Goal: Transaction & Acquisition: Book appointment/travel/reservation

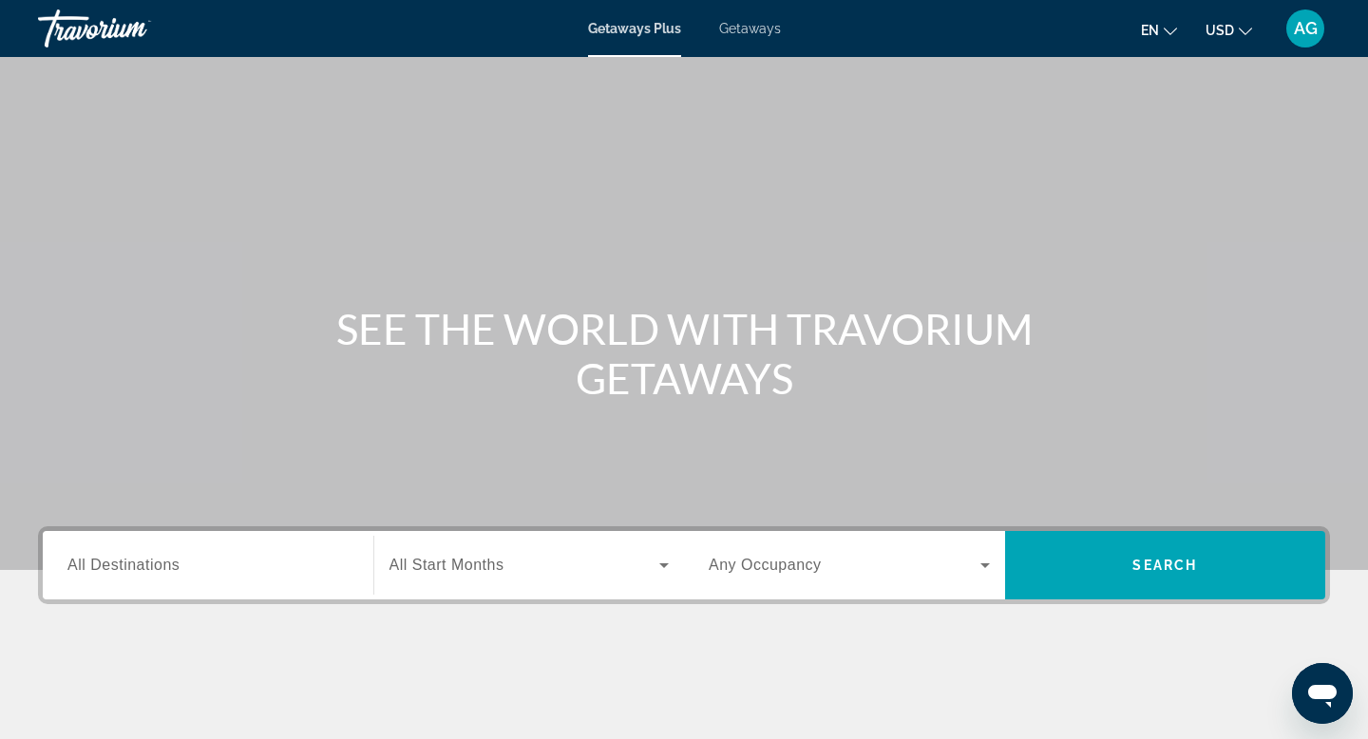
click at [236, 556] on input "Destination All Destinations" at bounding box center [207, 566] width 281 height 23
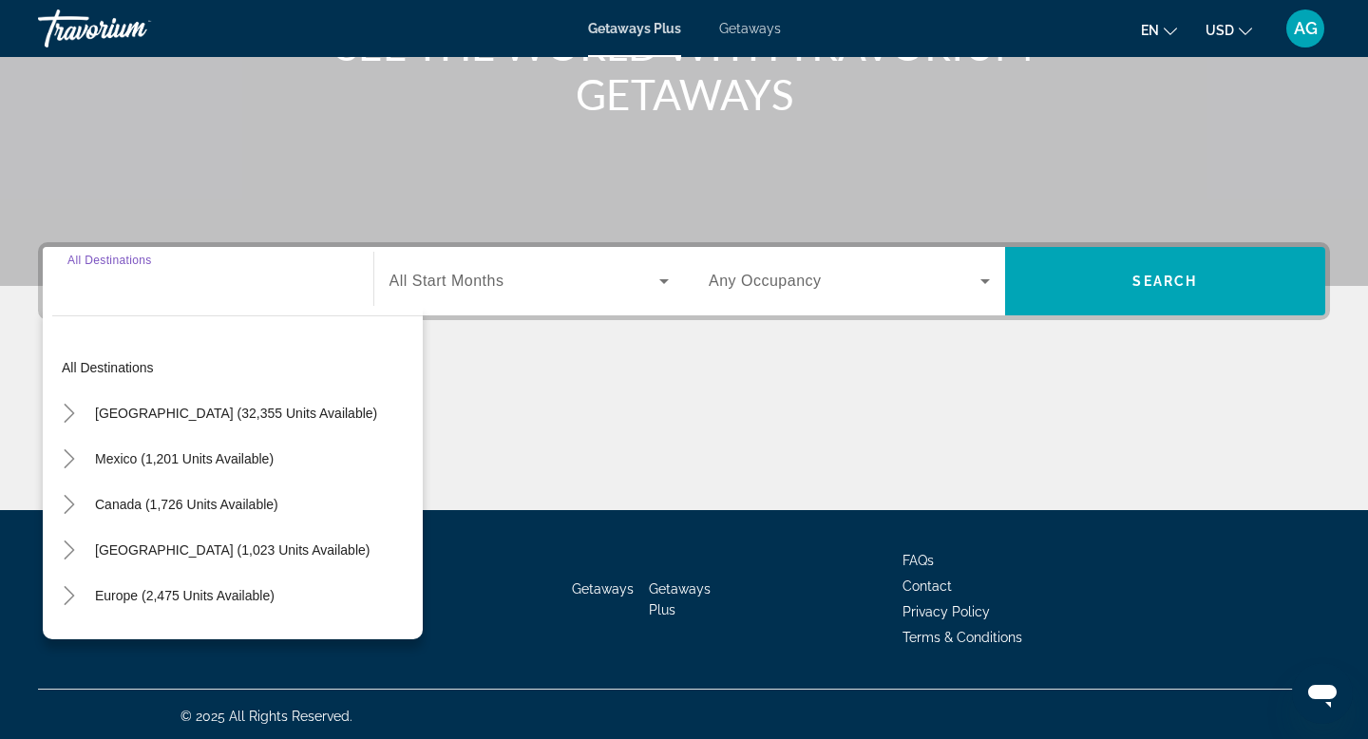
scroll to position [288, 0]
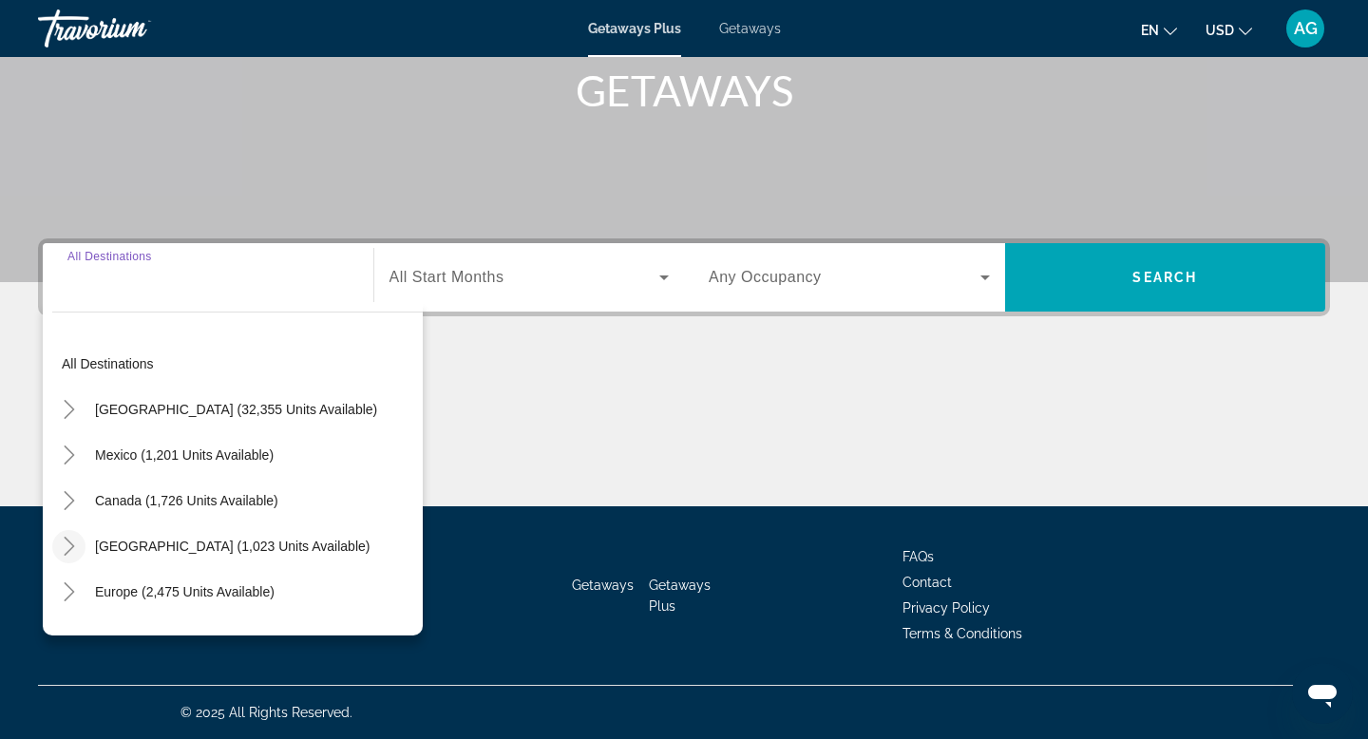
click at [74, 544] on icon "Toggle Caribbean & Atlantic Islands (1,023 units available)" at bounding box center [69, 546] width 19 height 19
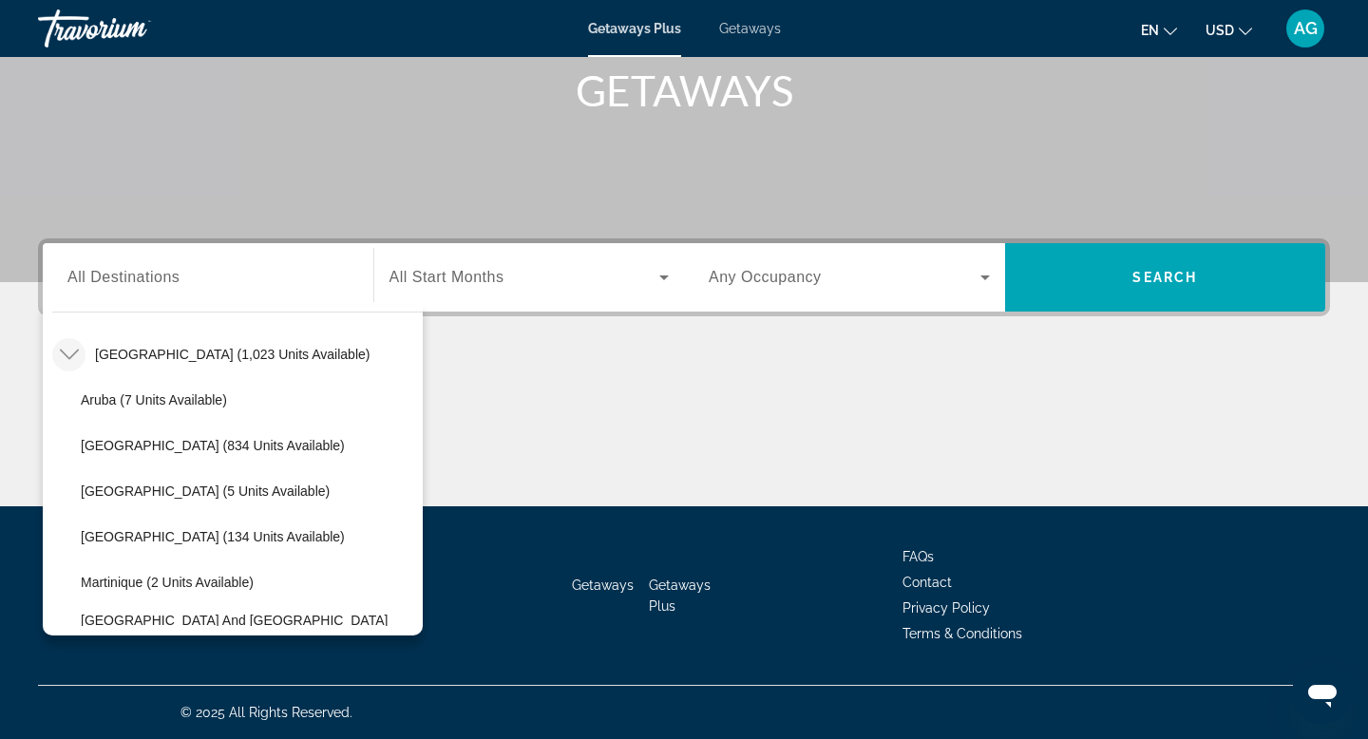
click at [757, 29] on span "Getaways" at bounding box center [750, 28] width 62 height 15
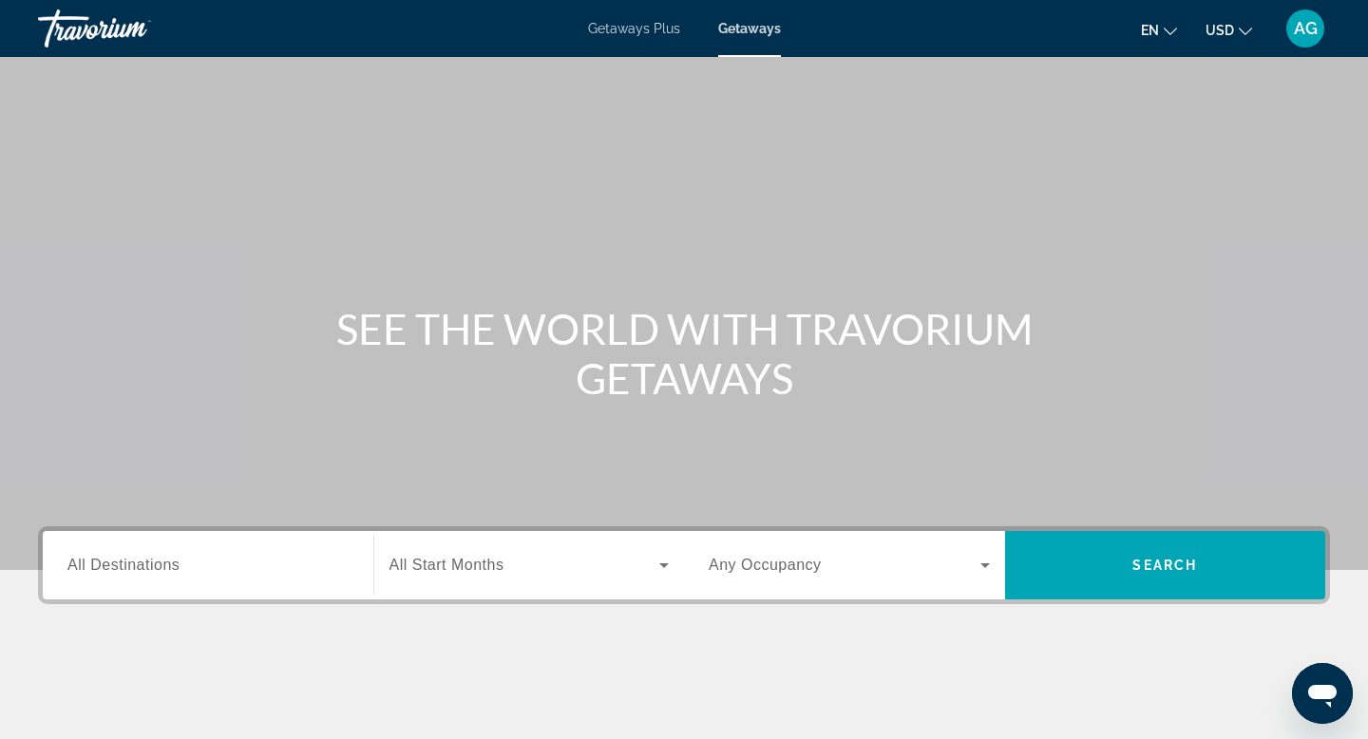
click at [157, 580] on div "Search widget" at bounding box center [207, 565] width 281 height 54
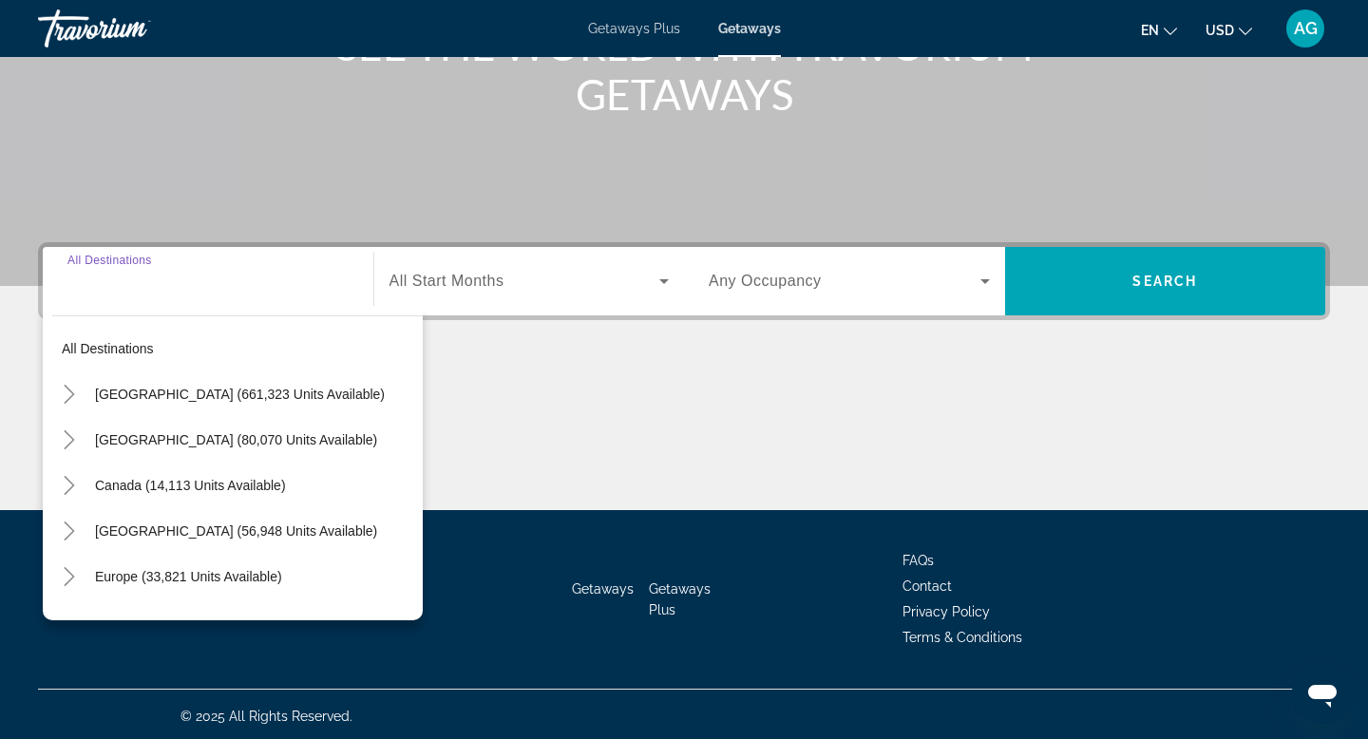
scroll to position [288, 0]
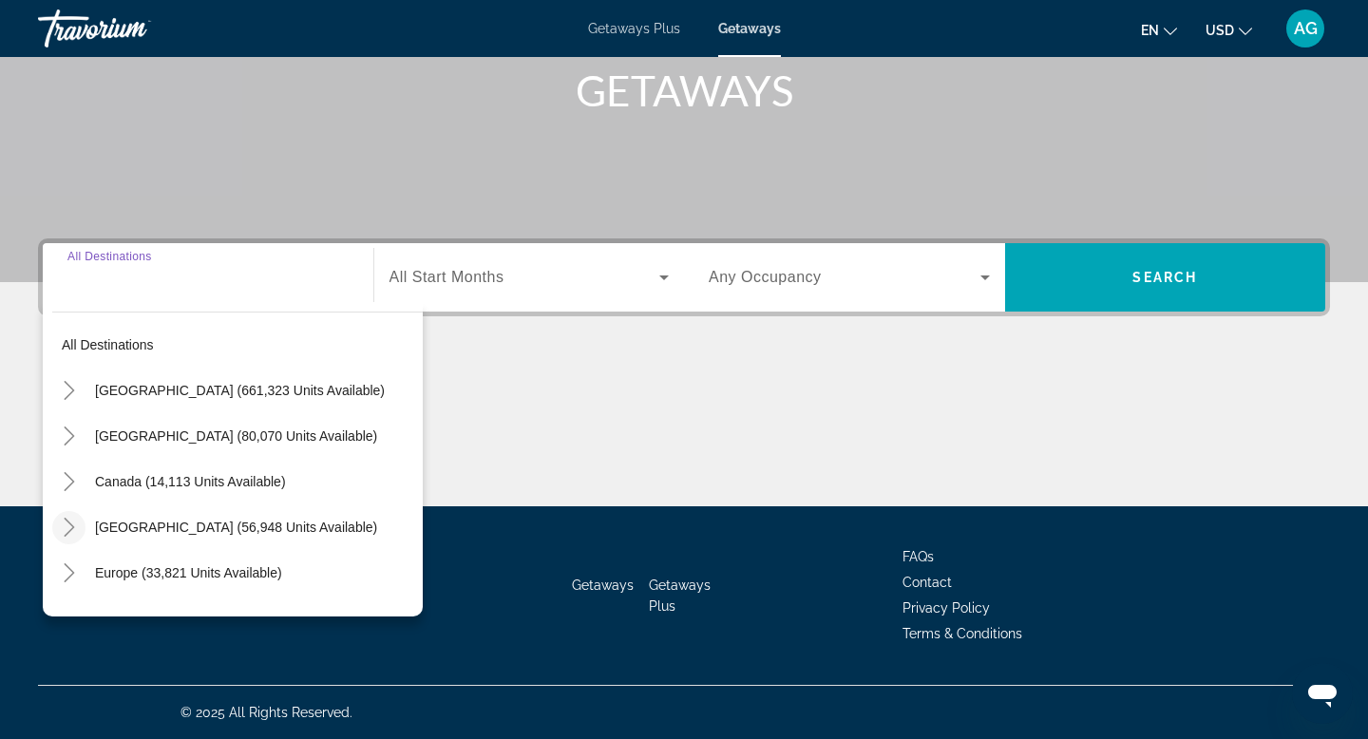
click at [71, 526] on icon "Toggle Caribbean & Atlantic Islands (56,948 units available)" at bounding box center [69, 527] width 10 height 19
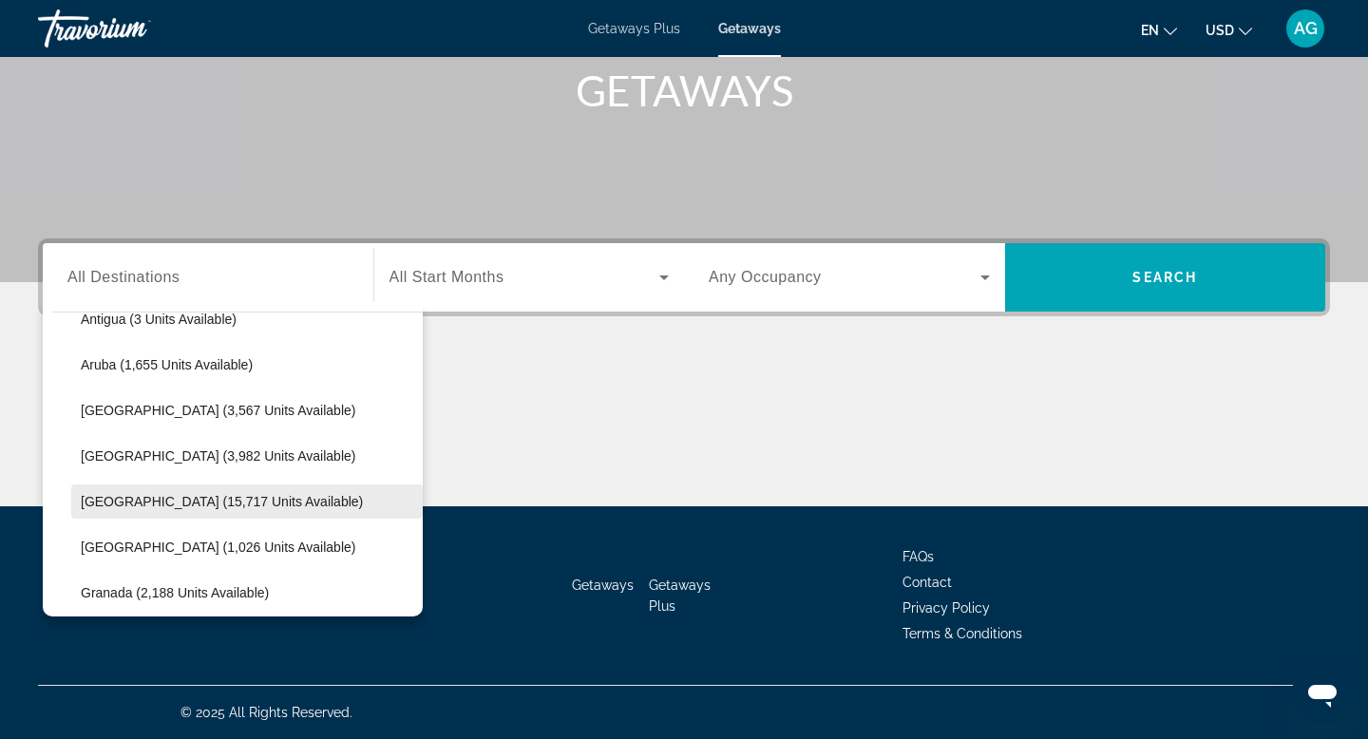
scroll to position [261, 0]
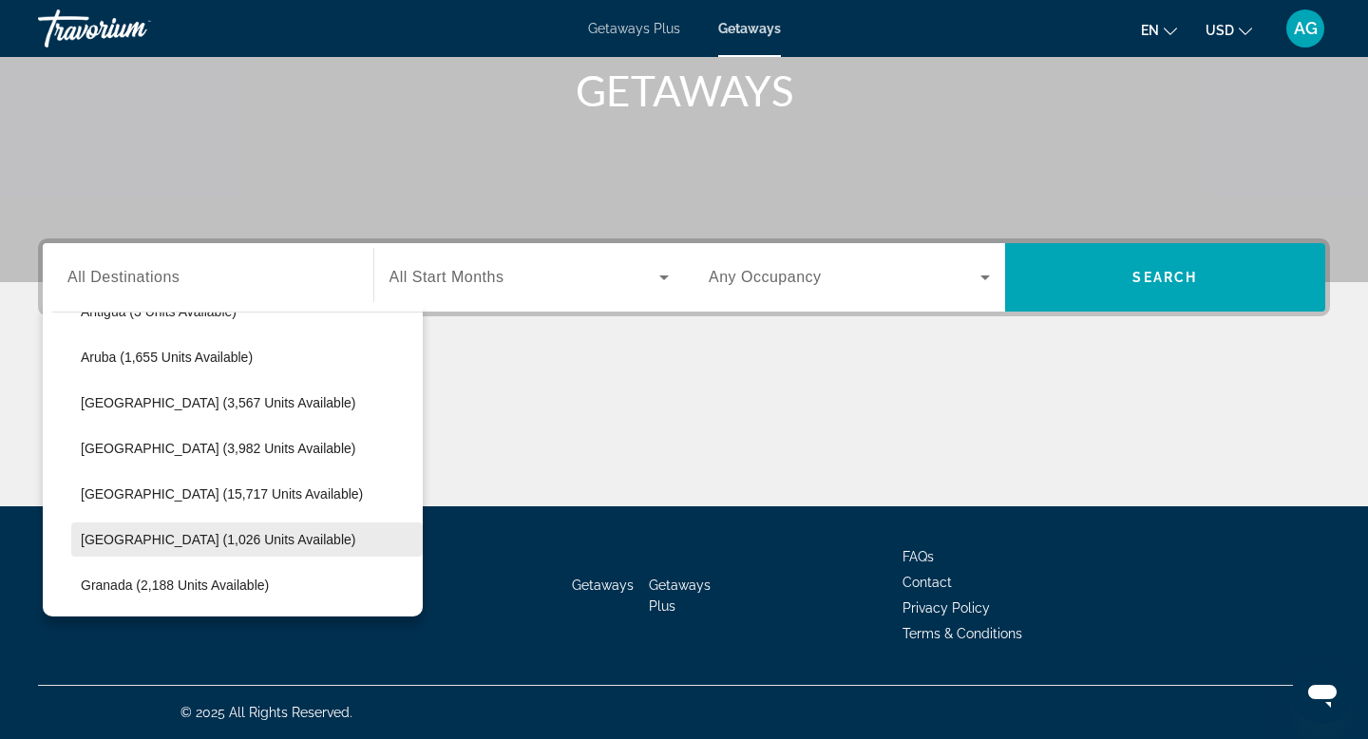
click at [201, 546] on span "[GEOGRAPHIC_DATA] (1,026 units available)" at bounding box center [218, 539] width 274 height 15
type input "**********"
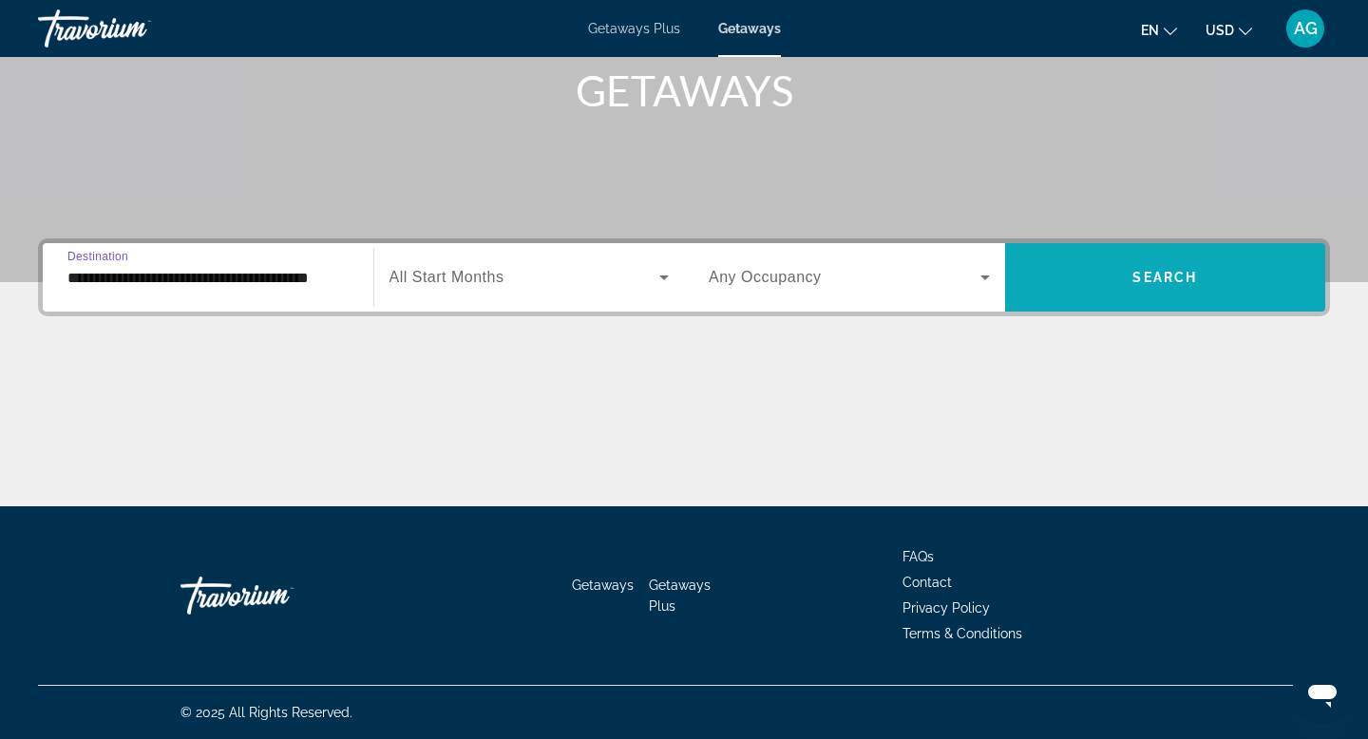
click at [1127, 274] on span "Search widget" at bounding box center [1165, 278] width 321 height 46
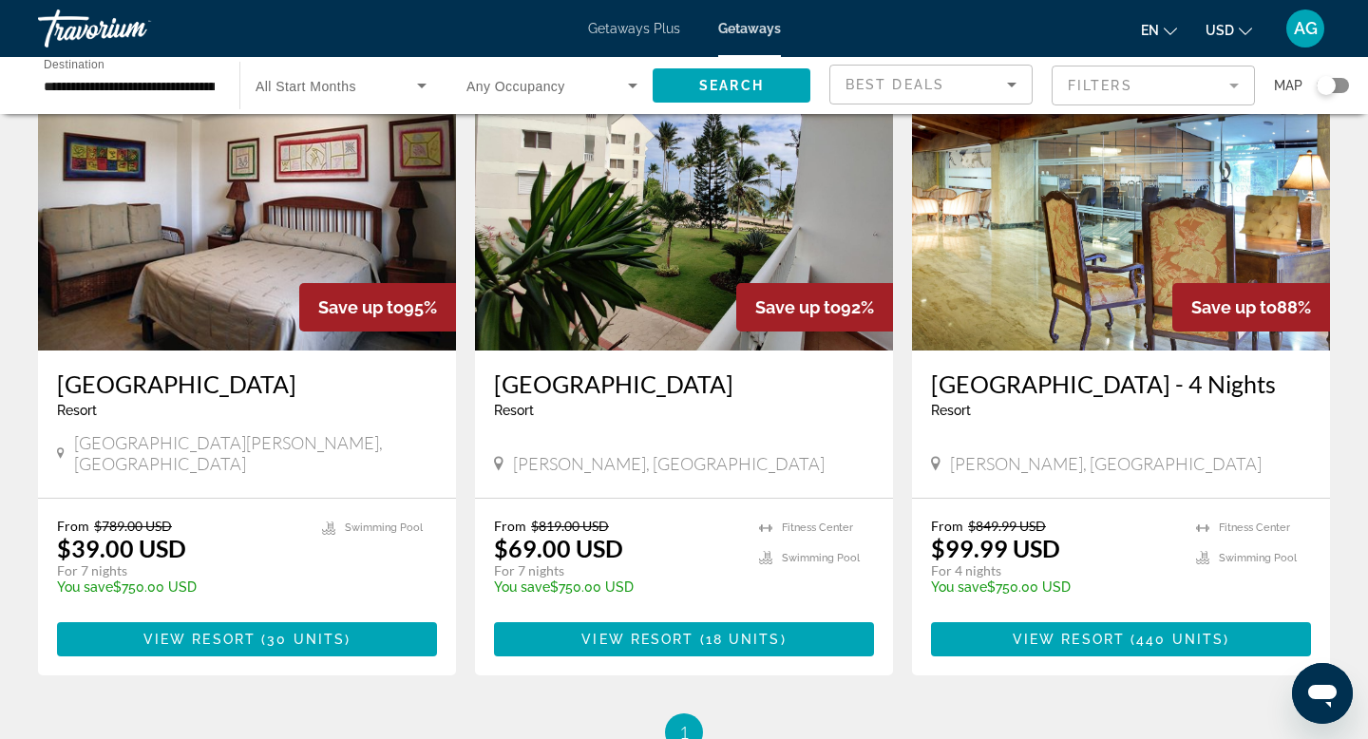
scroll to position [770, 0]
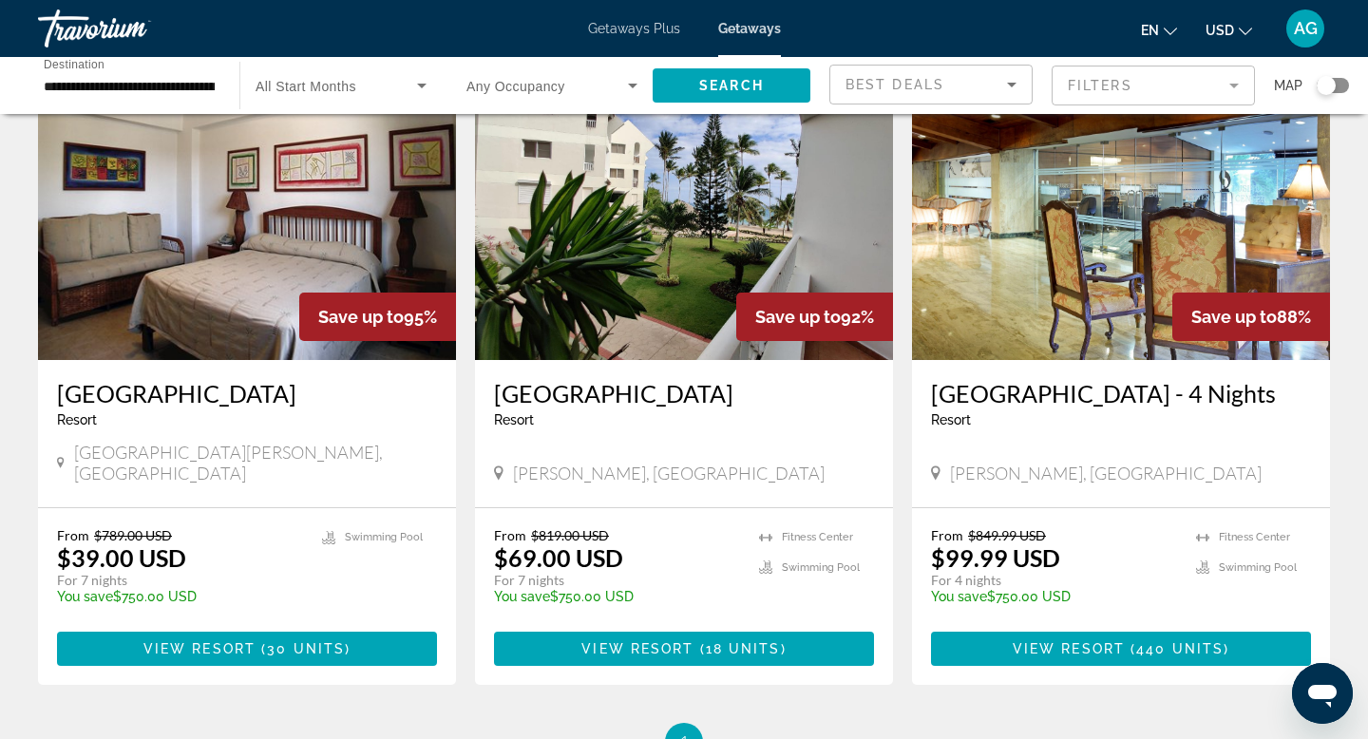
click at [572, 332] on img "Main content" at bounding box center [684, 208] width 418 height 304
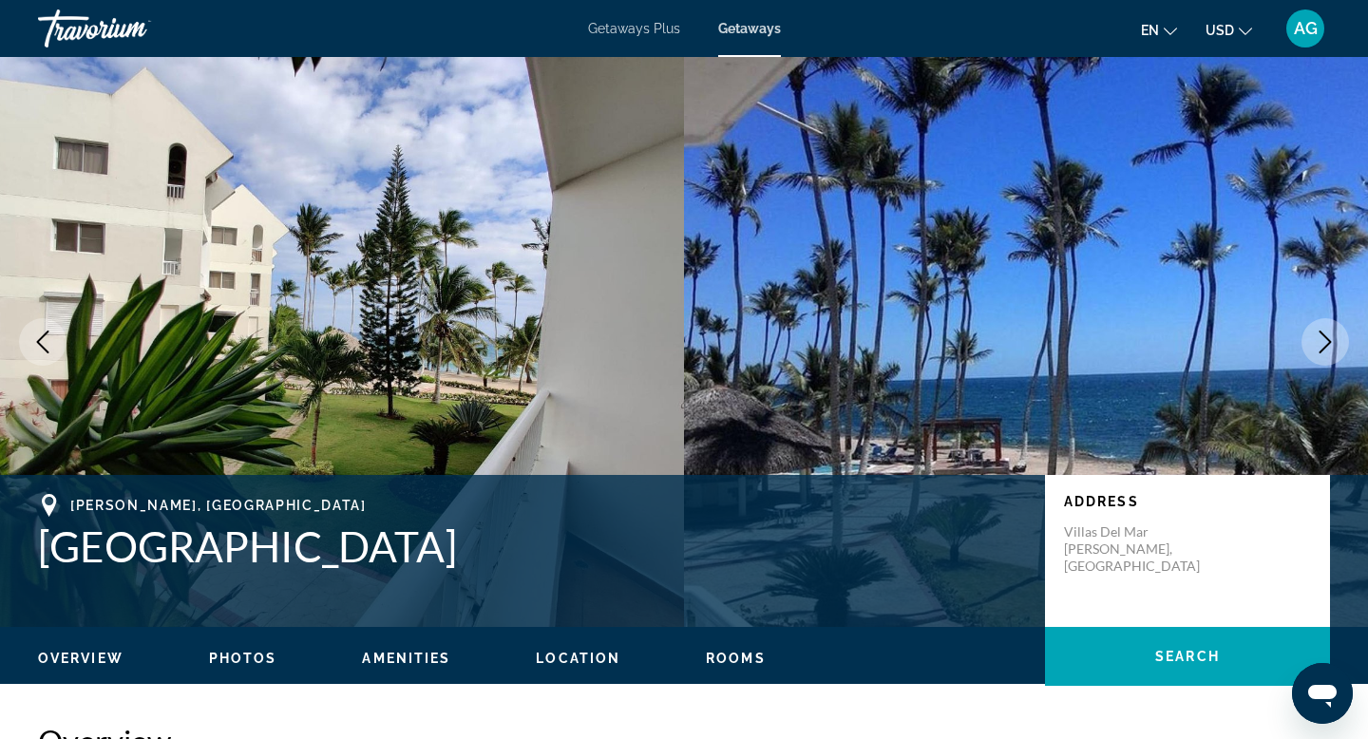
click at [1329, 349] on icon "Next image" at bounding box center [1324, 342] width 23 height 23
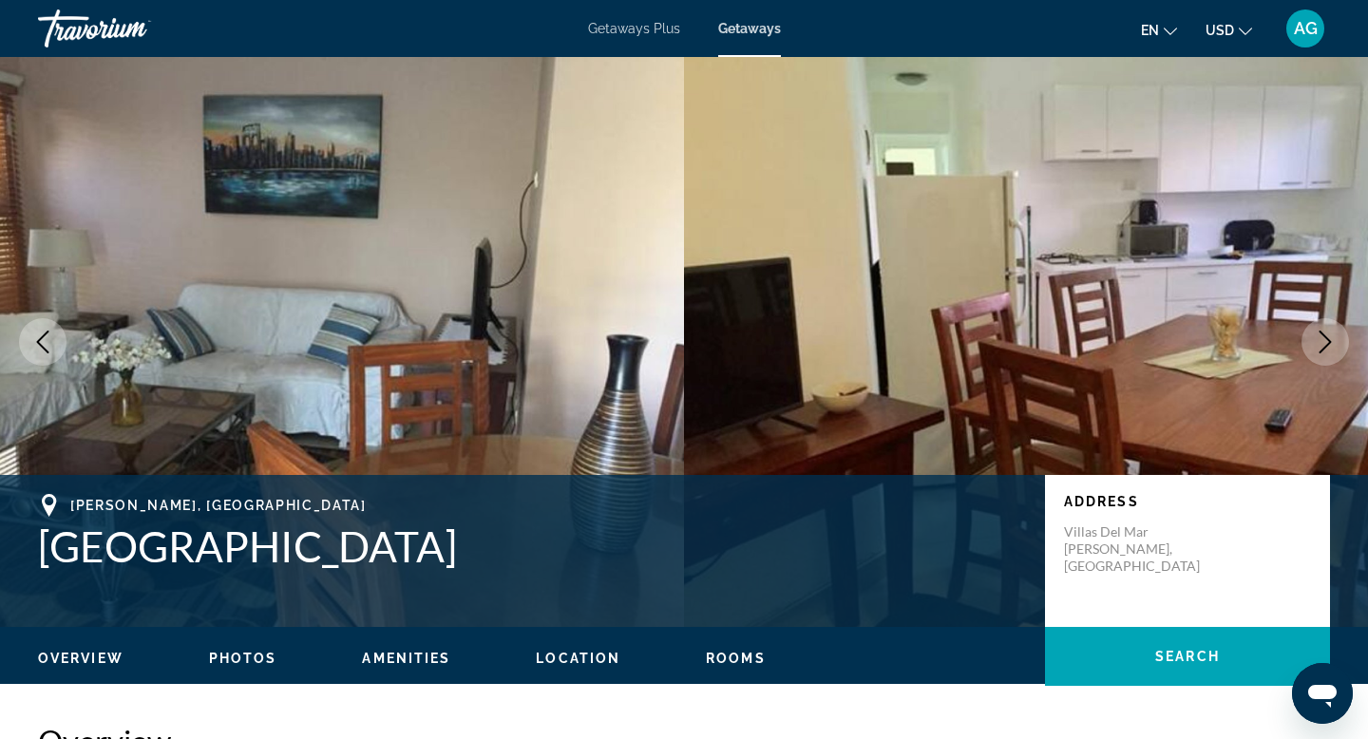
click at [1329, 349] on icon "Next image" at bounding box center [1324, 342] width 23 height 23
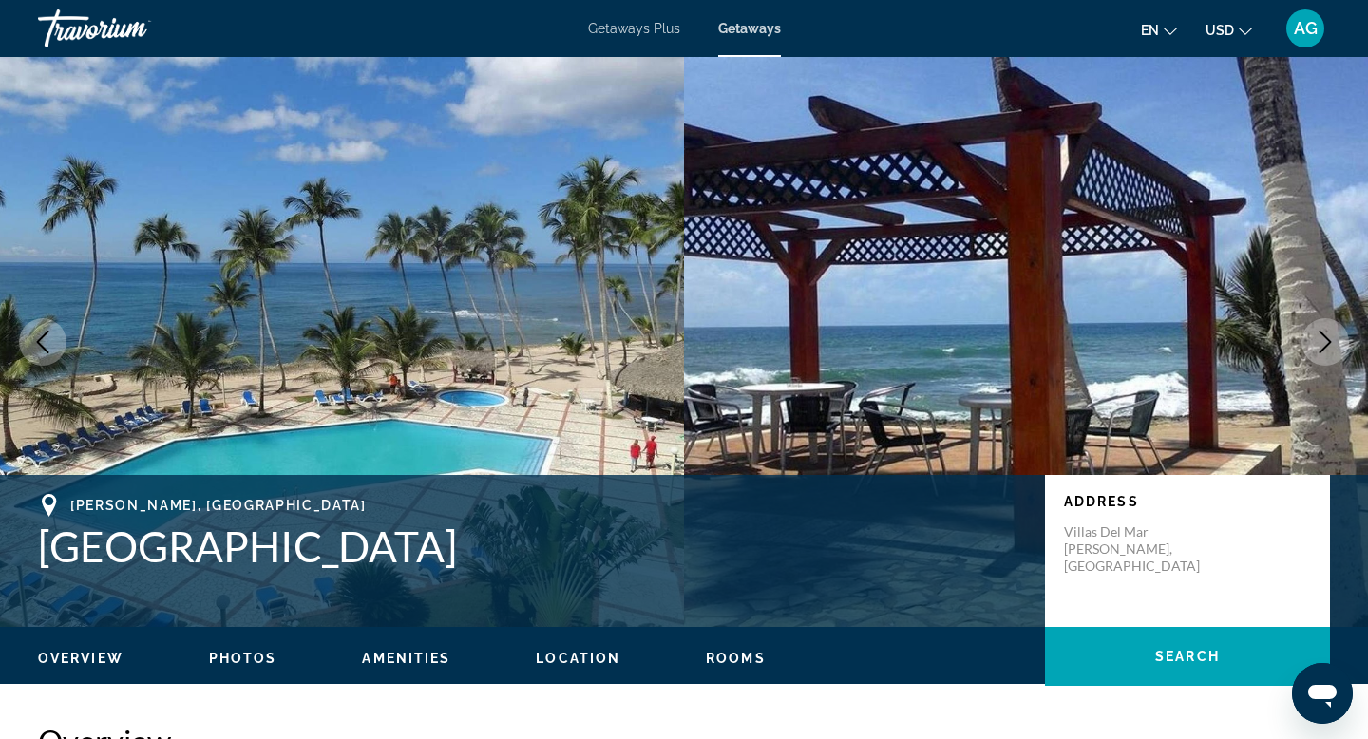
click at [1329, 349] on icon "Next image" at bounding box center [1324, 342] width 23 height 23
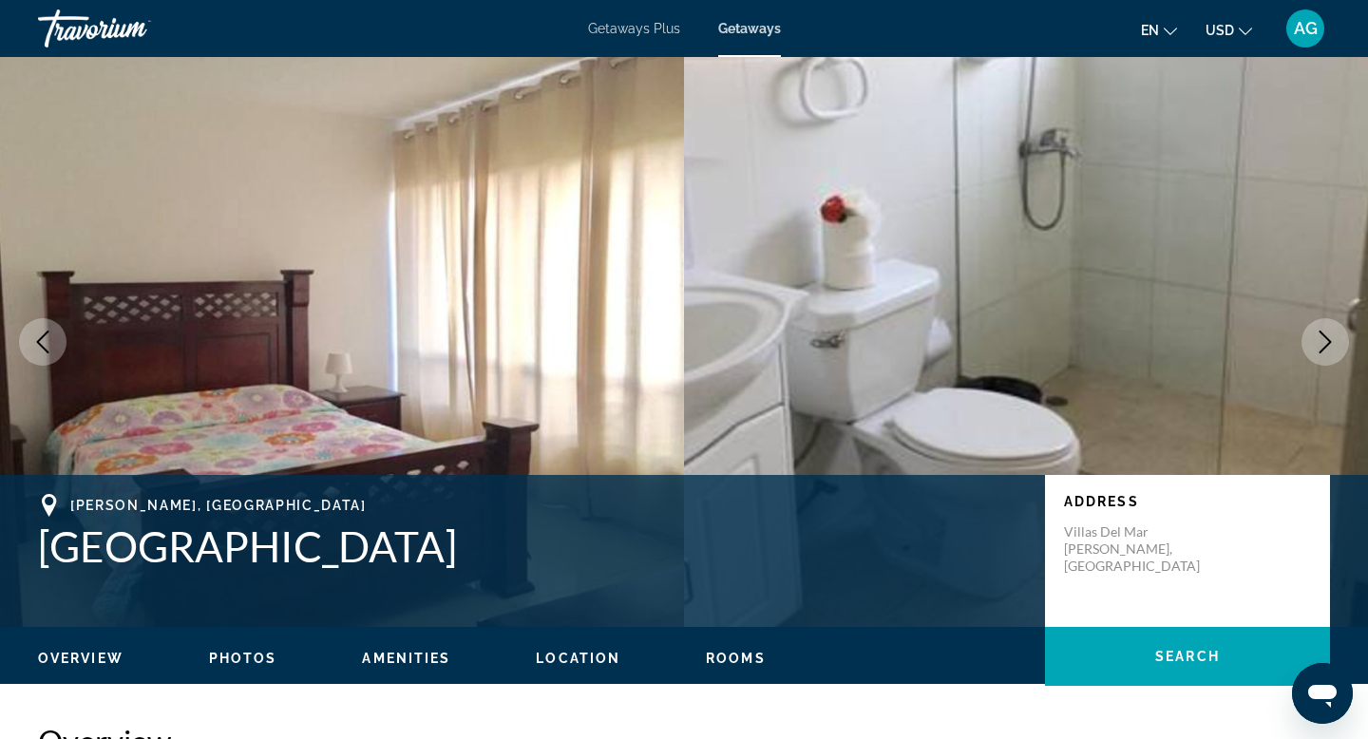
click at [1329, 349] on icon "Next image" at bounding box center [1324, 342] width 23 height 23
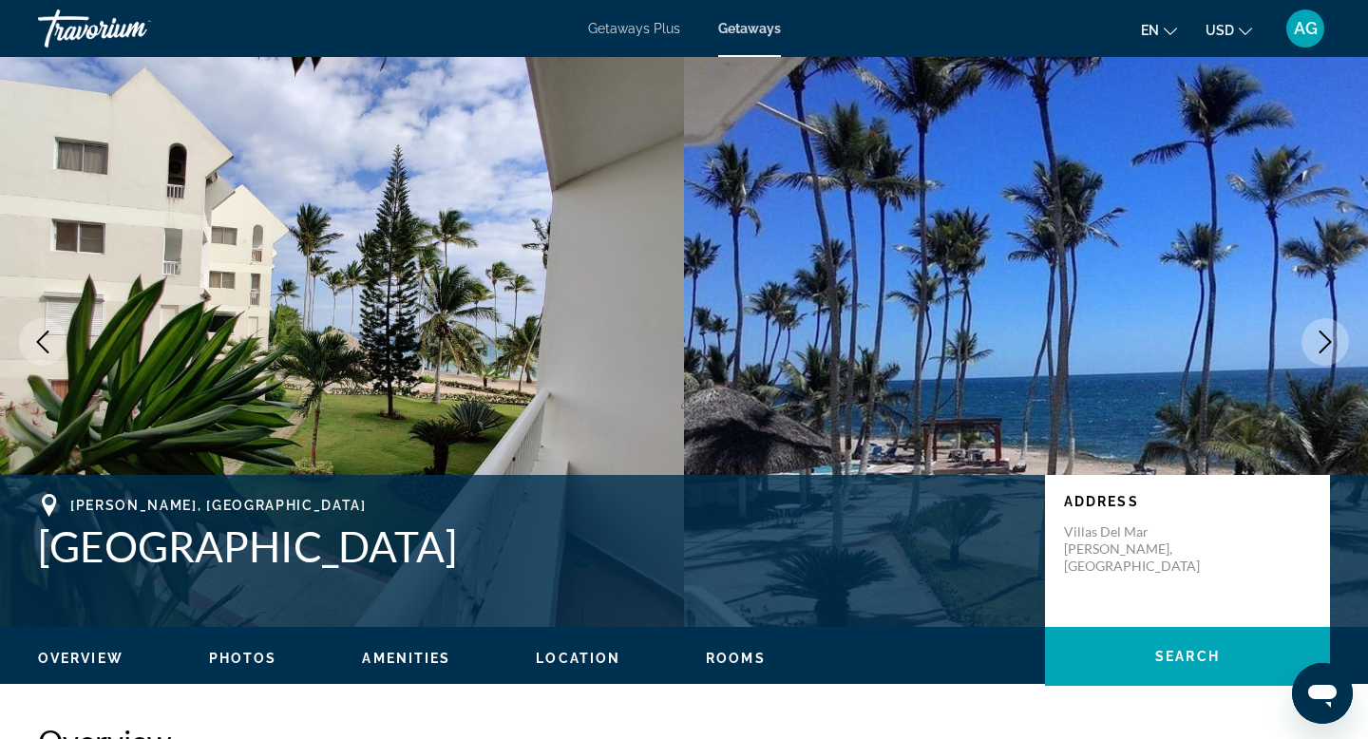
click at [1329, 349] on icon "Next image" at bounding box center [1324, 342] width 23 height 23
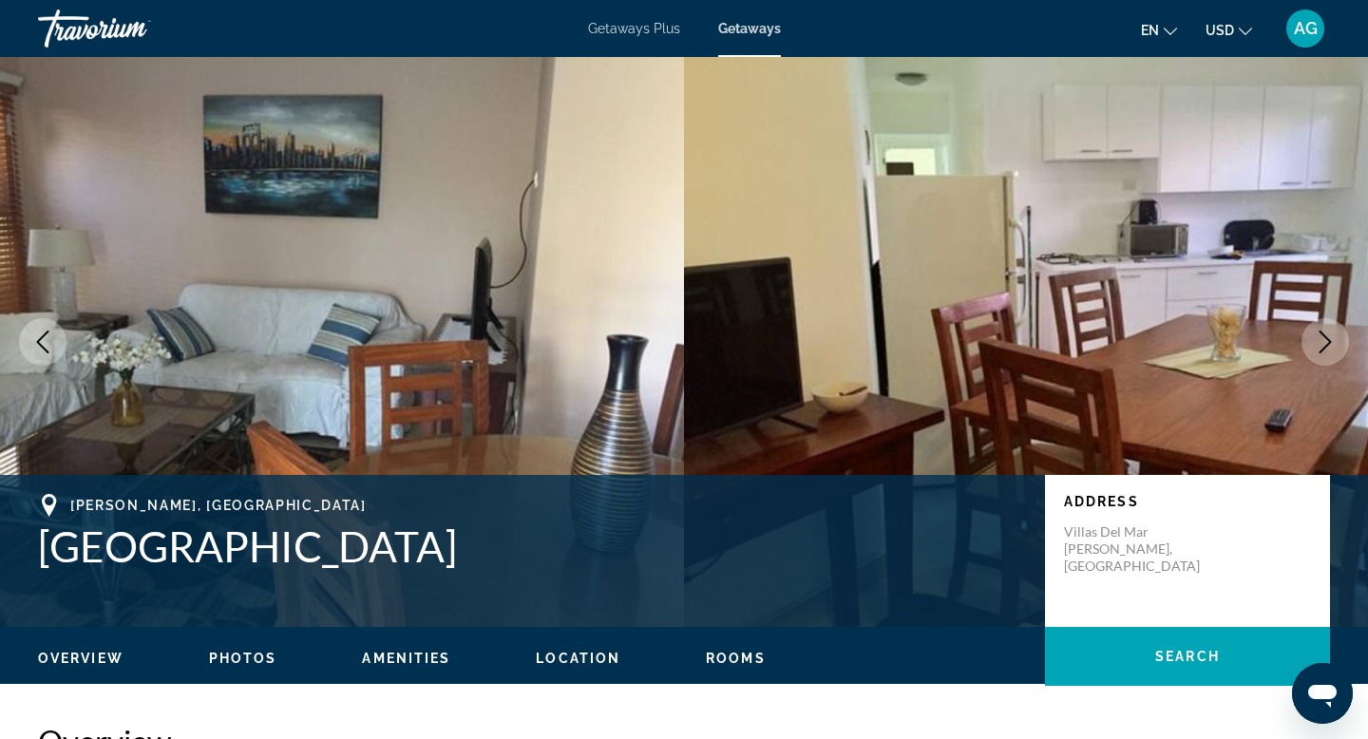
click at [1329, 349] on icon "Next image" at bounding box center [1324, 342] width 23 height 23
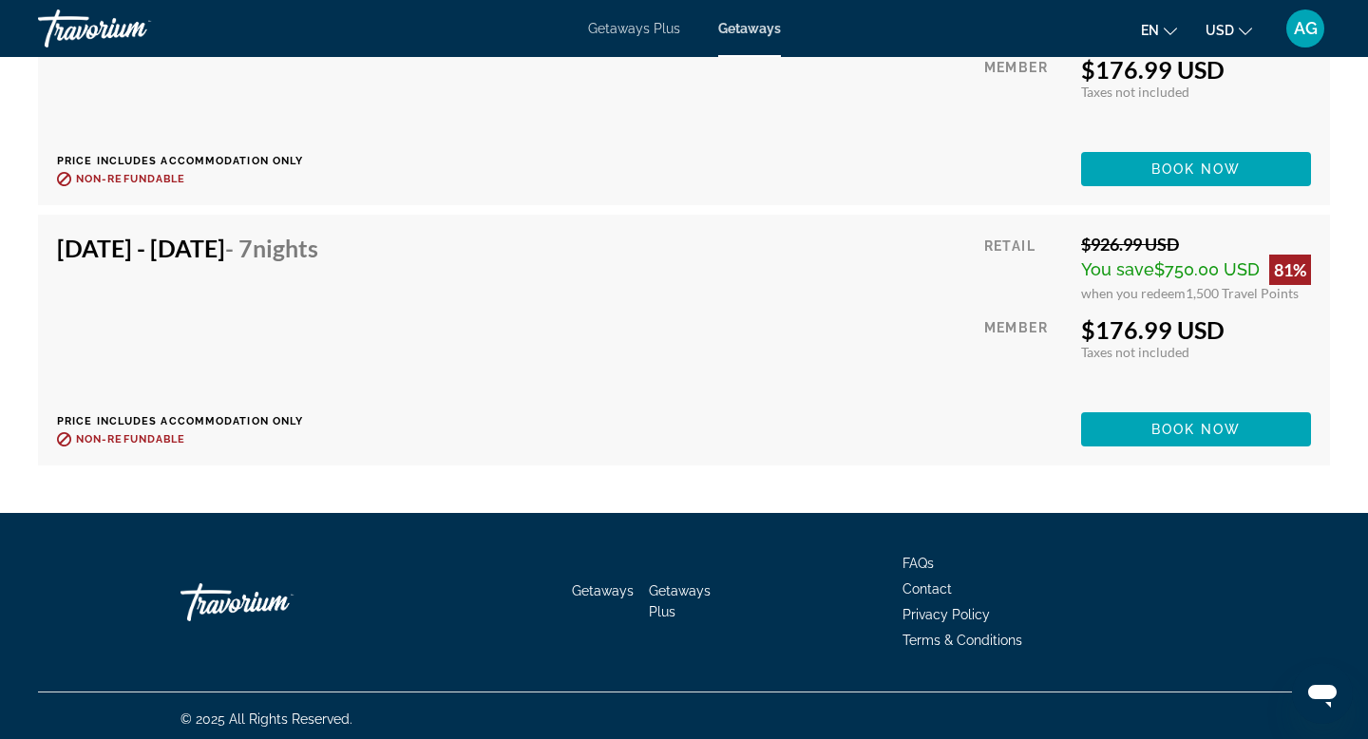
scroll to position [8283, 0]
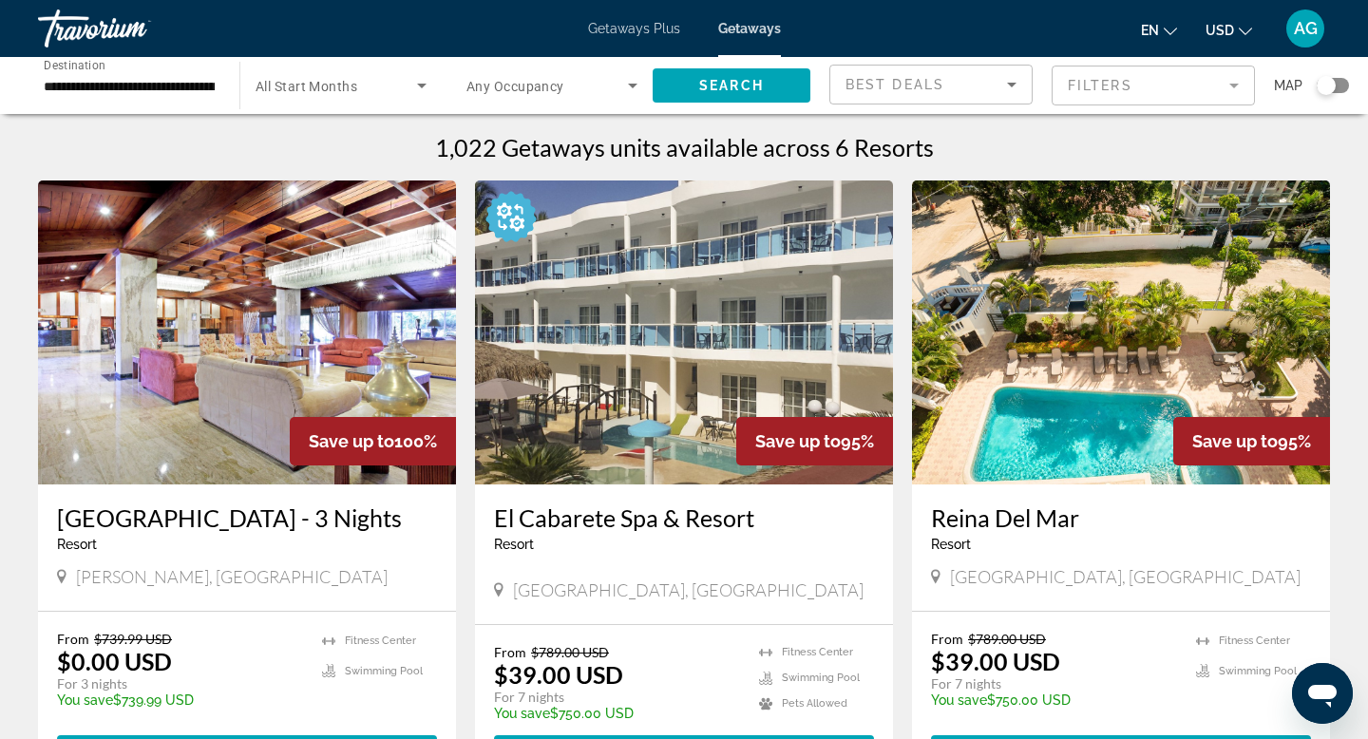
click at [186, 92] on input "**********" at bounding box center [129, 86] width 171 height 23
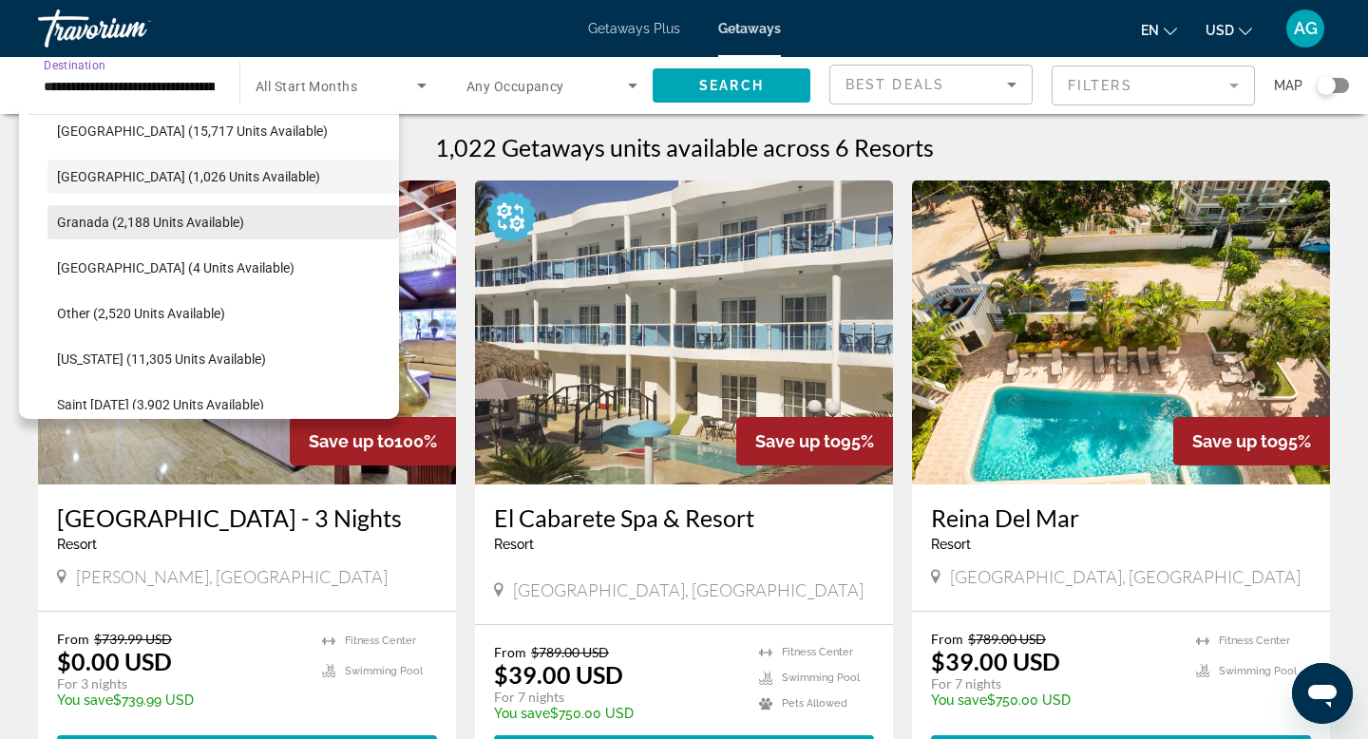
scroll to position [428, 0]
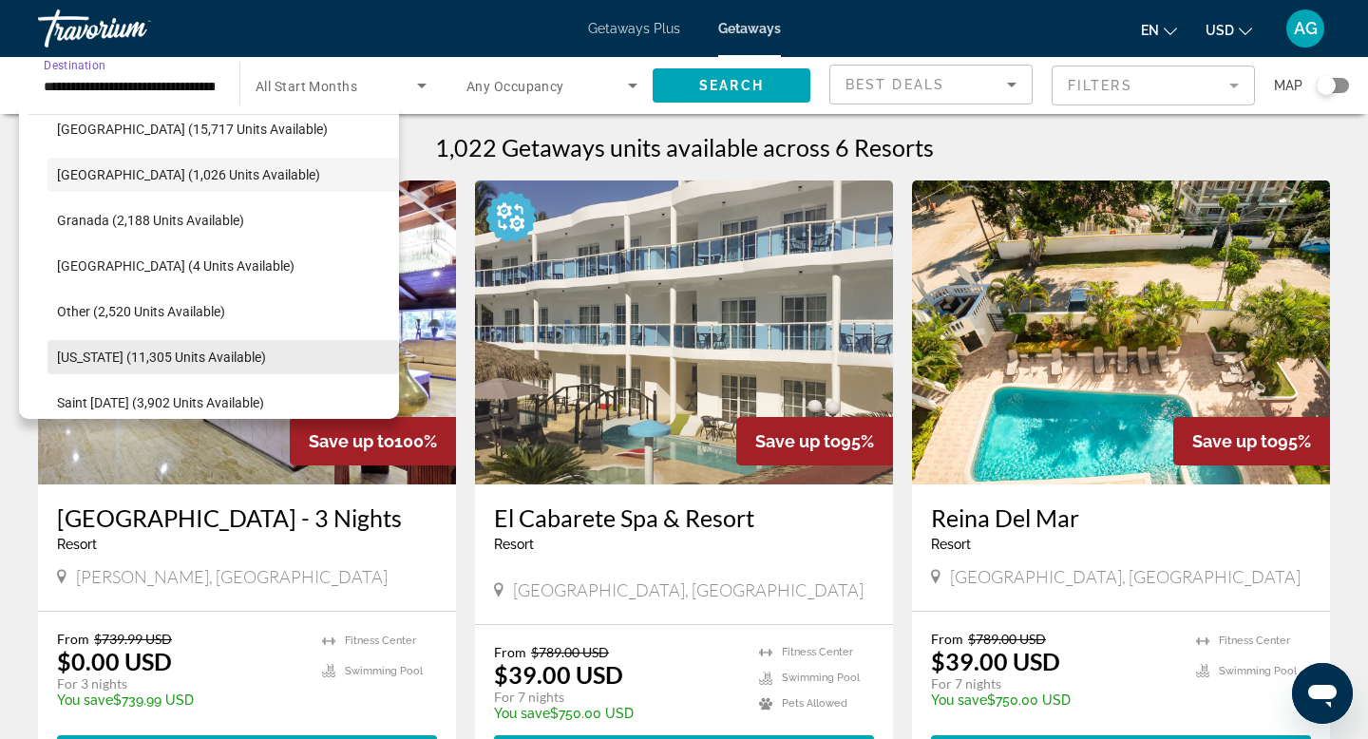
click at [147, 340] on span "Search widget" at bounding box center [222, 357] width 351 height 46
type input "**********"
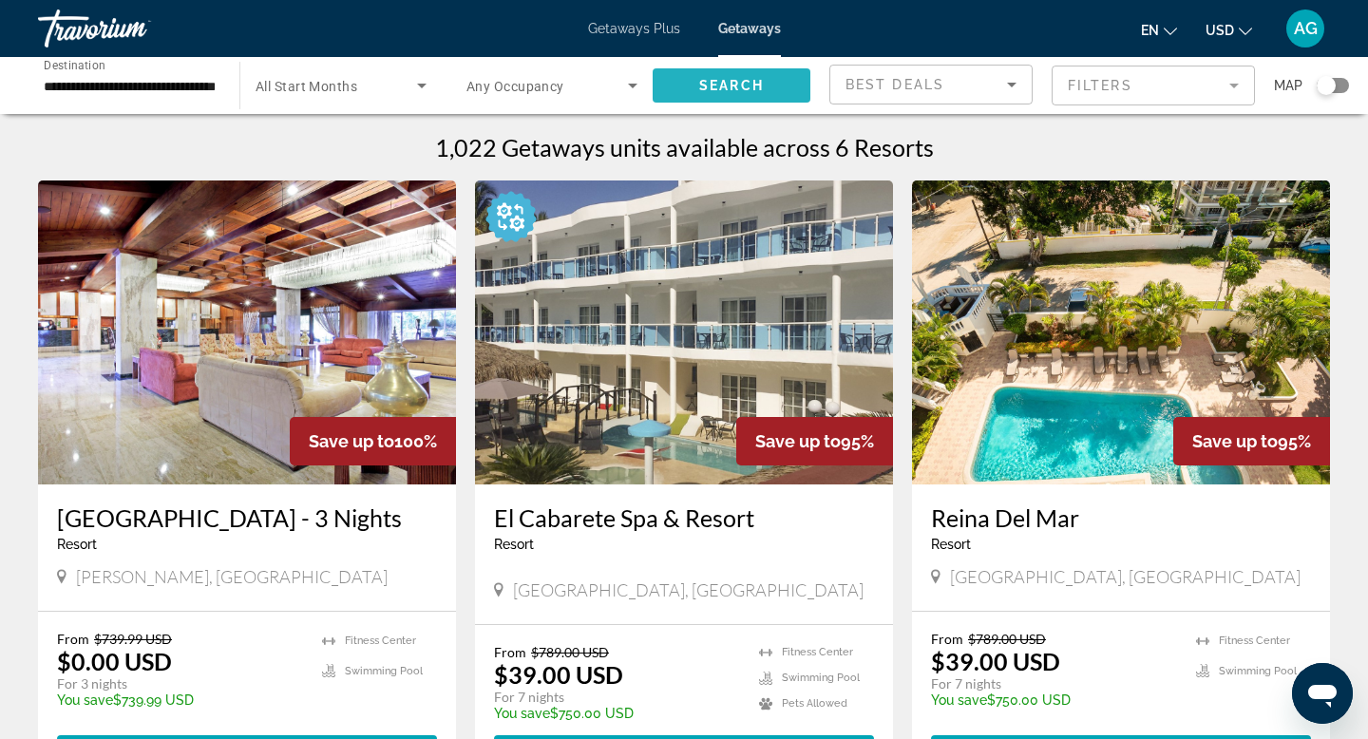
click at [737, 78] on span "Search" at bounding box center [731, 85] width 65 height 15
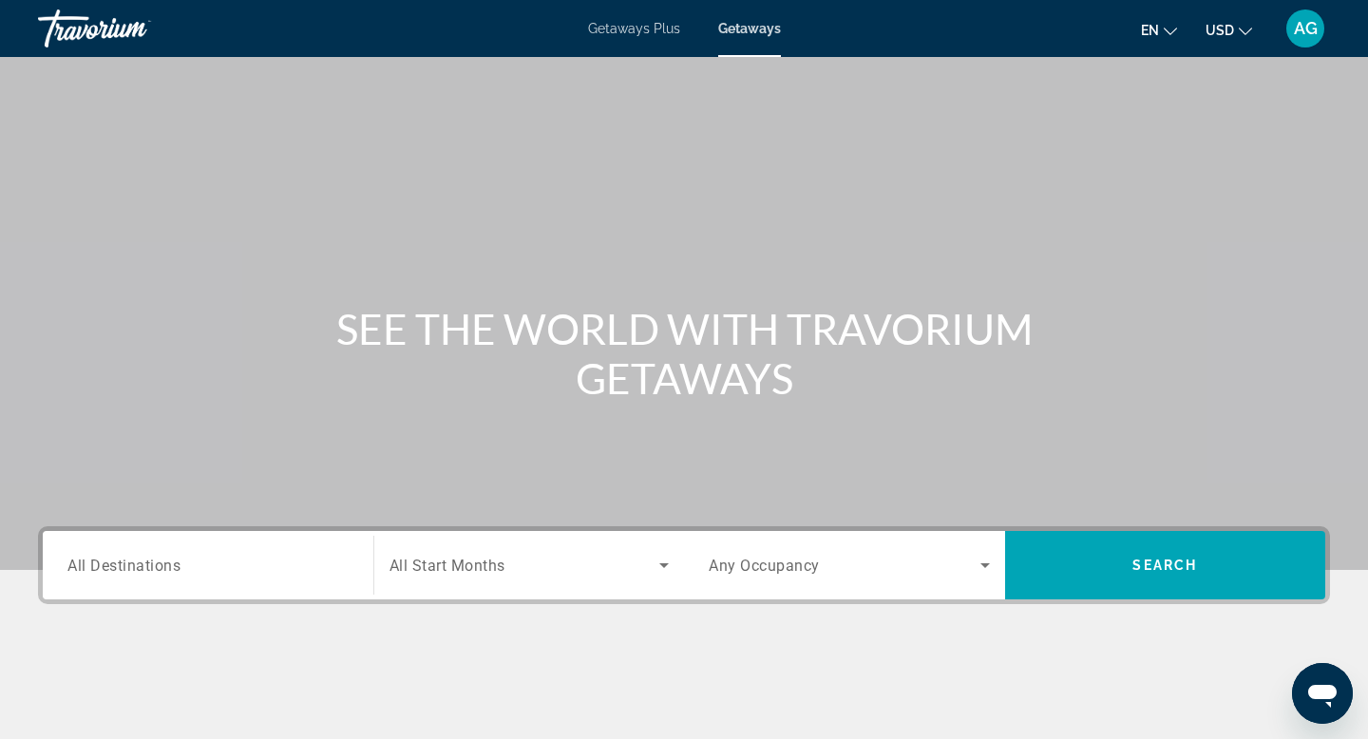
click at [179, 565] on span "All Destinations" at bounding box center [123, 565] width 113 height 18
click at [179, 565] on input "Destination All Destinations" at bounding box center [207, 566] width 281 height 23
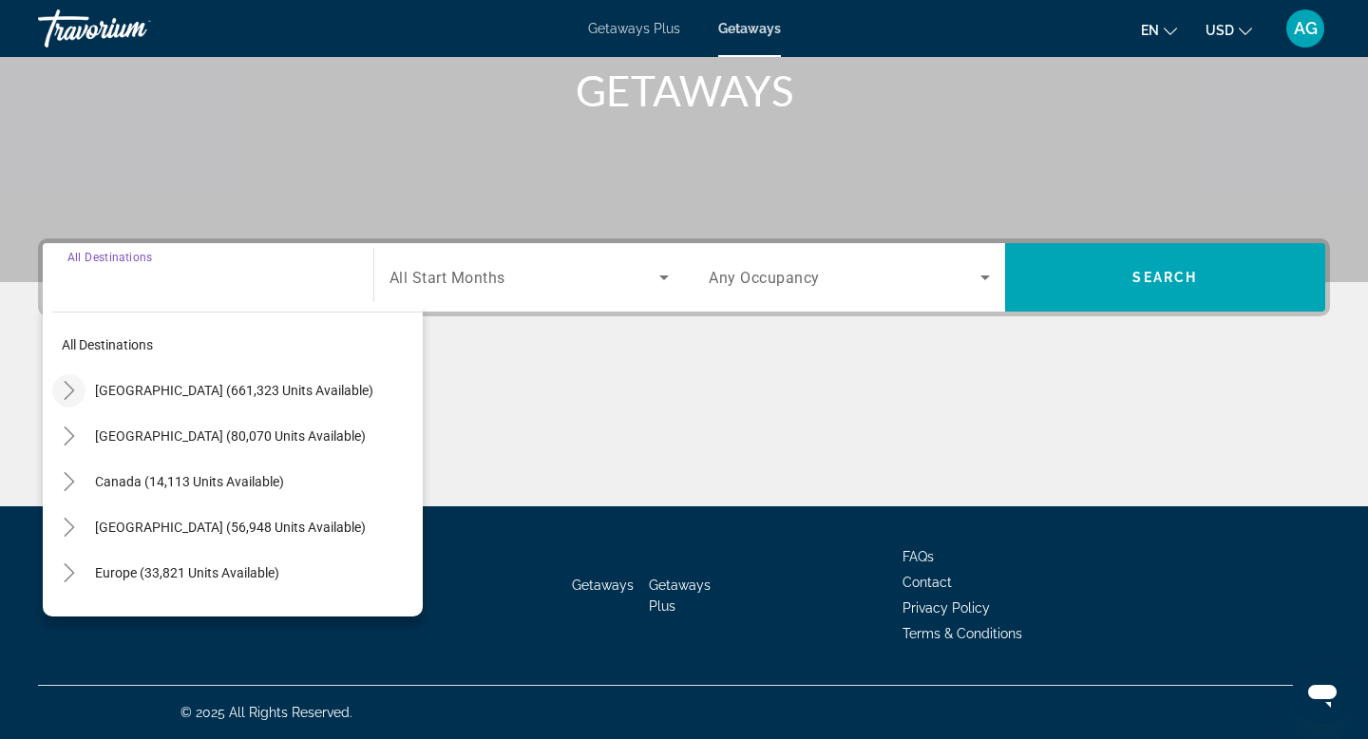
click at [72, 394] on icon "Toggle United States (661,323 units available)" at bounding box center [69, 390] width 19 height 19
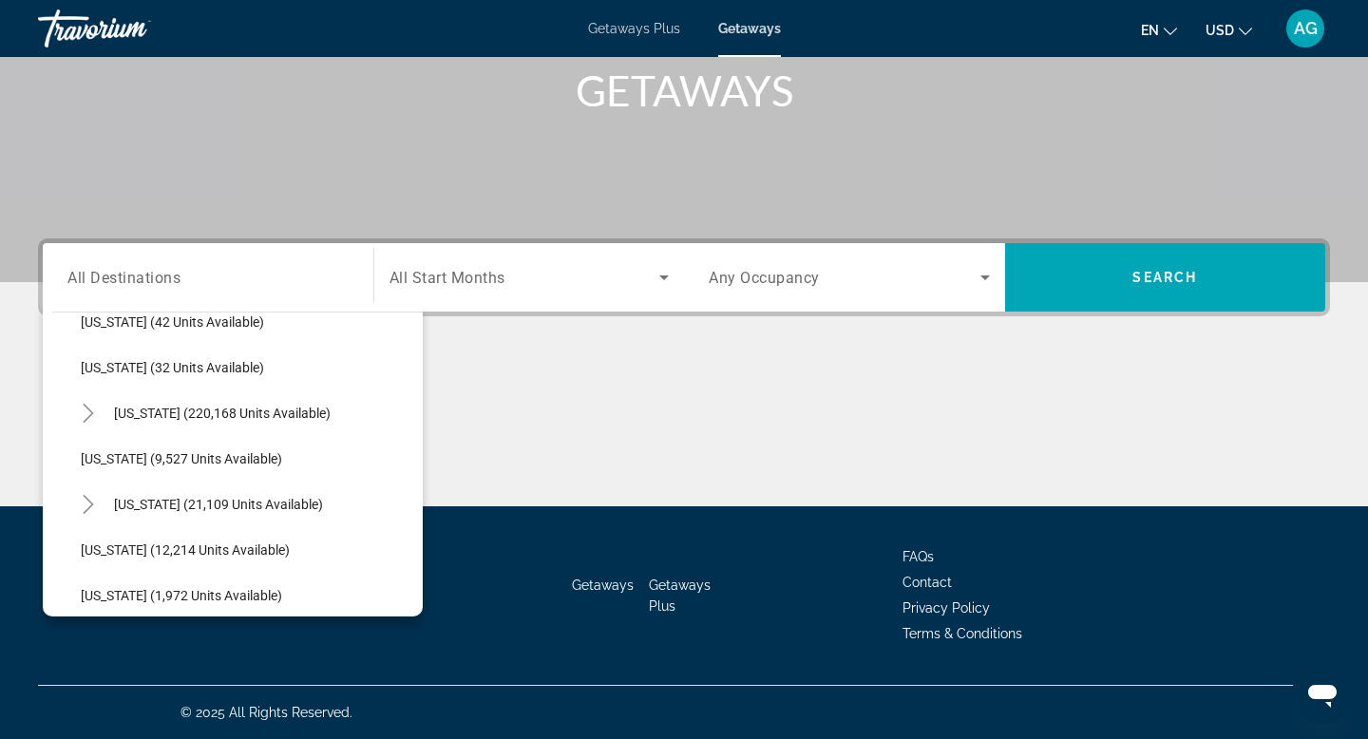
scroll to position [385, 0]
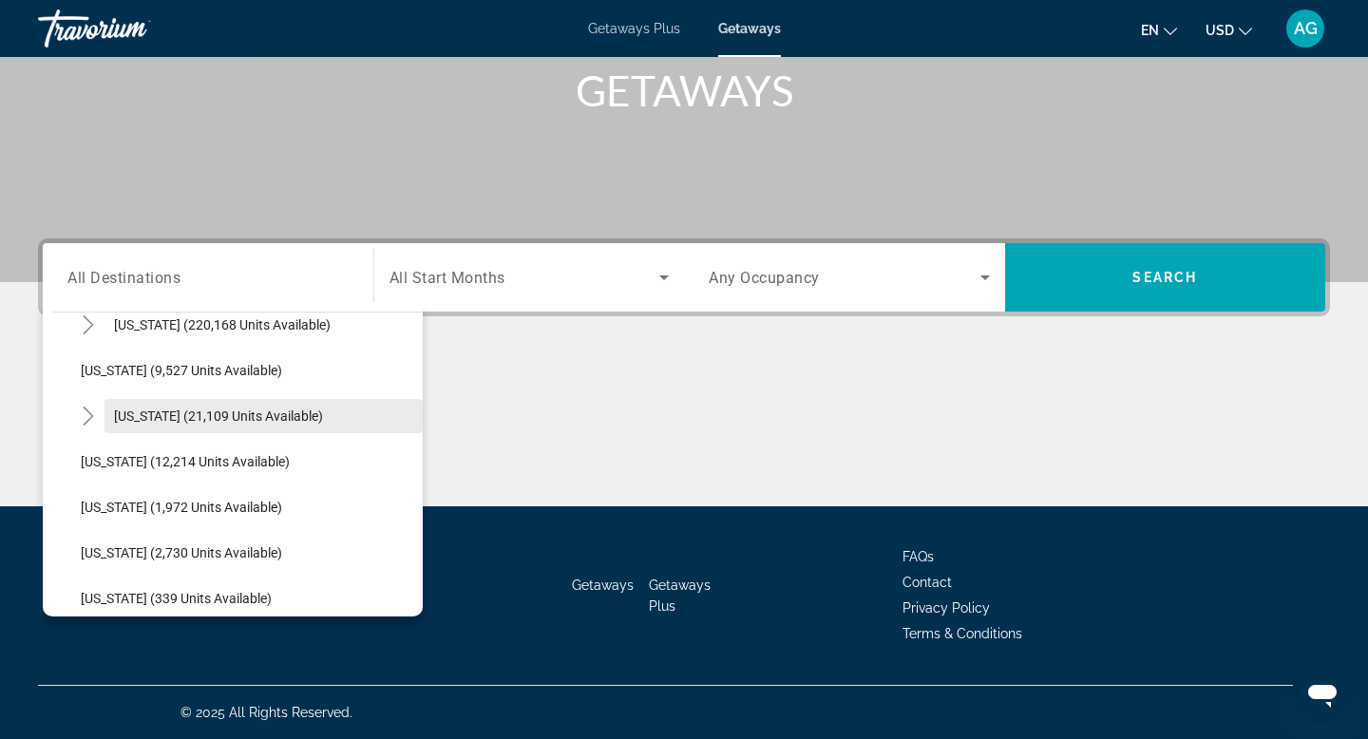
click at [199, 421] on span "[US_STATE] (21,109 units available)" at bounding box center [218, 415] width 209 height 15
type input "**********"
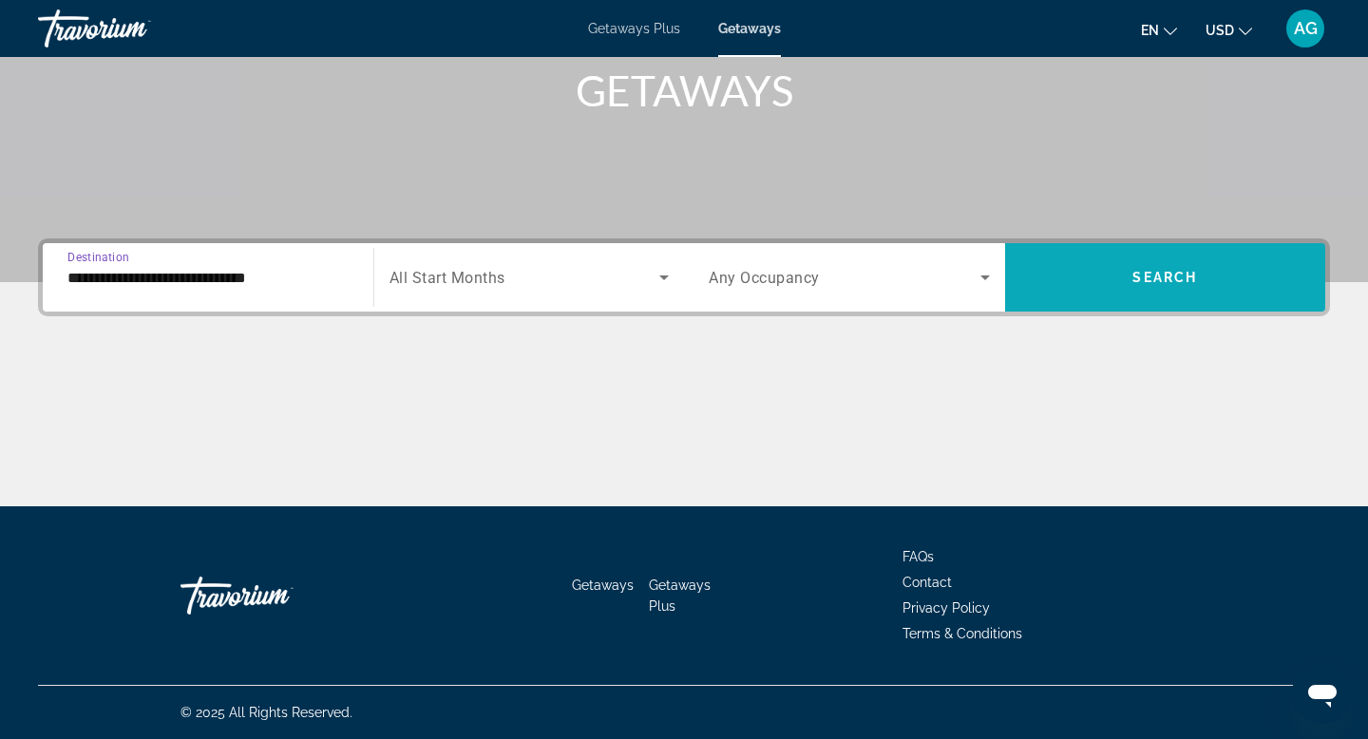
click at [1125, 301] on span "Search widget" at bounding box center [1165, 277] width 321 height 68
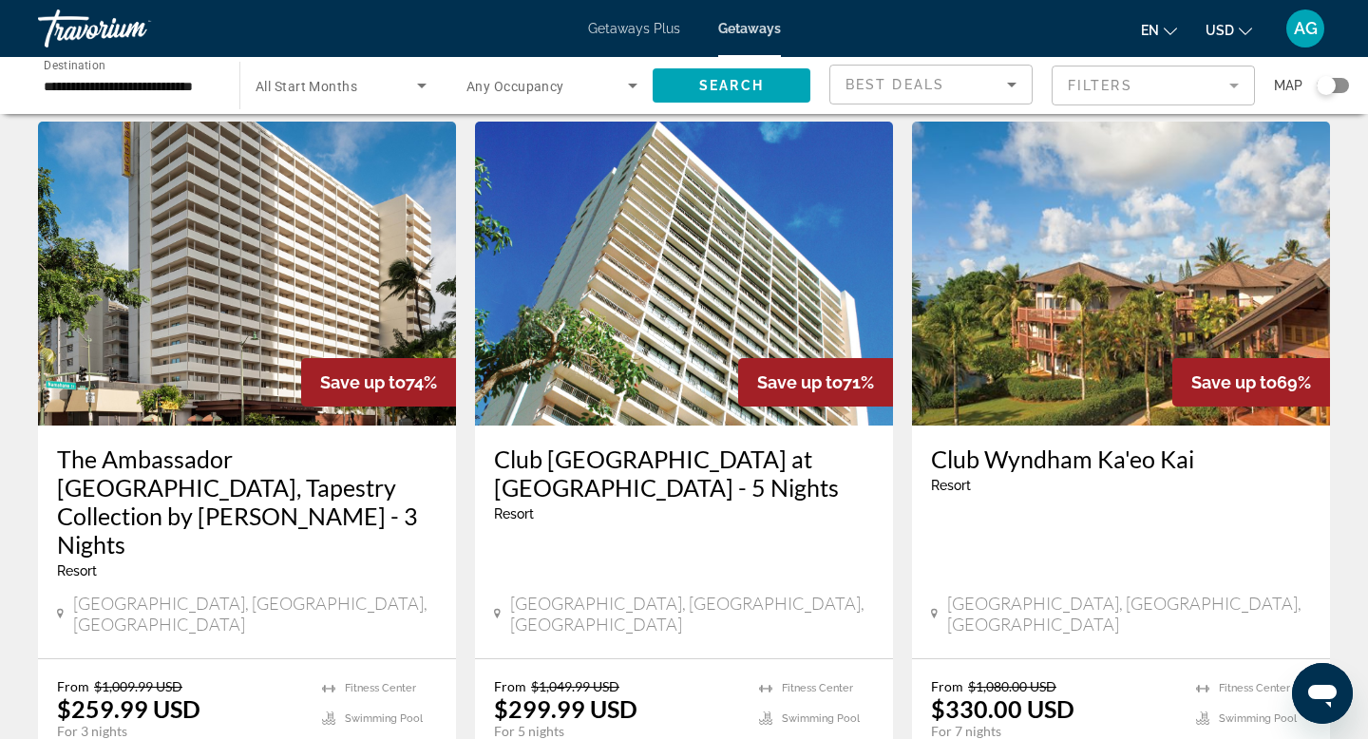
scroll to position [759, 0]
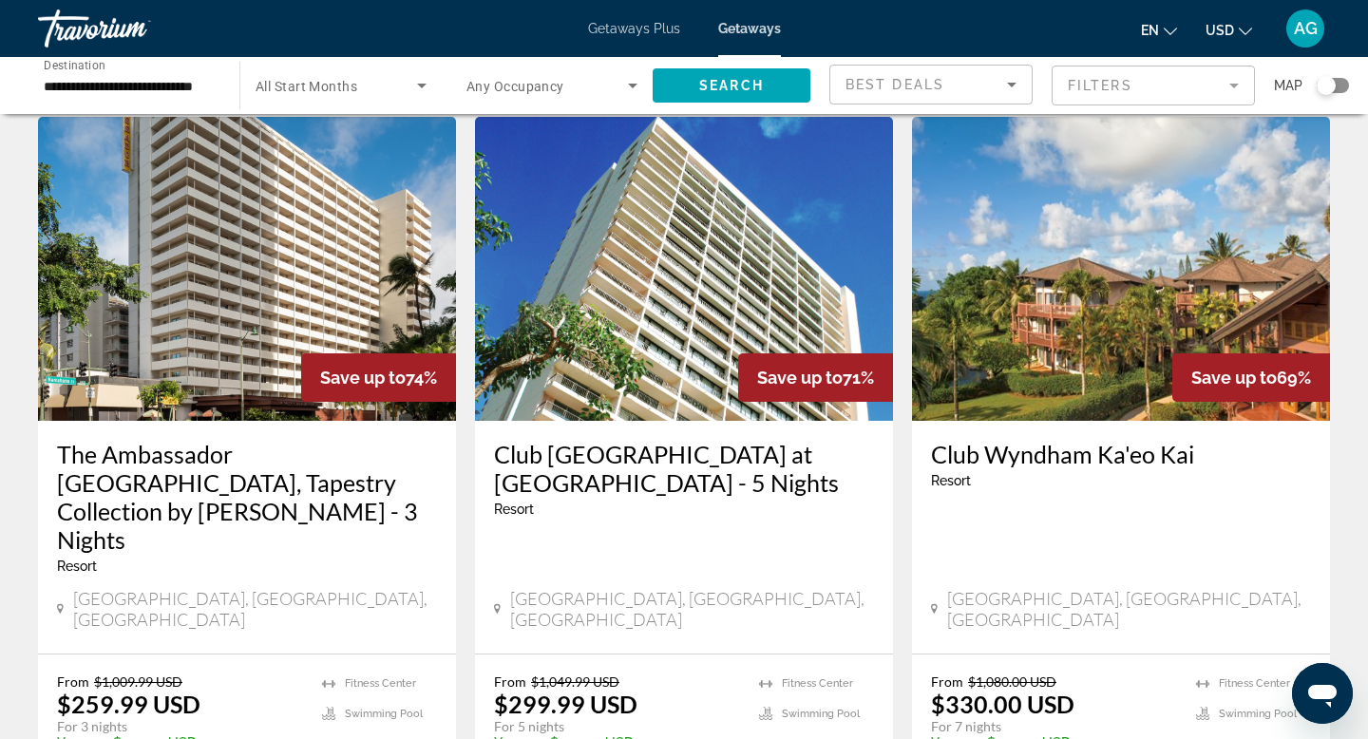
click at [1101, 280] on img "Main content" at bounding box center [1121, 269] width 418 height 304
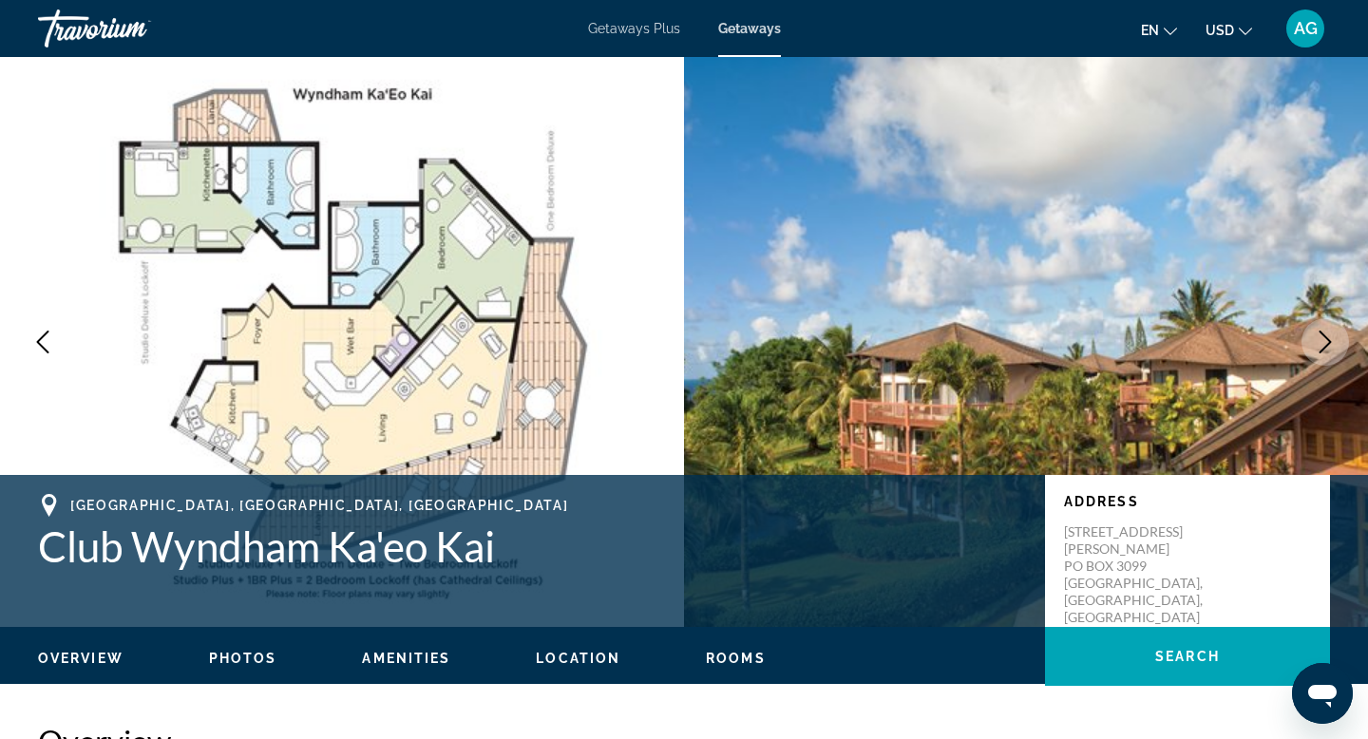
click at [1310, 349] on button "Next image" at bounding box center [1324, 341] width 47 height 47
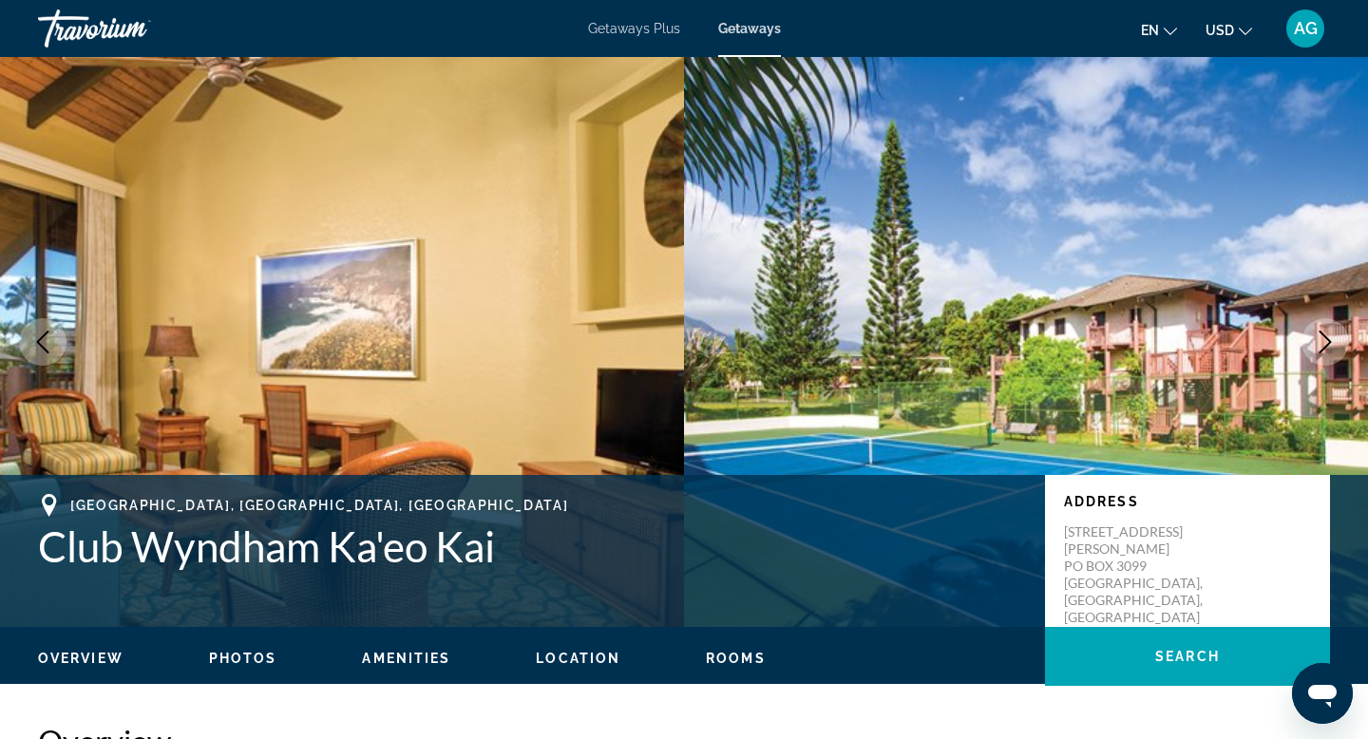
click at [1310, 349] on button "Next image" at bounding box center [1324, 341] width 47 height 47
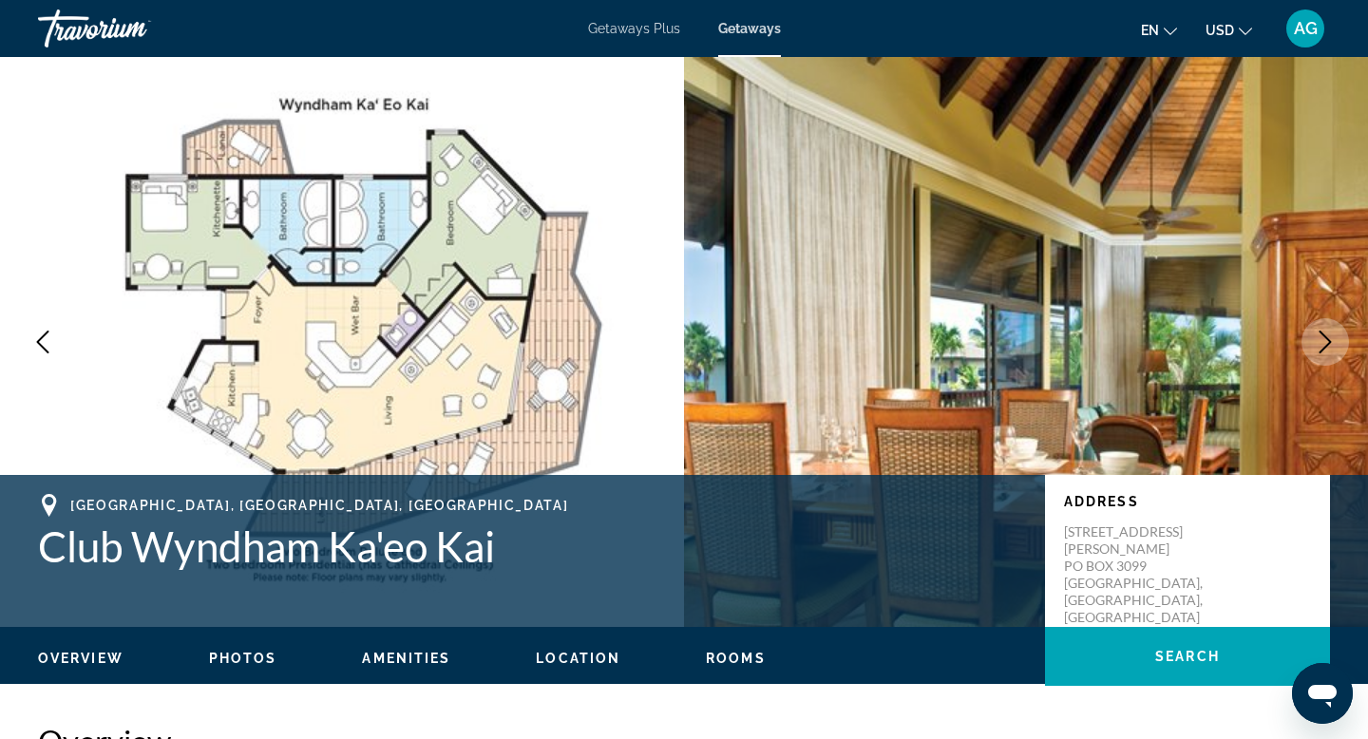
click at [1310, 349] on button "Next image" at bounding box center [1324, 341] width 47 height 47
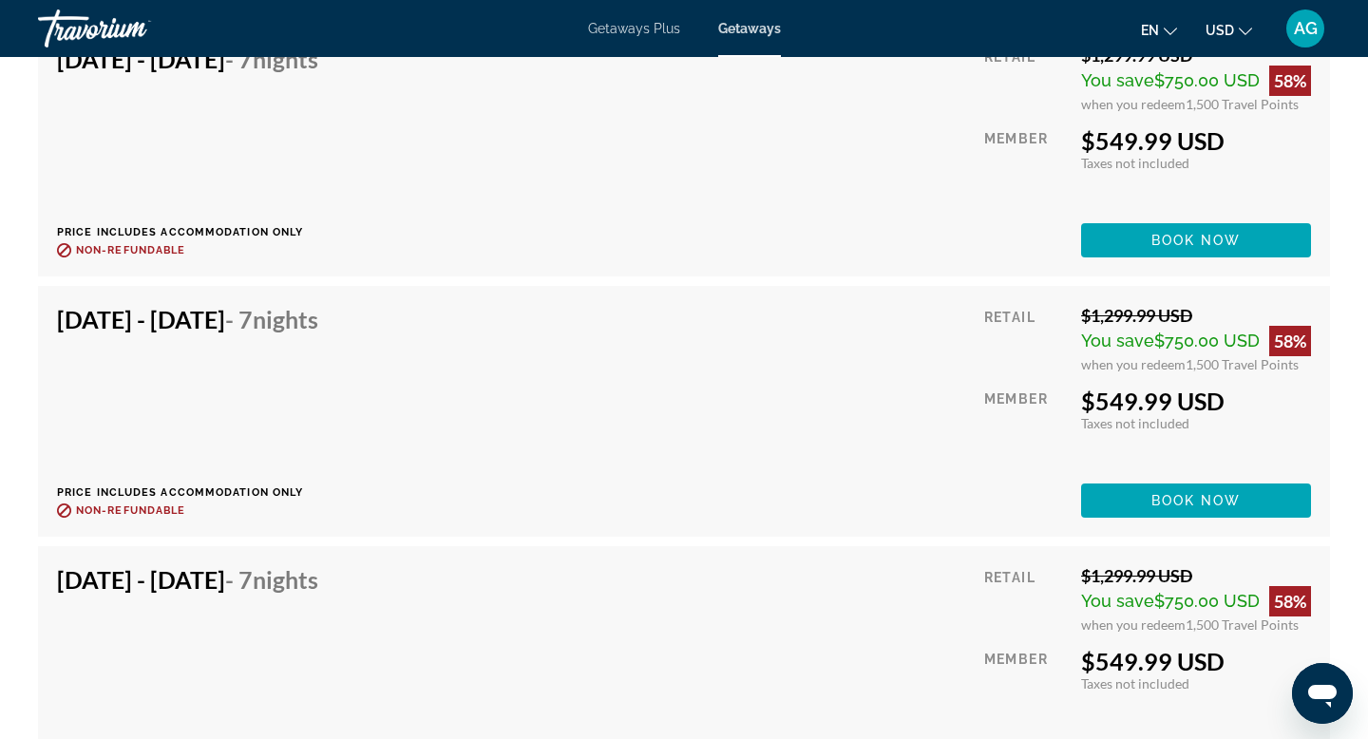
scroll to position [7666, 0]
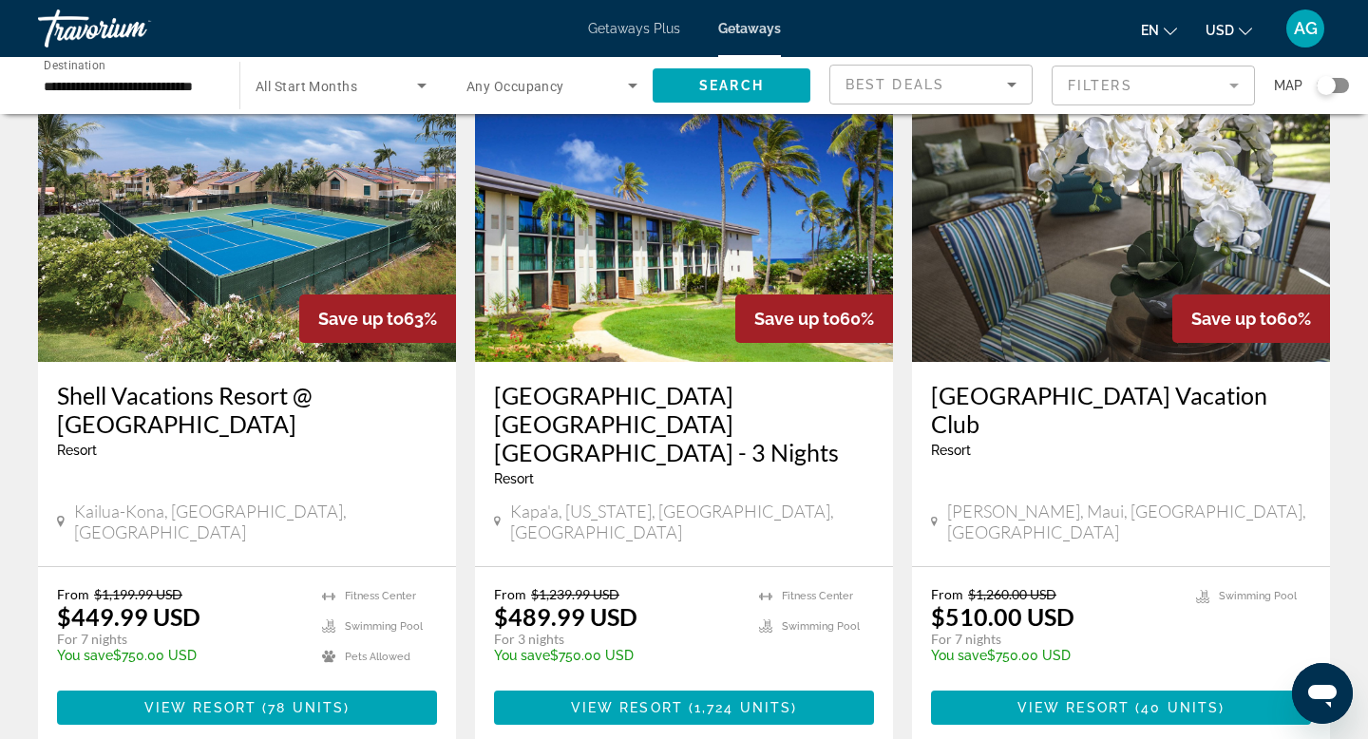
scroll to position [2299, 0]
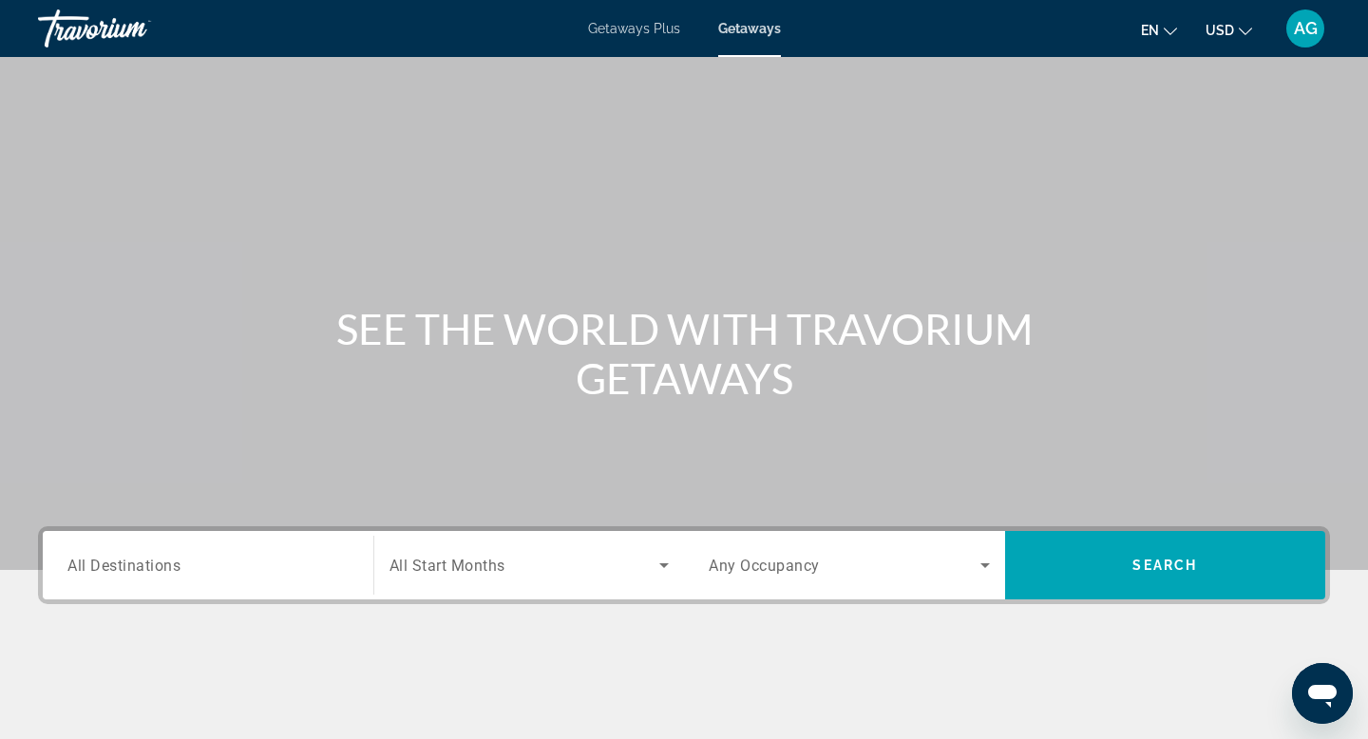
click at [191, 570] on input "Destination All Destinations" at bounding box center [207, 566] width 281 height 23
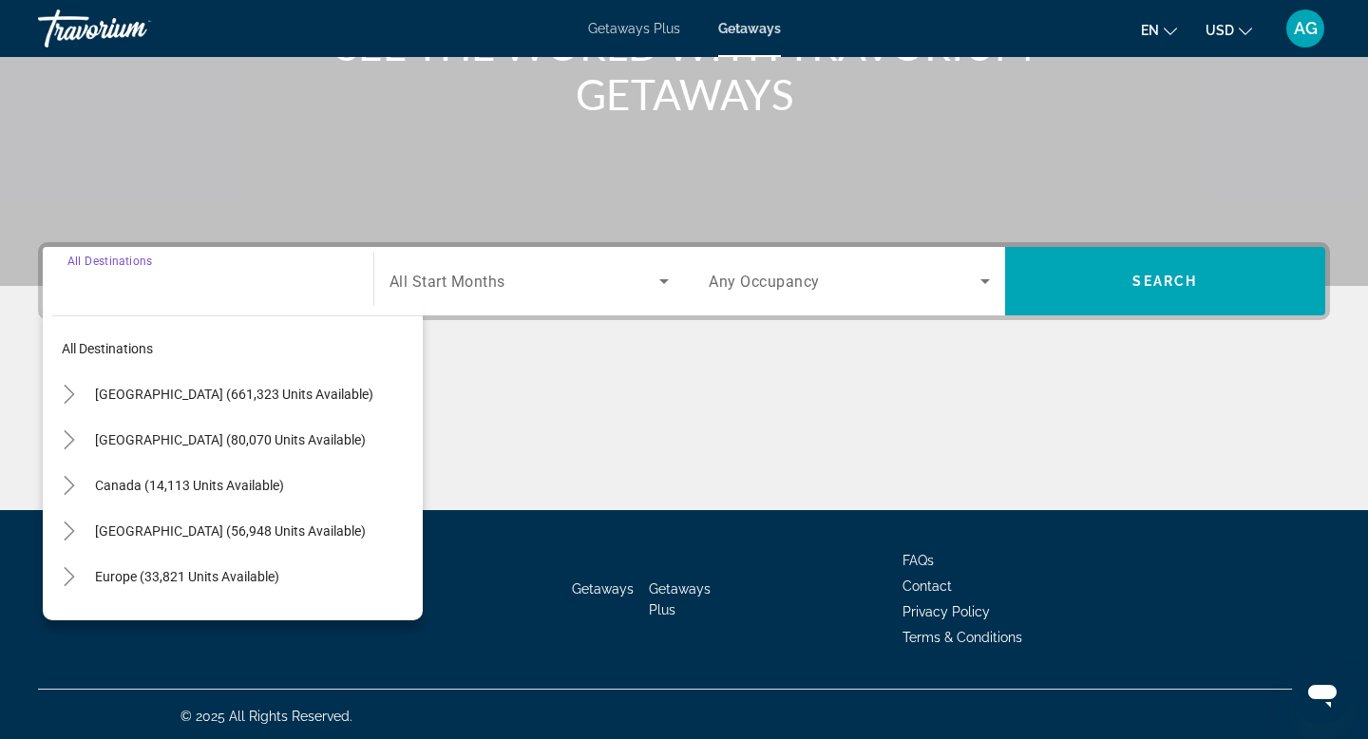
scroll to position [288, 0]
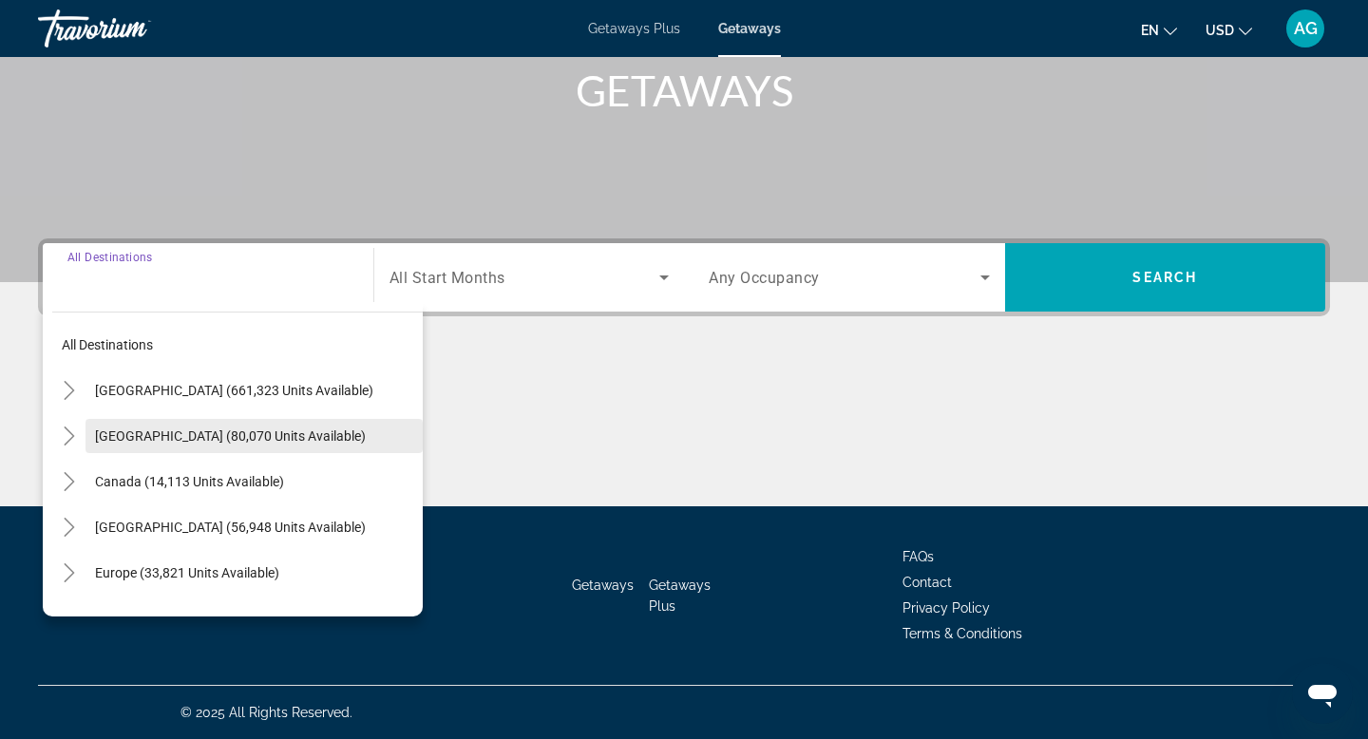
click at [153, 444] on span "Search widget" at bounding box center [253, 436] width 337 height 46
type input "**********"
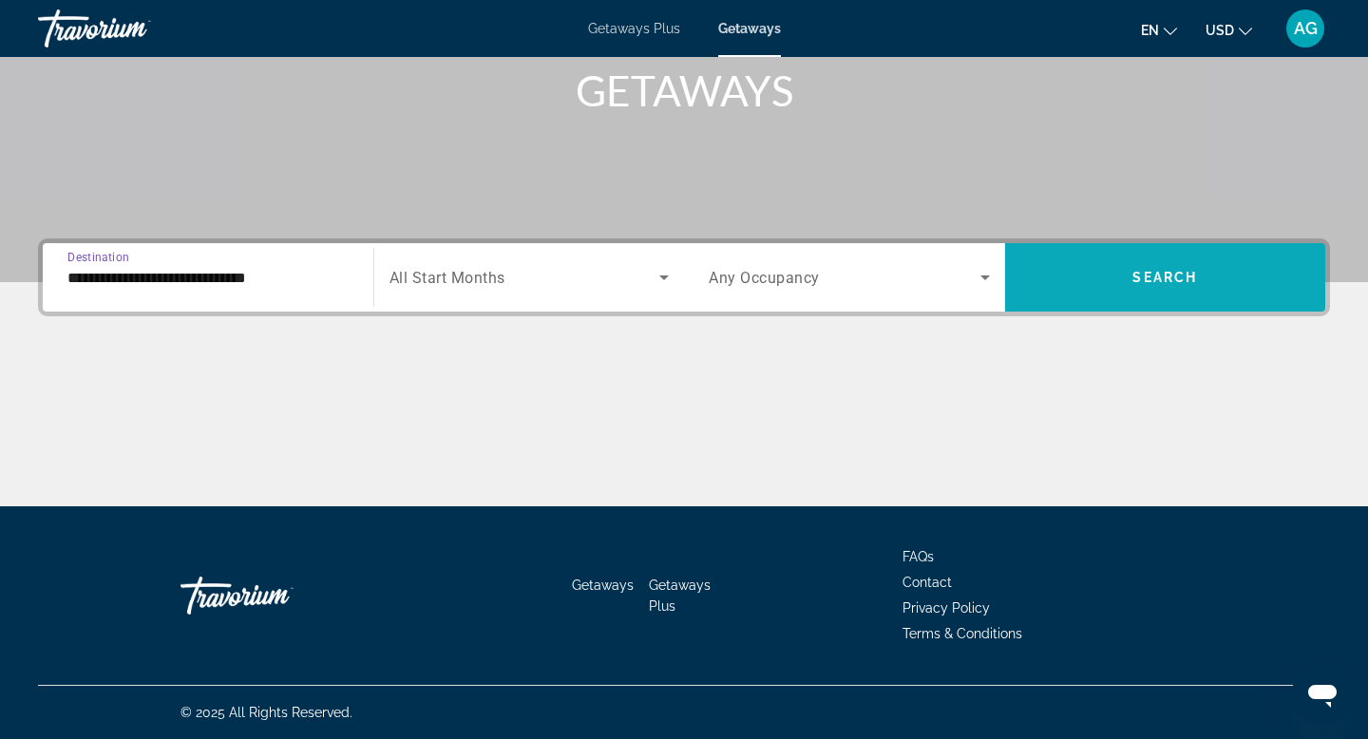
click at [1174, 296] on span "Search widget" at bounding box center [1165, 278] width 321 height 46
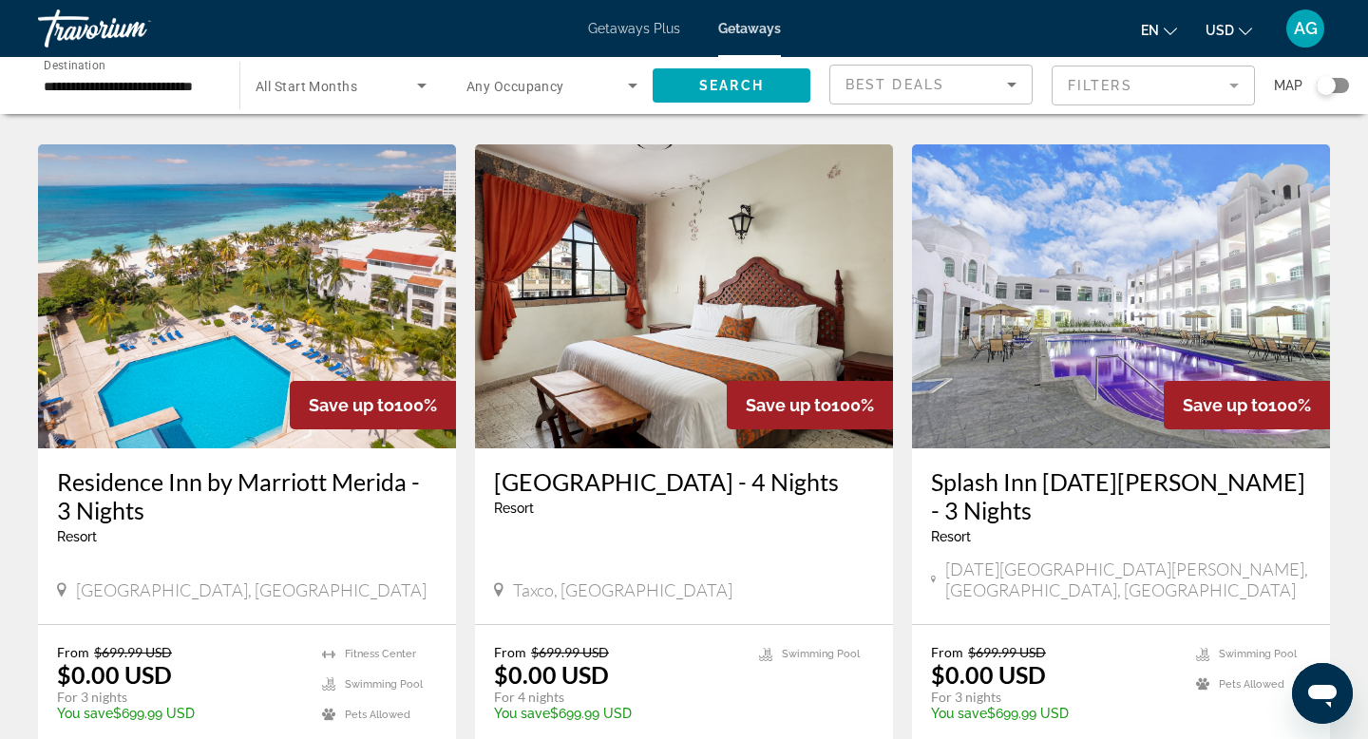
scroll to position [2062, 0]
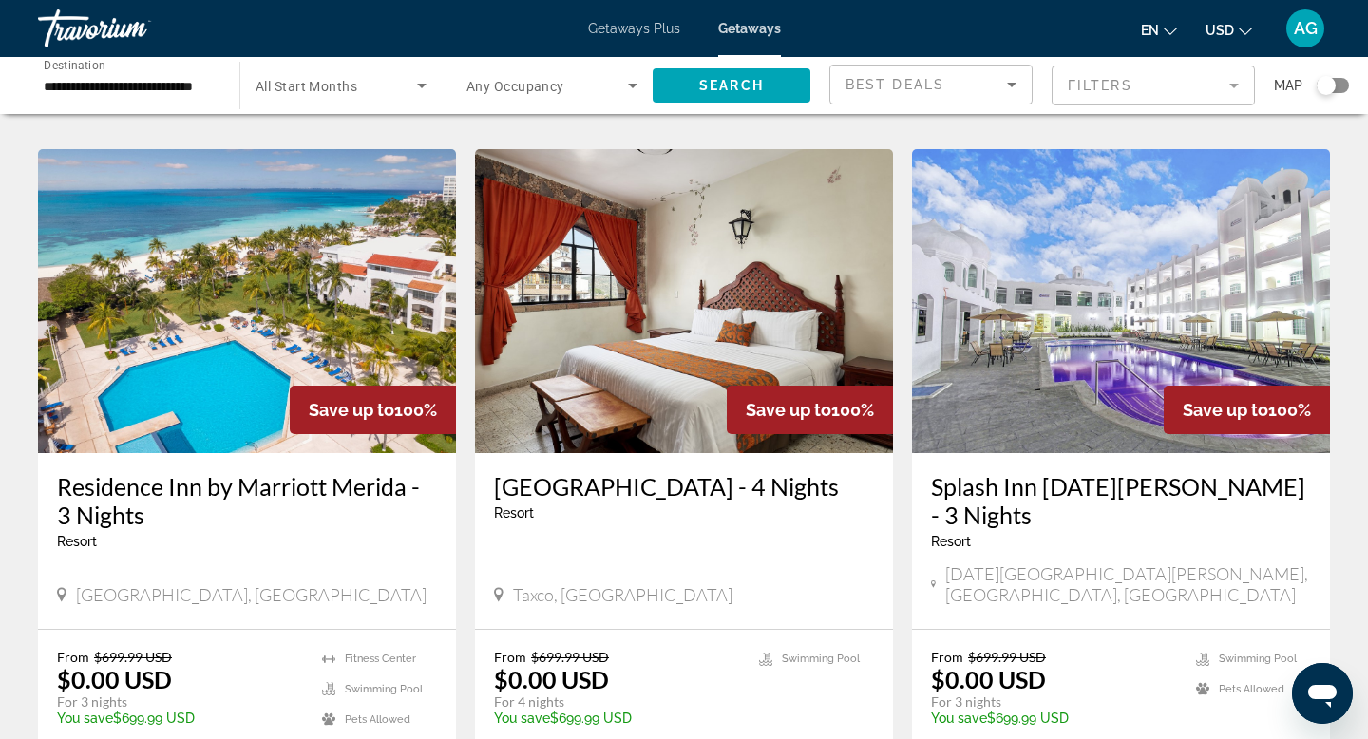
click at [234, 215] on img "Main content" at bounding box center [247, 301] width 418 height 304
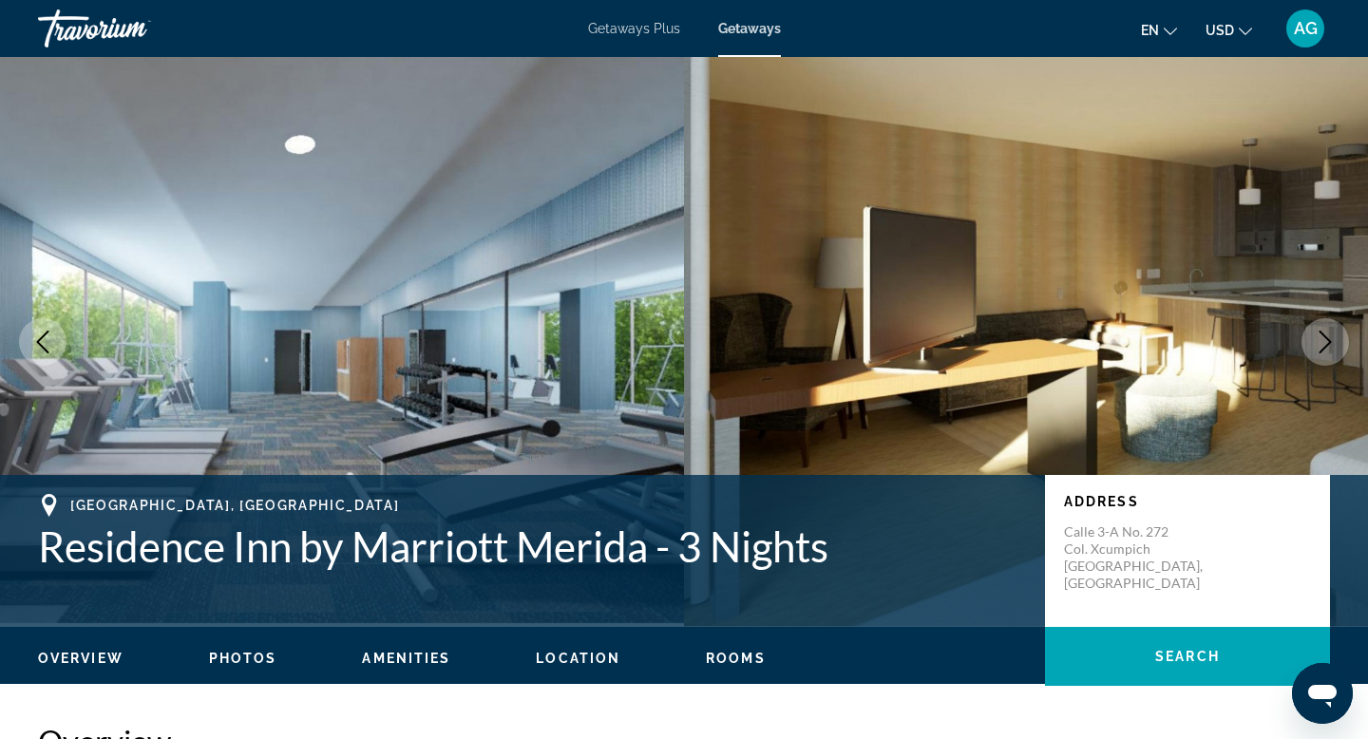
click at [1325, 336] on icon "Next image" at bounding box center [1325, 342] width 12 height 23
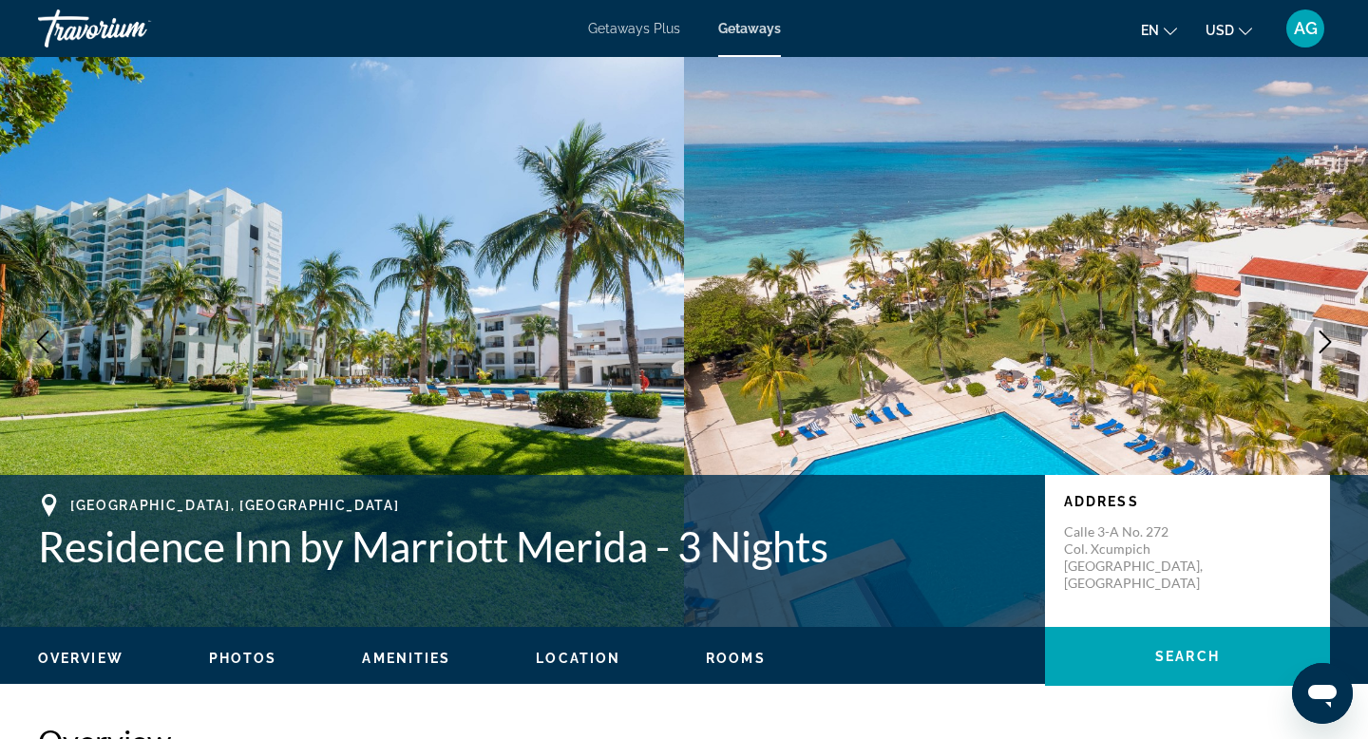
click at [1325, 336] on icon "Next image" at bounding box center [1325, 342] width 12 height 23
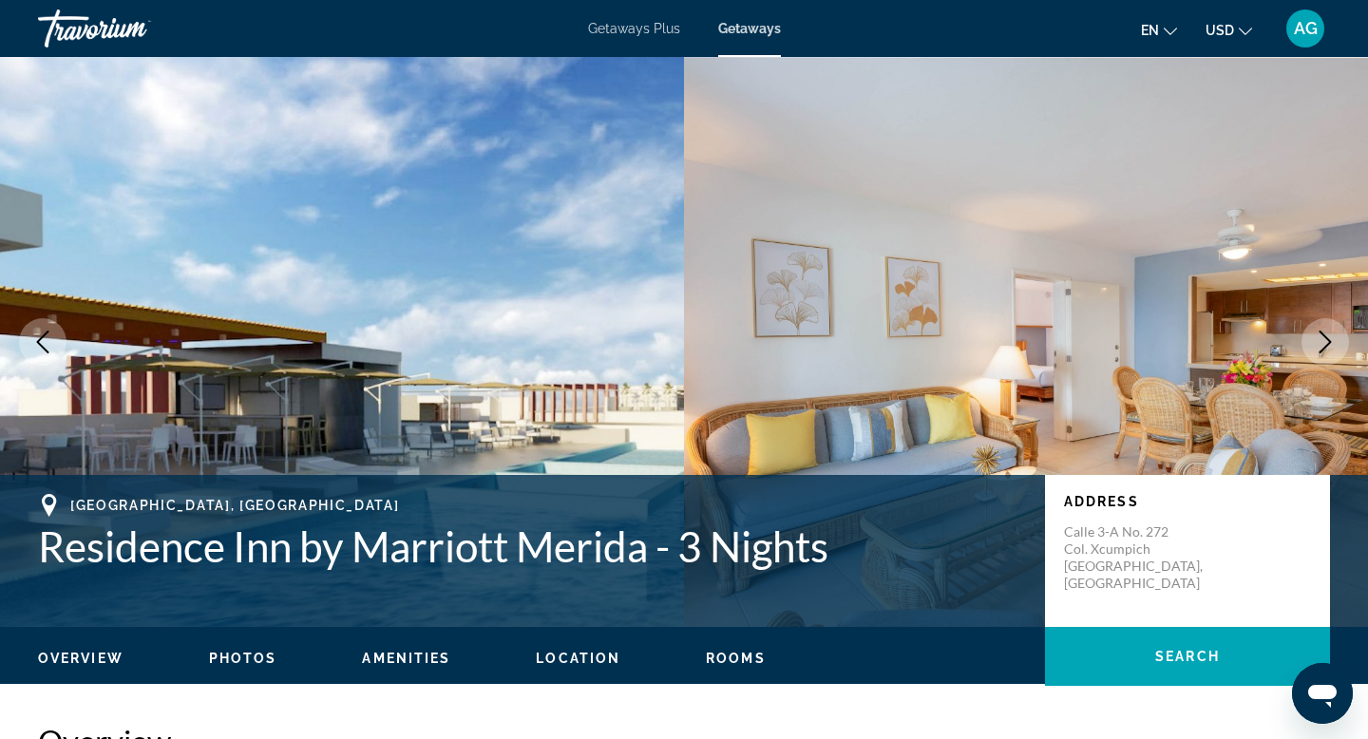
click at [1325, 336] on icon "Next image" at bounding box center [1325, 342] width 12 height 23
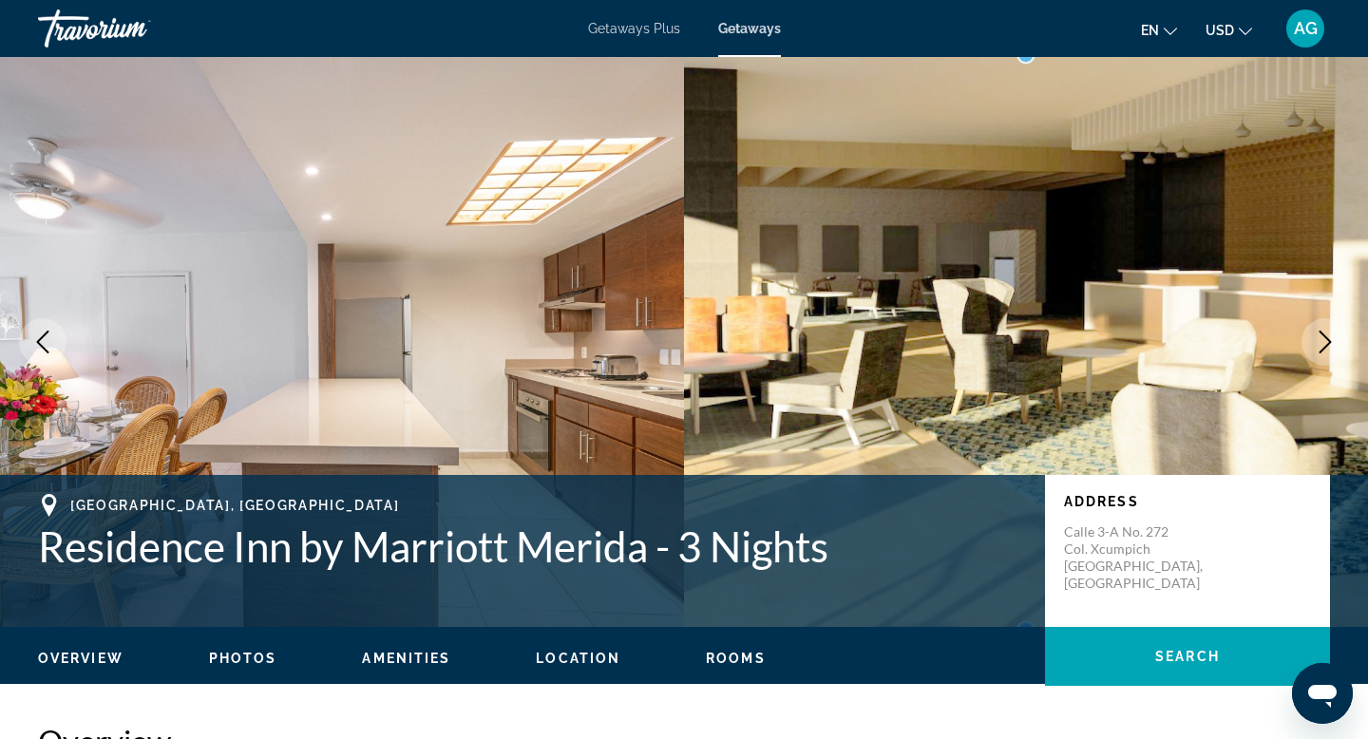
click at [1325, 336] on icon "Next image" at bounding box center [1325, 342] width 12 height 23
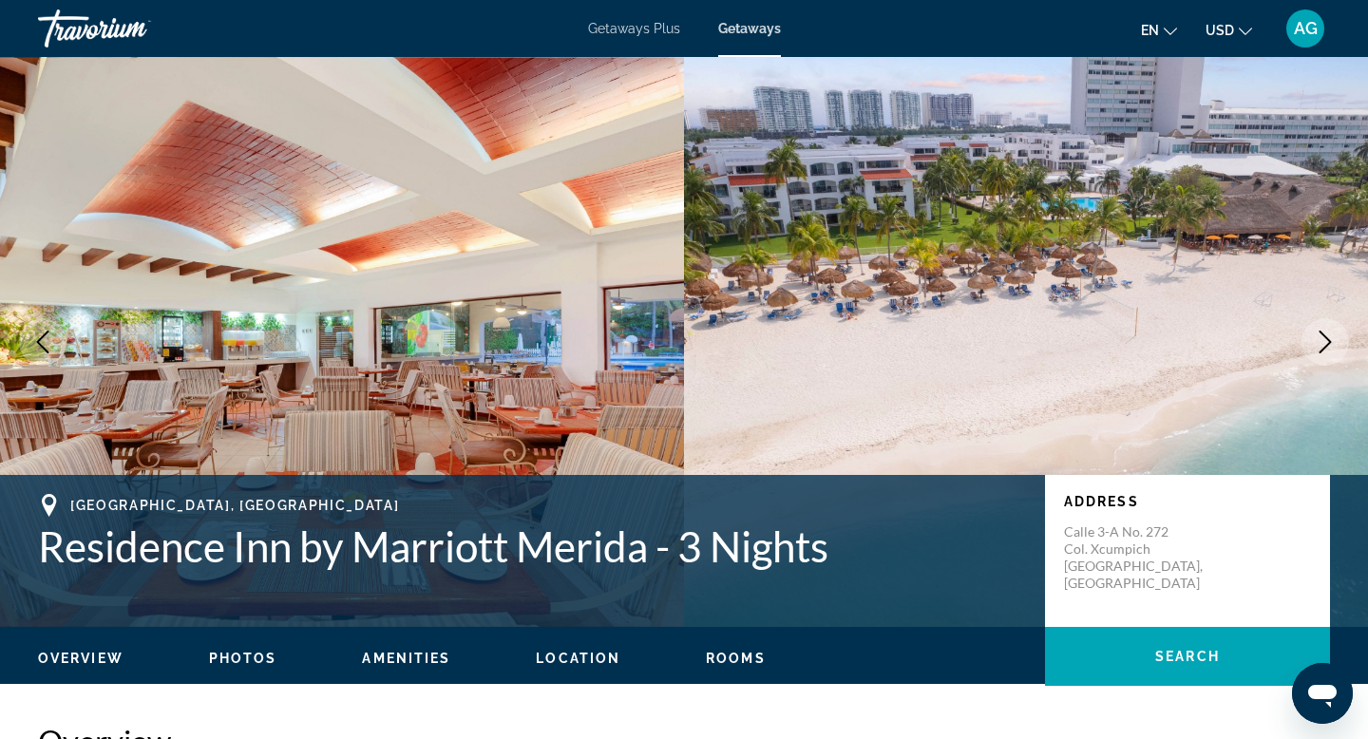
click at [1325, 336] on icon "Next image" at bounding box center [1325, 342] width 12 height 23
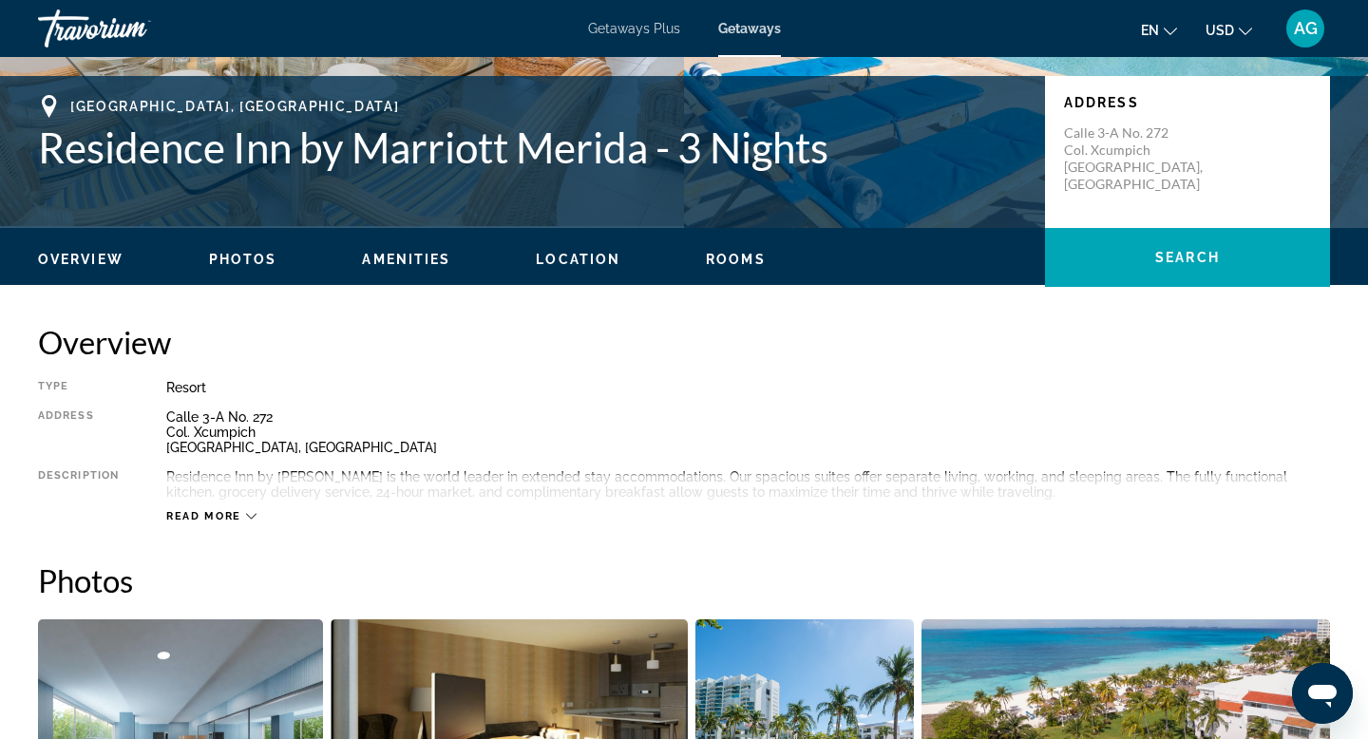
scroll to position [408, 0]
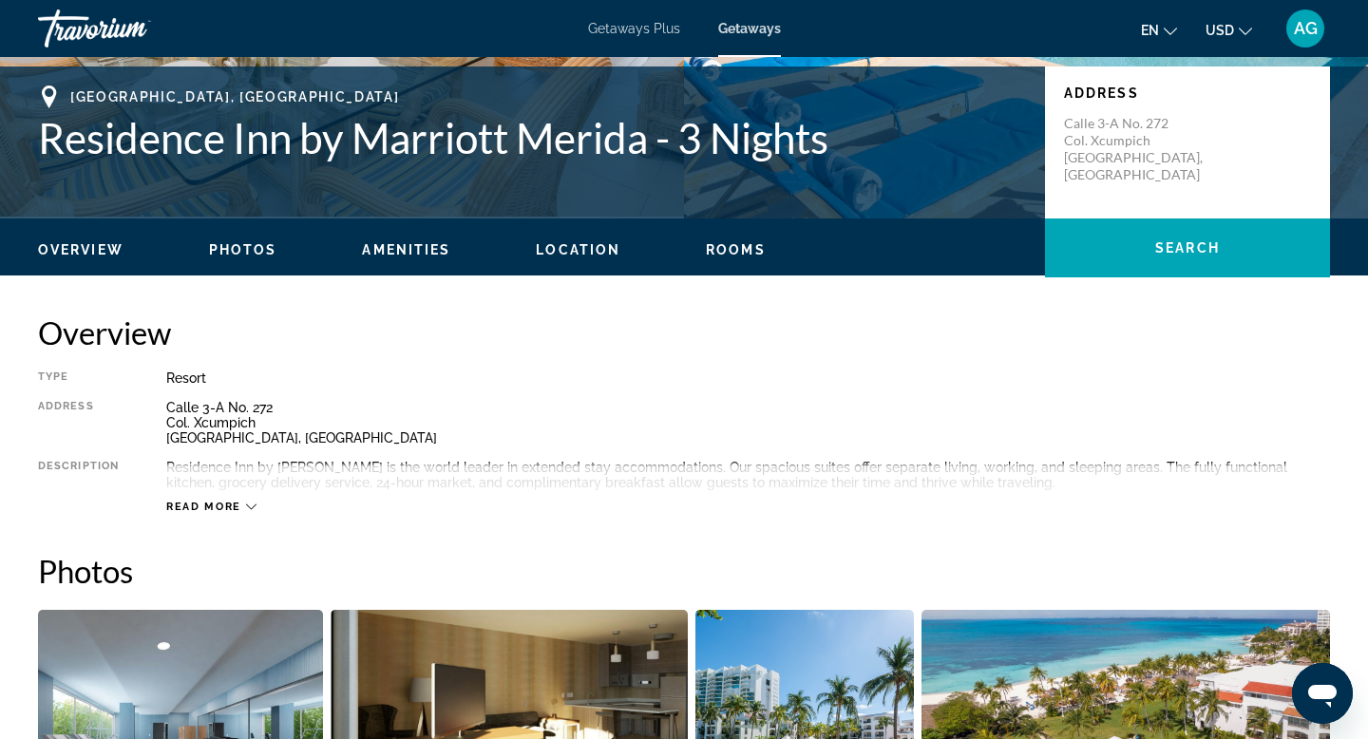
click at [252, 501] on icon "Main content" at bounding box center [251, 506] width 10 height 10
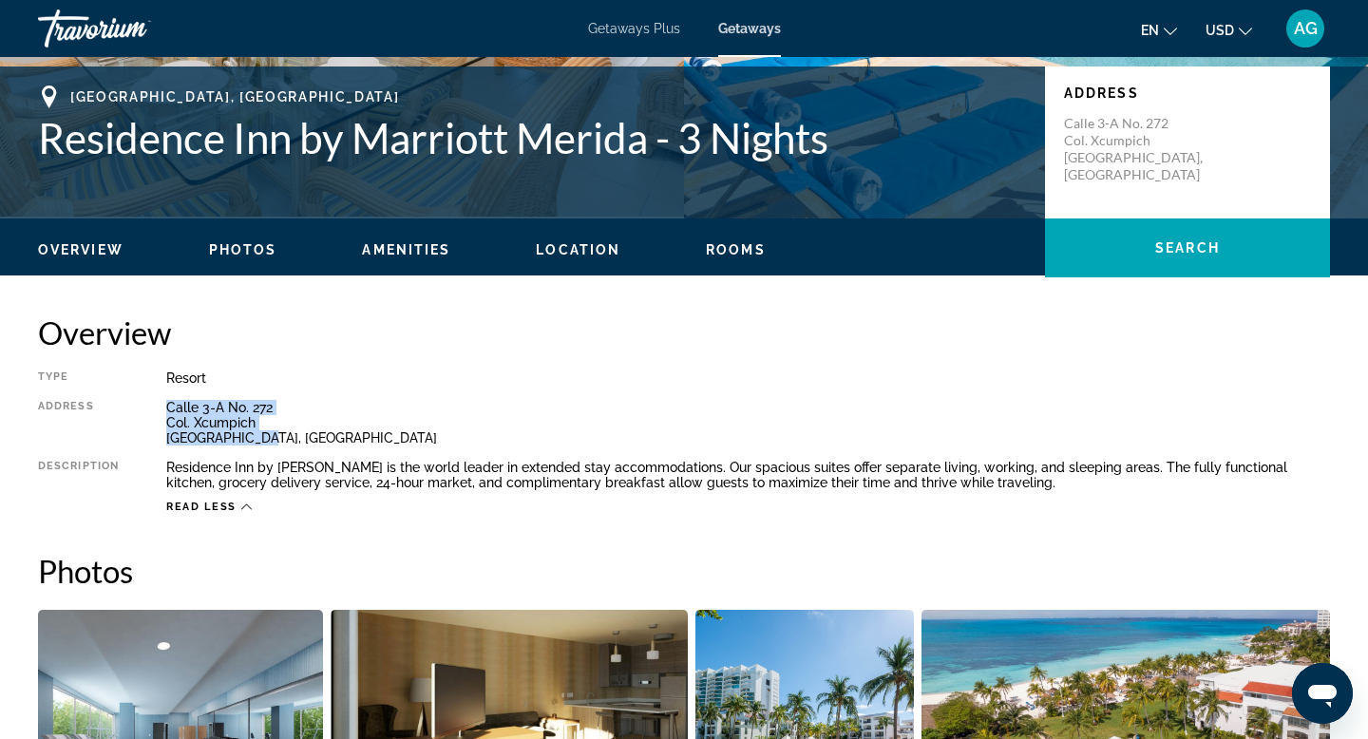
drag, startPoint x: 168, startPoint y: 402, endPoint x: 269, endPoint y: 434, distance: 105.7
click at [269, 434] on div "[STREET_ADDRESS]" at bounding box center [747, 423] width 1163 height 46
copy div "[STREET_ADDRESS]"
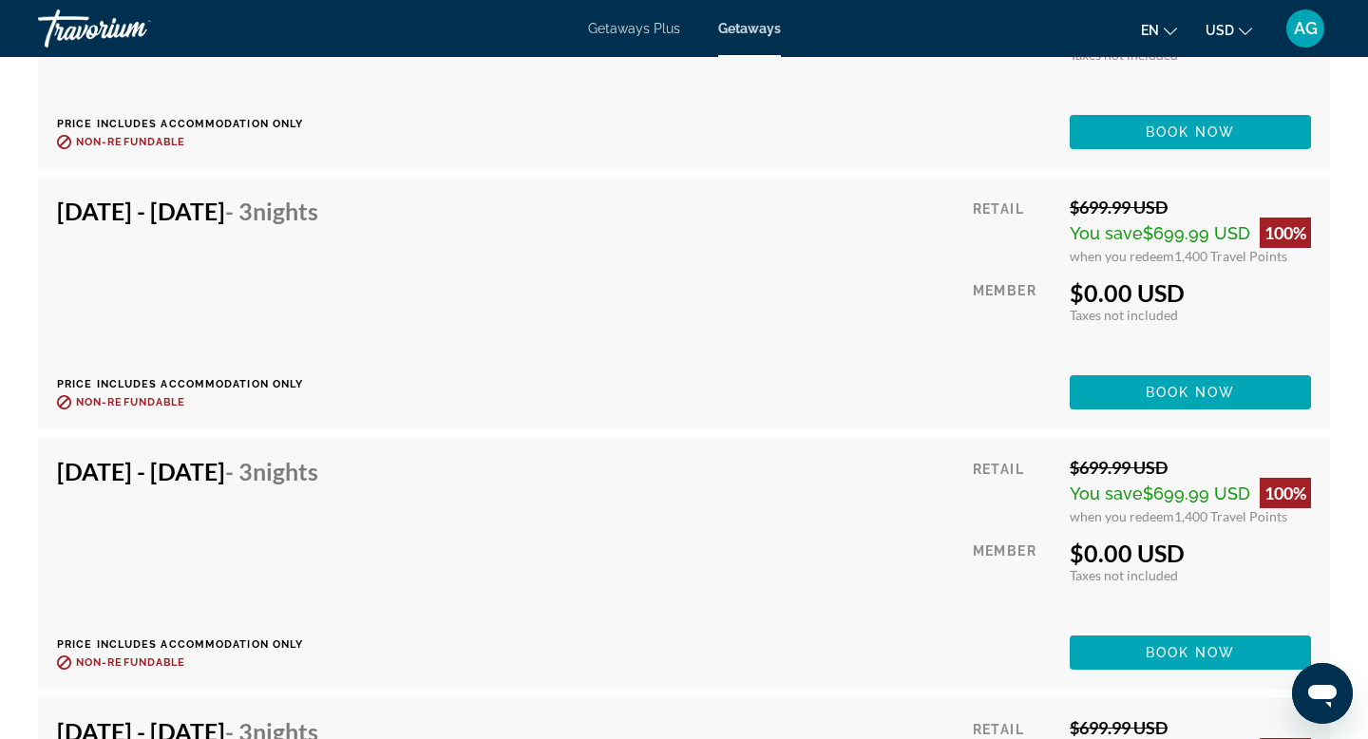
scroll to position [6009, 0]
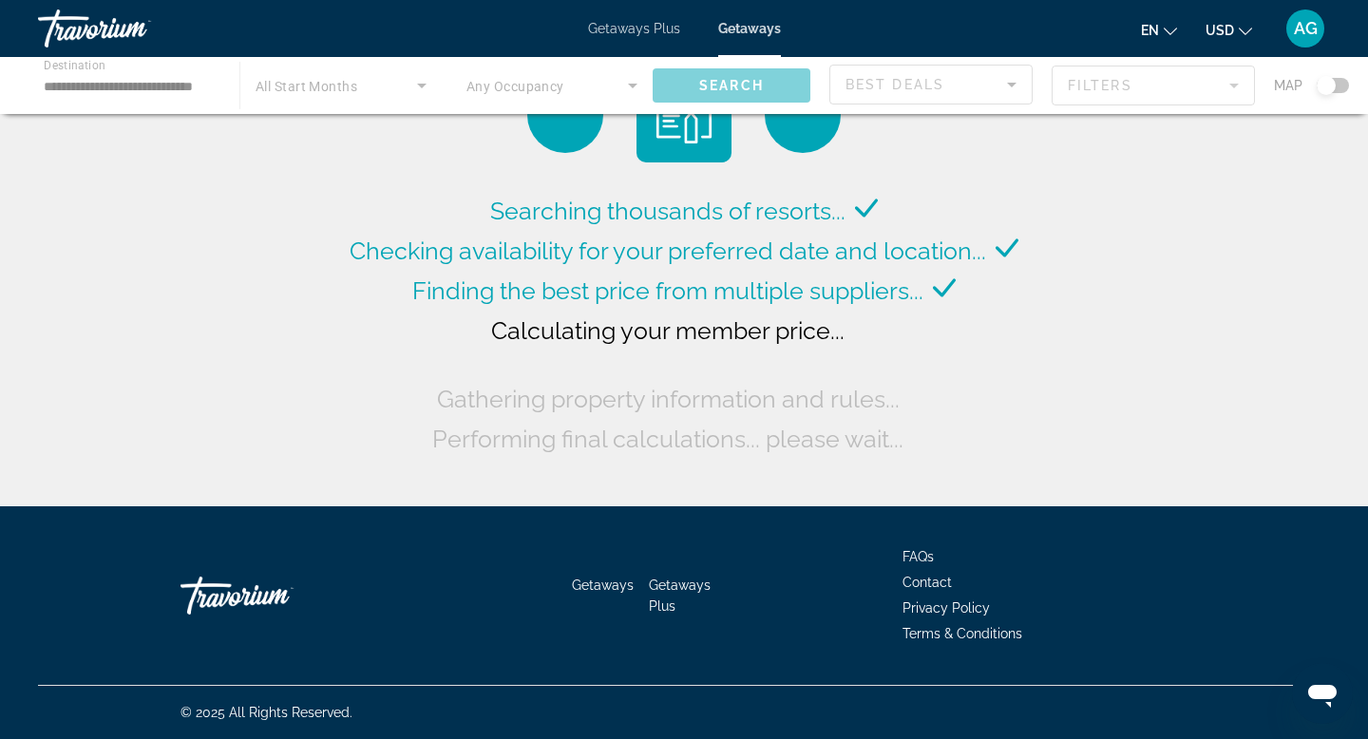
click at [169, 85] on div "Main content" at bounding box center [684, 85] width 1368 height 57
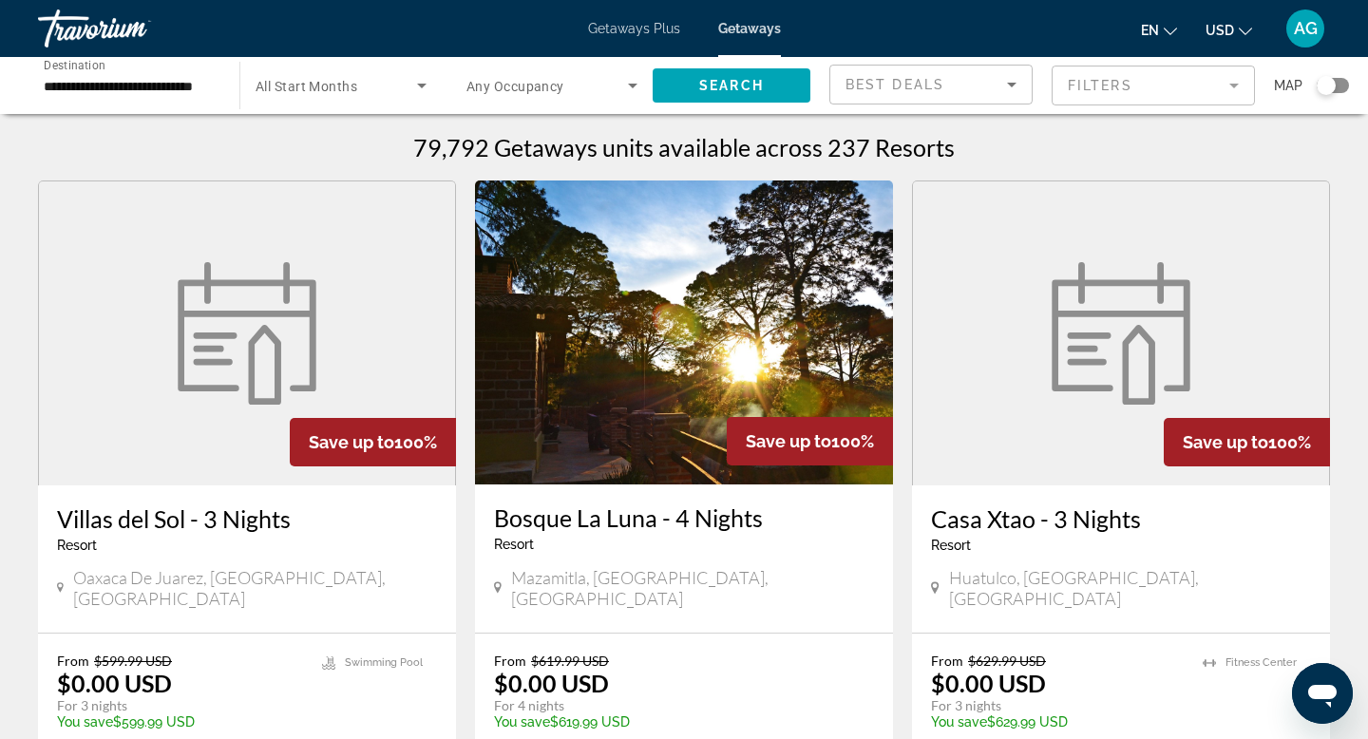
click at [171, 89] on input "**********" at bounding box center [129, 86] width 171 height 23
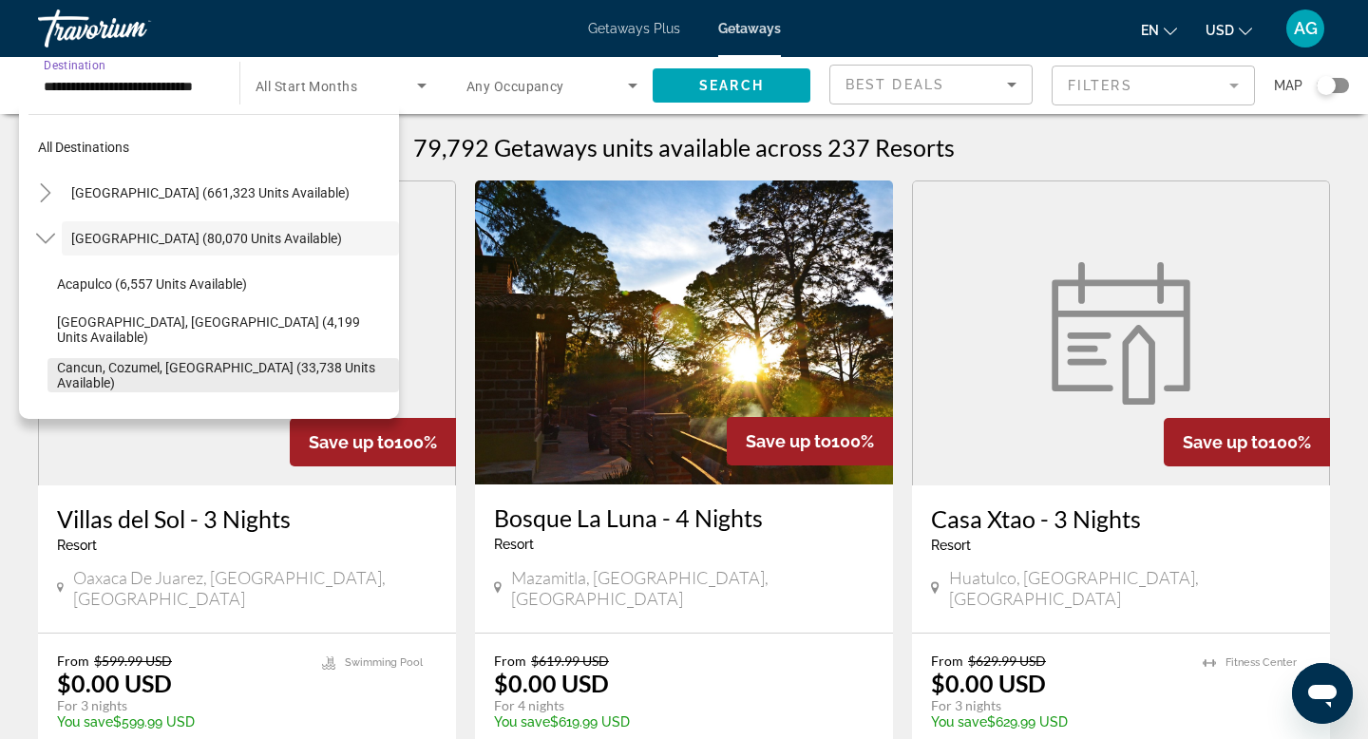
click at [85, 375] on span "Cancun, Cozumel, [GEOGRAPHIC_DATA] (33,738 units available)" at bounding box center [223, 375] width 332 height 30
type input "**********"
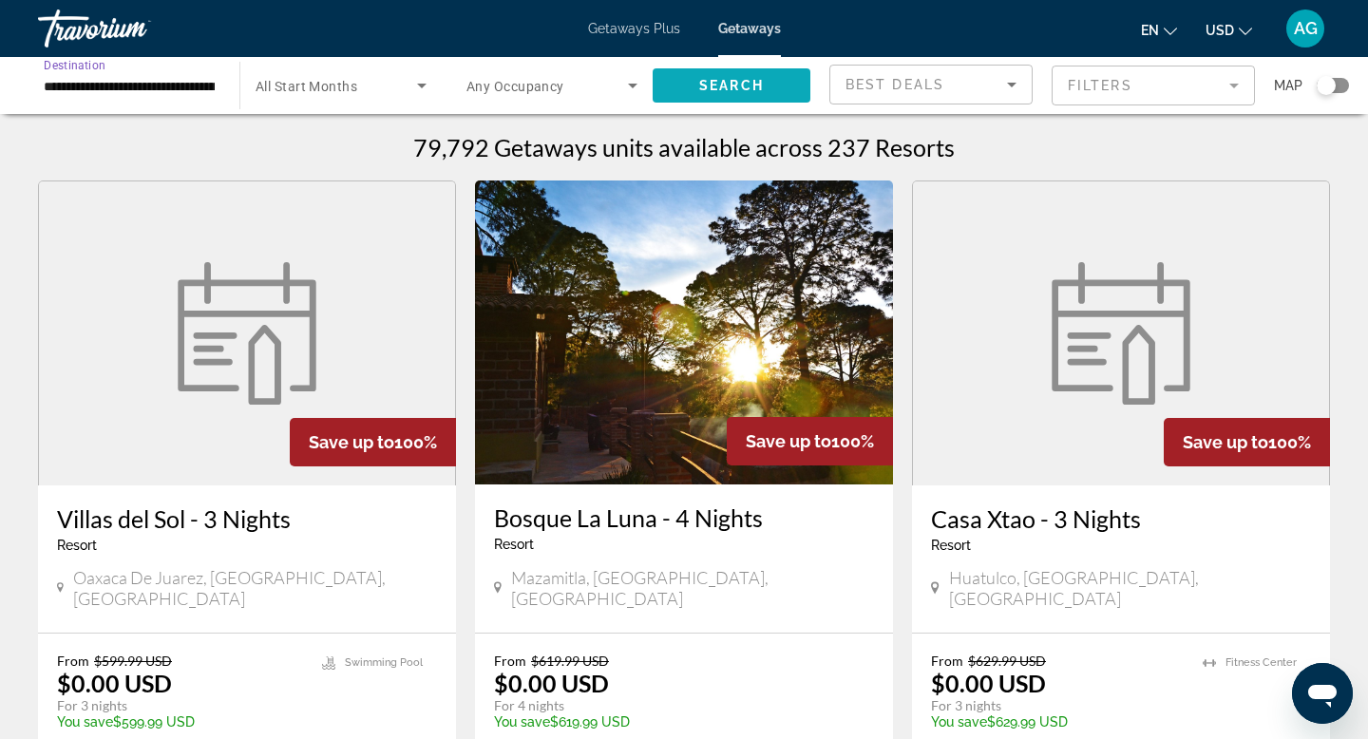
click at [750, 79] on span "Search" at bounding box center [731, 85] width 65 height 15
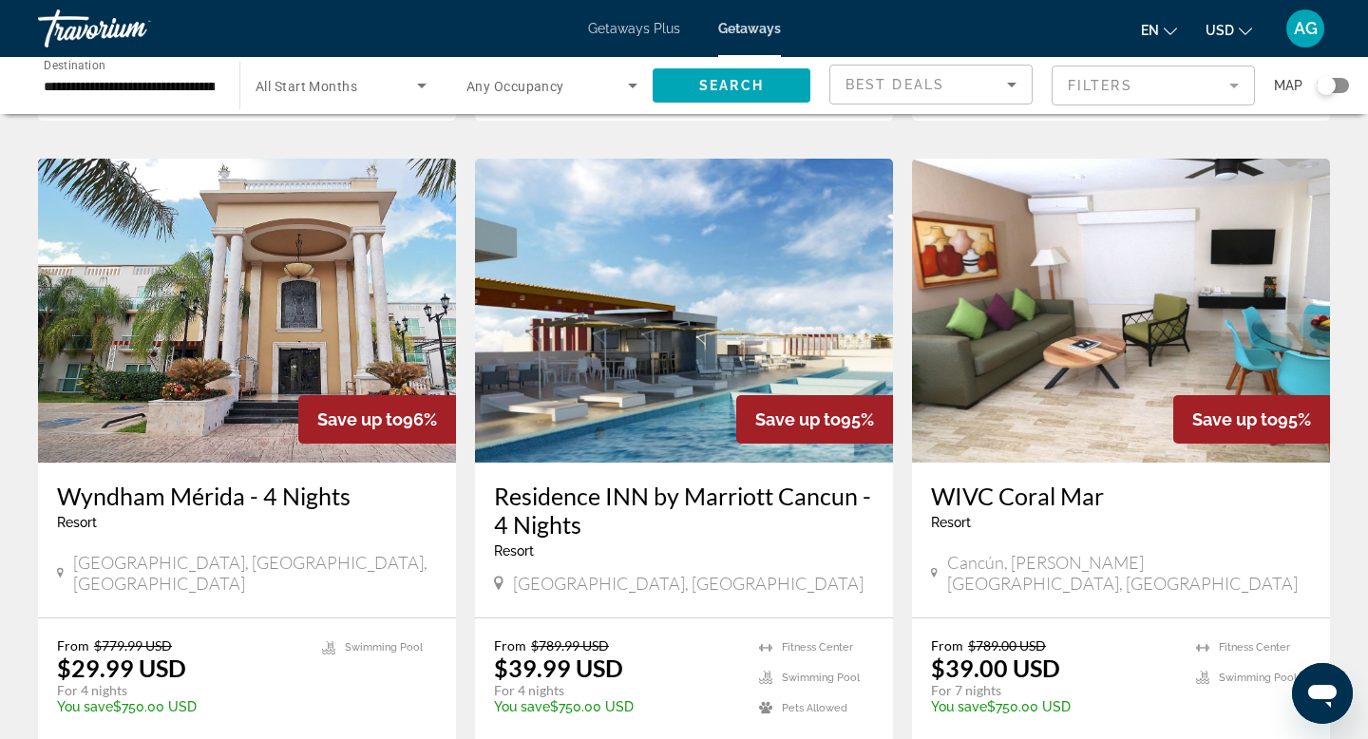
scroll to position [2166, 0]
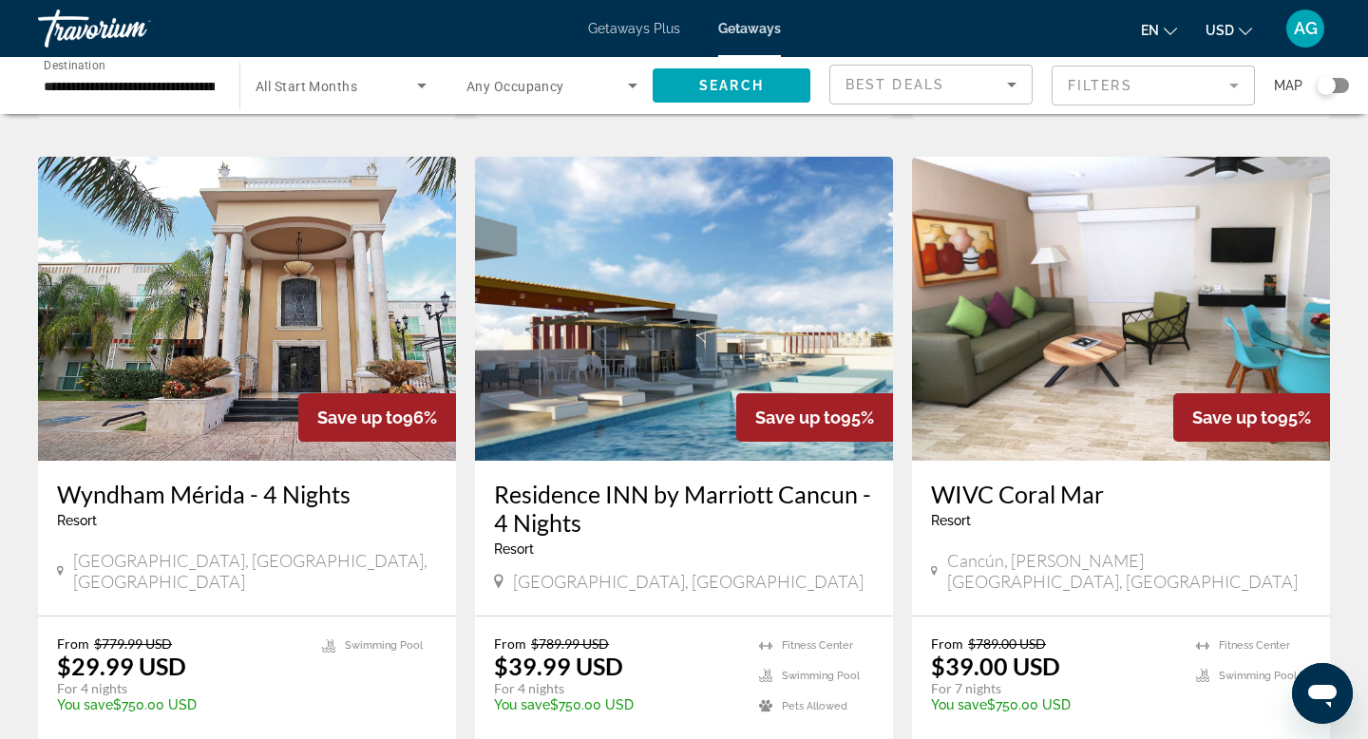
click at [811, 237] on img "Main content" at bounding box center [684, 309] width 418 height 304
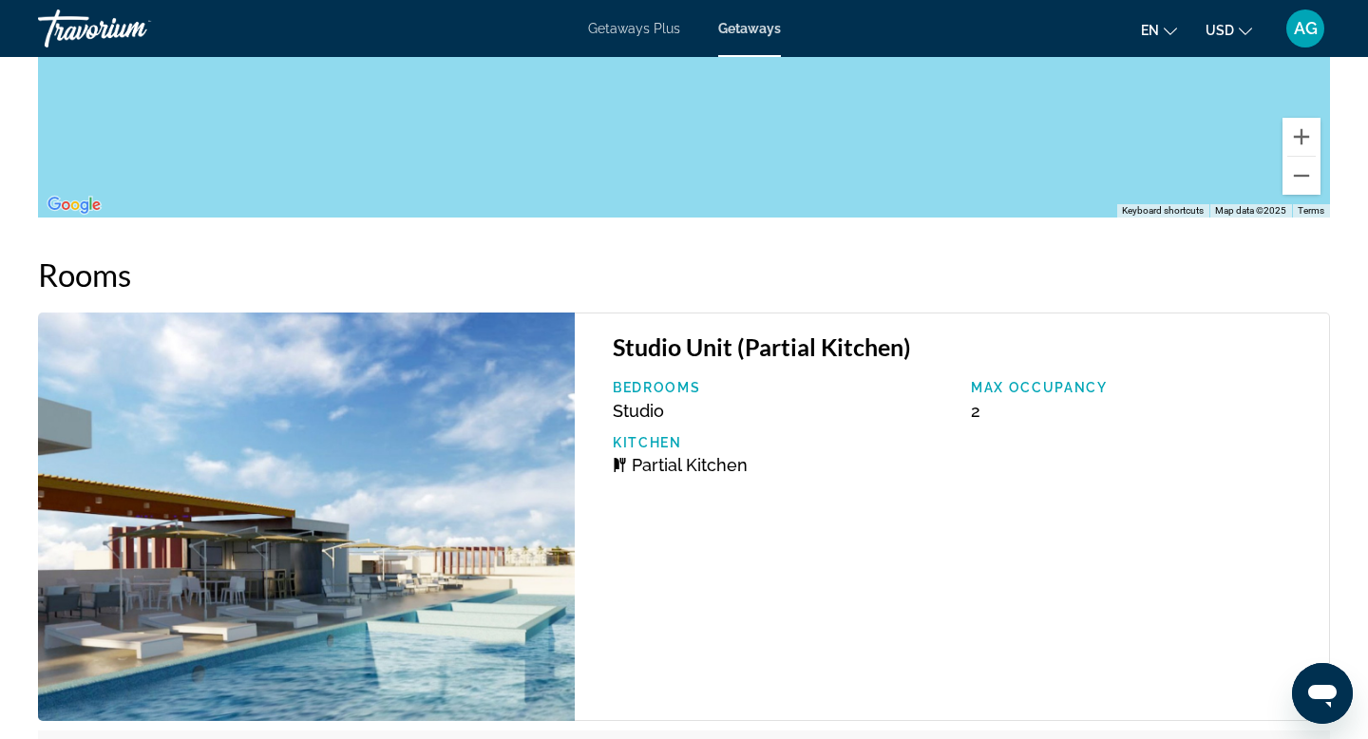
scroll to position [3157, 0]
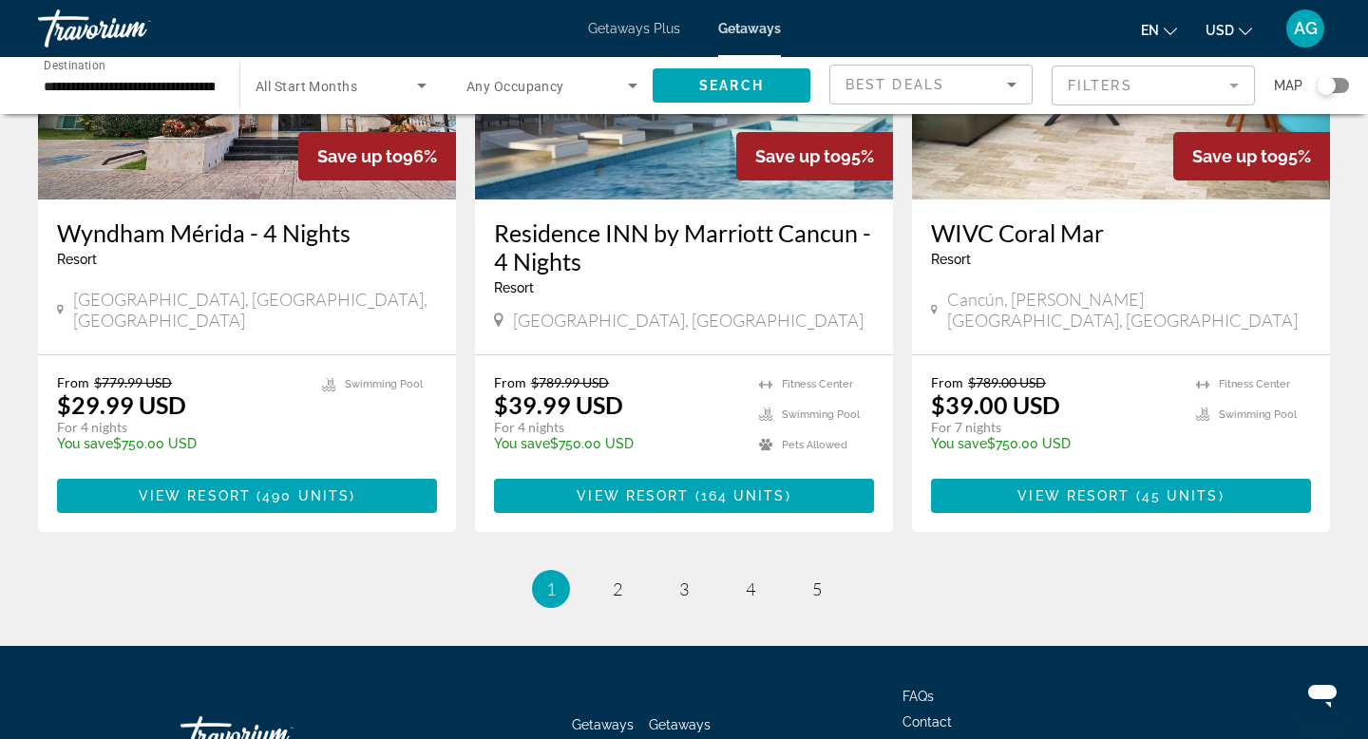
scroll to position [2476, 0]
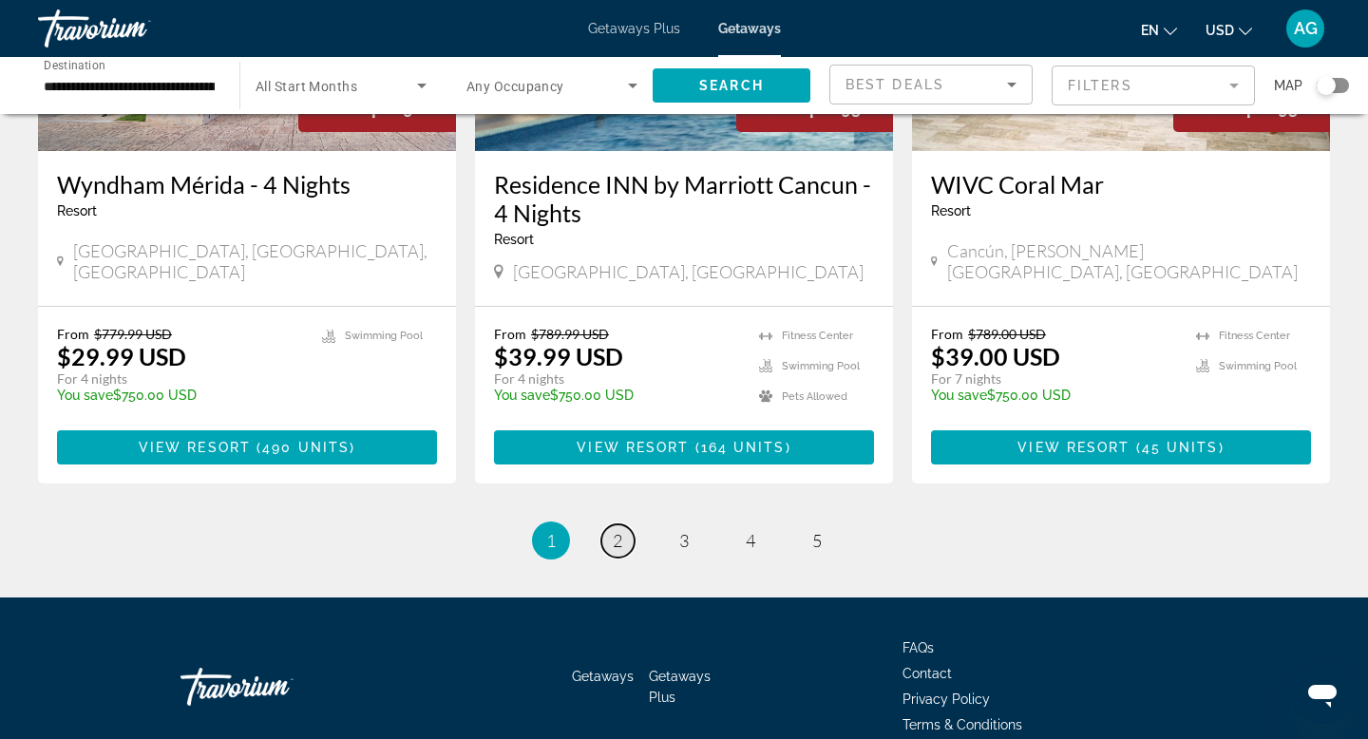
click at [618, 530] on span "2" at bounding box center [617, 540] width 9 height 21
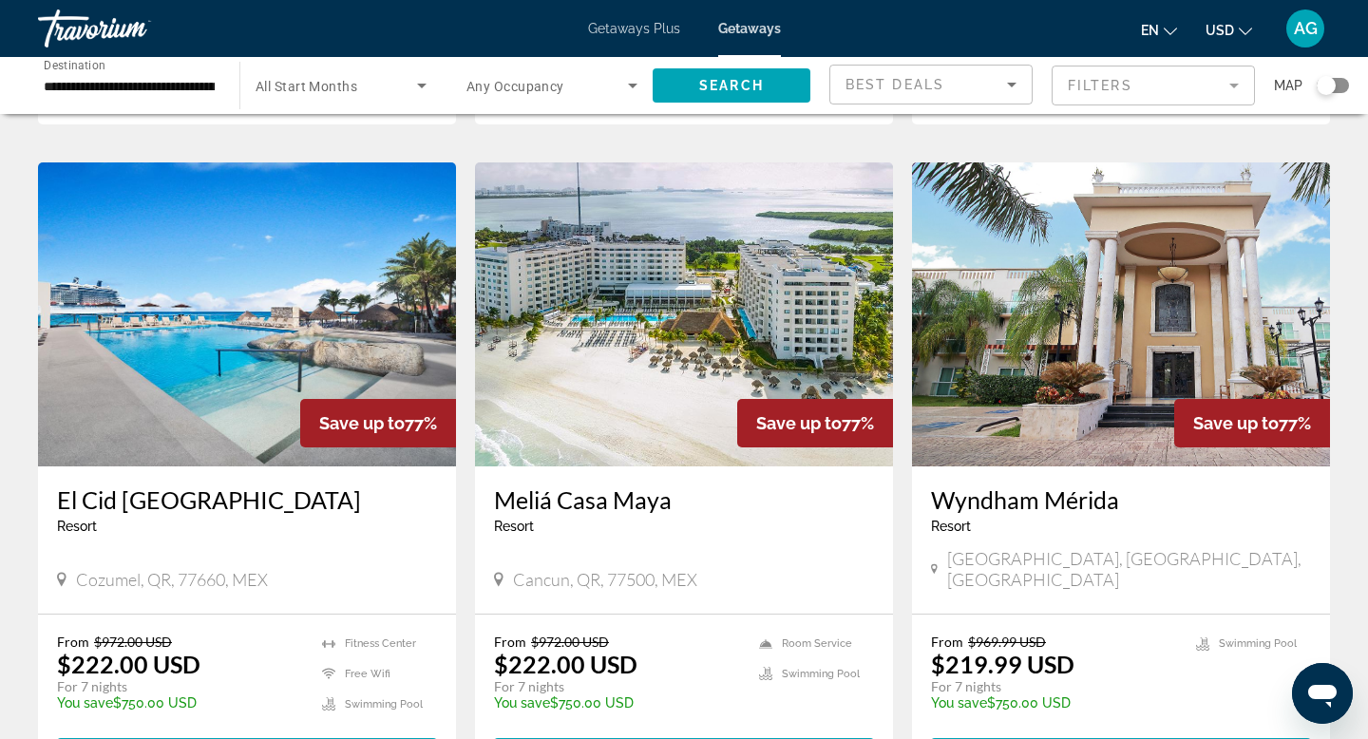
scroll to position [1467, 0]
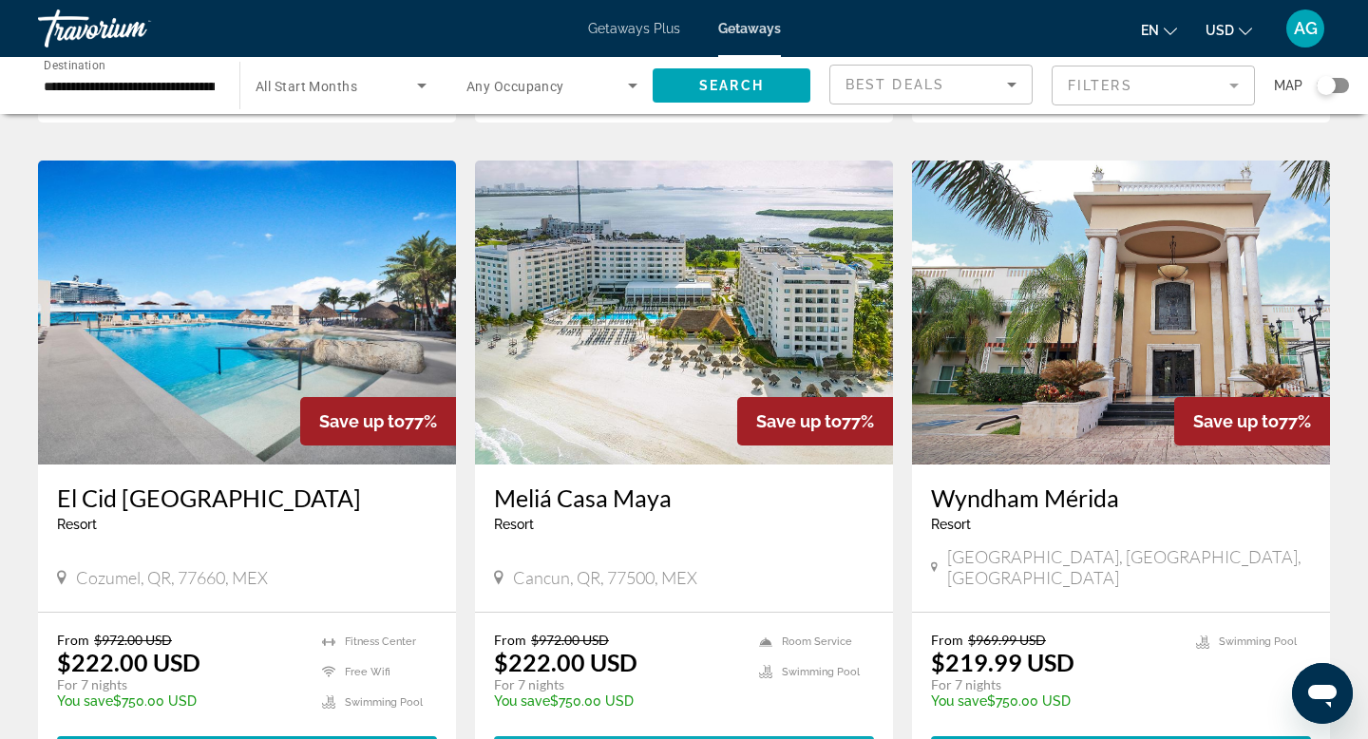
click at [647, 730] on span "Main content" at bounding box center [684, 753] width 380 height 46
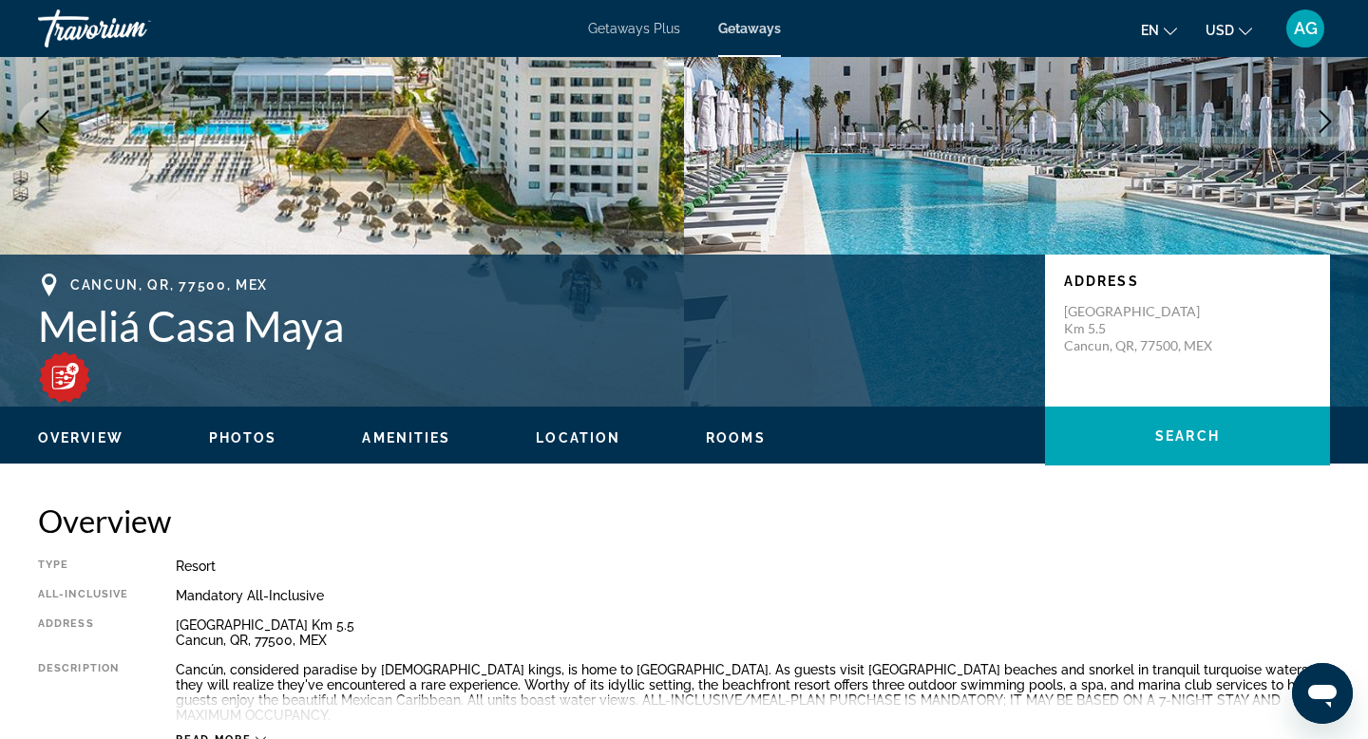
scroll to position [218, 0]
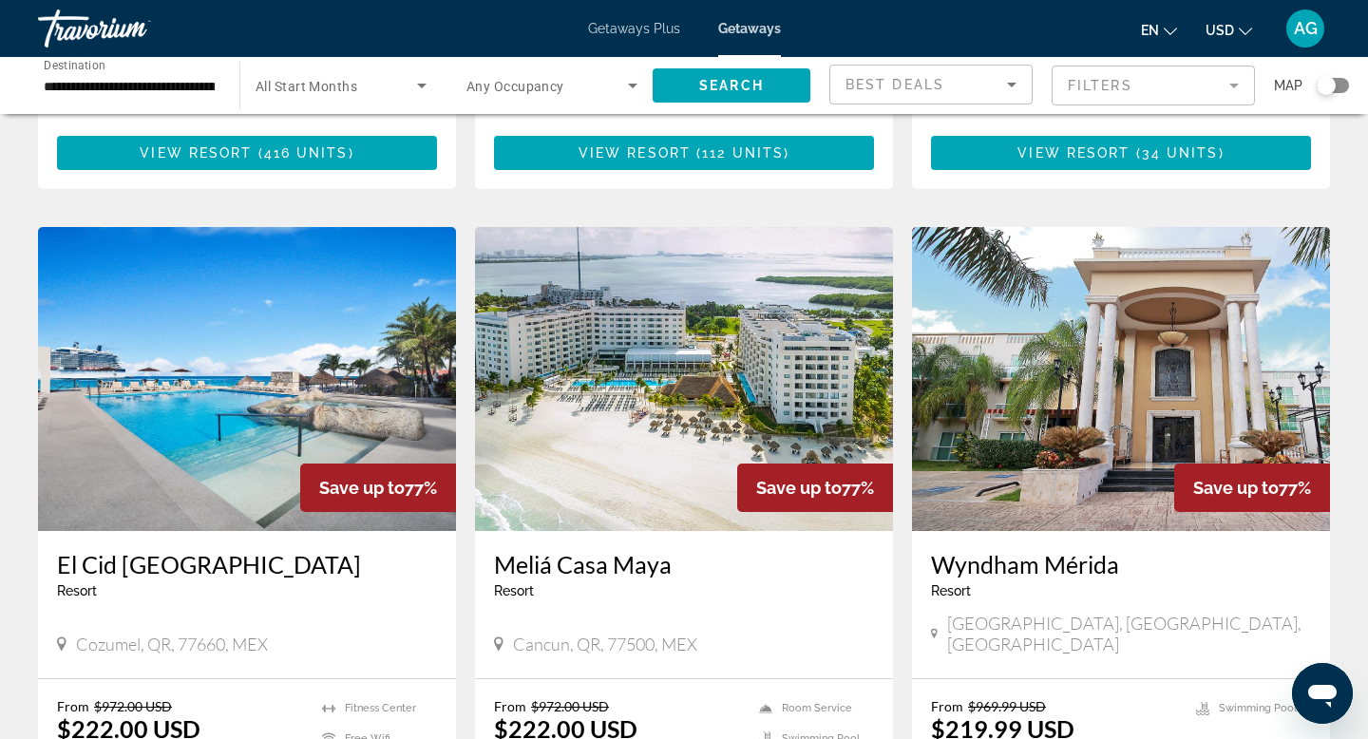
scroll to position [1503, 0]
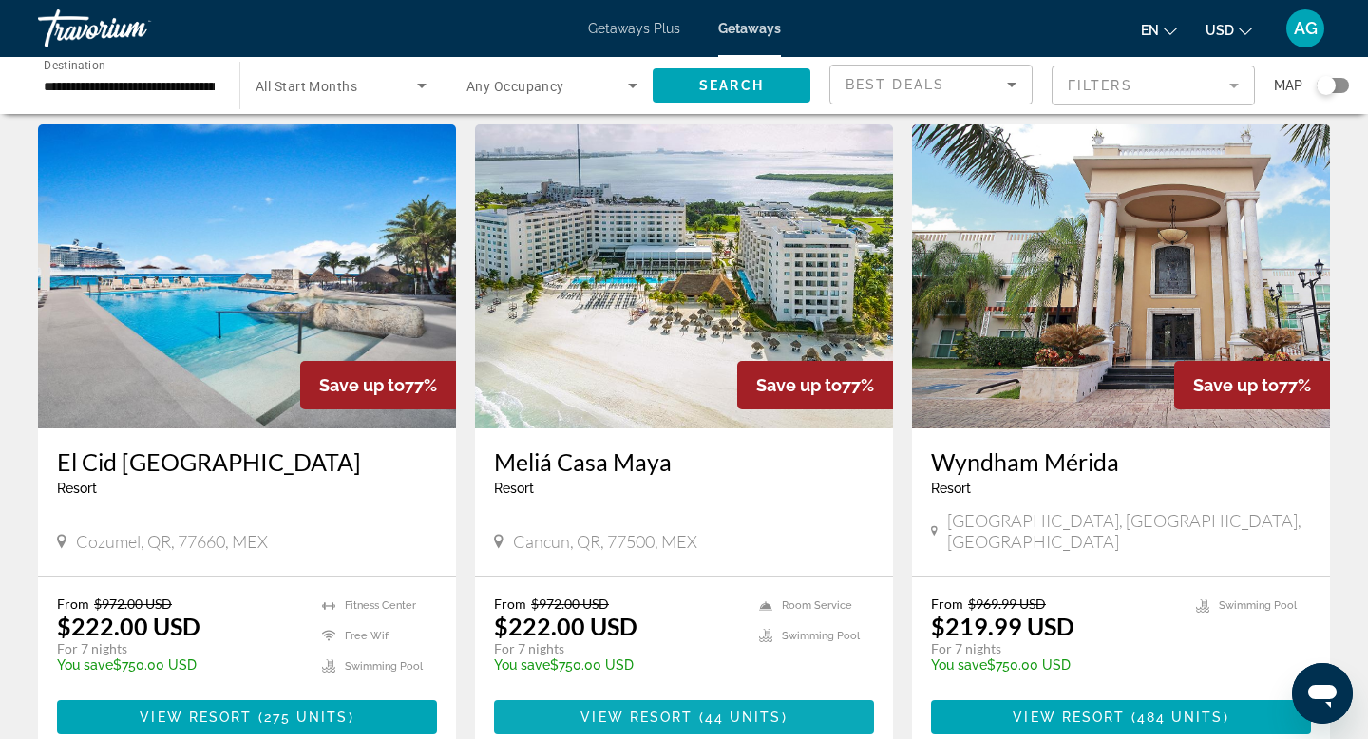
click at [672, 709] on span "View Resort" at bounding box center [636, 716] width 112 height 15
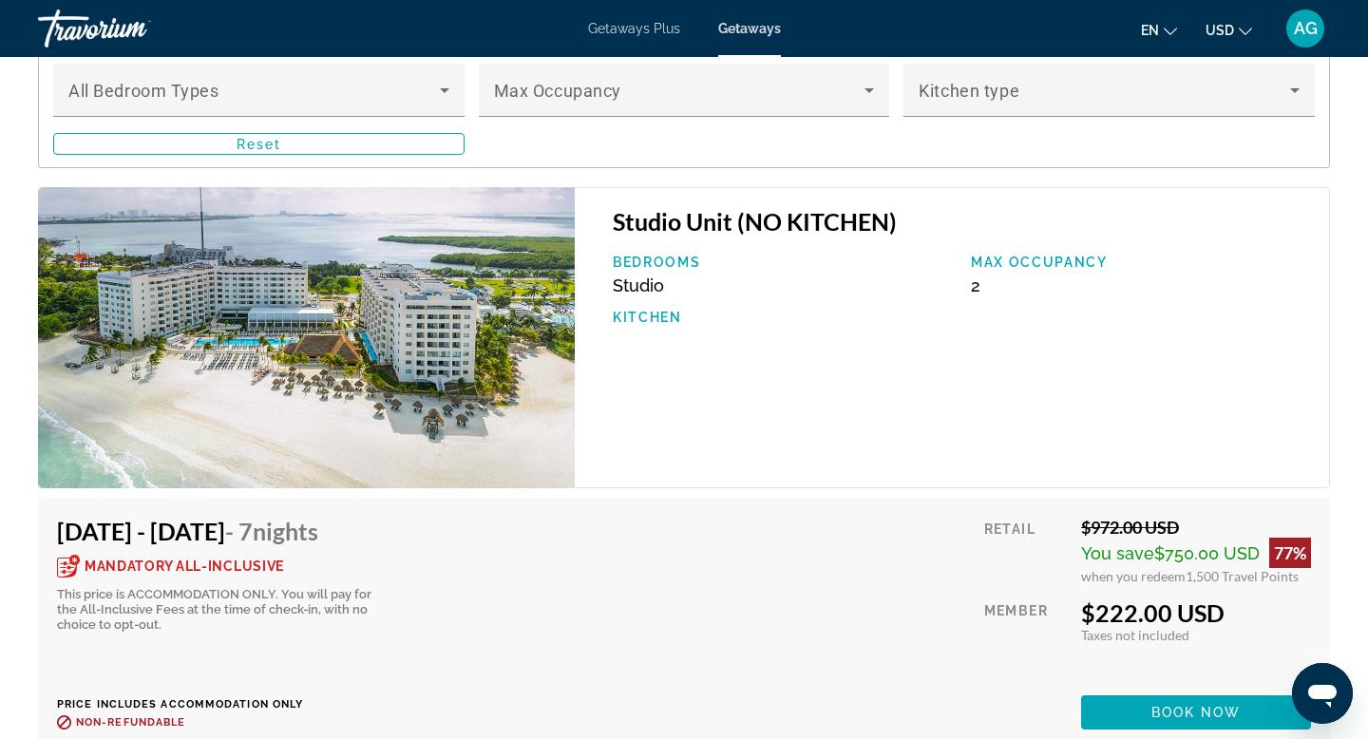
scroll to position [3372, 0]
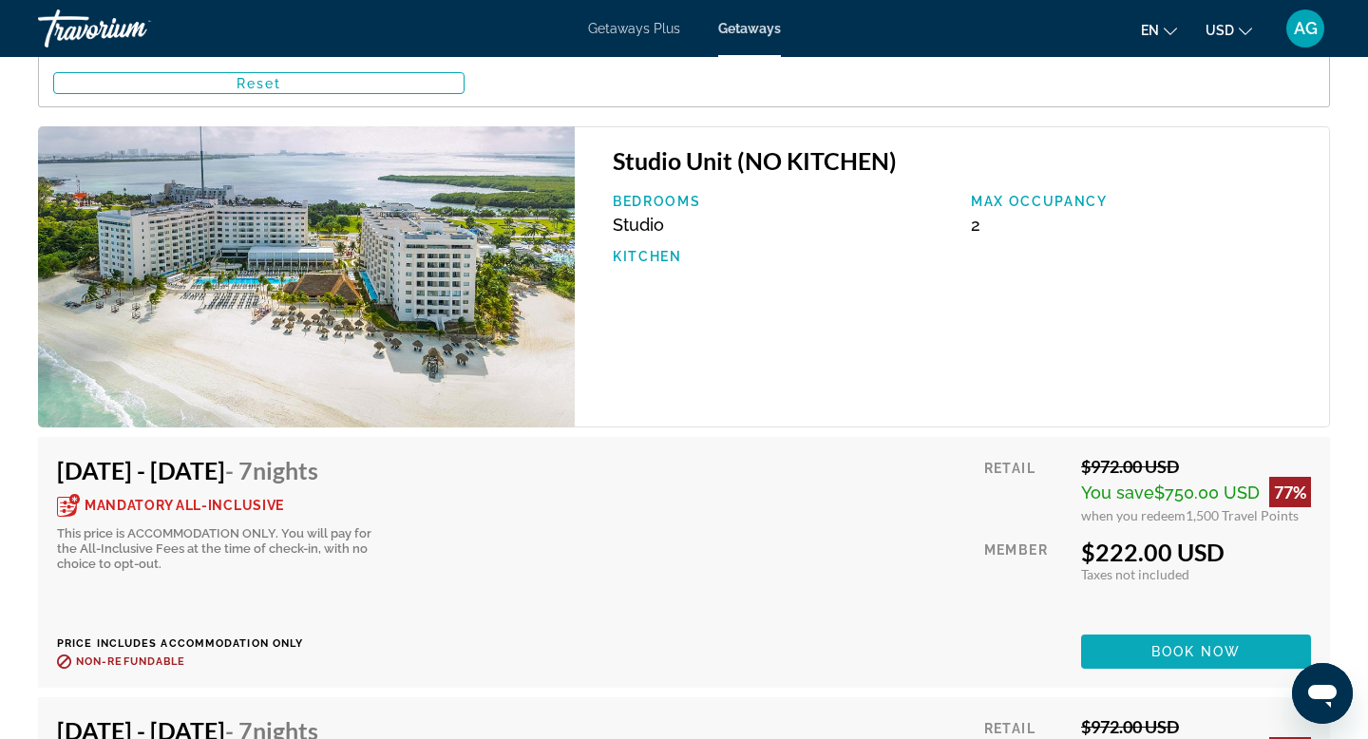
click at [1153, 644] on span "Book now" at bounding box center [1196, 651] width 90 height 15
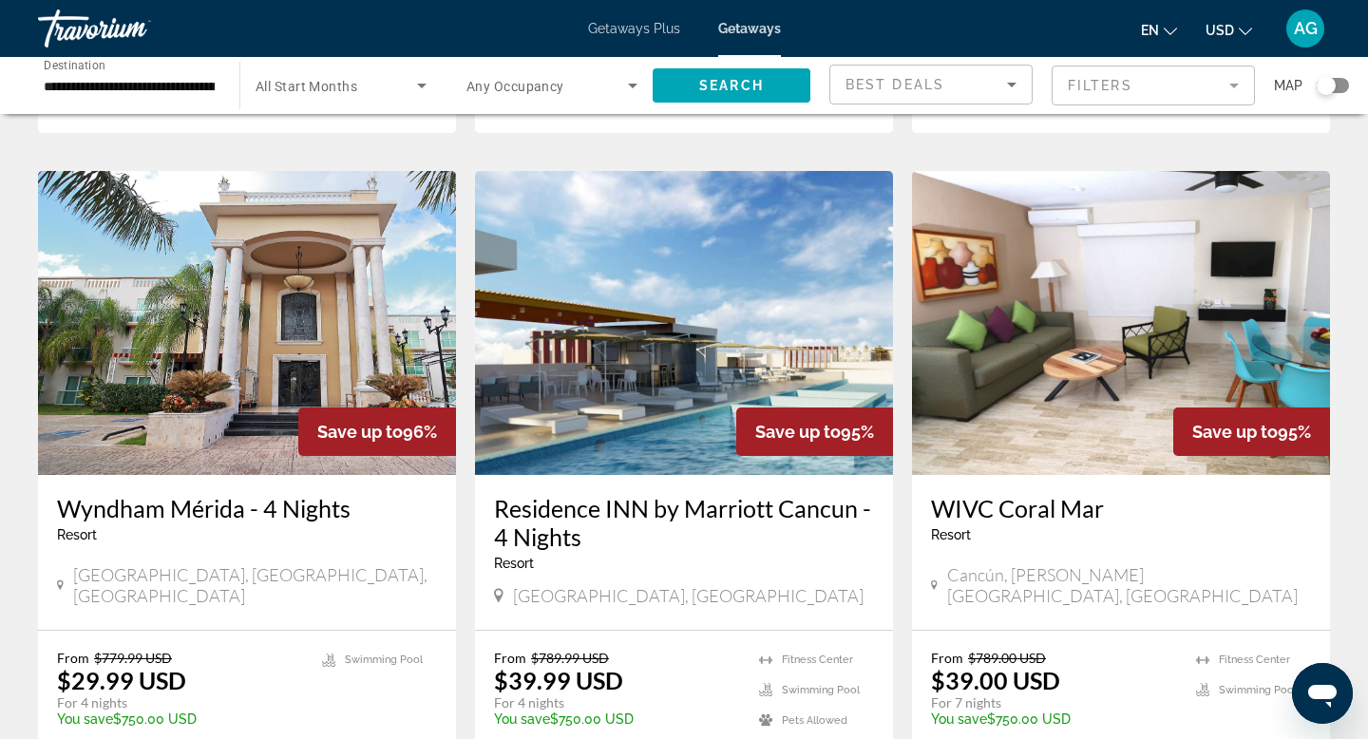
scroll to position [2149, 0]
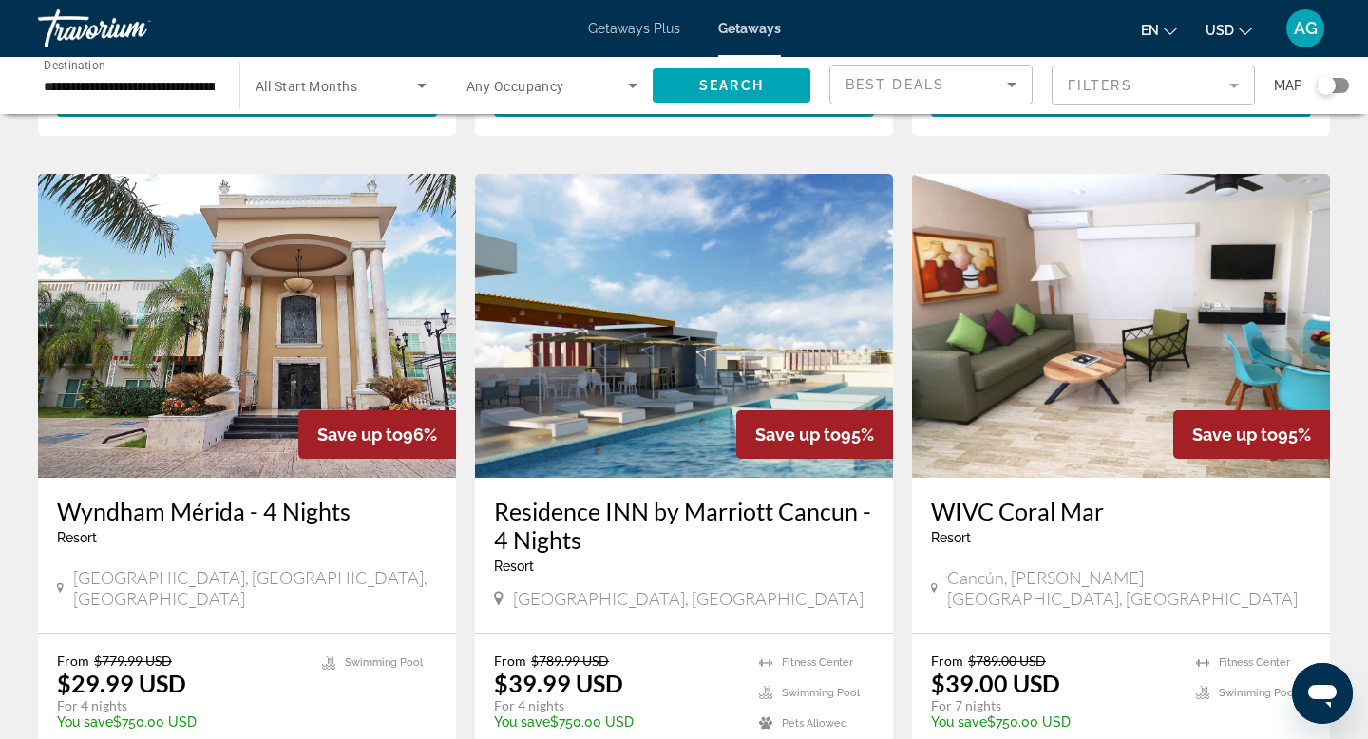
click at [646, 304] on img "Main content" at bounding box center [684, 326] width 418 height 304
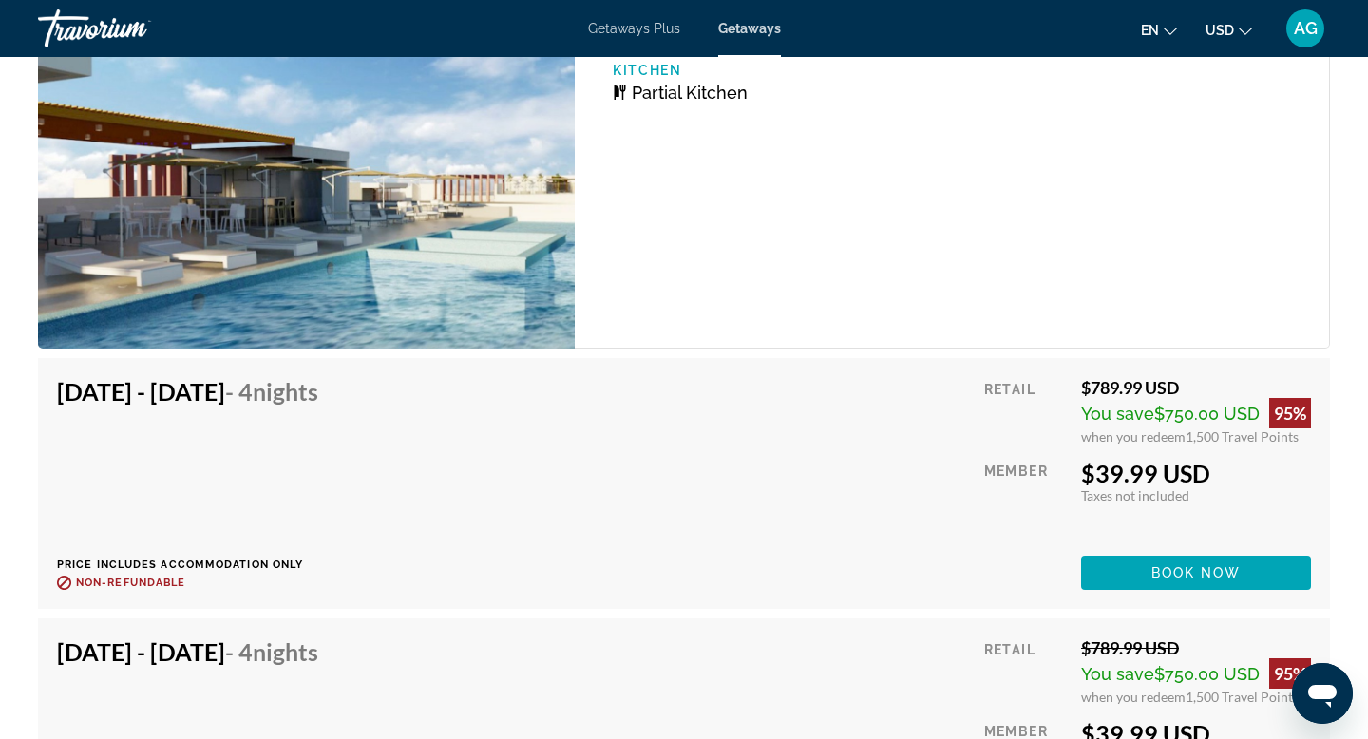
scroll to position [3553, 0]
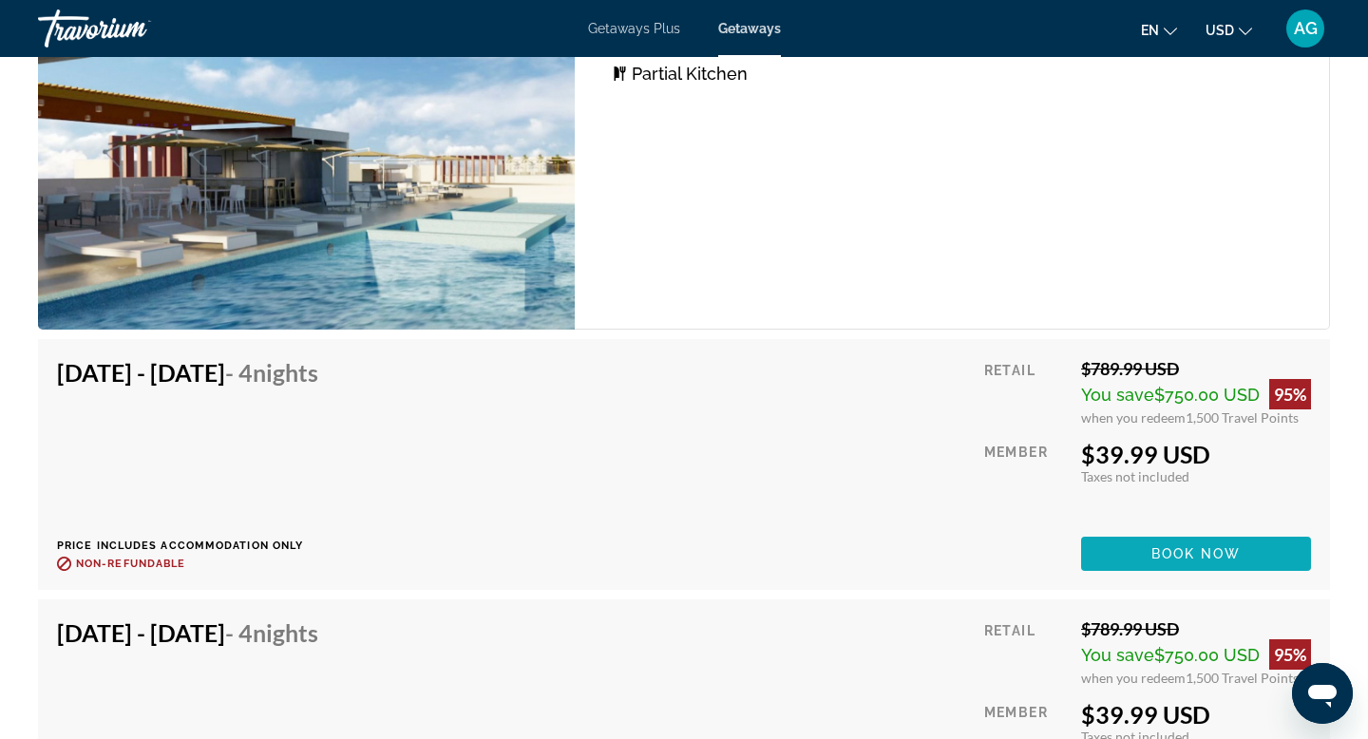
click at [1184, 546] on span "Book now" at bounding box center [1196, 553] width 90 height 15
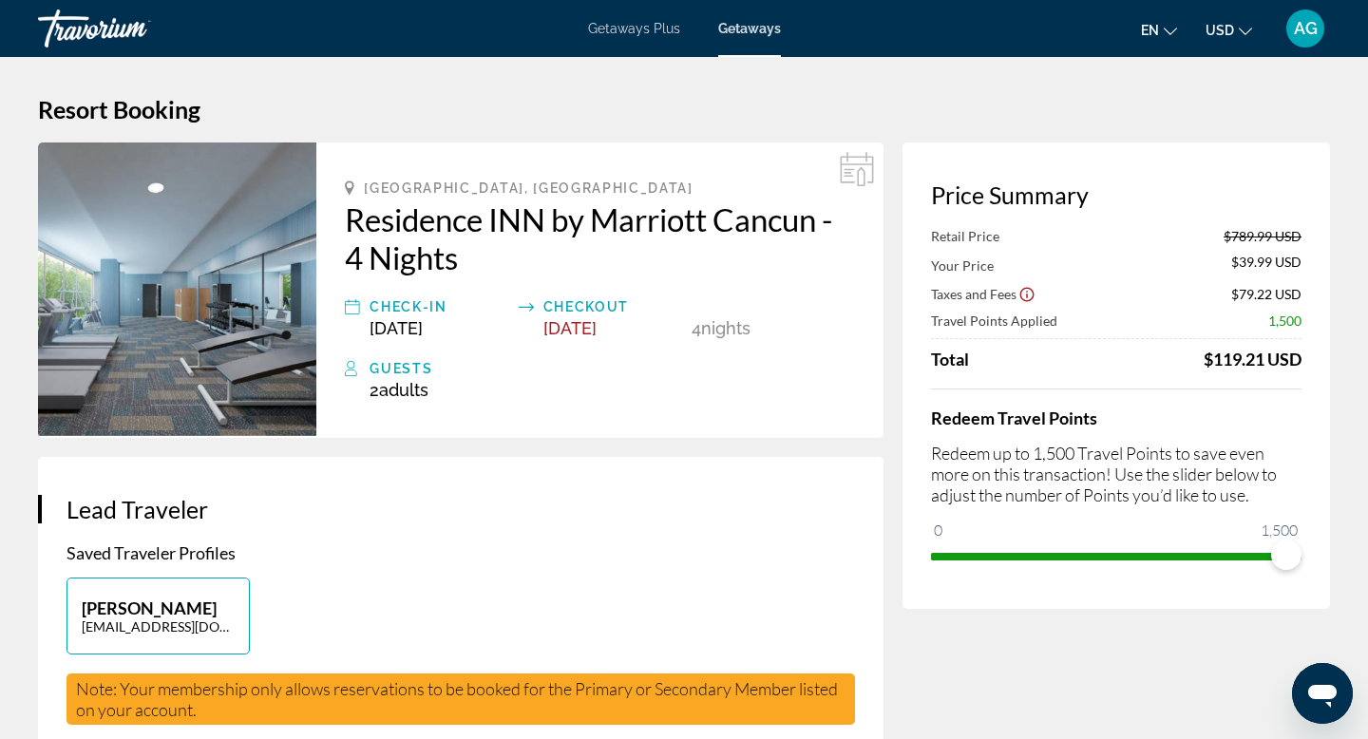
scroll to position [8, 0]
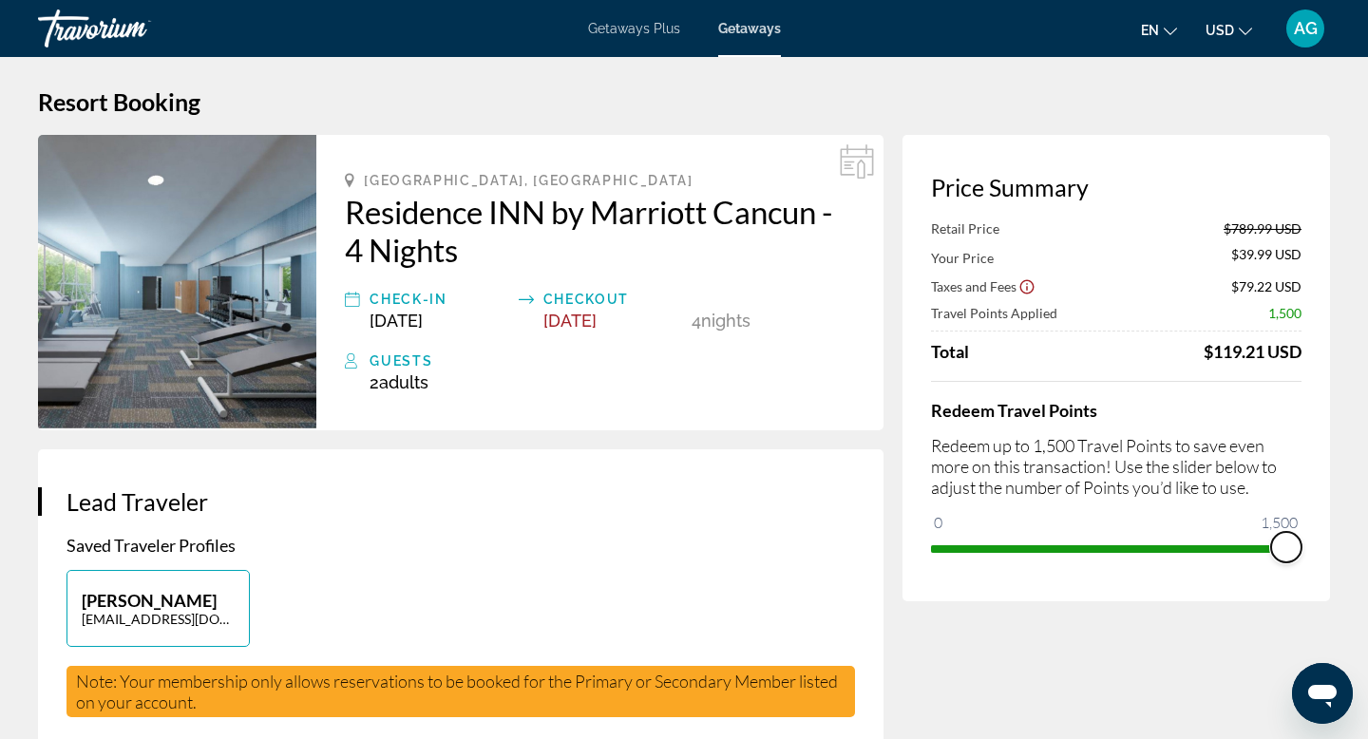
click at [1273, 542] on span "ngx-slider" at bounding box center [1286, 547] width 30 height 30
drag, startPoint x: 1278, startPoint y: 539, endPoint x: 1263, endPoint y: 551, distance: 19.0
click at [1263, 551] on span "ngx-slider" at bounding box center [1263, 547] width 30 height 30
click at [1268, 550] on span "ngx-slider" at bounding box center [1263, 547] width 30 height 30
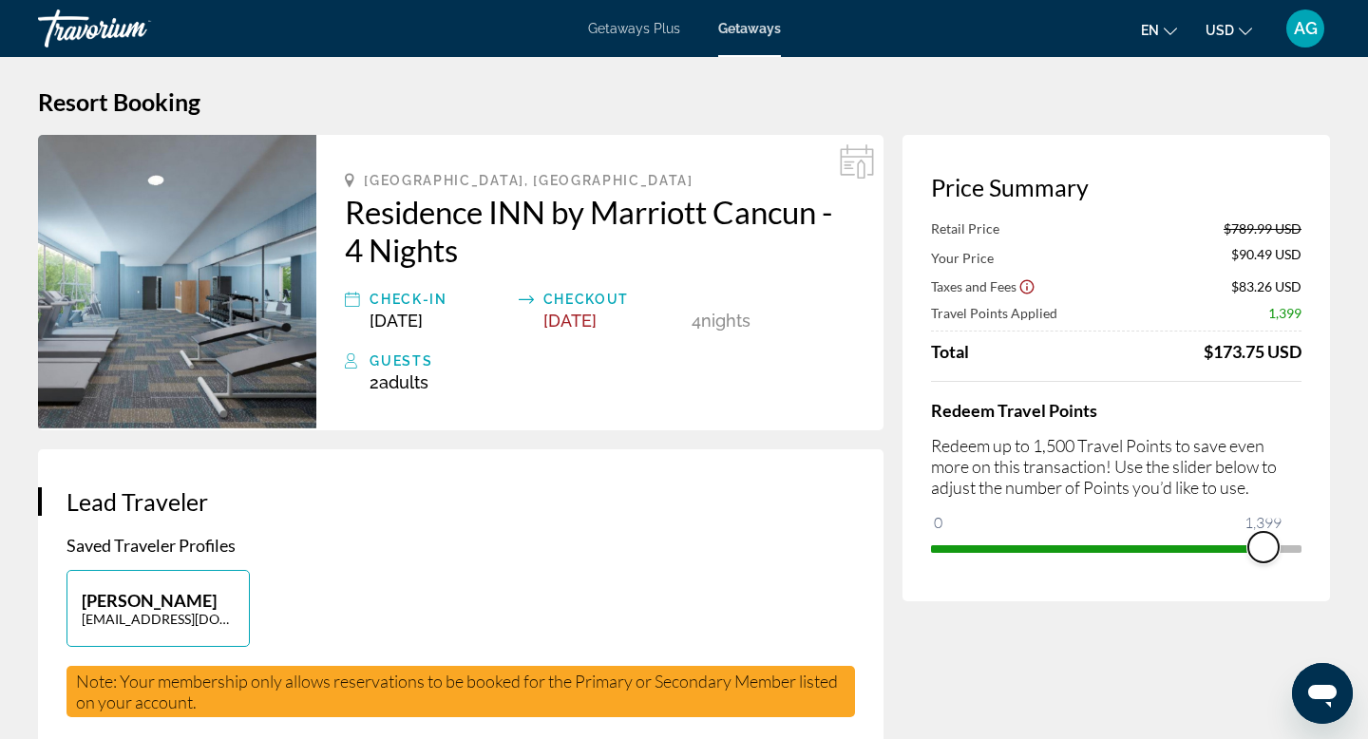
click at [1275, 544] on span "ngx-slider" at bounding box center [1263, 547] width 30 height 30
drag, startPoint x: 1275, startPoint y: 547, endPoint x: 1264, endPoint y: 548, distance: 11.4
click at [1264, 548] on span "ngx-slider" at bounding box center [1264, 547] width 30 height 30
drag, startPoint x: 1256, startPoint y: 540, endPoint x: 1263, endPoint y: 548, distance: 10.7
click at [1263, 548] on span "ngx-slider" at bounding box center [1263, 547] width 30 height 30
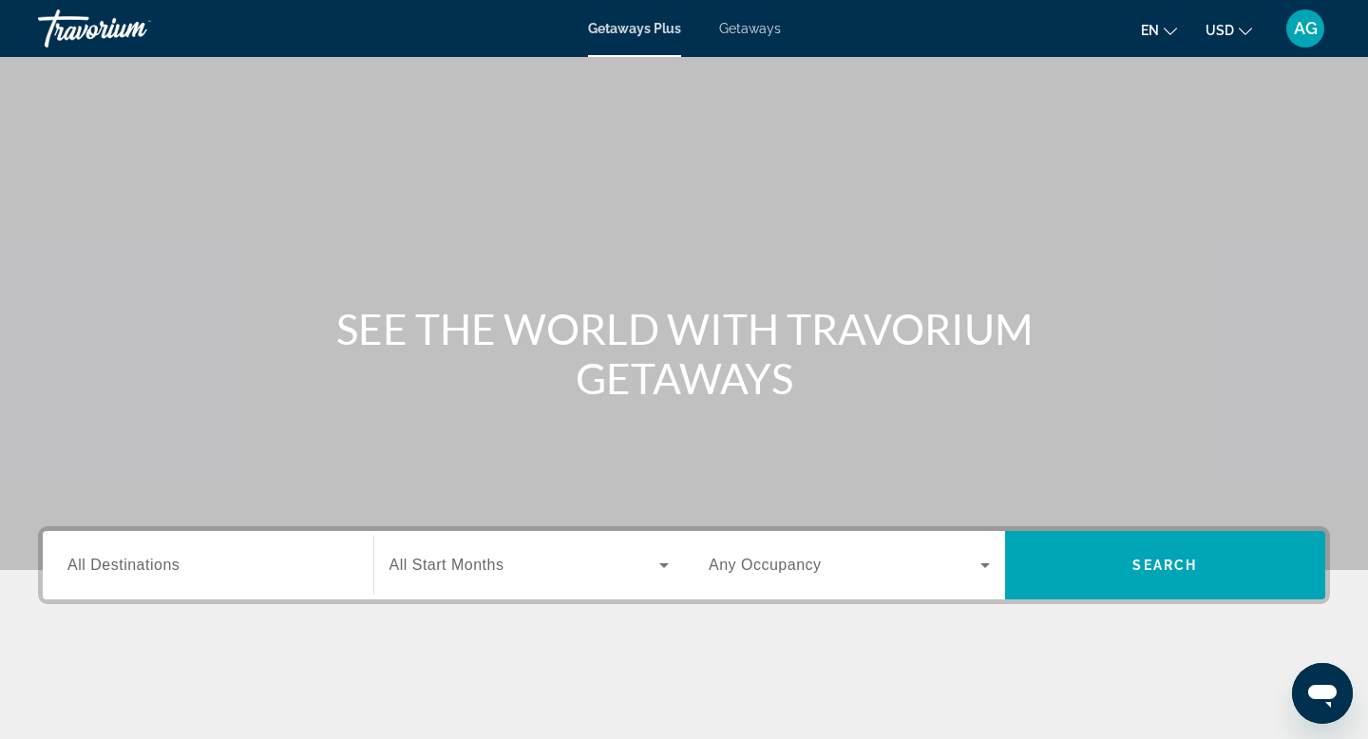
click at [137, 561] on span "All Destinations" at bounding box center [123, 565] width 112 height 16
click at [137, 561] on input "Destination All Destinations" at bounding box center [207, 566] width 281 height 23
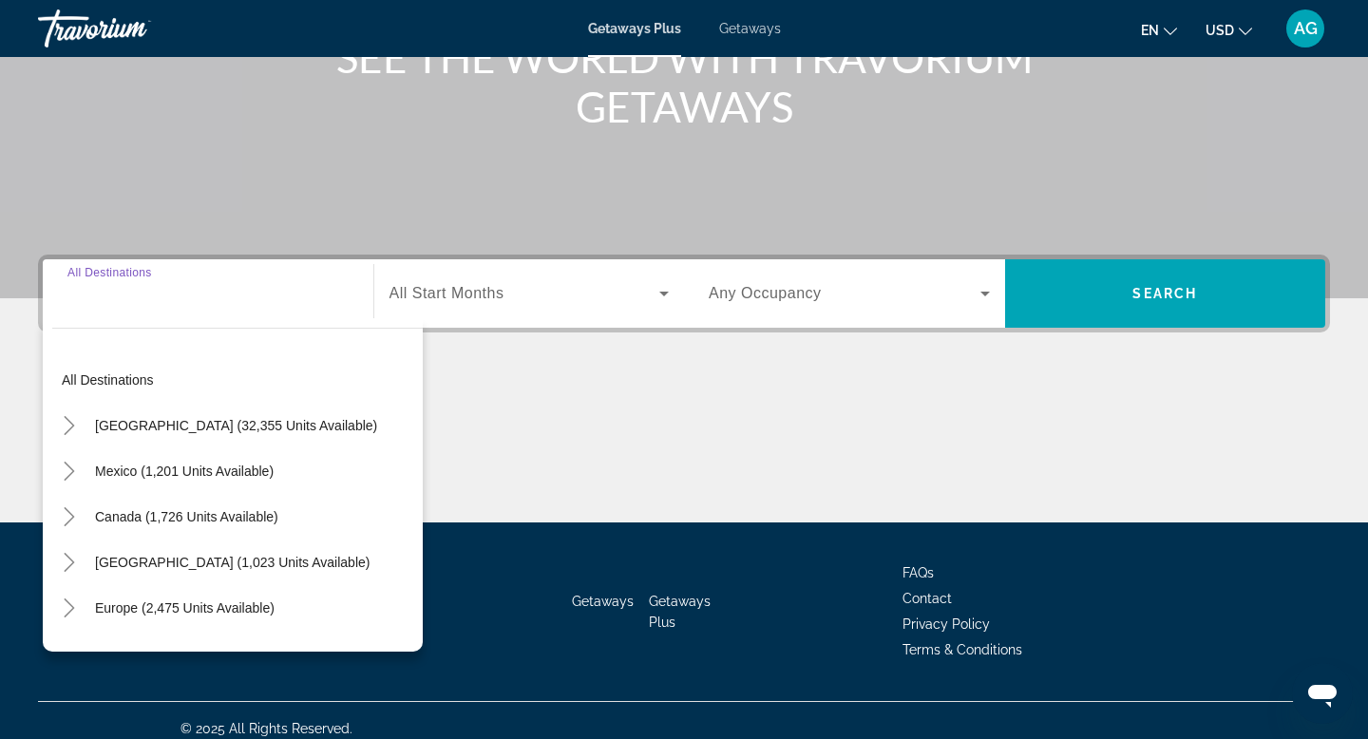
scroll to position [288, 0]
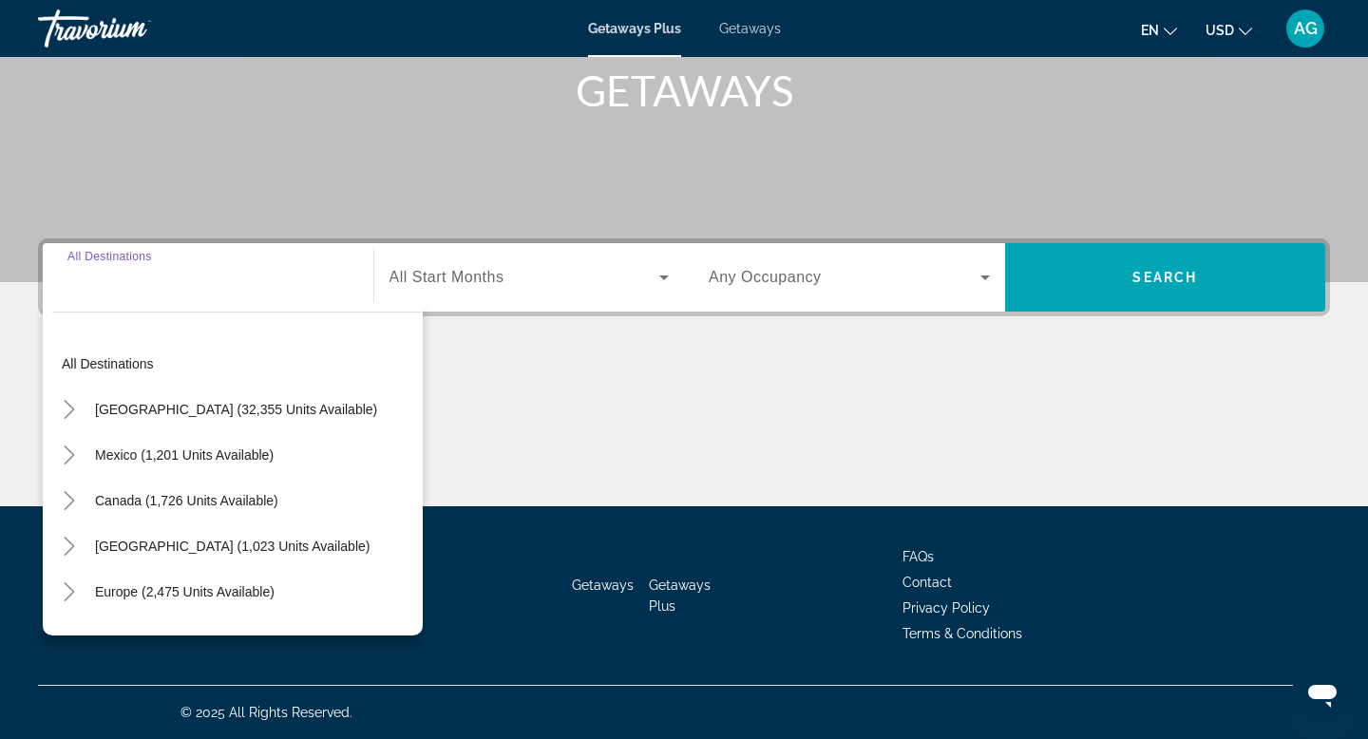
click at [751, 28] on span "Getaways" at bounding box center [750, 28] width 62 height 15
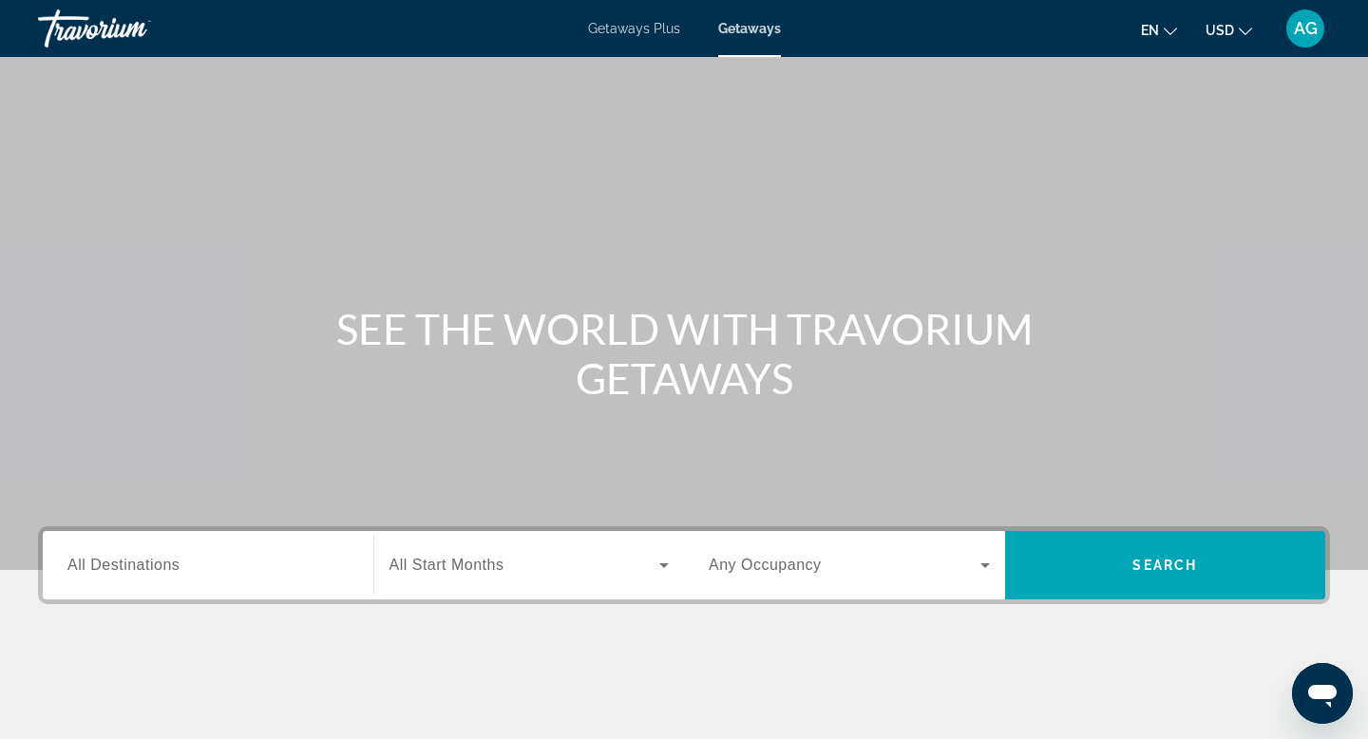
click at [99, 566] on span "All Destinations" at bounding box center [123, 565] width 112 height 16
click at [99, 566] on input "Destination All Destinations" at bounding box center [207, 566] width 281 height 23
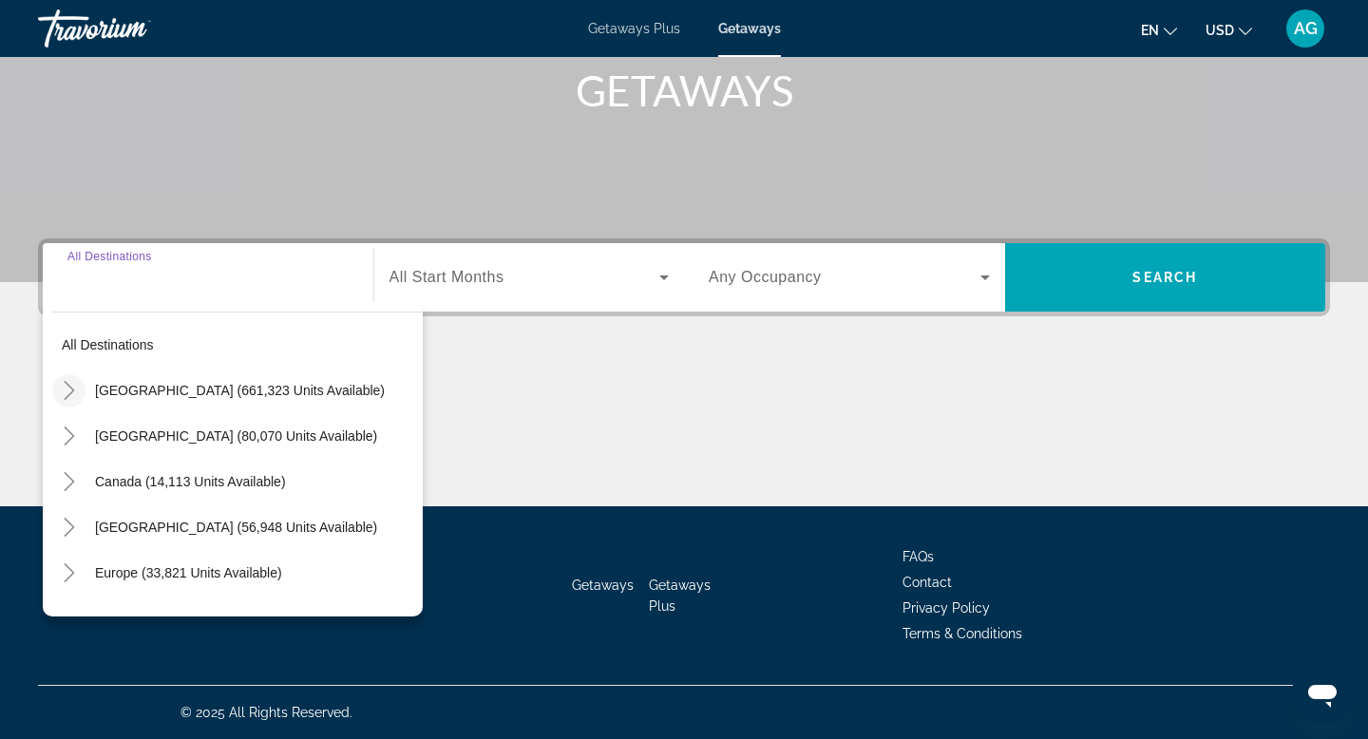
click at [71, 379] on mat-icon "Toggle United States (661,323 units available)" at bounding box center [68, 390] width 33 height 33
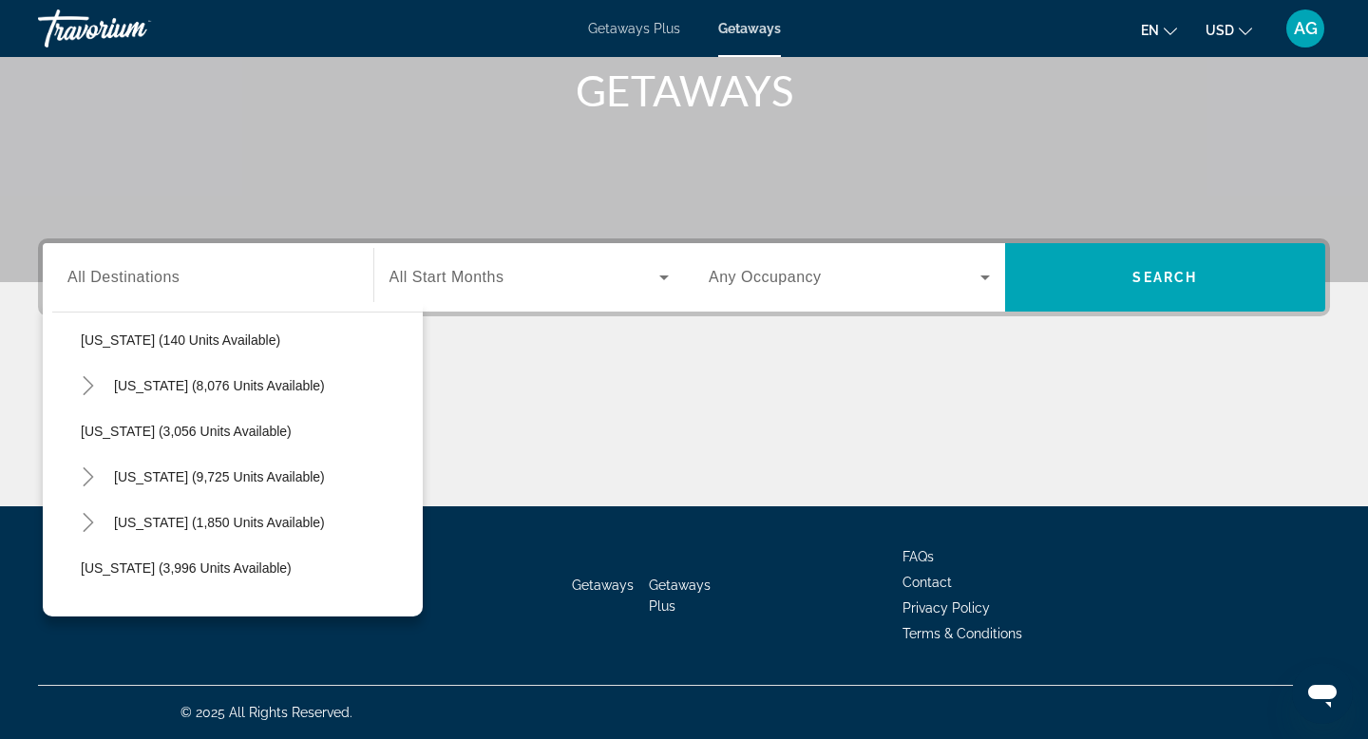
scroll to position [1011, 0]
click at [85, 480] on icon "Toggle Nevada (9,725 units available)" at bounding box center [88, 473] width 10 height 19
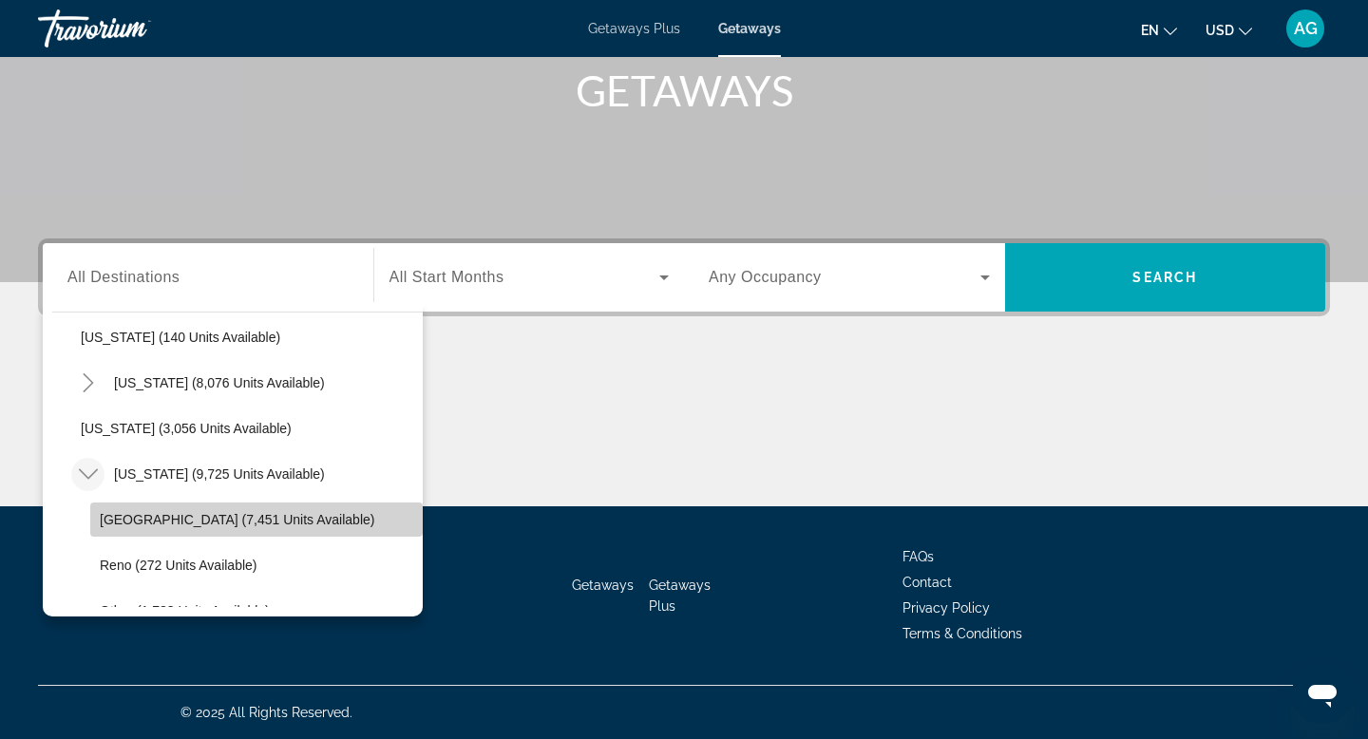
click at [133, 514] on span "Las Vegas (7,451 units available)" at bounding box center [237, 519] width 274 height 15
type input "**********"
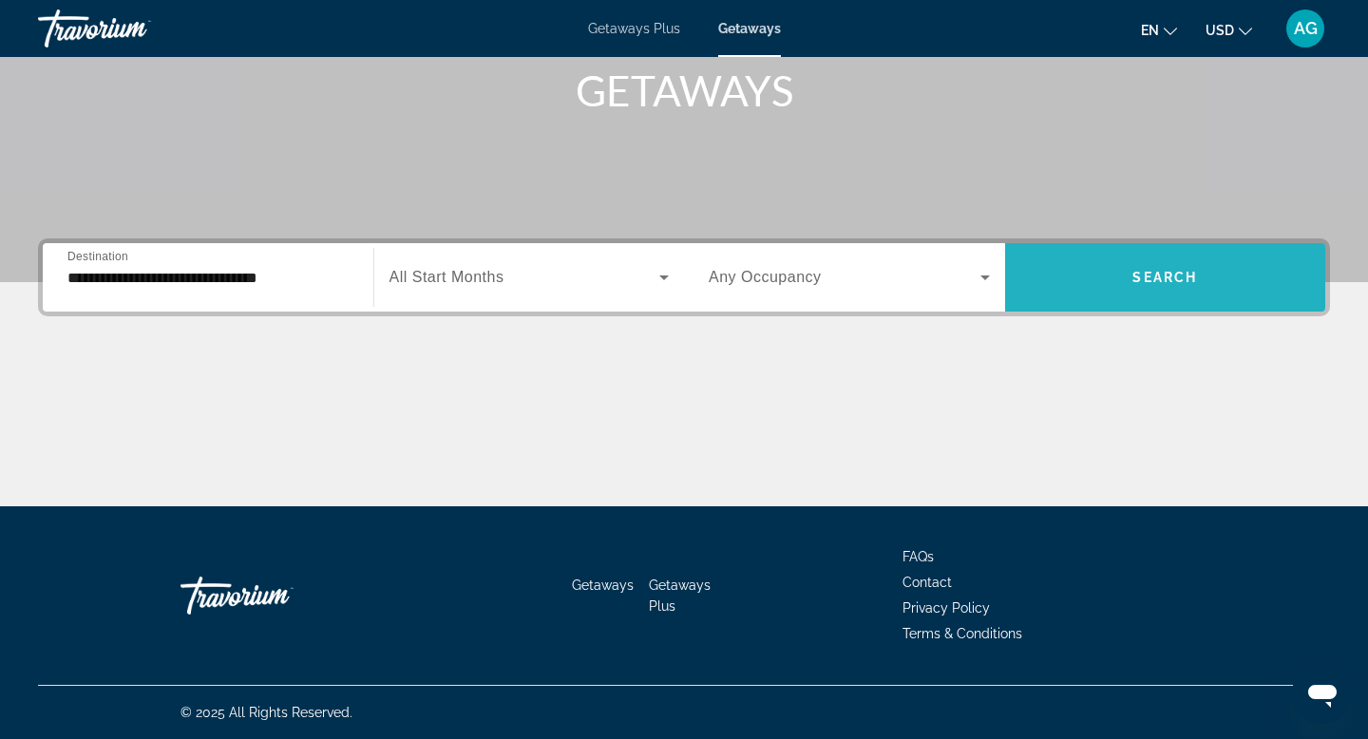
click at [1144, 270] on span "Search" at bounding box center [1164, 277] width 65 height 15
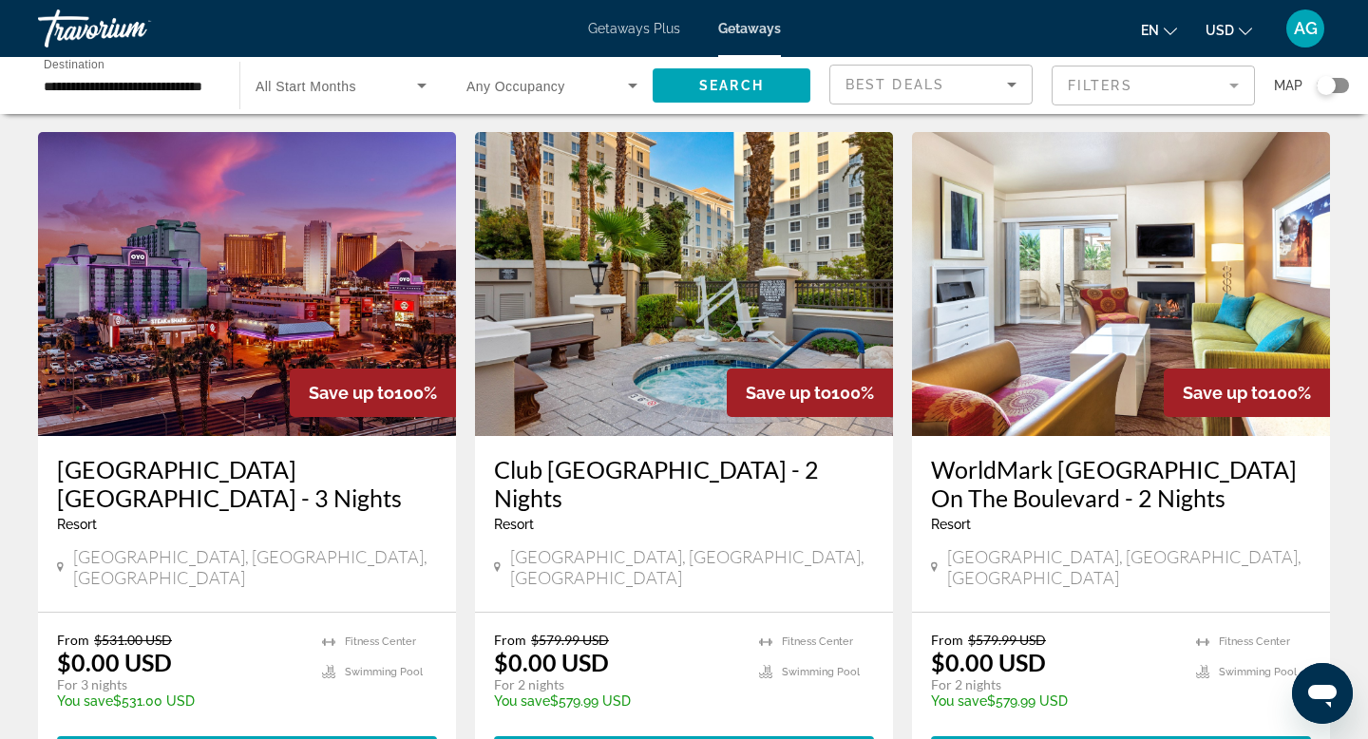
scroll to position [69, 0]
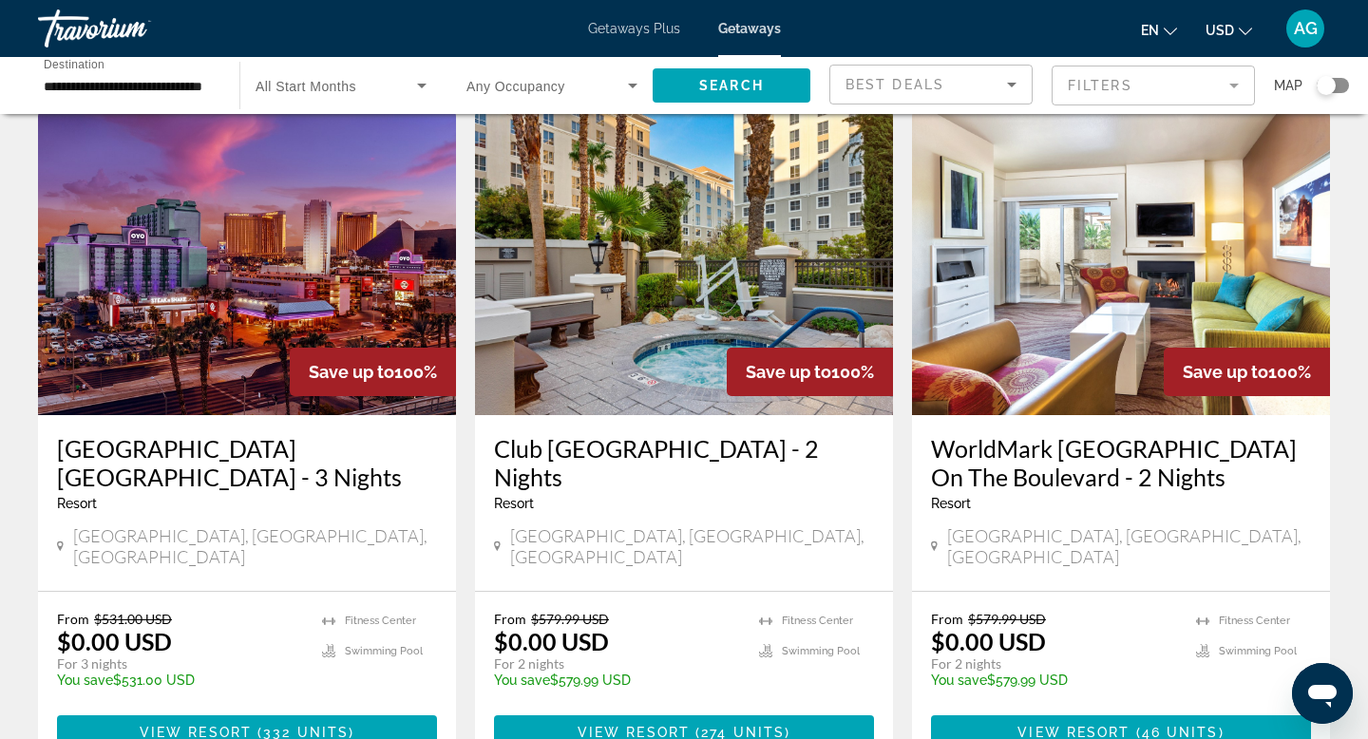
click at [1235, 87] on mat-form-field "Filters" at bounding box center [1152, 86] width 203 height 40
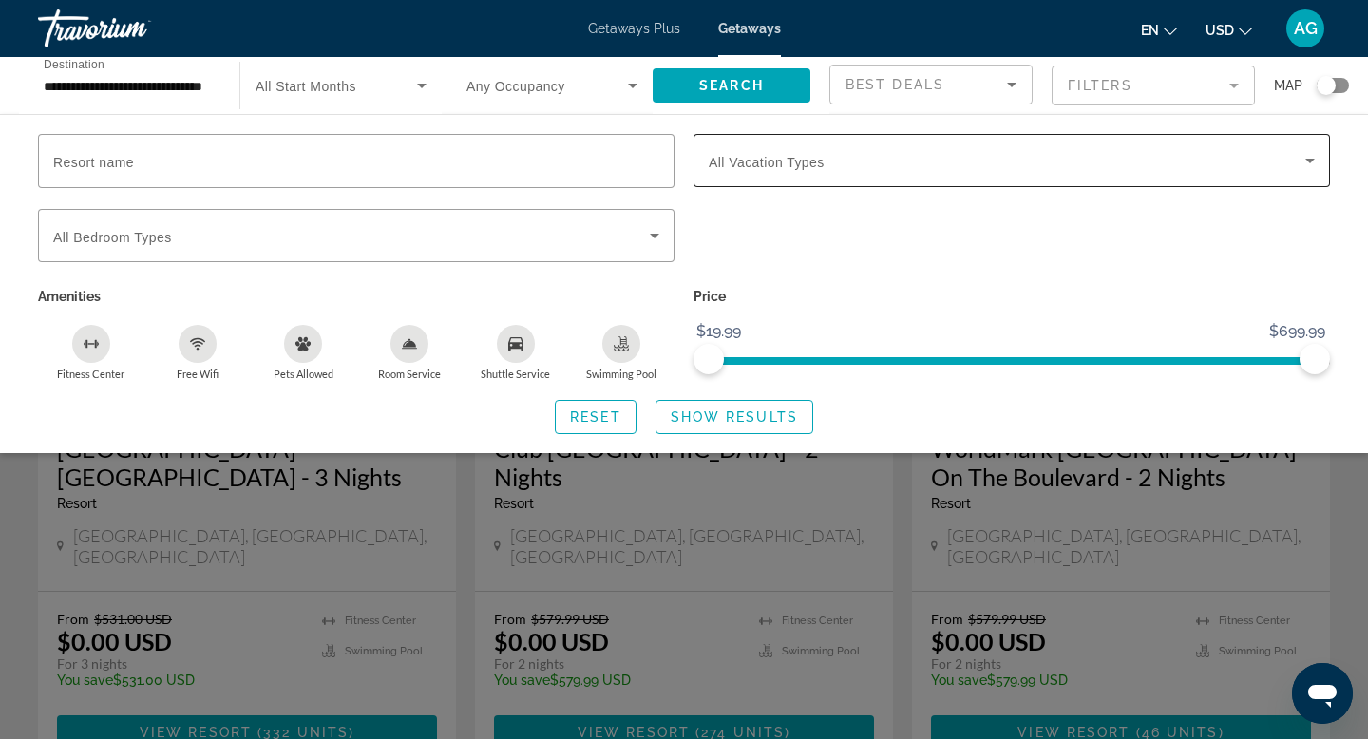
click at [781, 173] on div "Search widget" at bounding box center [1011, 160] width 606 height 53
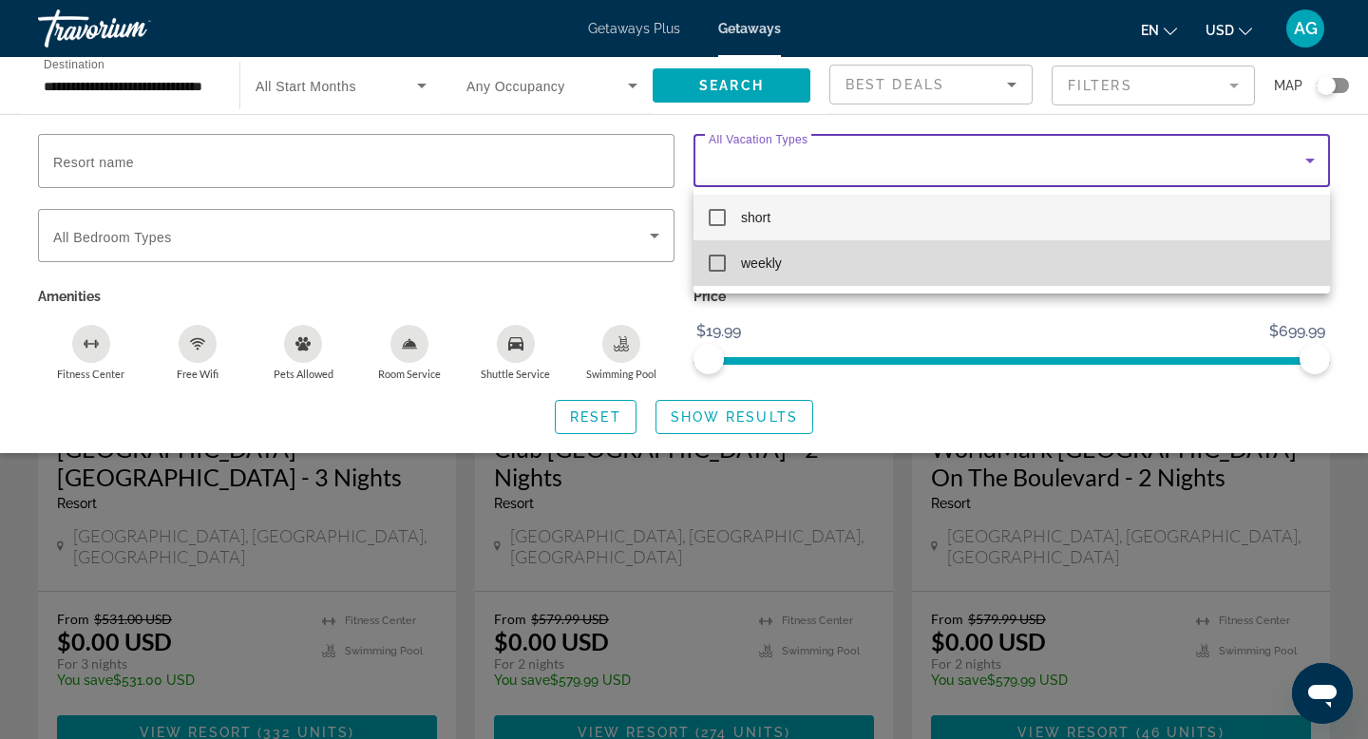
click at [719, 260] on mat-pseudo-checkbox at bounding box center [716, 263] width 17 height 17
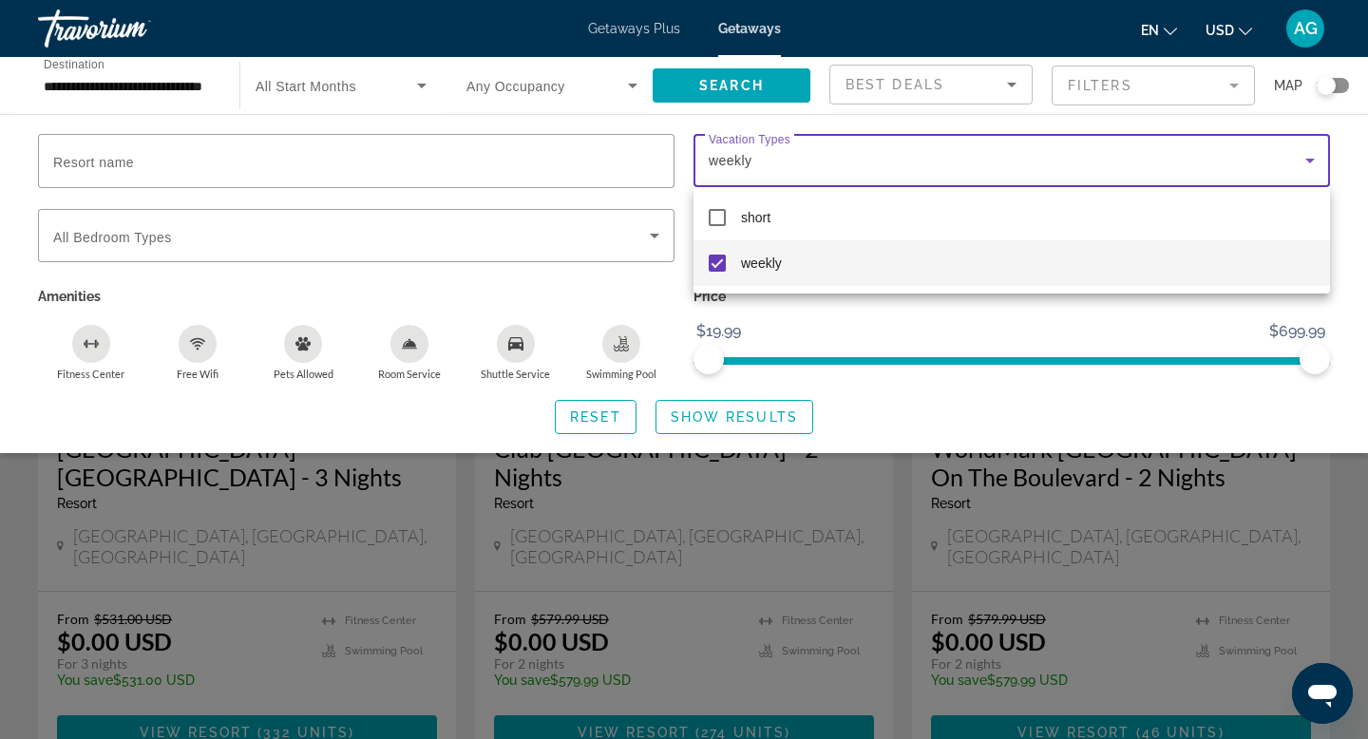
click at [657, 233] on div at bounding box center [684, 369] width 1368 height 739
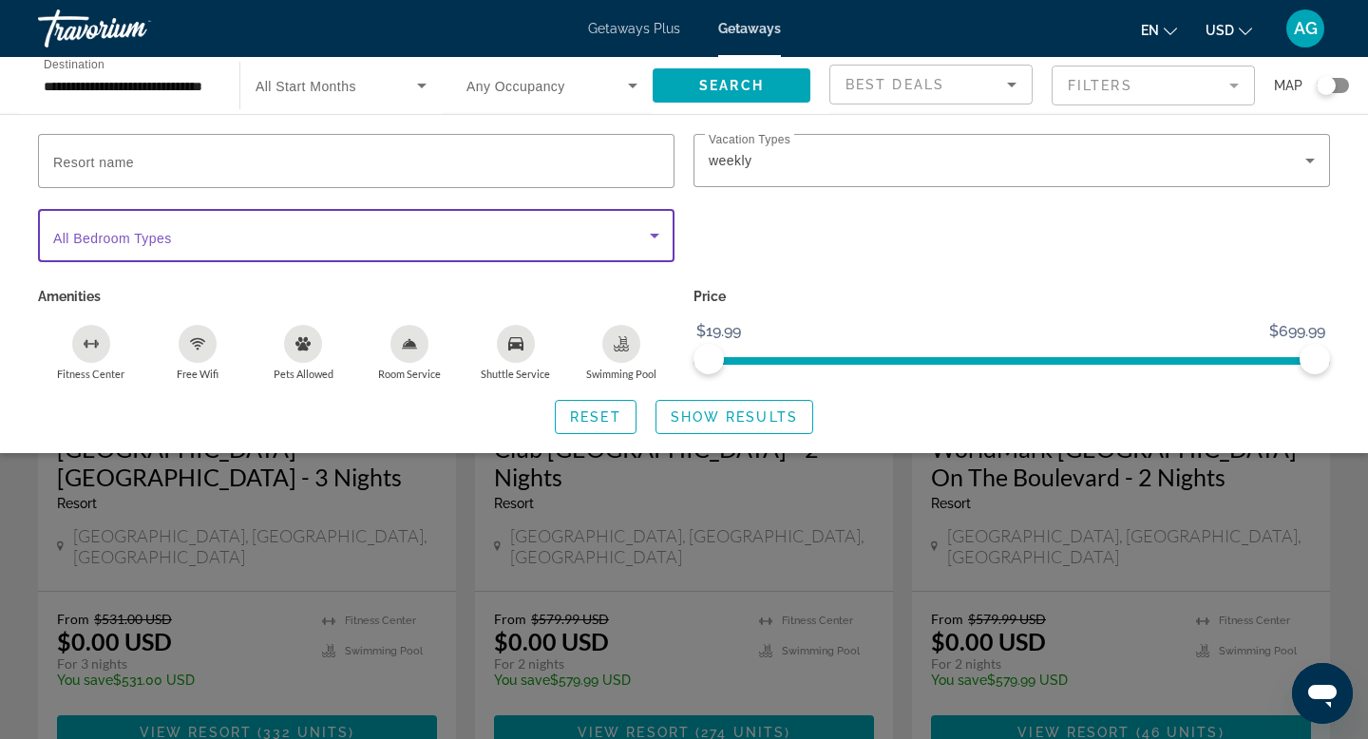
click at [653, 236] on icon "Search widget" at bounding box center [654, 236] width 9 height 5
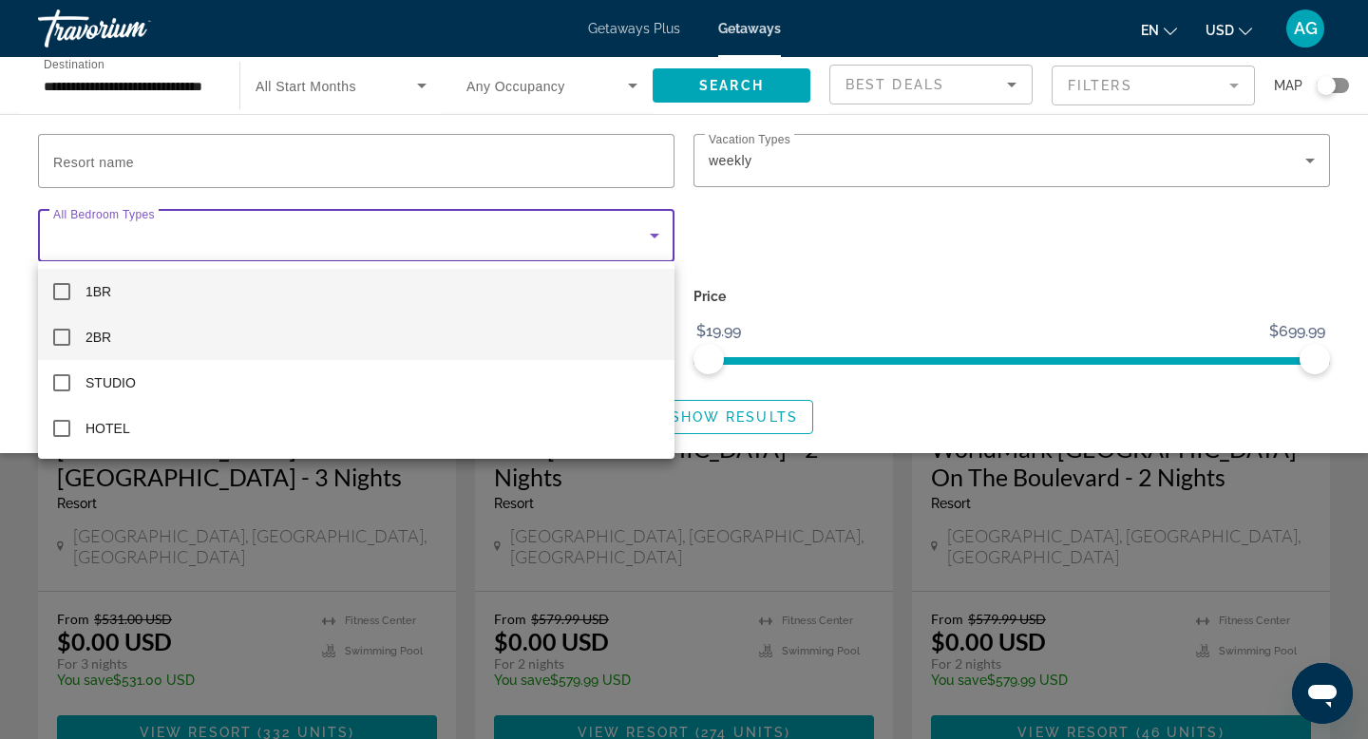
click at [280, 340] on mat-option "2BR" at bounding box center [356, 337] width 636 height 46
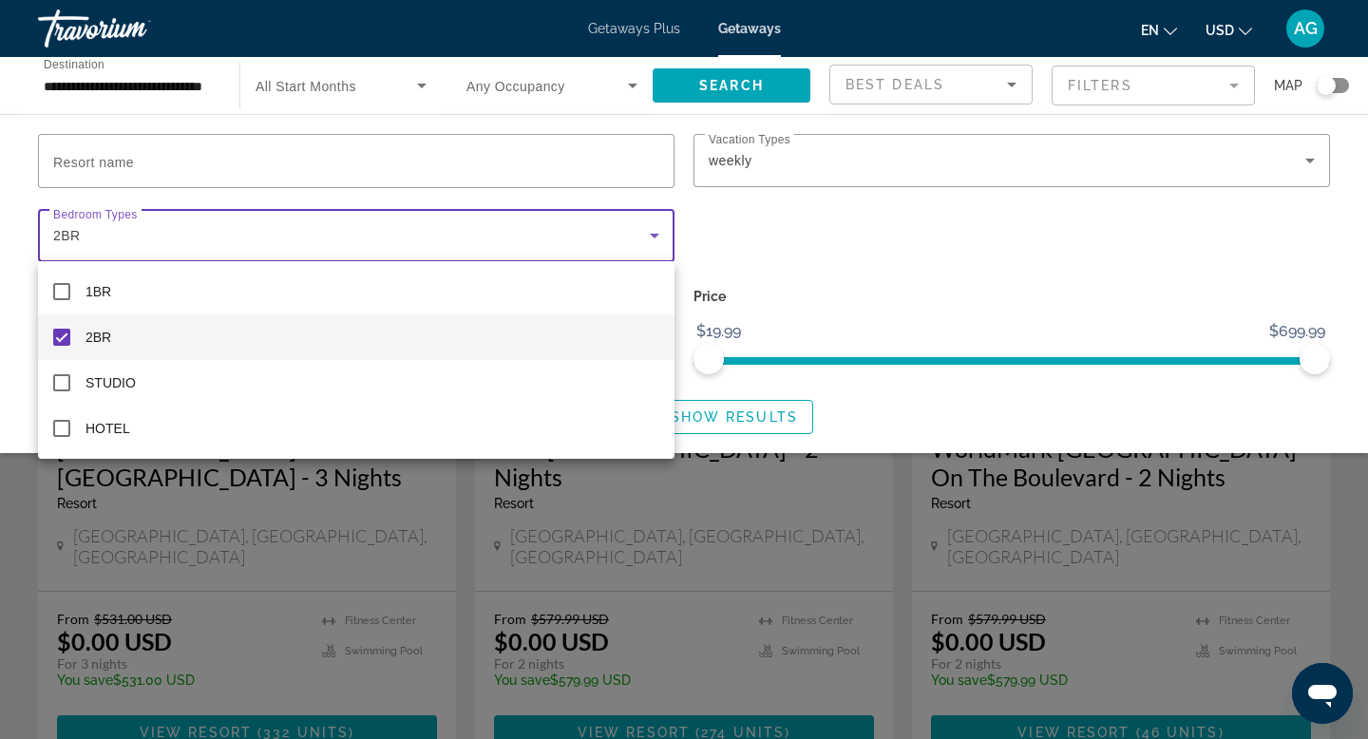
click at [934, 406] on div at bounding box center [684, 369] width 1368 height 739
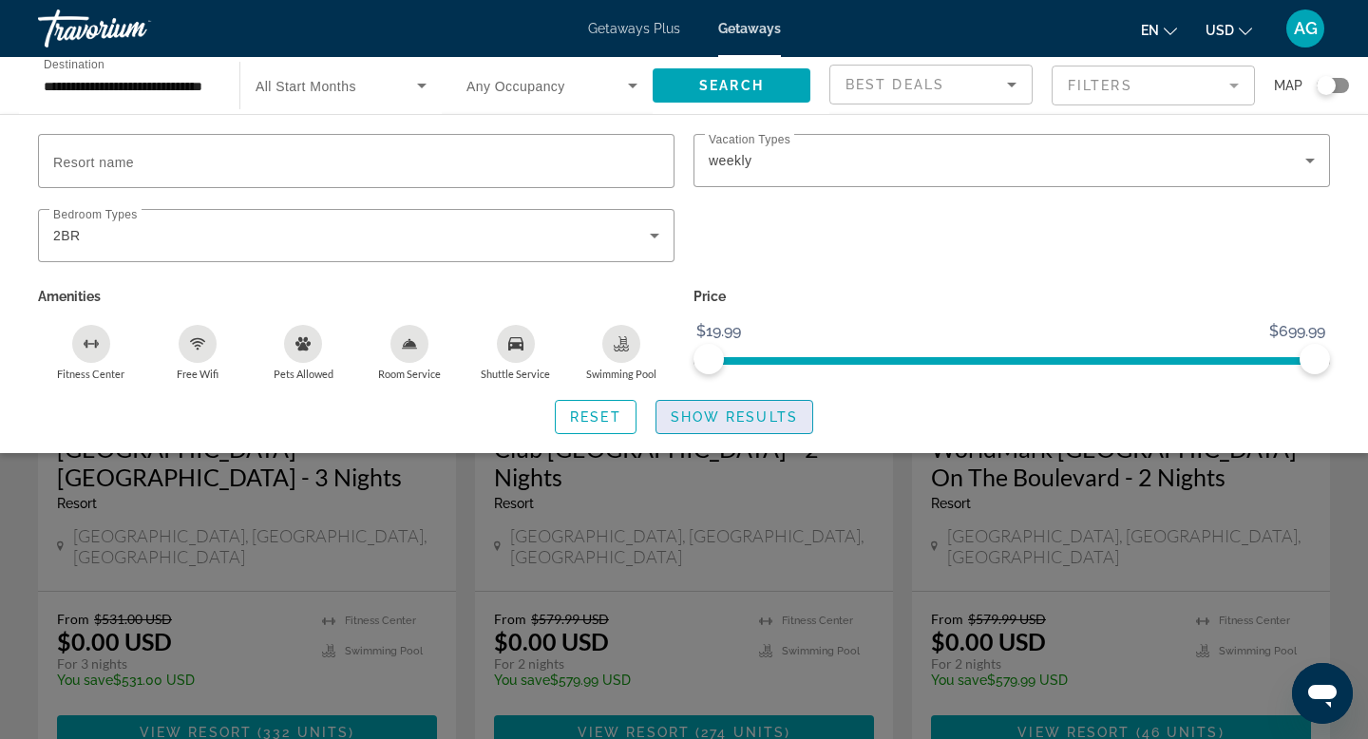
click at [783, 417] on span "Show Results" at bounding box center [734, 416] width 127 height 15
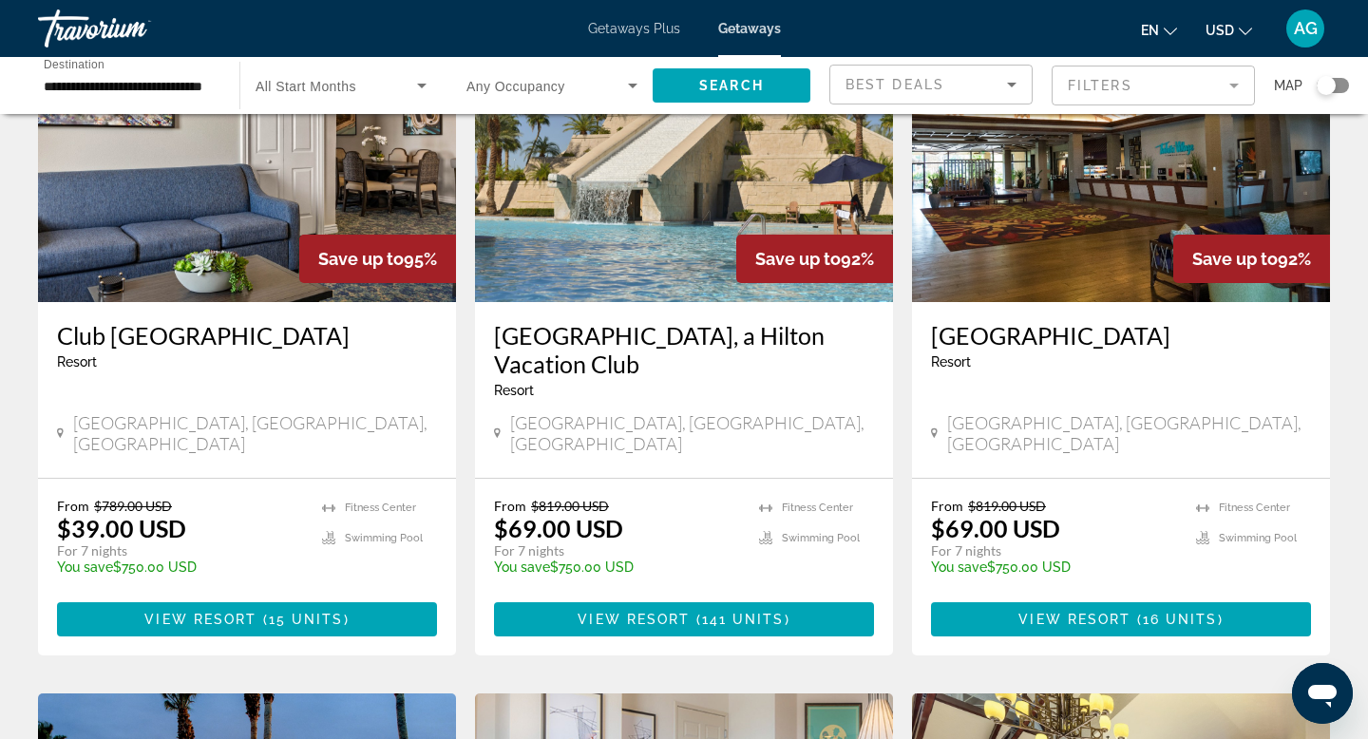
scroll to position [335, 0]
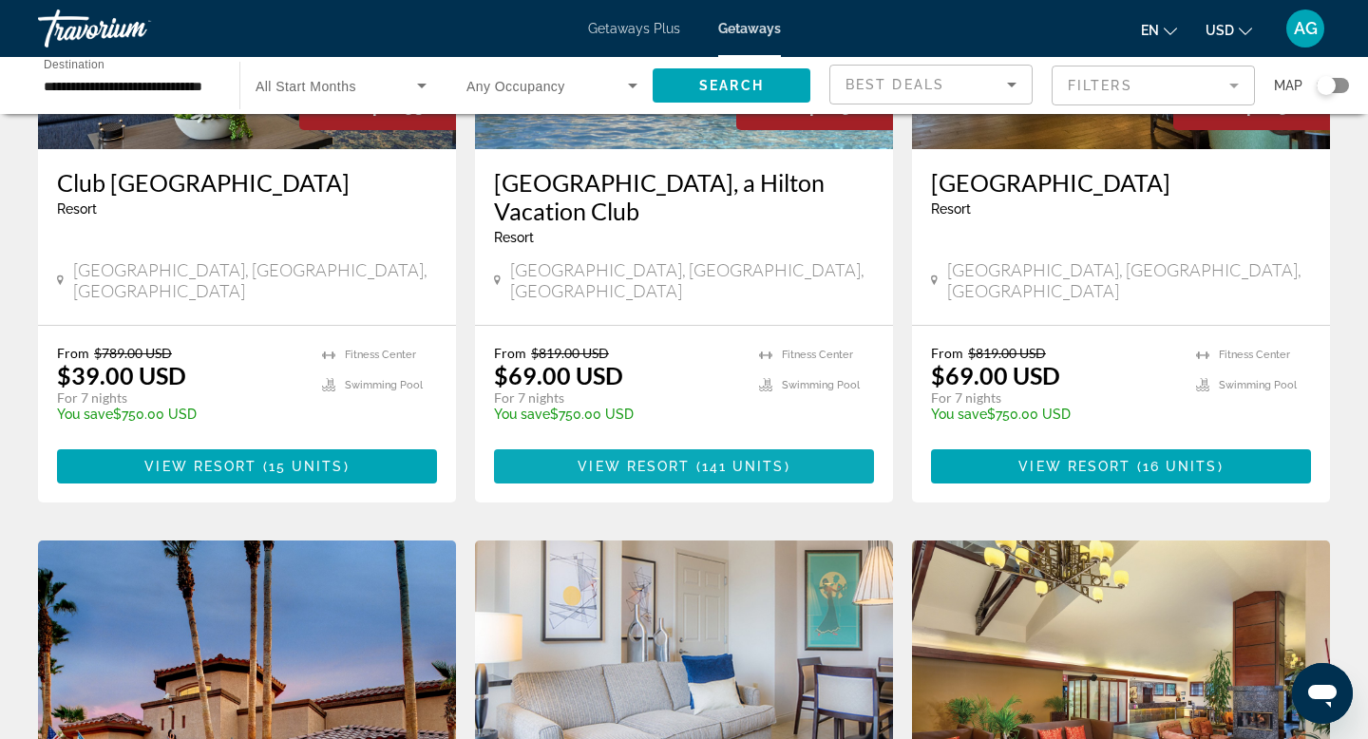
click at [766, 459] on span "141 units" at bounding box center [743, 466] width 83 height 15
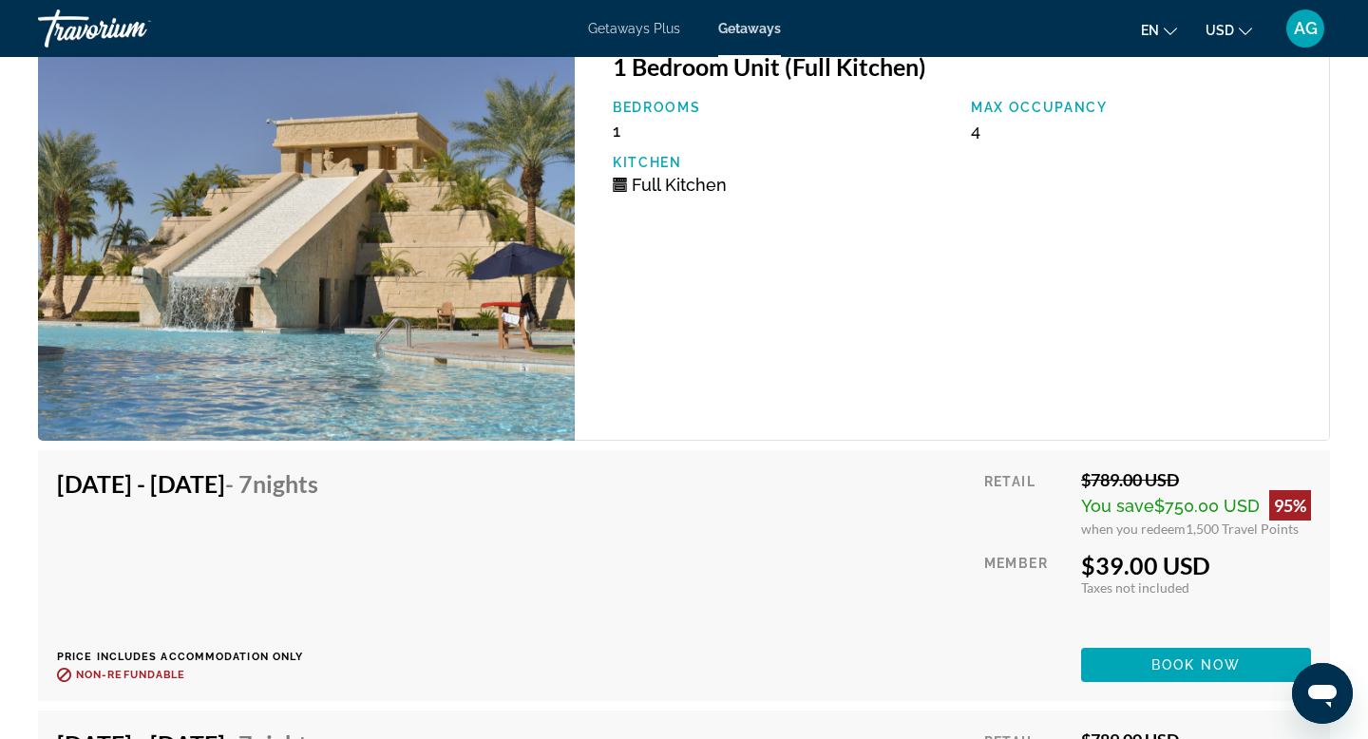
scroll to position [3401, 0]
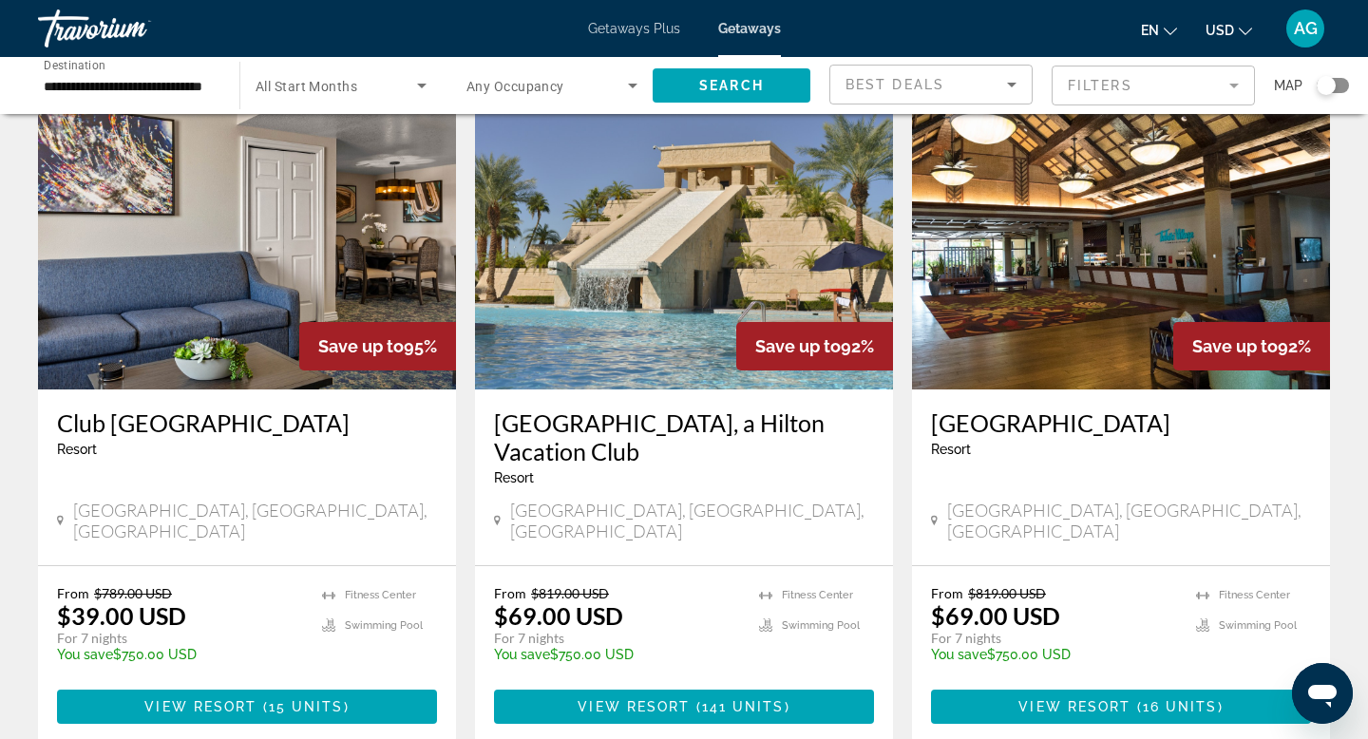
scroll to position [96, 0]
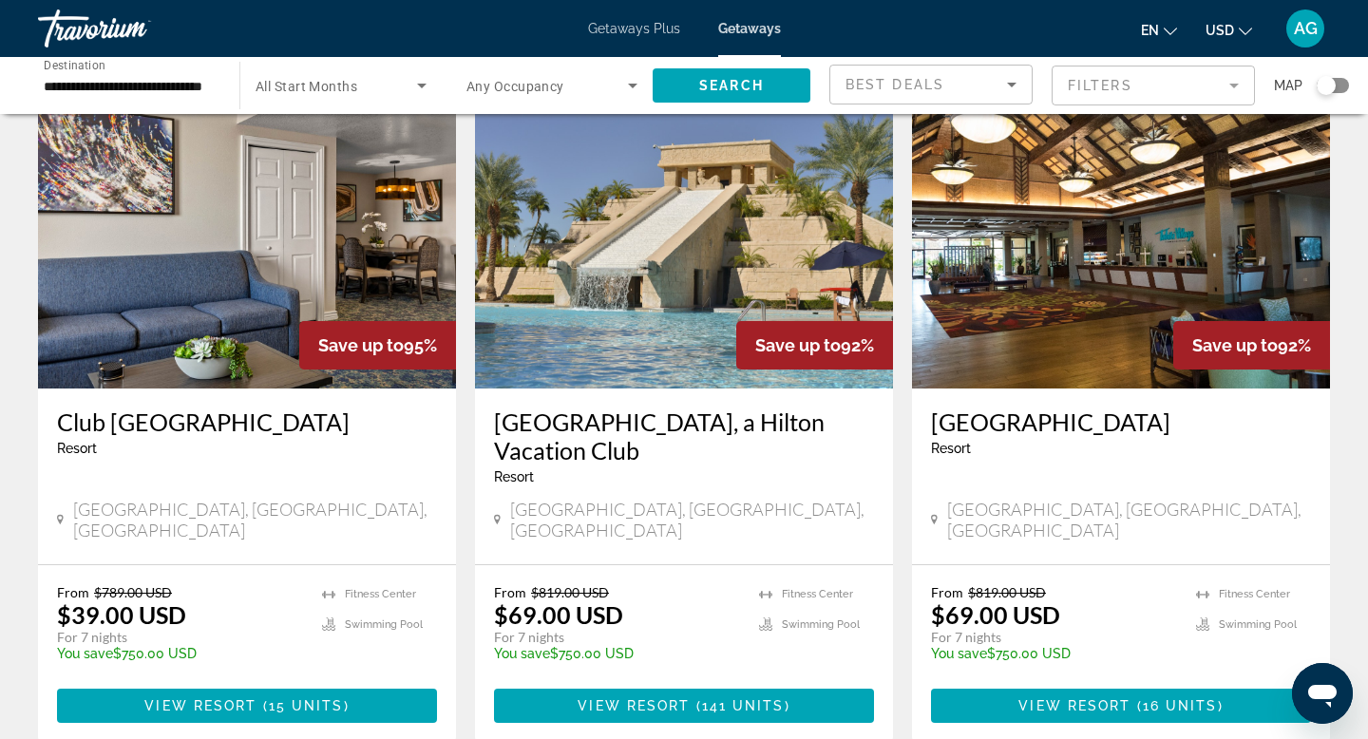
click at [701, 257] on img "Main content" at bounding box center [684, 237] width 418 height 304
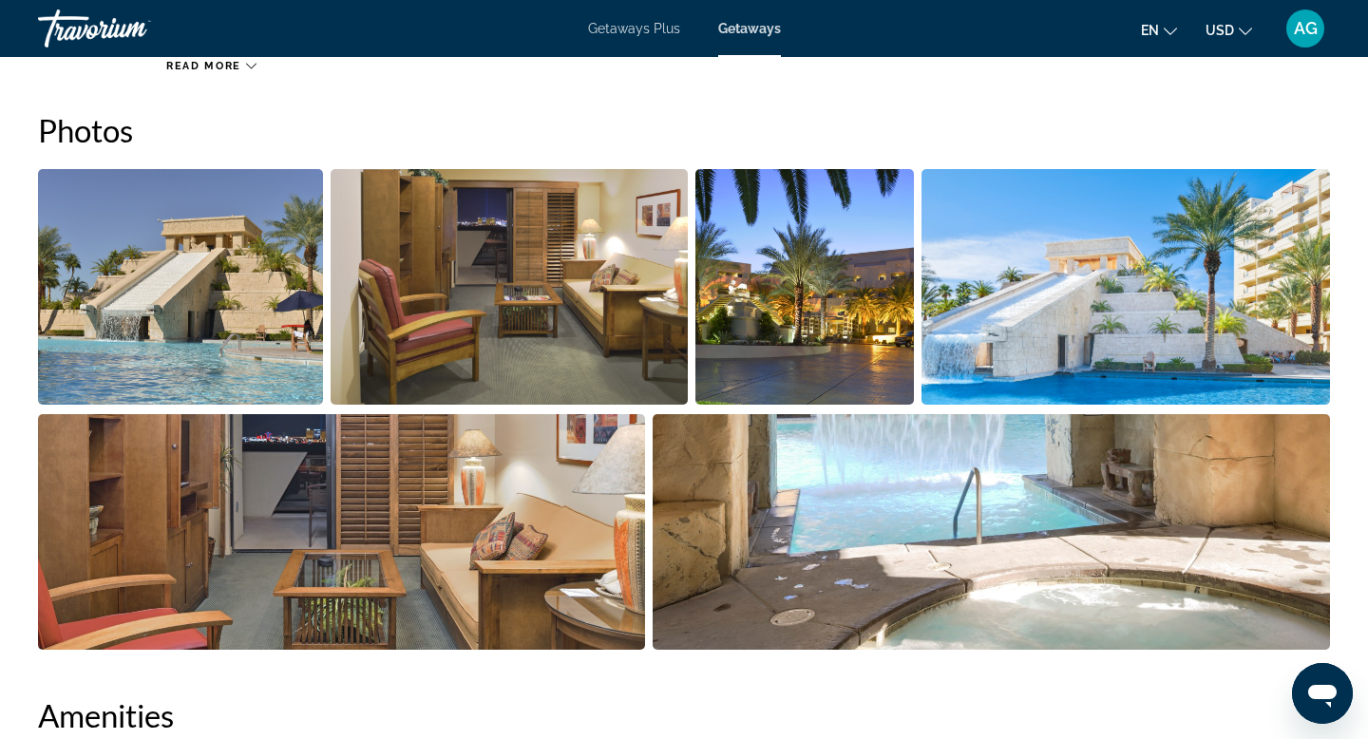
scroll to position [841, 0]
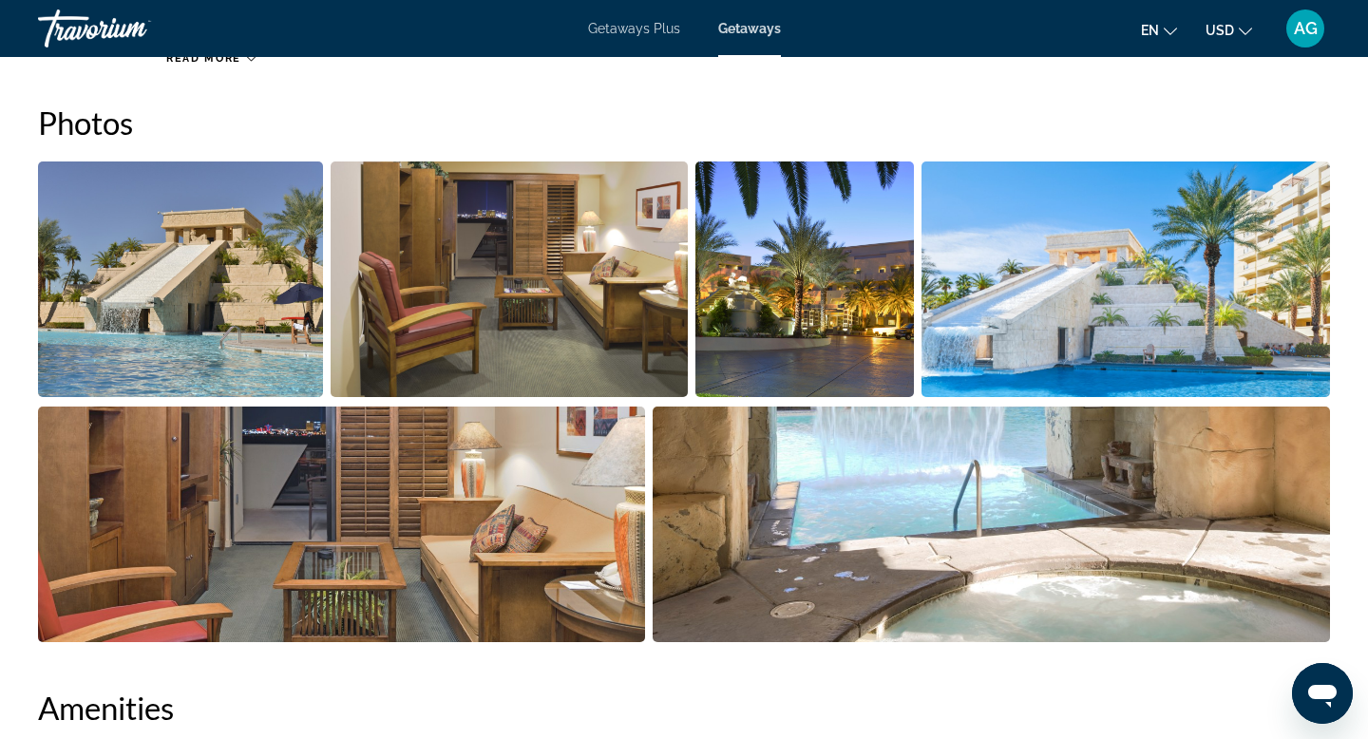
click at [273, 297] on img "Open full-screen image slider" at bounding box center [180, 279] width 285 height 236
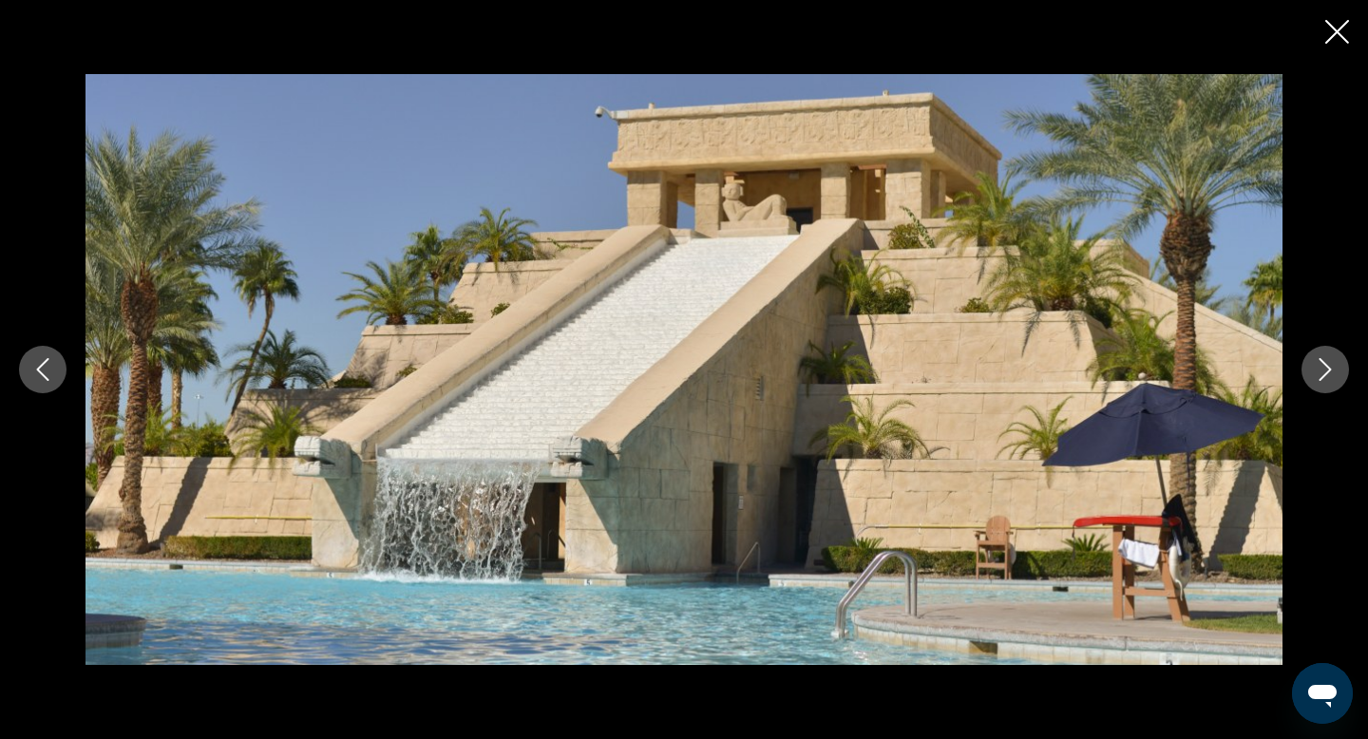
click at [1325, 373] on icon "Next image" at bounding box center [1325, 369] width 12 height 23
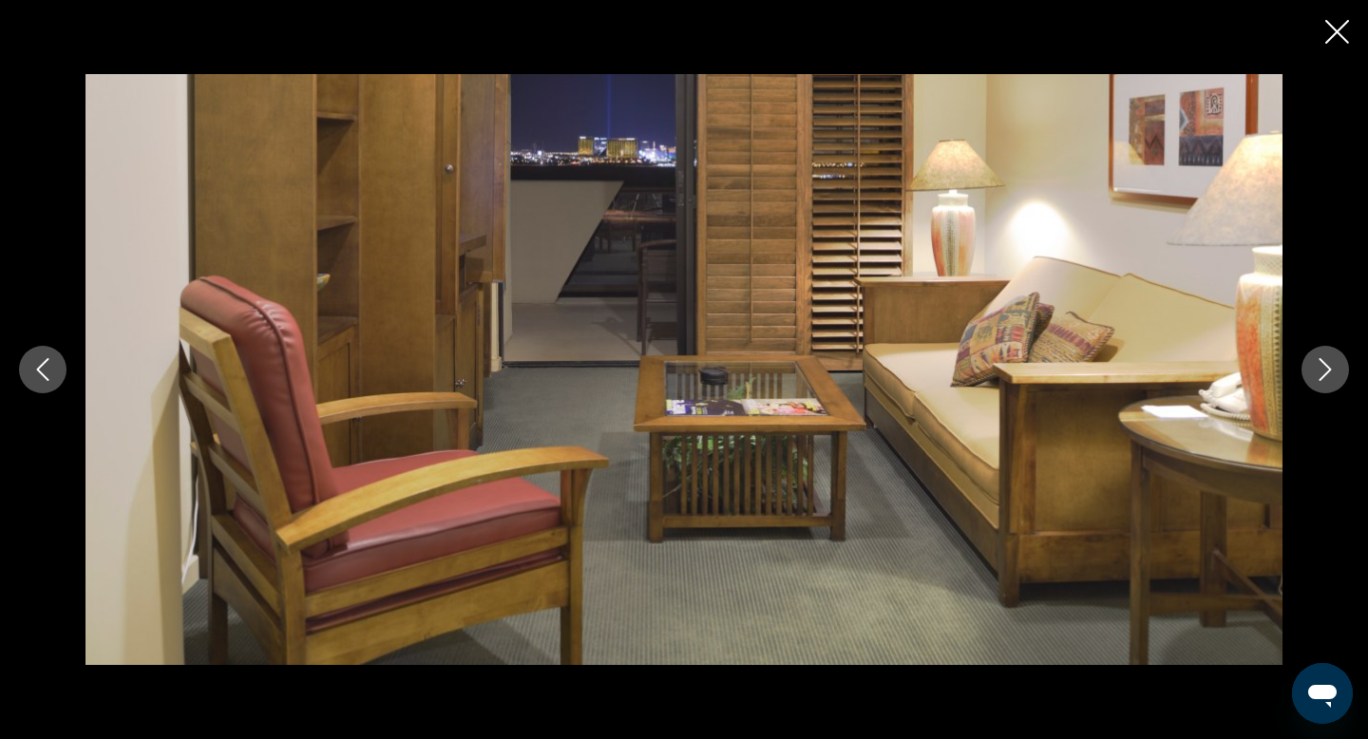
scroll to position [844, 0]
click at [1325, 373] on icon "Next image" at bounding box center [1325, 369] width 12 height 23
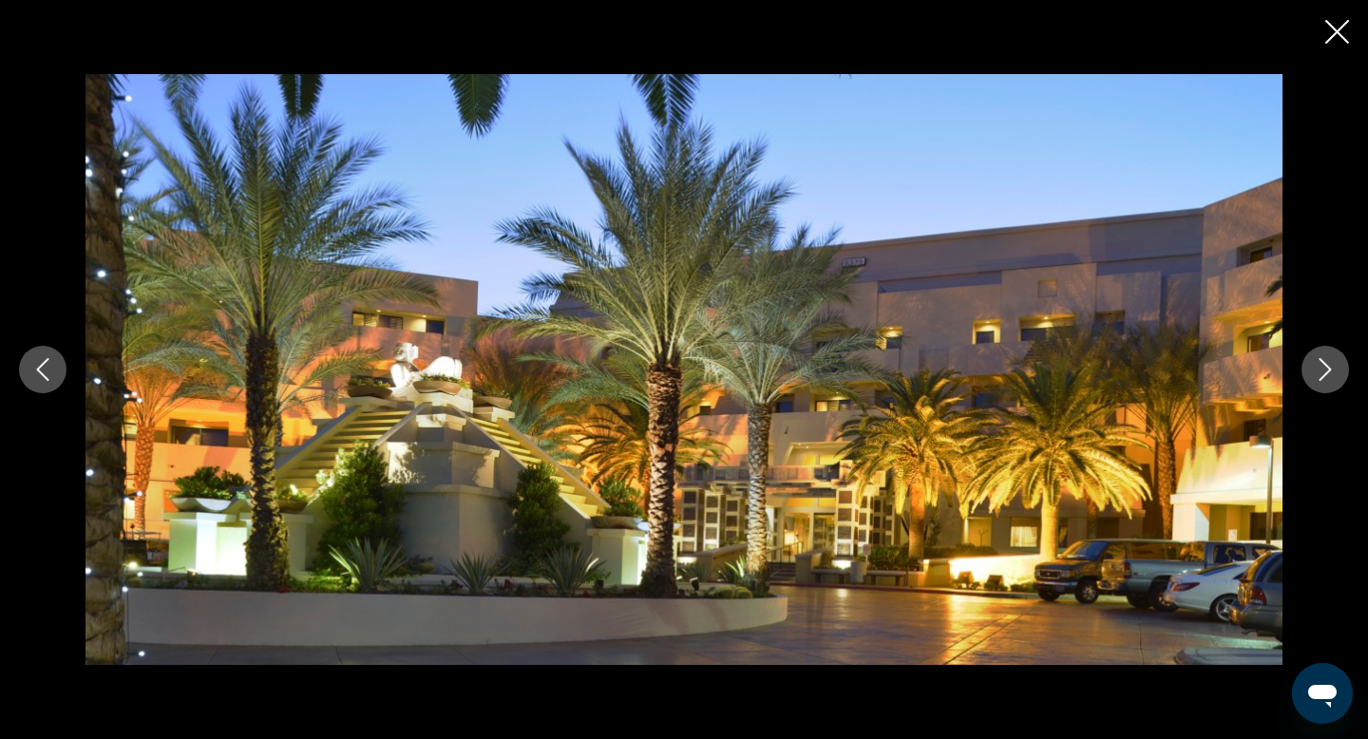
click at [1325, 373] on icon "Next image" at bounding box center [1325, 369] width 12 height 23
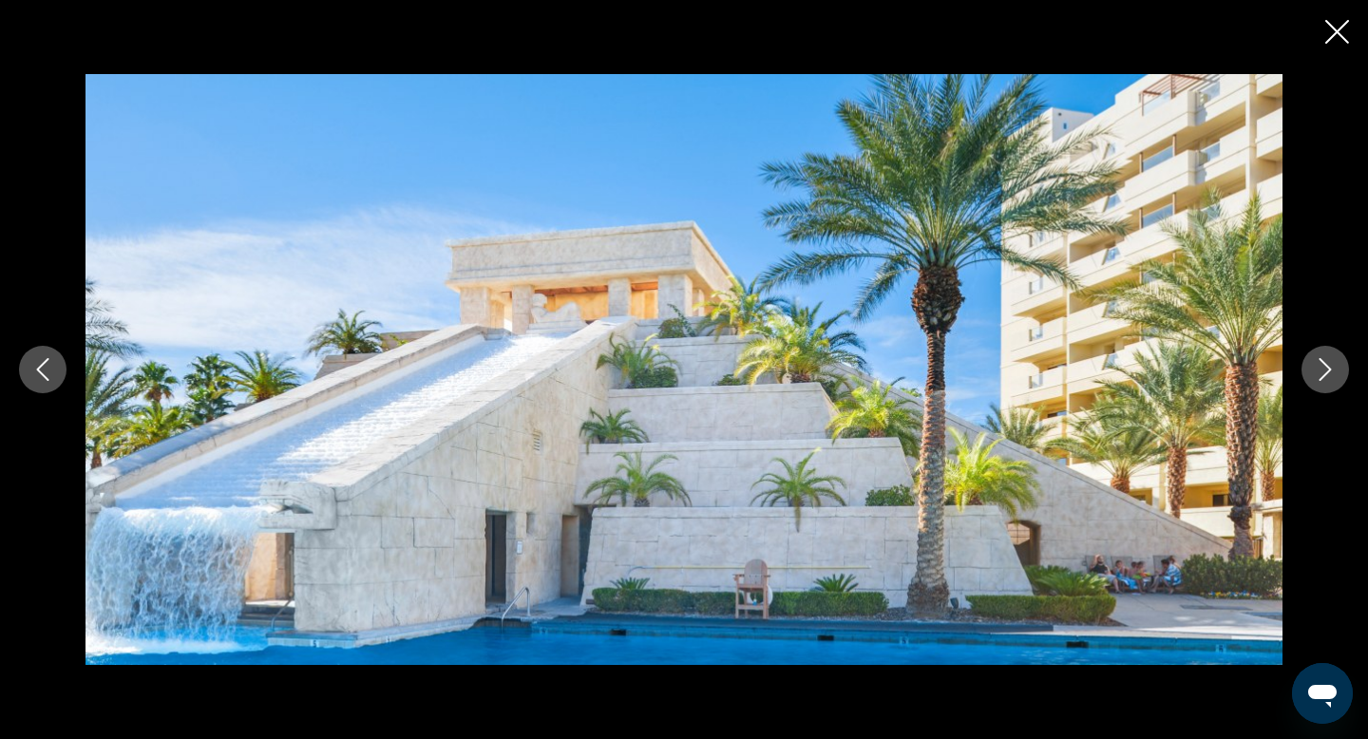
click at [1325, 373] on icon "Next image" at bounding box center [1325, 369] width 12 height 23
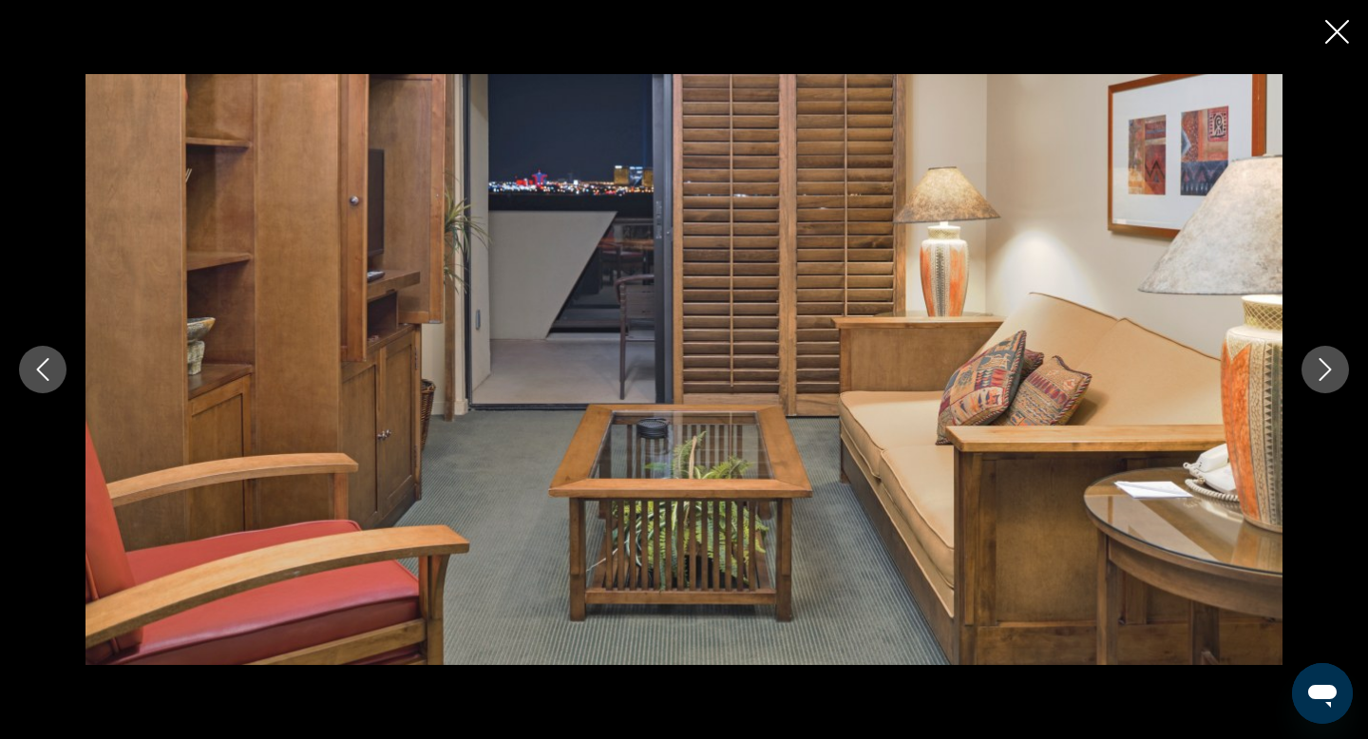
scroll to position [842, 0]
click at [1325, 373] on icon "Next image" at bounding box center [1325, 369] width 12 height 23
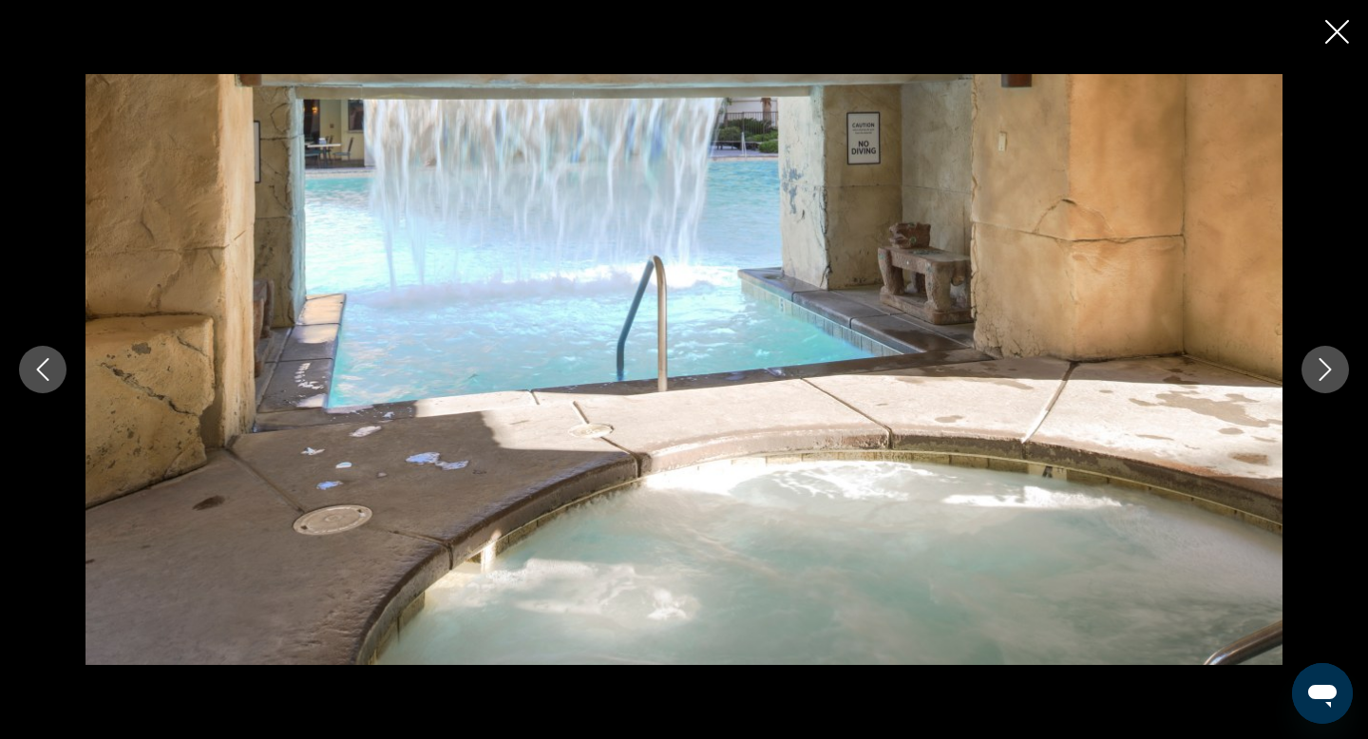
click at [1314, 372] on icon "Next image" at bounding box center [1324, 369] width 23 height 23
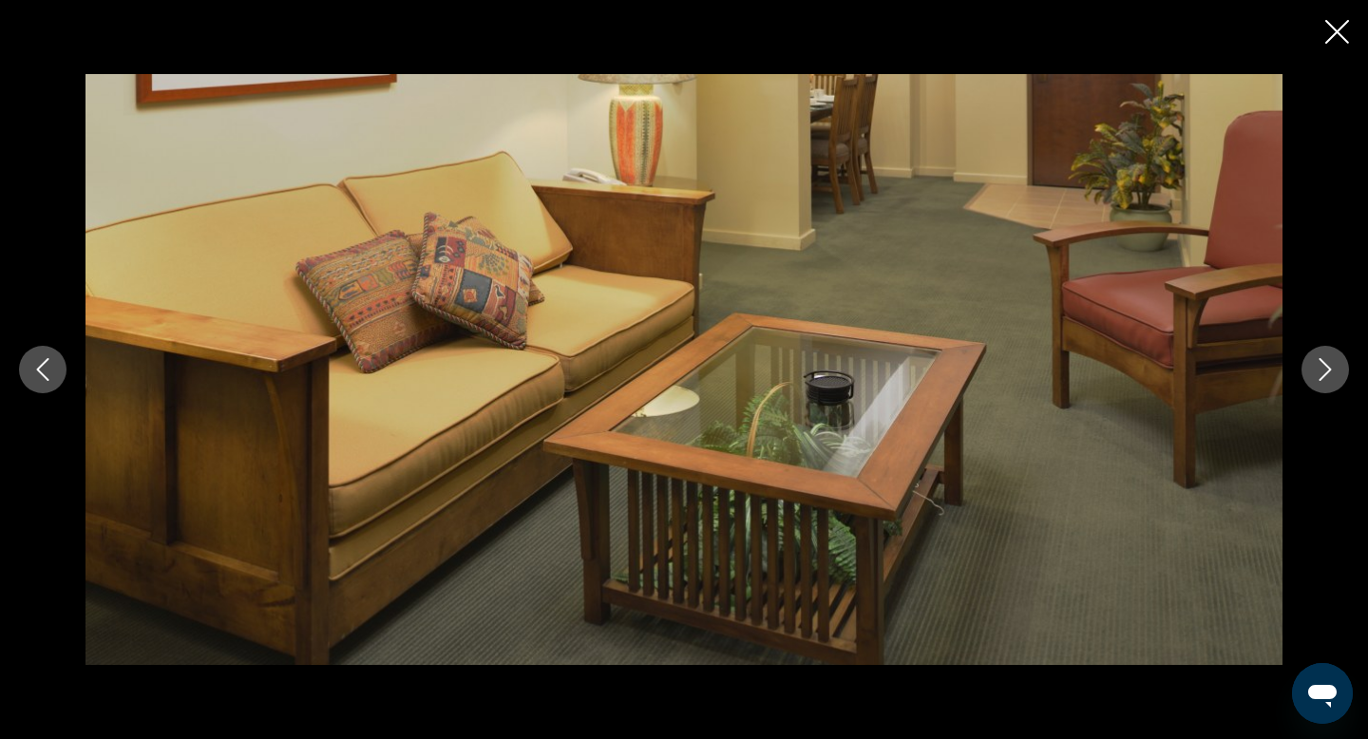
click at [1314, 372] on icon "Next image" at bounding box center [1324, 369] width 23 height 23
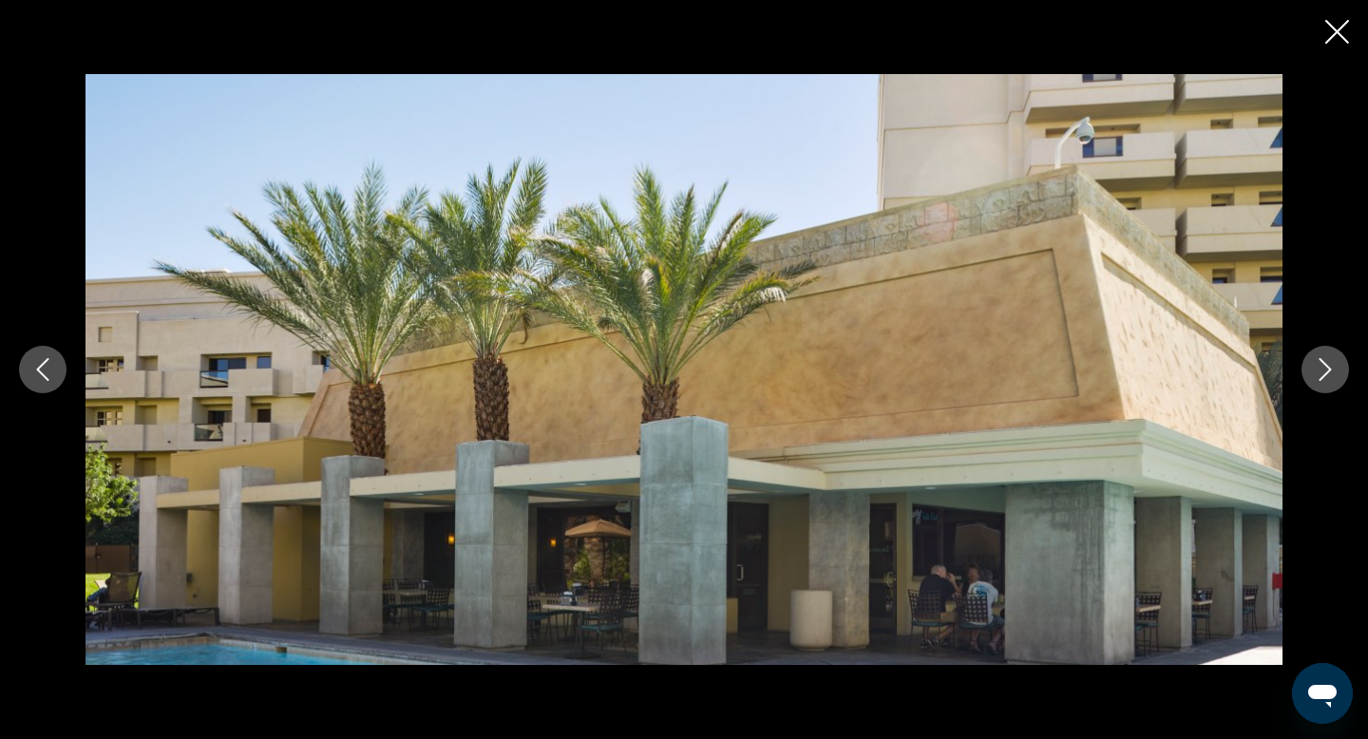
click at [1315, 370] on icon "Next image" at bounding box center [1324, 369] width 23 height 23
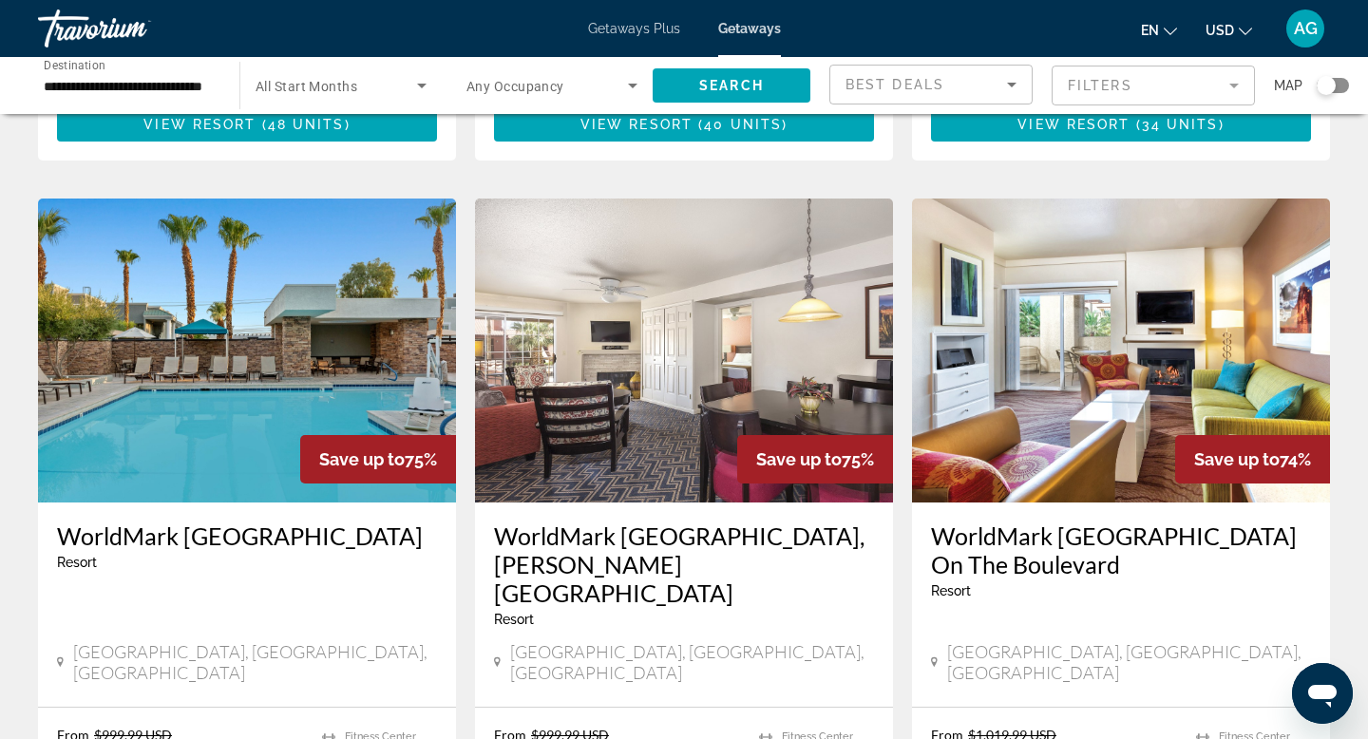
scroll to position [1394, 0]
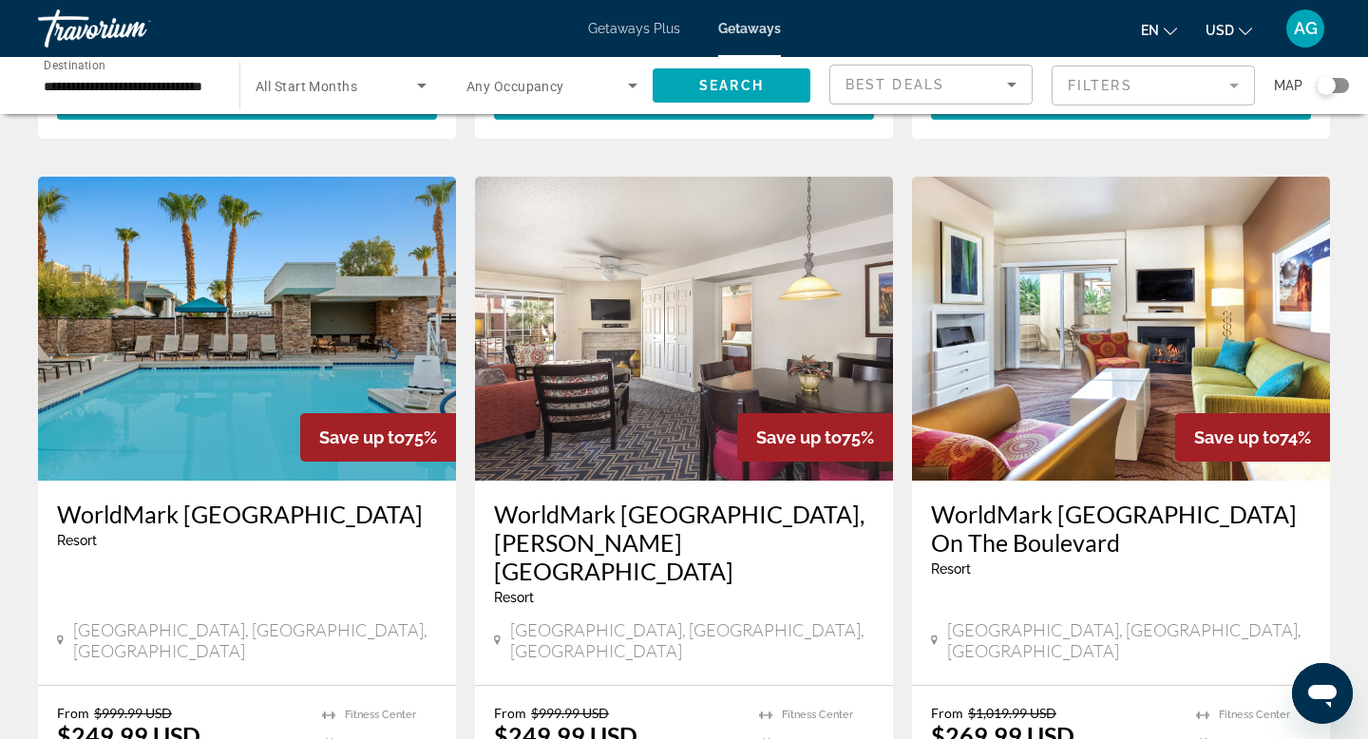
click at [1198, 264] on img "Main content" at bounding box center [1121, 329] width 418 height 304
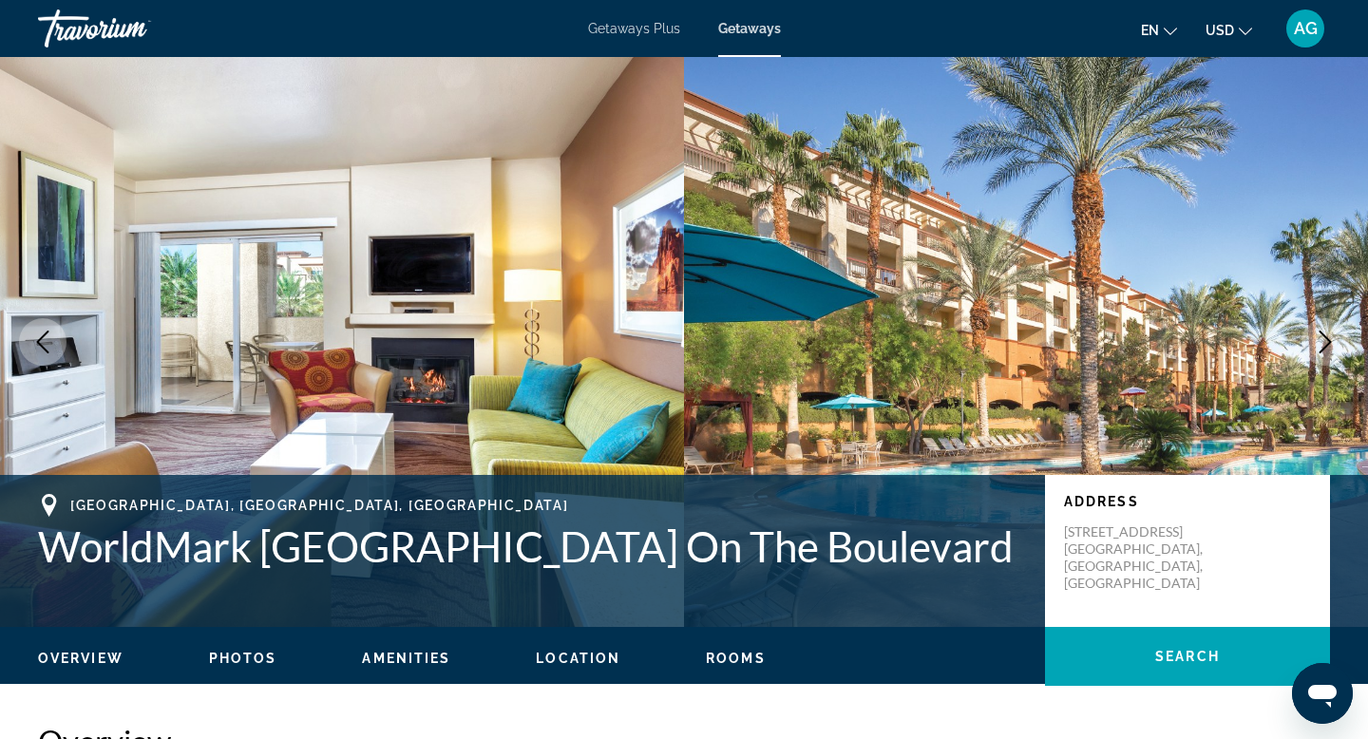
click at [1329, 350] on icon "Next image" at bounding box center [1324, 342] width 23 height 23
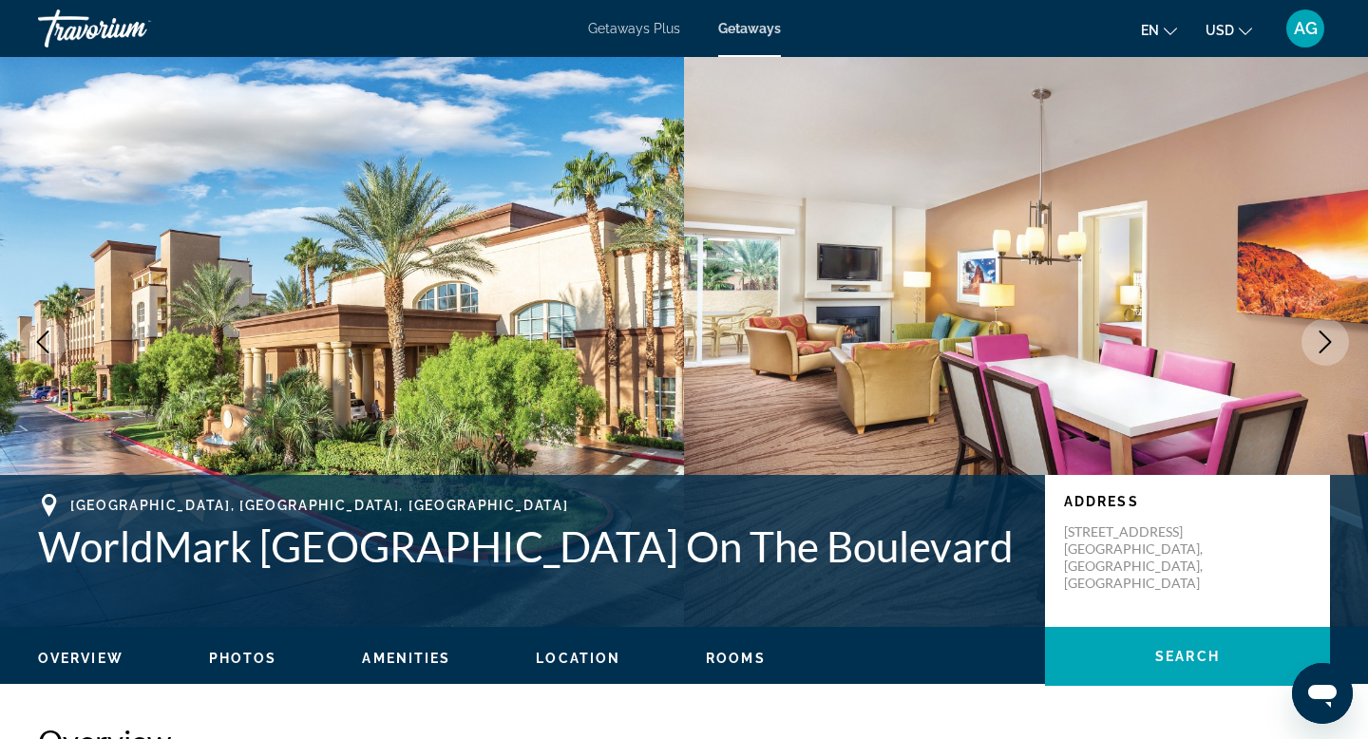
click at [1328, 348] on icon "Next image" at bounding box center [1324, 342] width 23 height 23
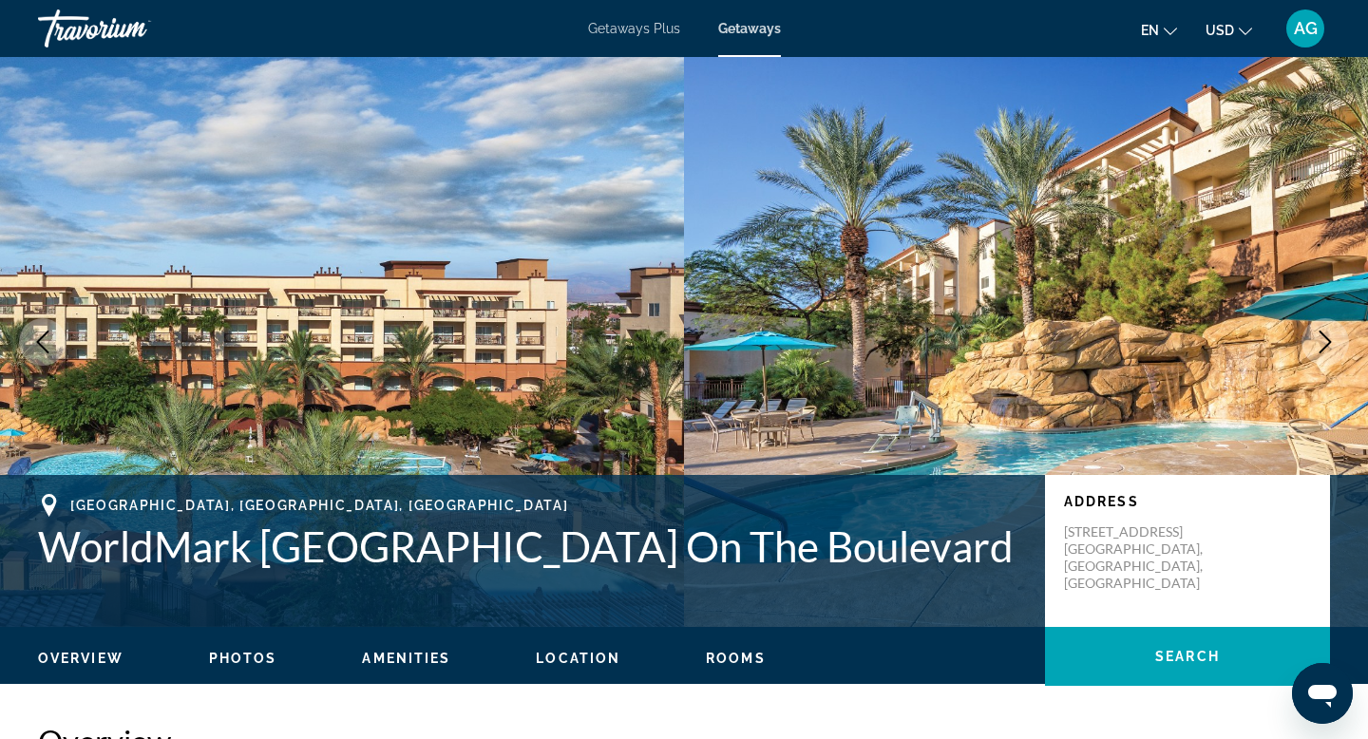
click at [1328, 348] on icon "Next image" at bounding box center [1324, 342] width 23 height 23
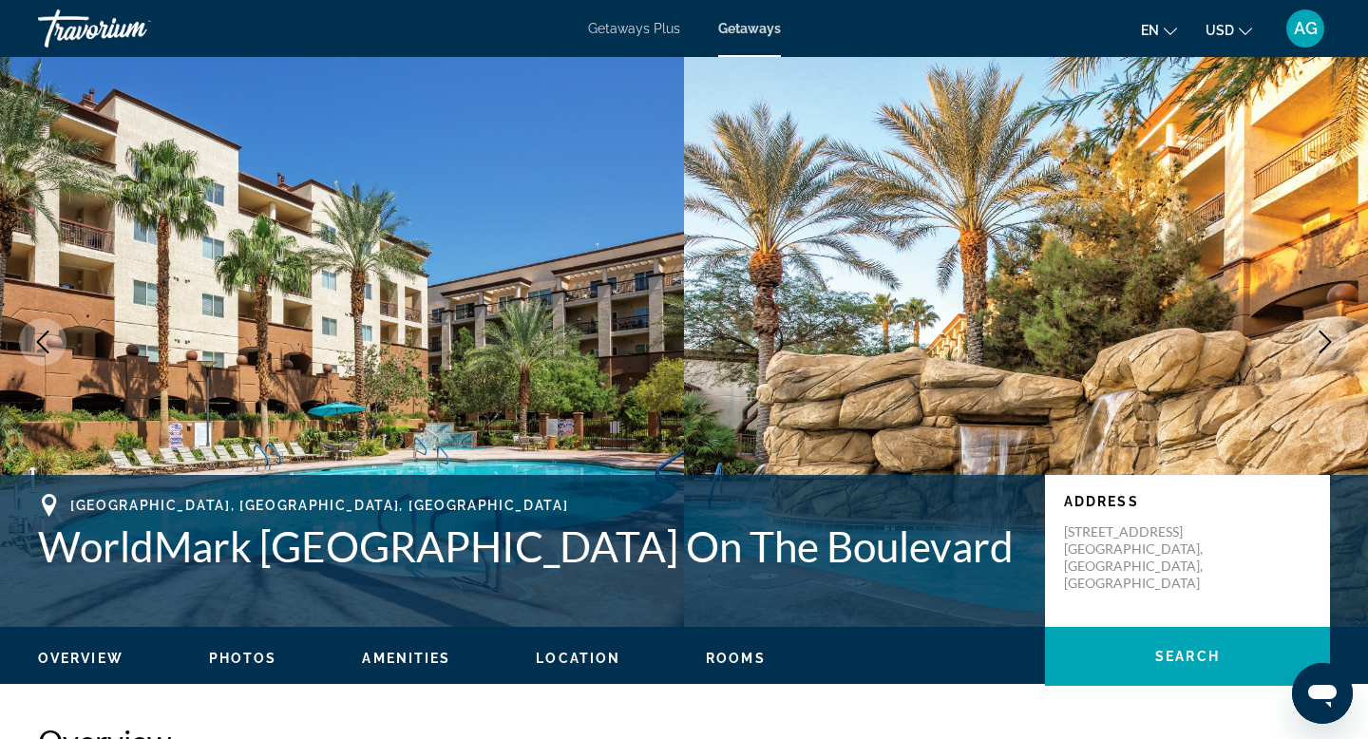
click at [1328, 348] on icon "Next image" at bounding box center [1324, 342] width 23 height 23
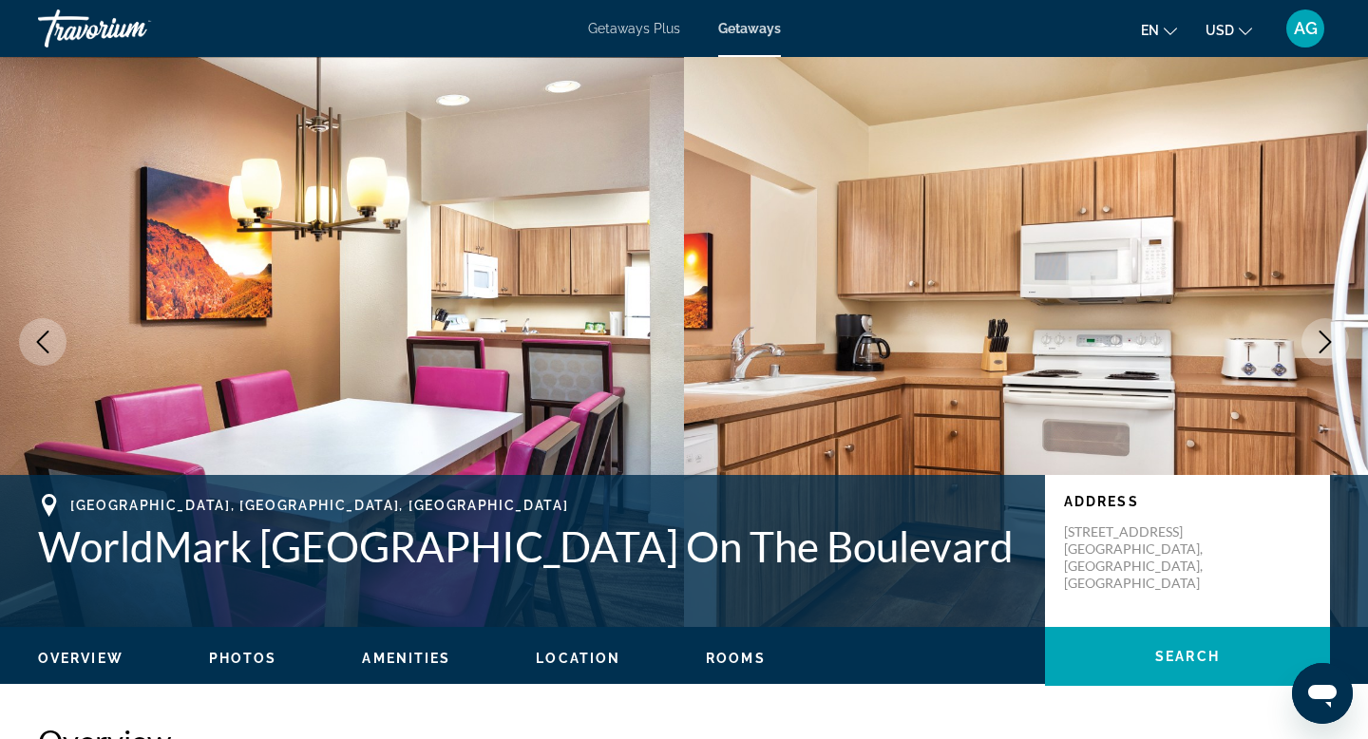
click at [1328, 348] on icon "Next image" at bounding box center [1324, 342] width 23 height 23
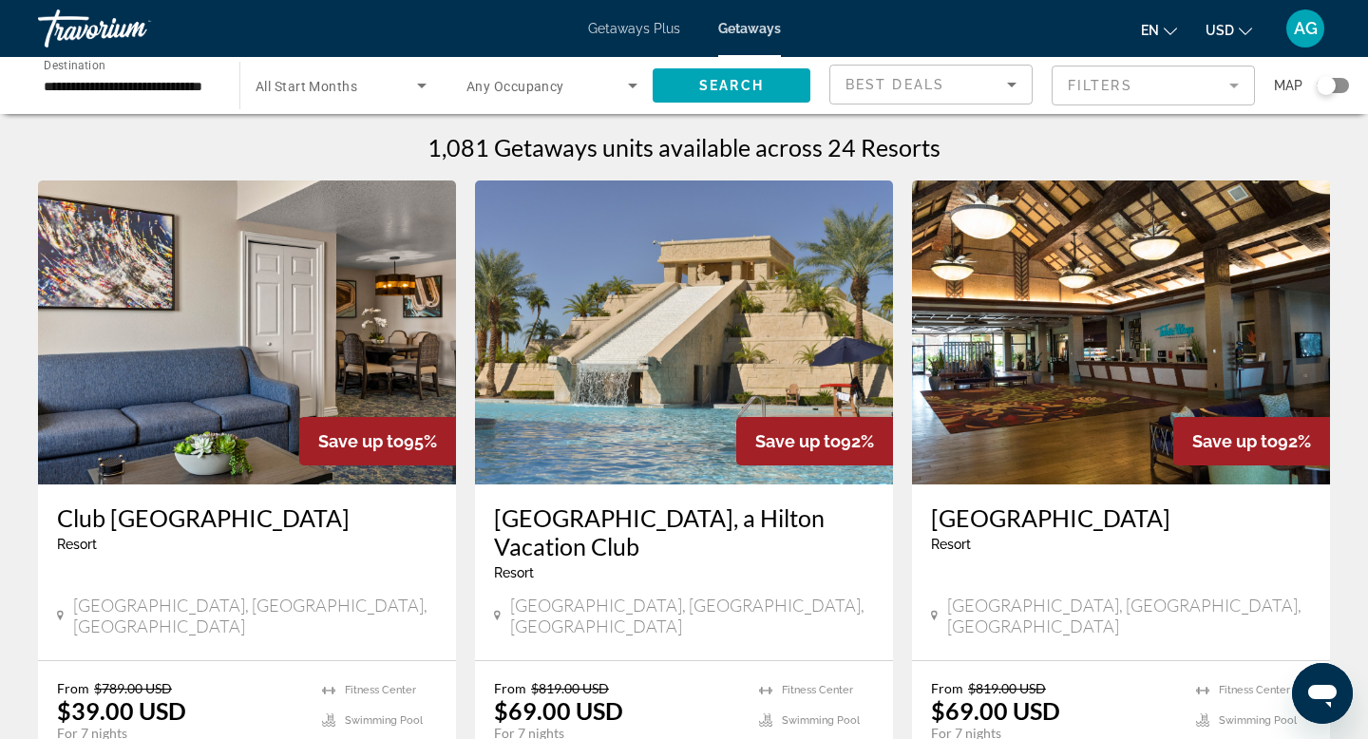
click at [339, 349] on img "Main content" at bounding box center [247, 332] width 418 height 304
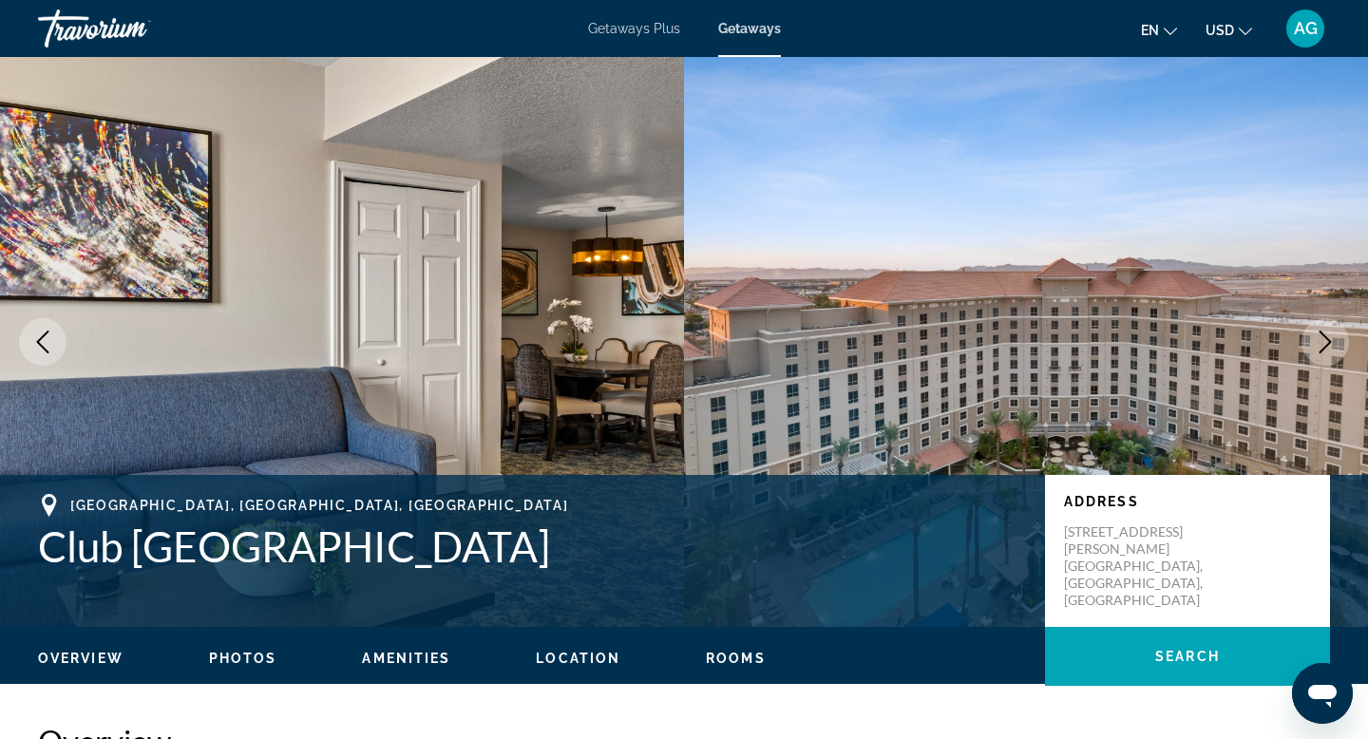
click at [1335, 335] on icon "Next image" at bounding box center [1324, 342] width 23 height 23
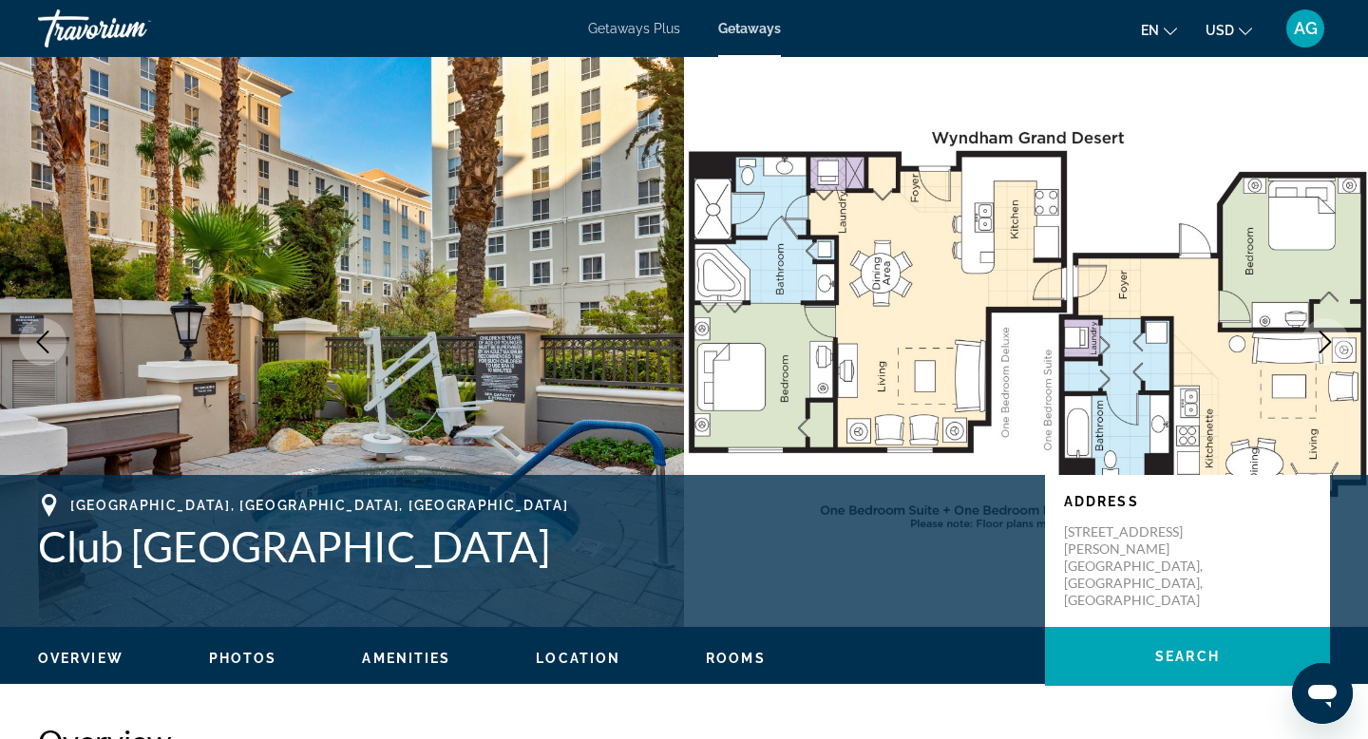
click at [1335, 335] on icon "Next image" at bounding box center [1324, 342] width 23 height 23
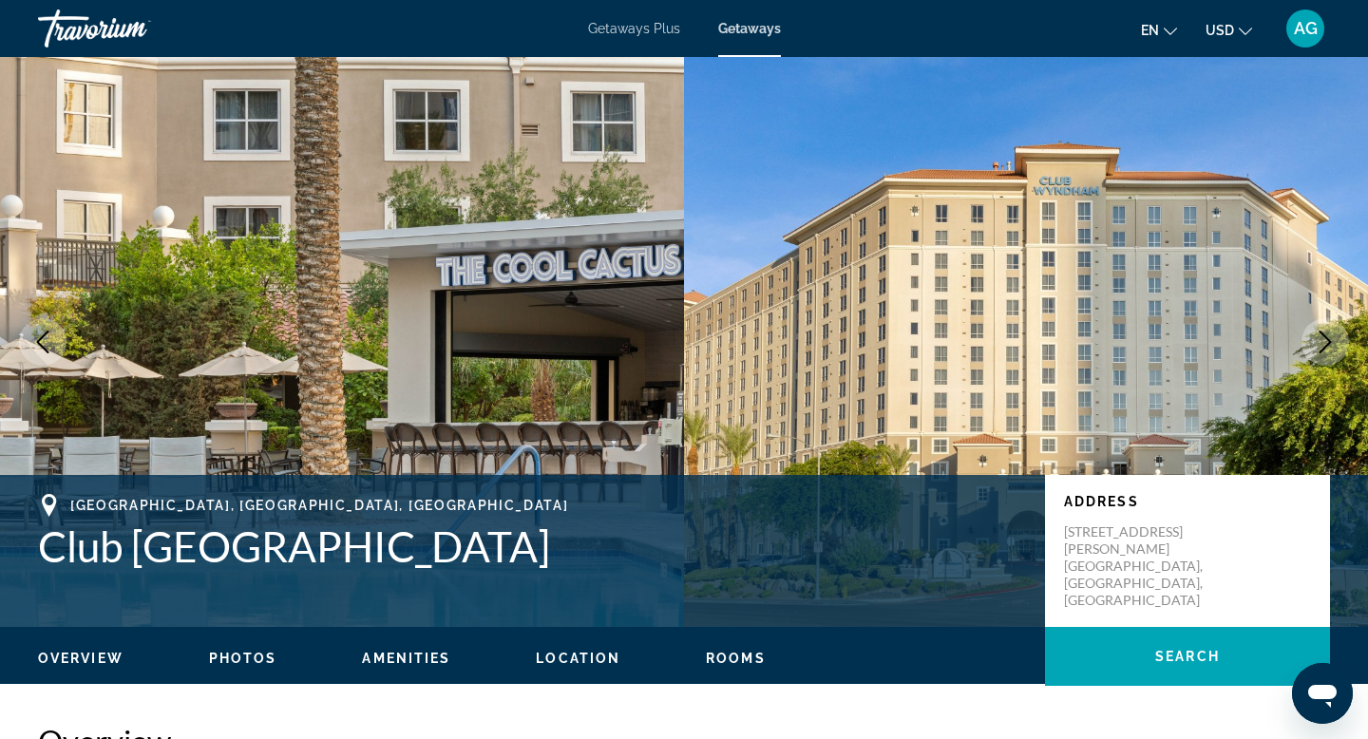
click at [1333, 337] on icon "Next image" at bounding box center [1324, 342] width 23 height 23
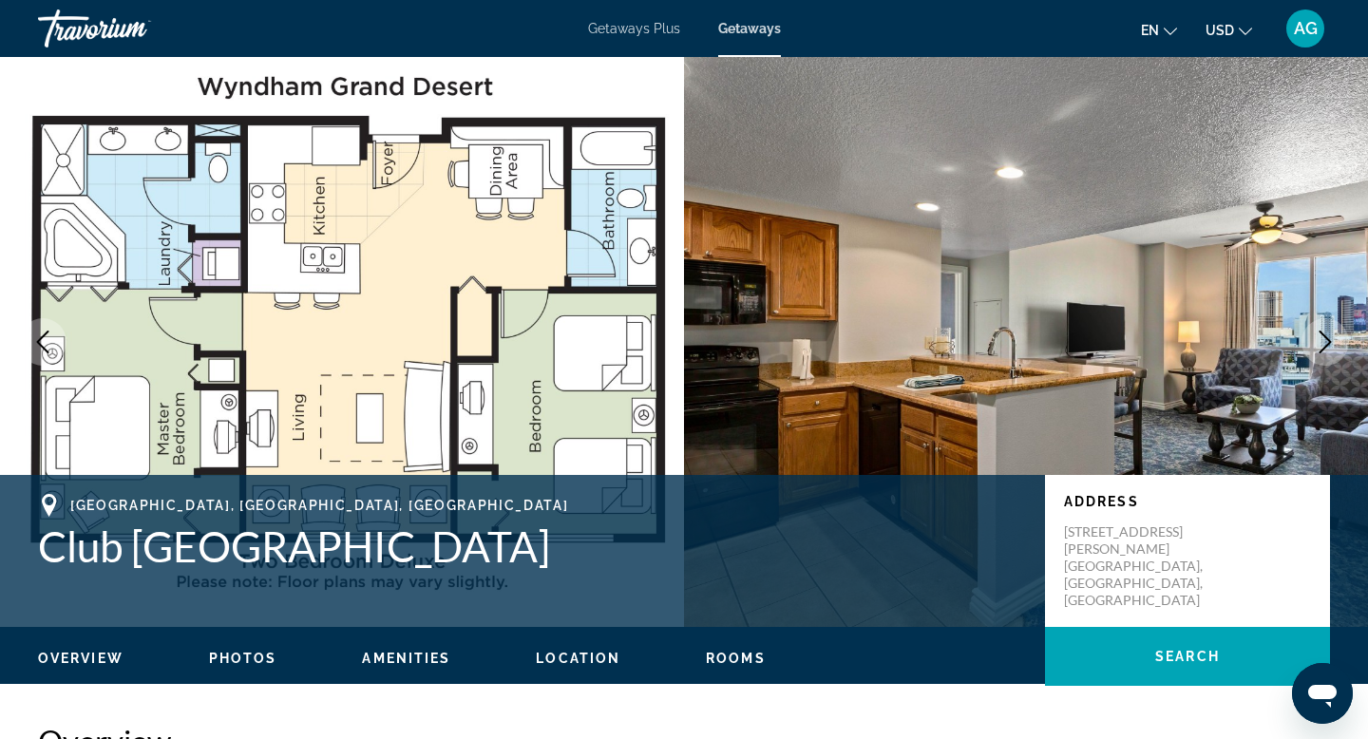
click at [1331, 340] on icon "Next image" at bounding box center [1324, 342] width 23 height 23
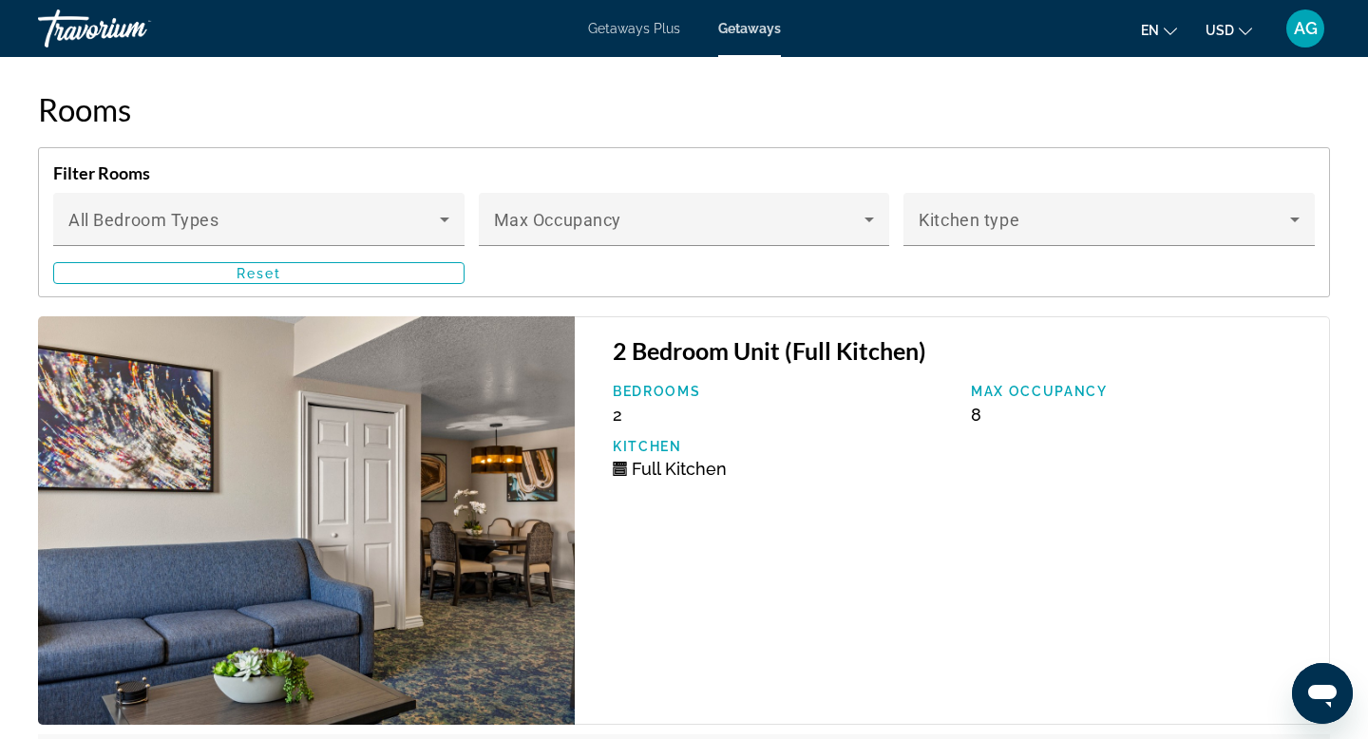
scroll to position [3476, 0]
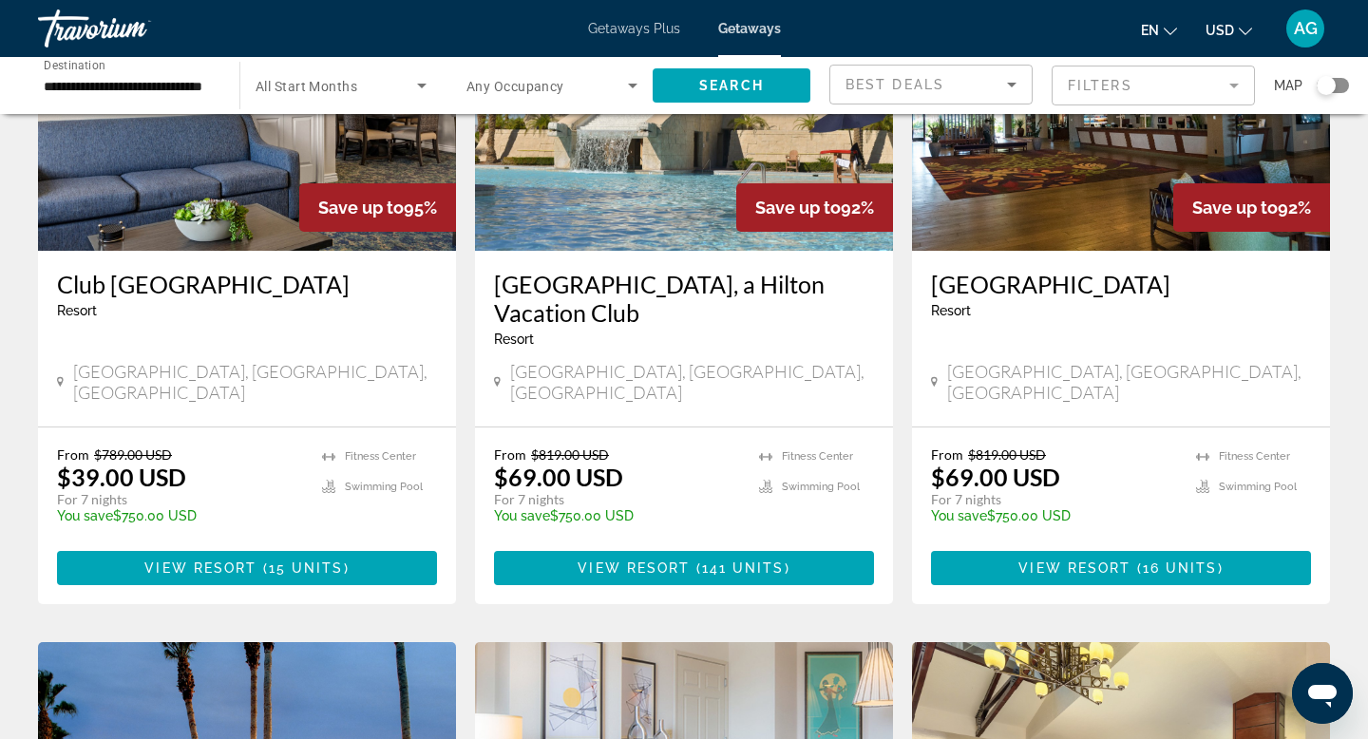
scroll to position [222, 0]
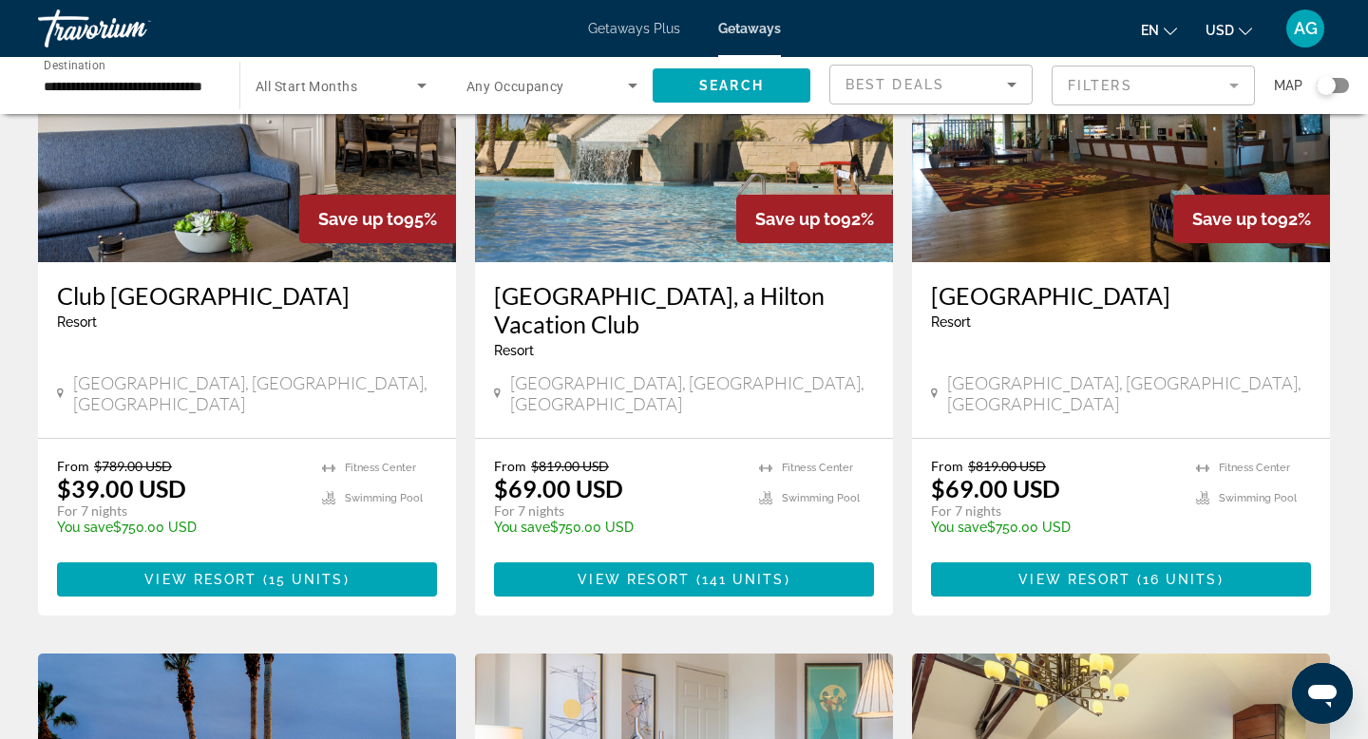
click at [104, 224] on img "Main content" at bounding box center [247, 110] width 418 height 304
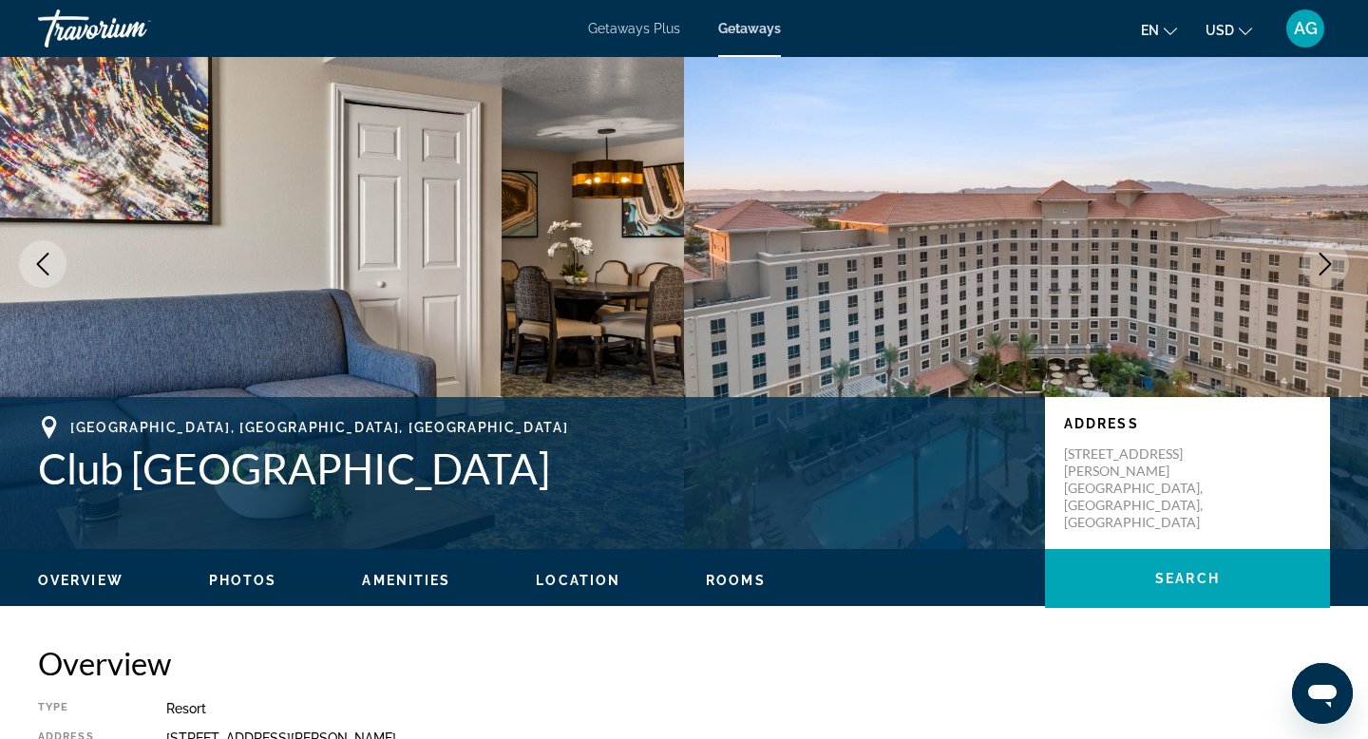
scroll to position [79, 0]
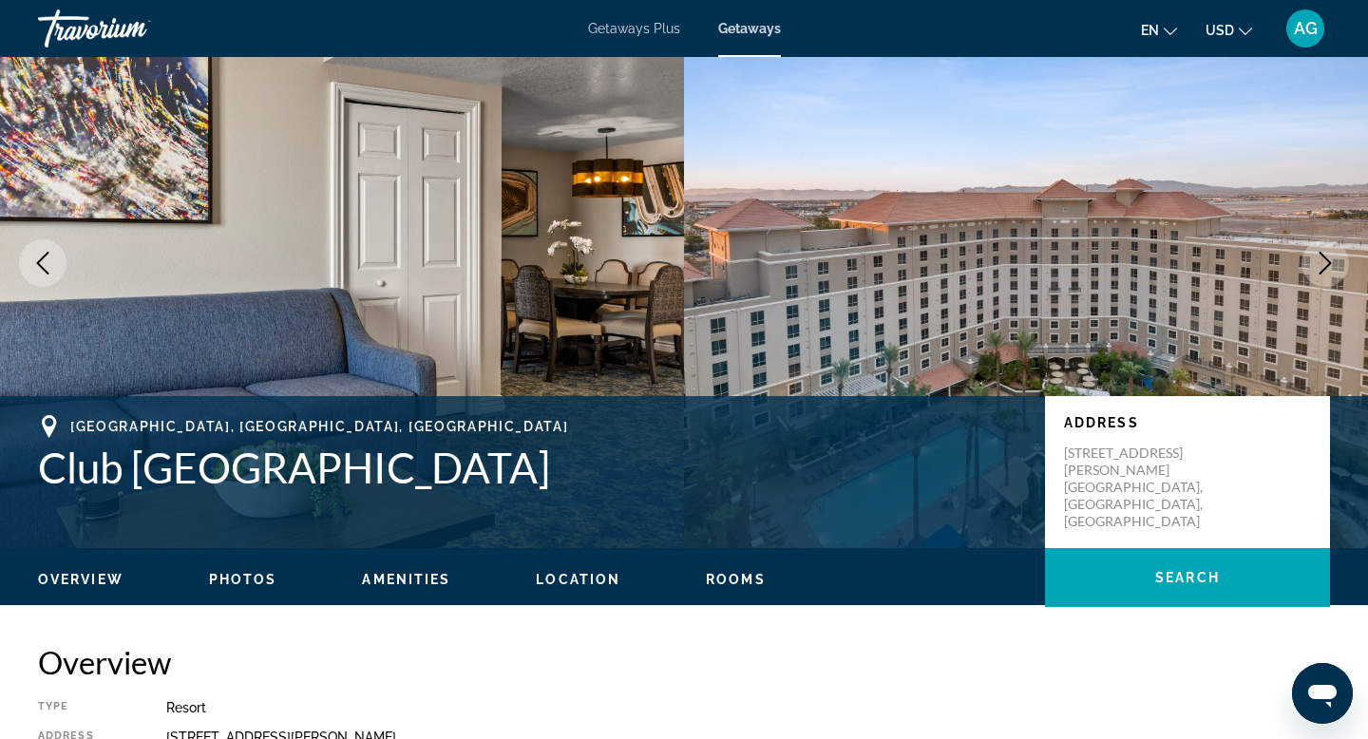
click at [1332, 274] on icon "Next image" at bounding box center [1324, 263] width 23 height 23
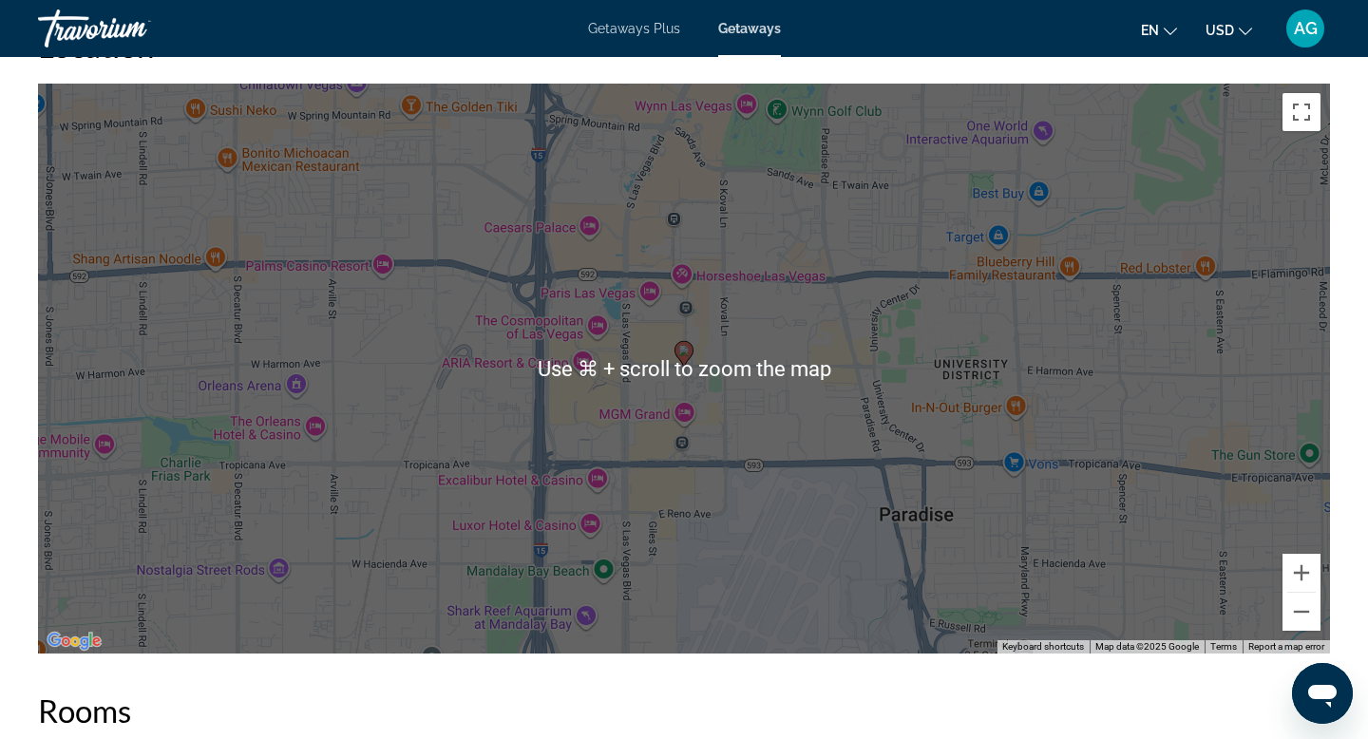
scroll to position [2881, 0]
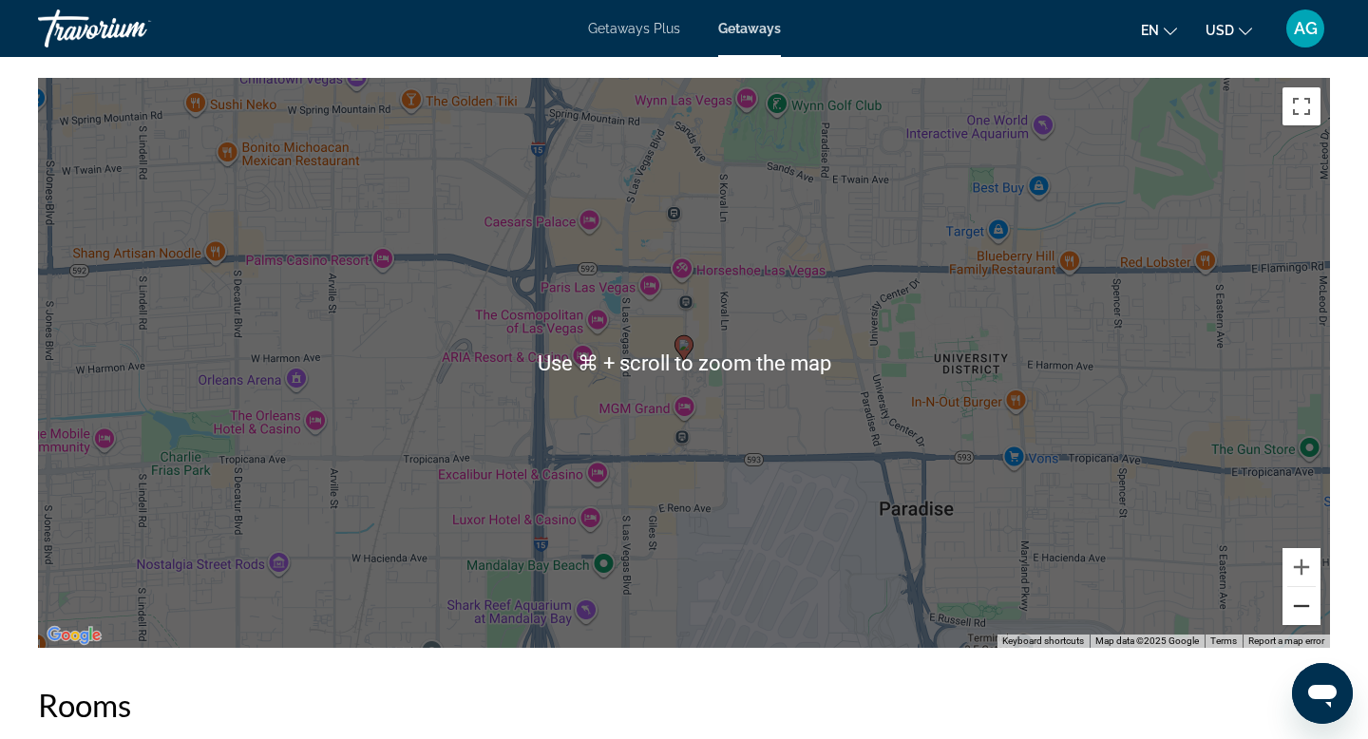
click at [1308, 612] on button "Zoom out" at bounding box center [1301, 606] width 38 height 38
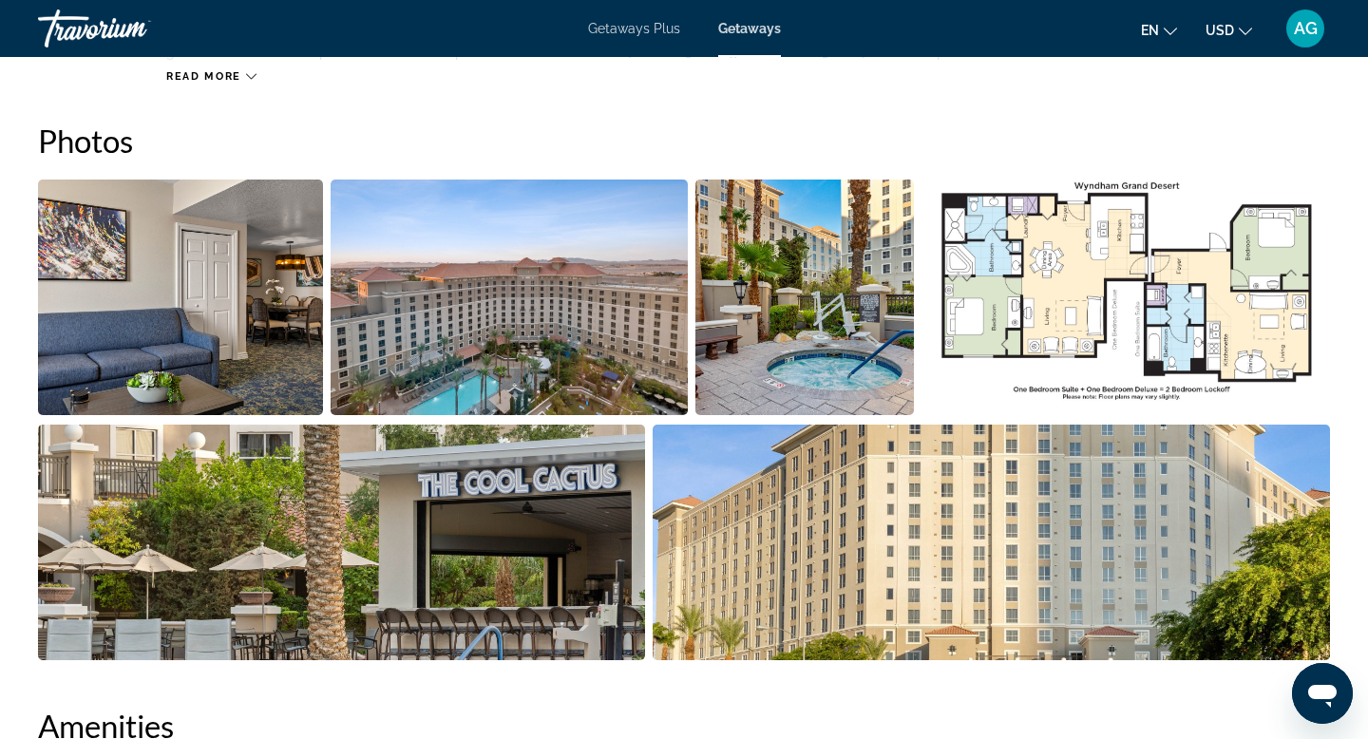
scroll to position [836, 0]
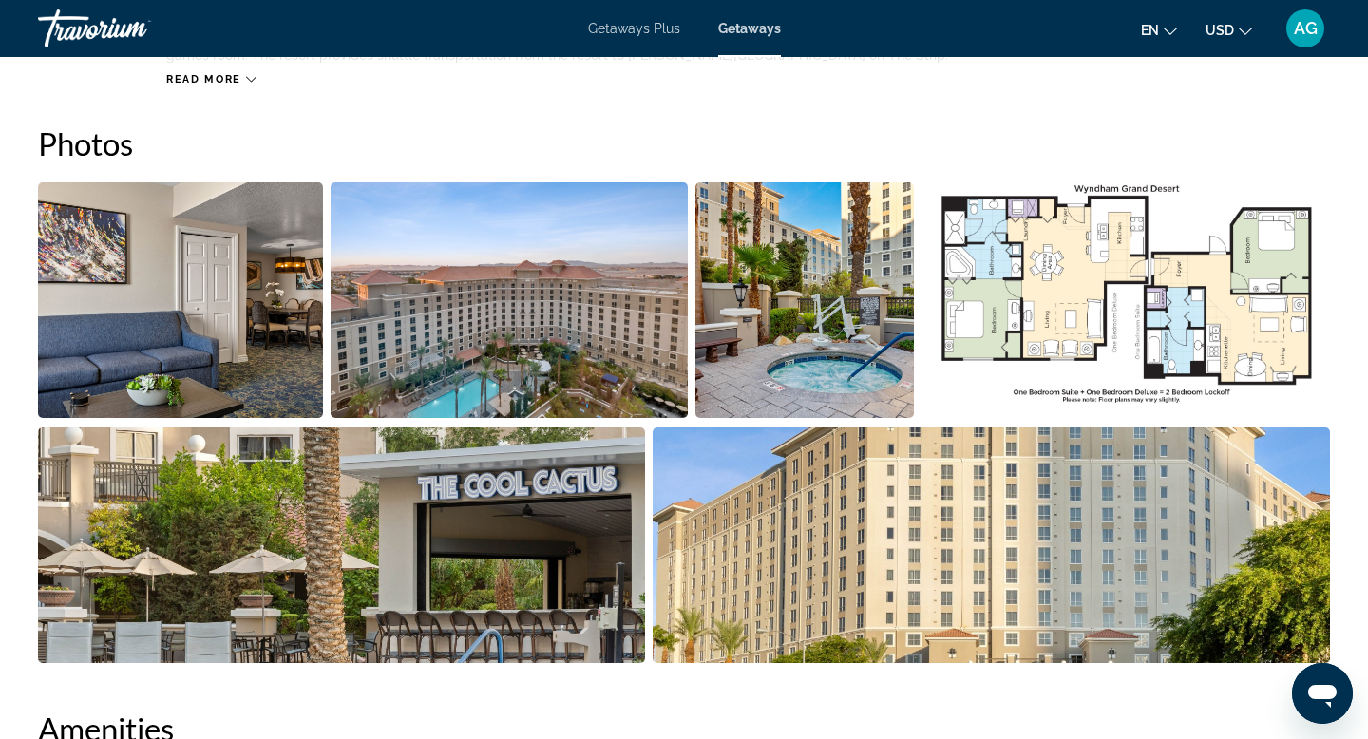
click at [96, 350] on img "Open full-screen image slider" at bounding box center [180, 300] width 285 height 236
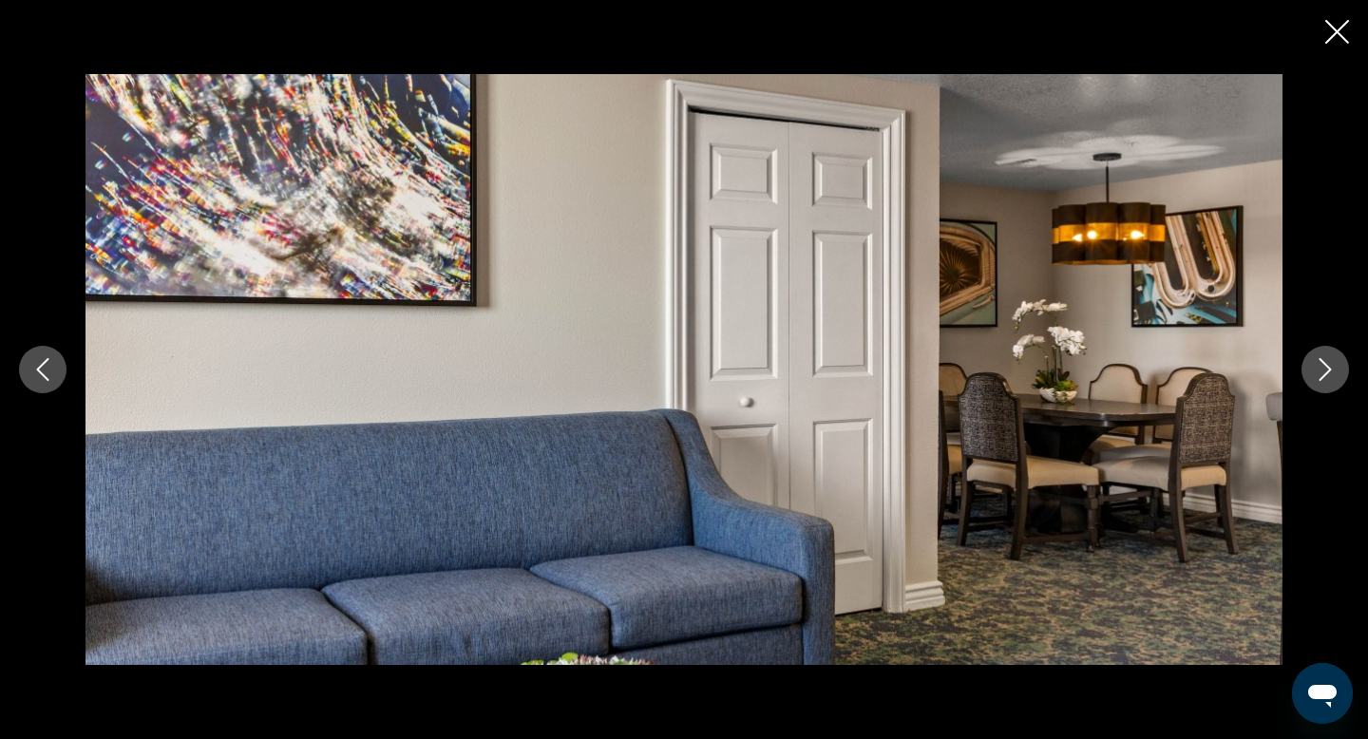
click at [1339, 371] on button "Next image" at bounding box center [1324, 369] width 47 height 47
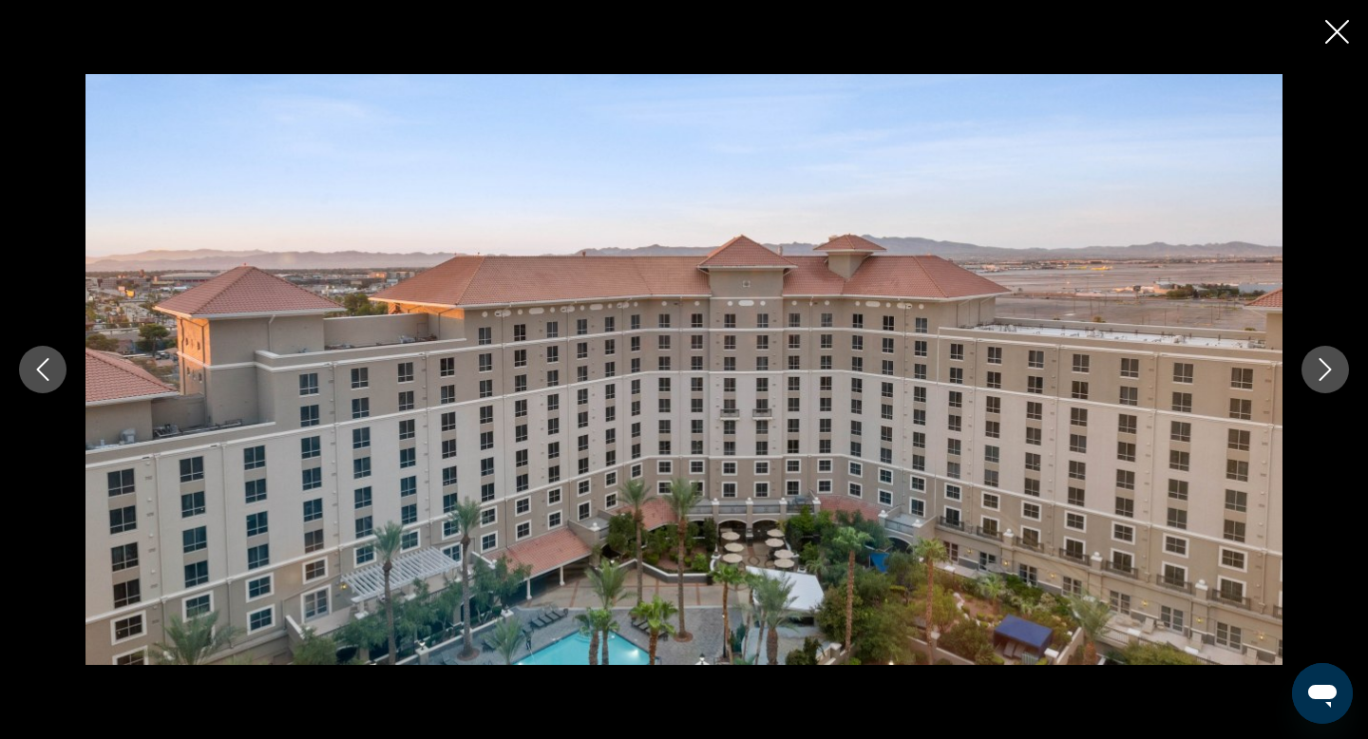
click at [1339, 371] on button "Next image" at bounding box center [1324, 369] width 47 height 47
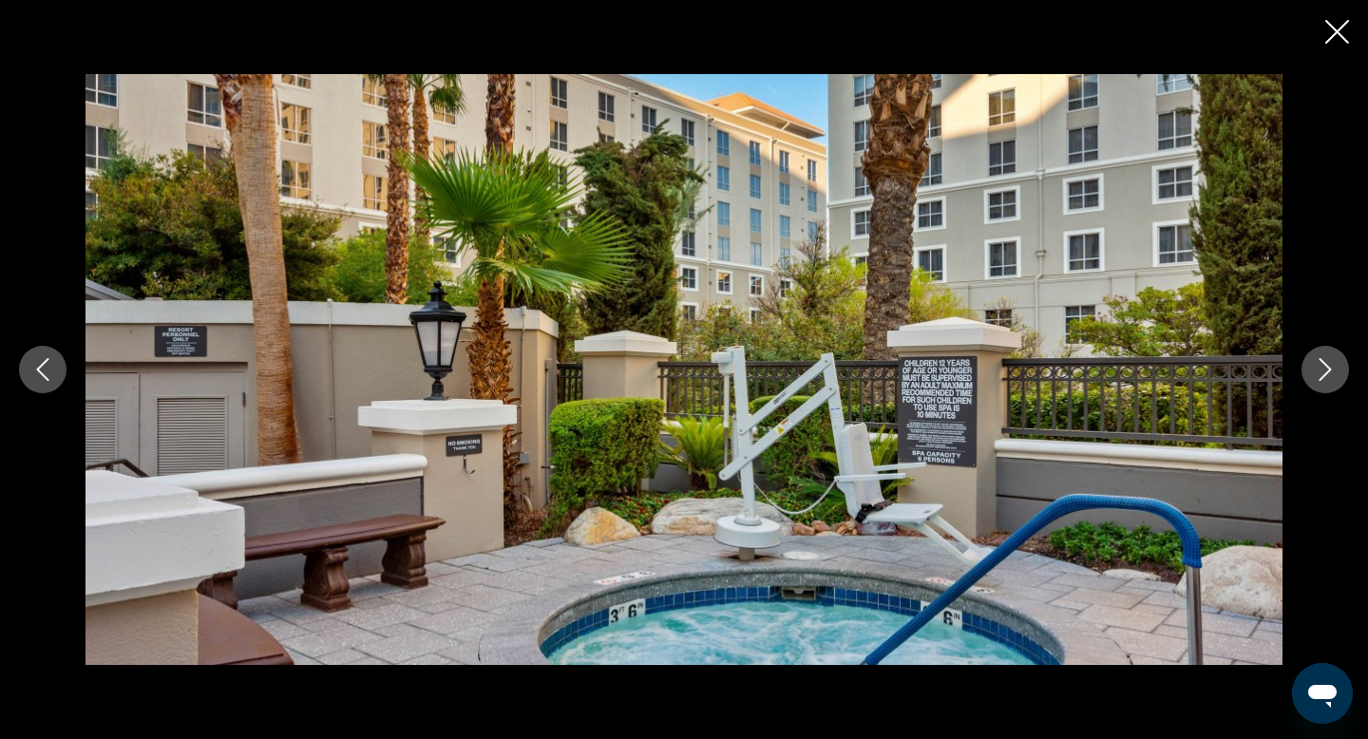
click at [1339, 371] on button "Next image" at bounding box center [1324, 369] width 47 height 47
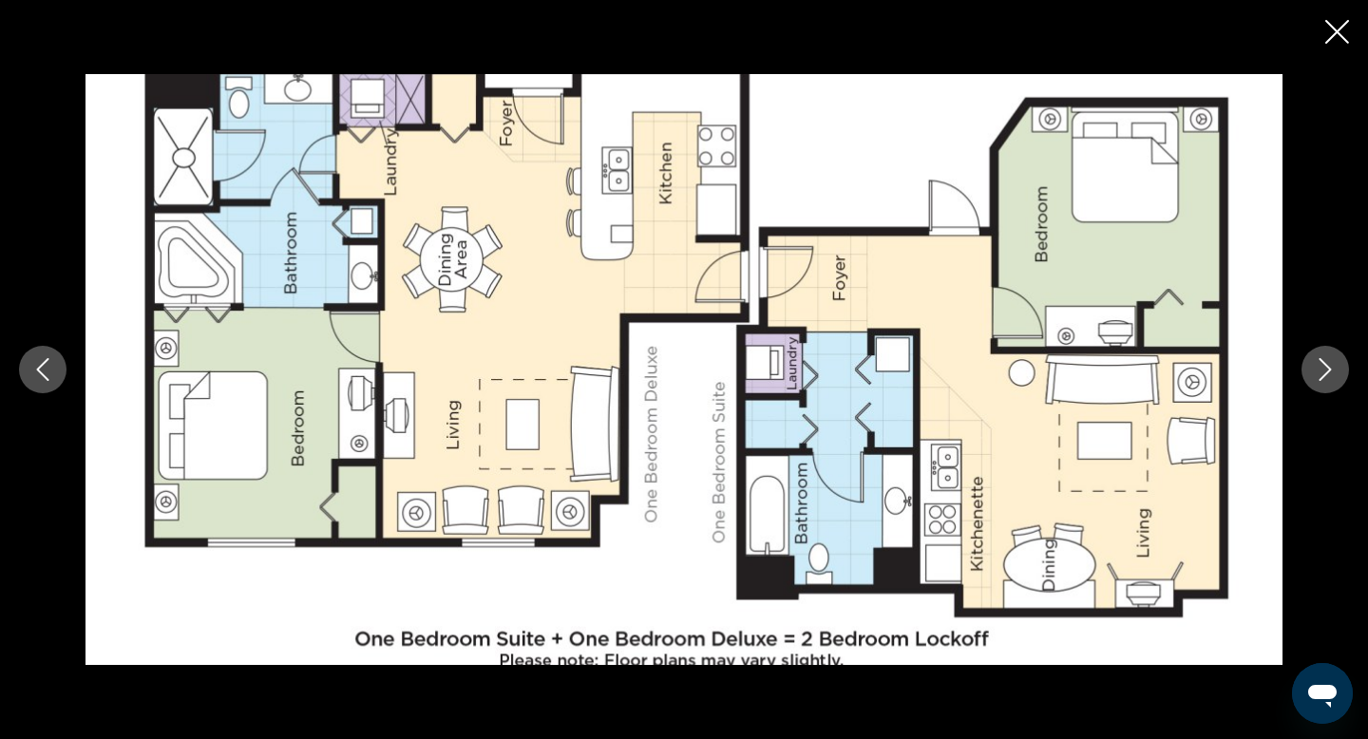
click at [1339, 371] on button "Next image" at bounding box center [1324, 369] width 47 height 47
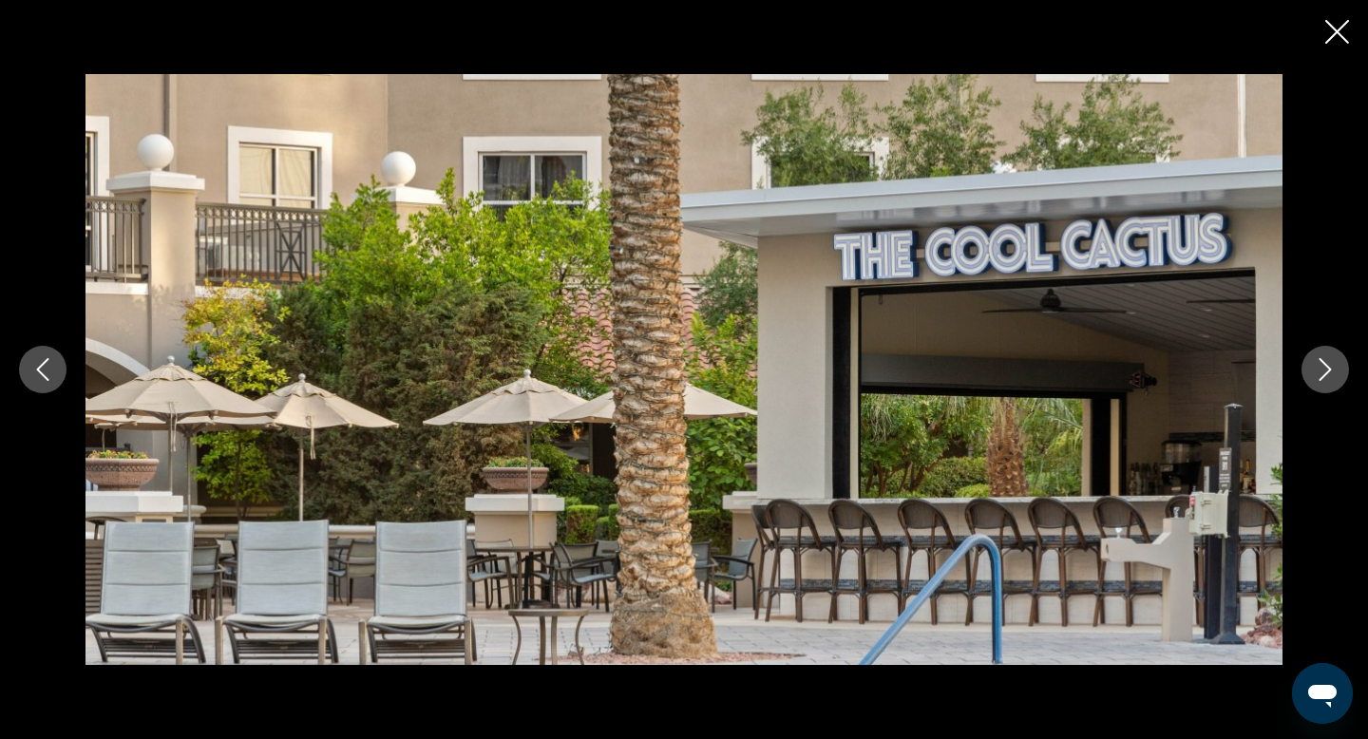
click at [1339, 371] on button "Next image" at bounding box center [1324, 369] width 47 height 47
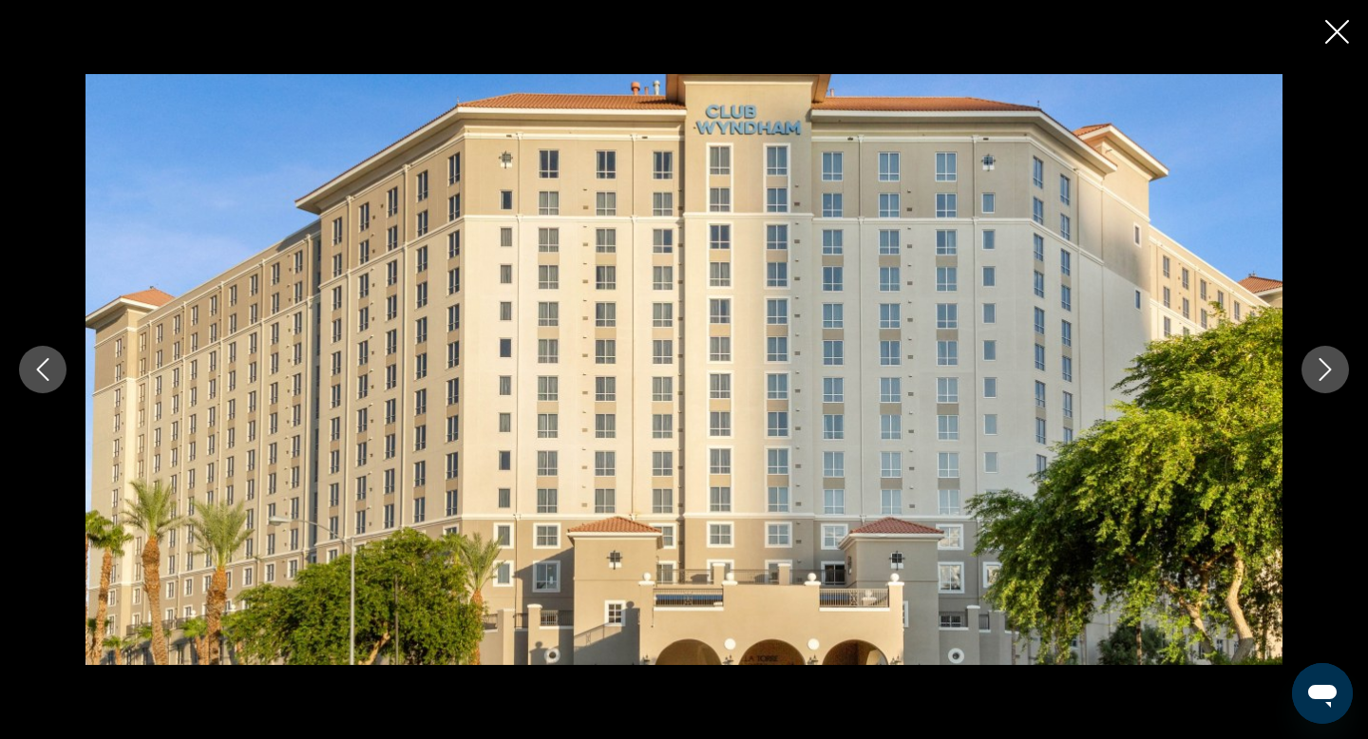
click at [1339, 371] on button "Next image" at bounding box center [1324, 369] width 47 height 47
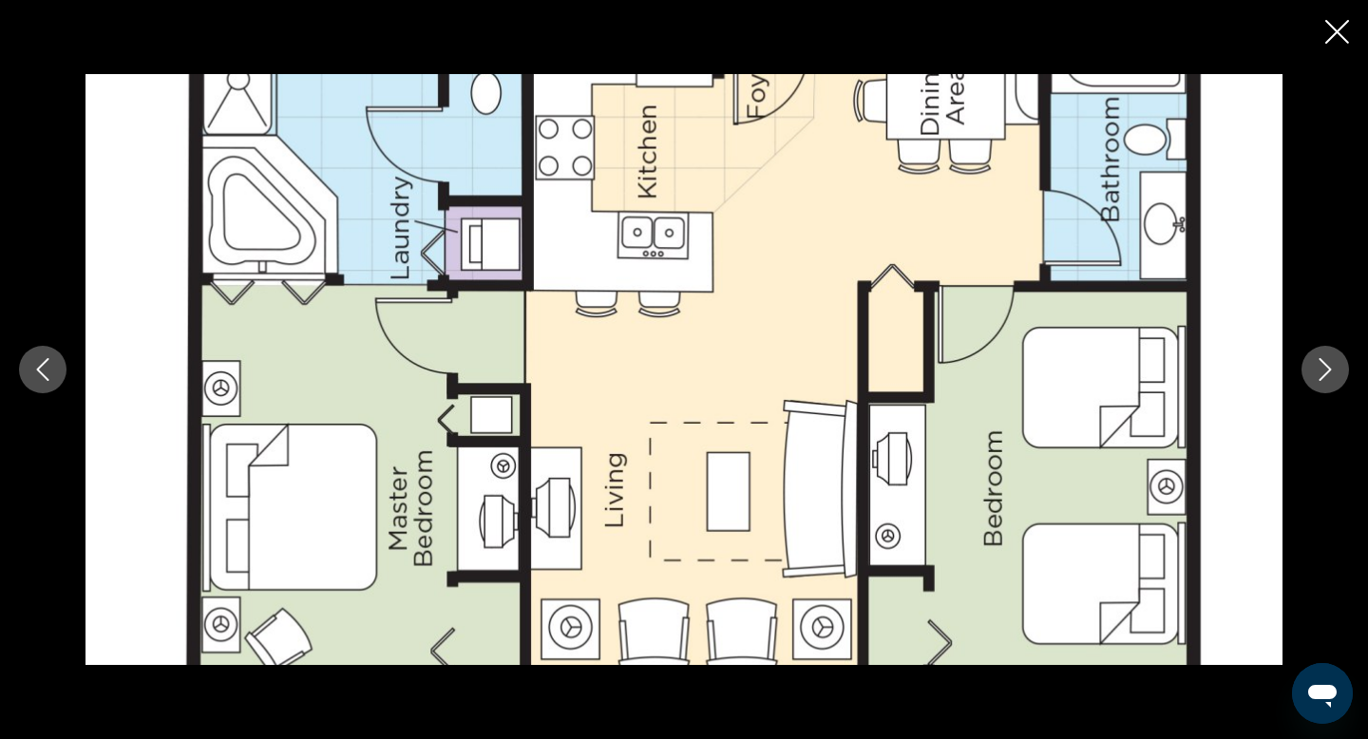
click at [1339, 371] on button "Next image" at bounding box center [1324, 369] width 47 height 47
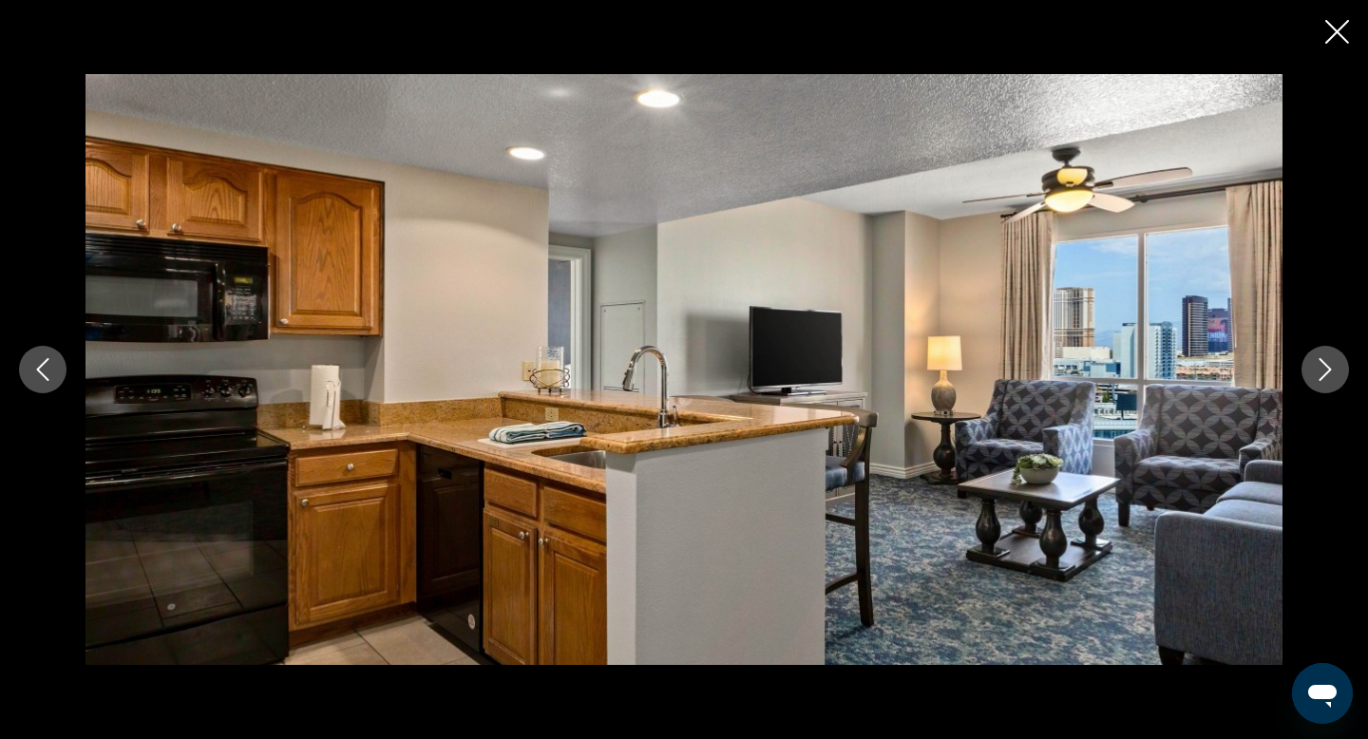
click at [1339, 371] on button "Next image" at bounding box center [1324, 369] width 47 height 47
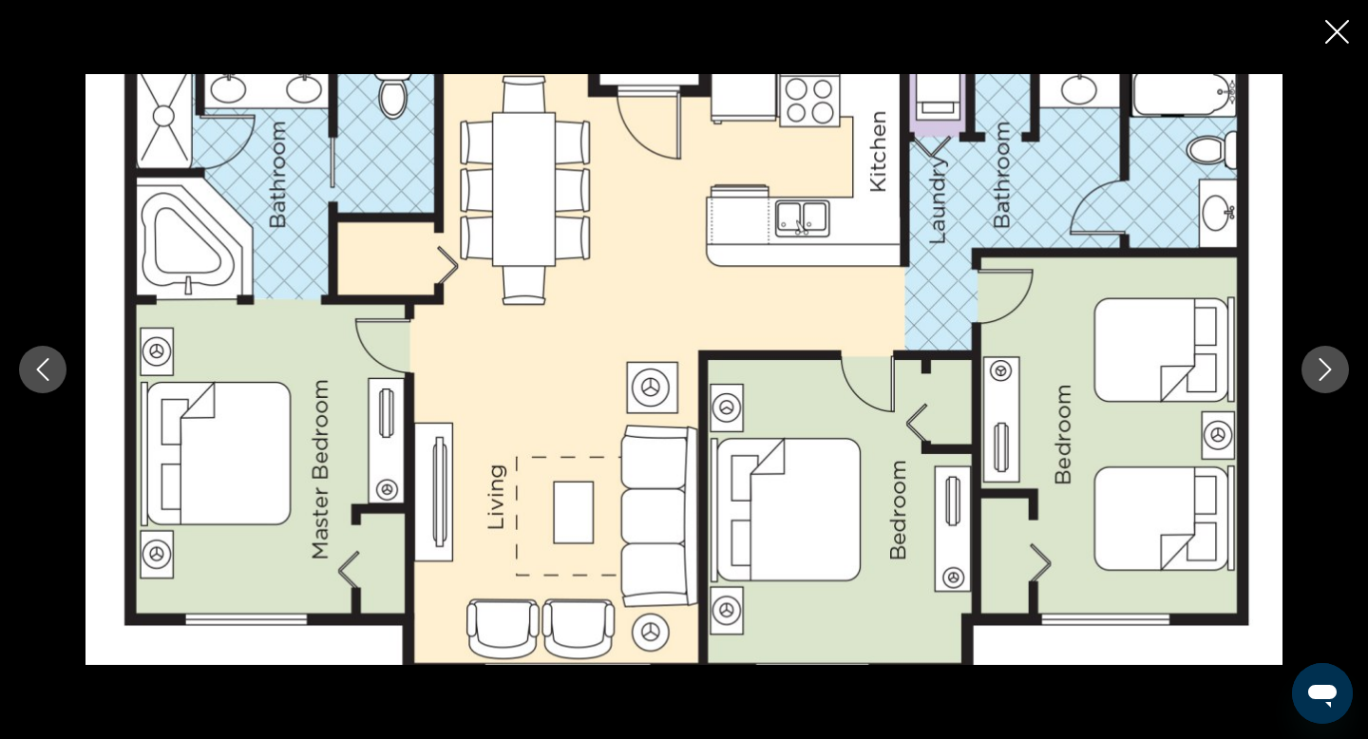
click at [1339, 371] on button "Next image" at bounding box center [1324, 369] width 47 height 47
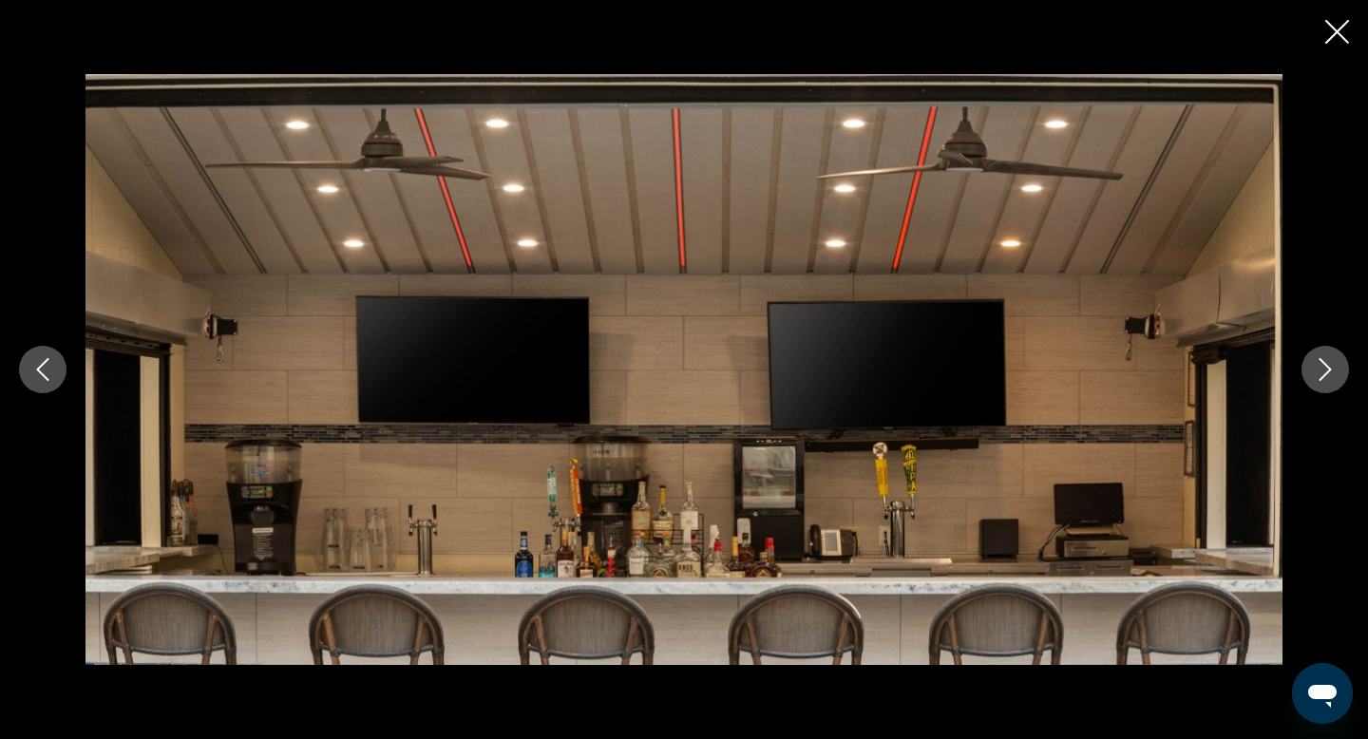
click at [1339, 371] on button "Next image" at bounding box center [1324, 369] width 47 height 47
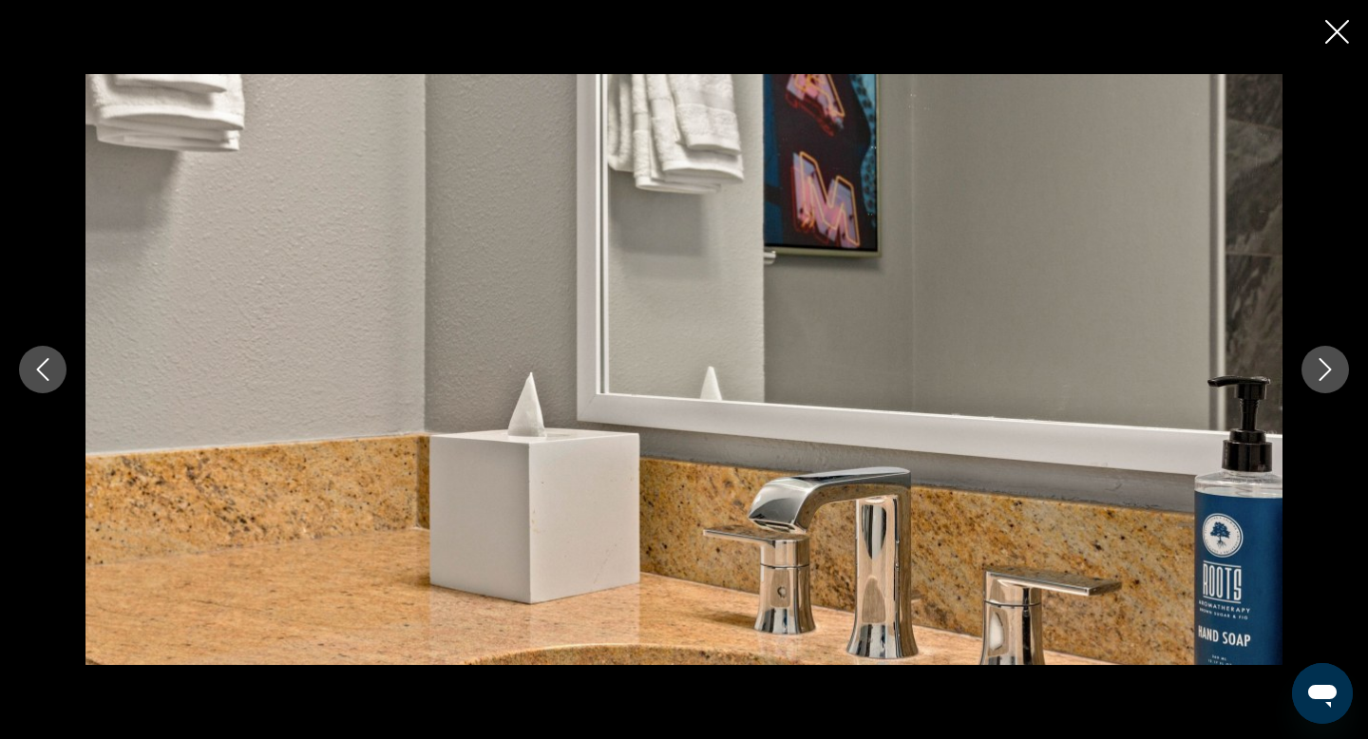
click at [1339, 371] on button "Next image" at bounding box center [1324, 369] width 47 height 47
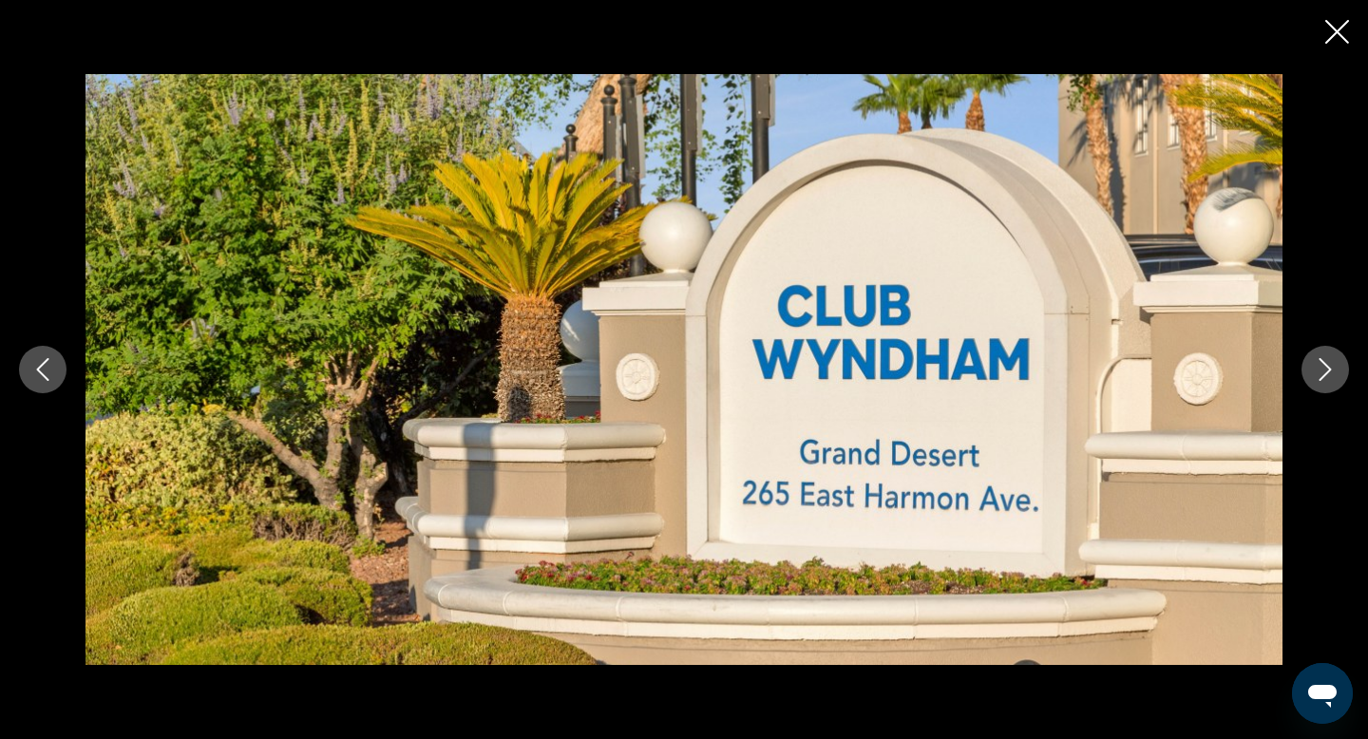
click at [1339, 371] on button "Next image" at bounding box center [1324, 369] width 47 height 47
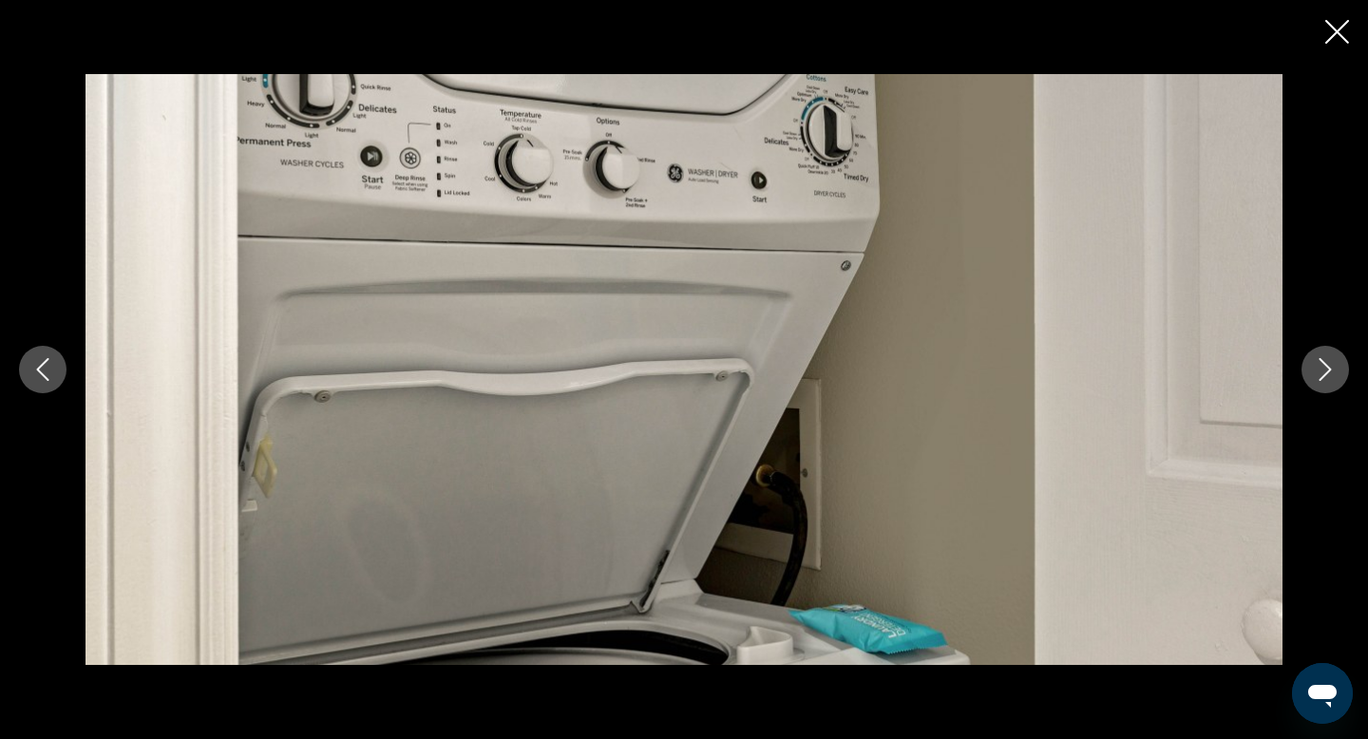
click at [1339, 371] on button "Next image" at bounding box center [1324, 369] width 47 height 47
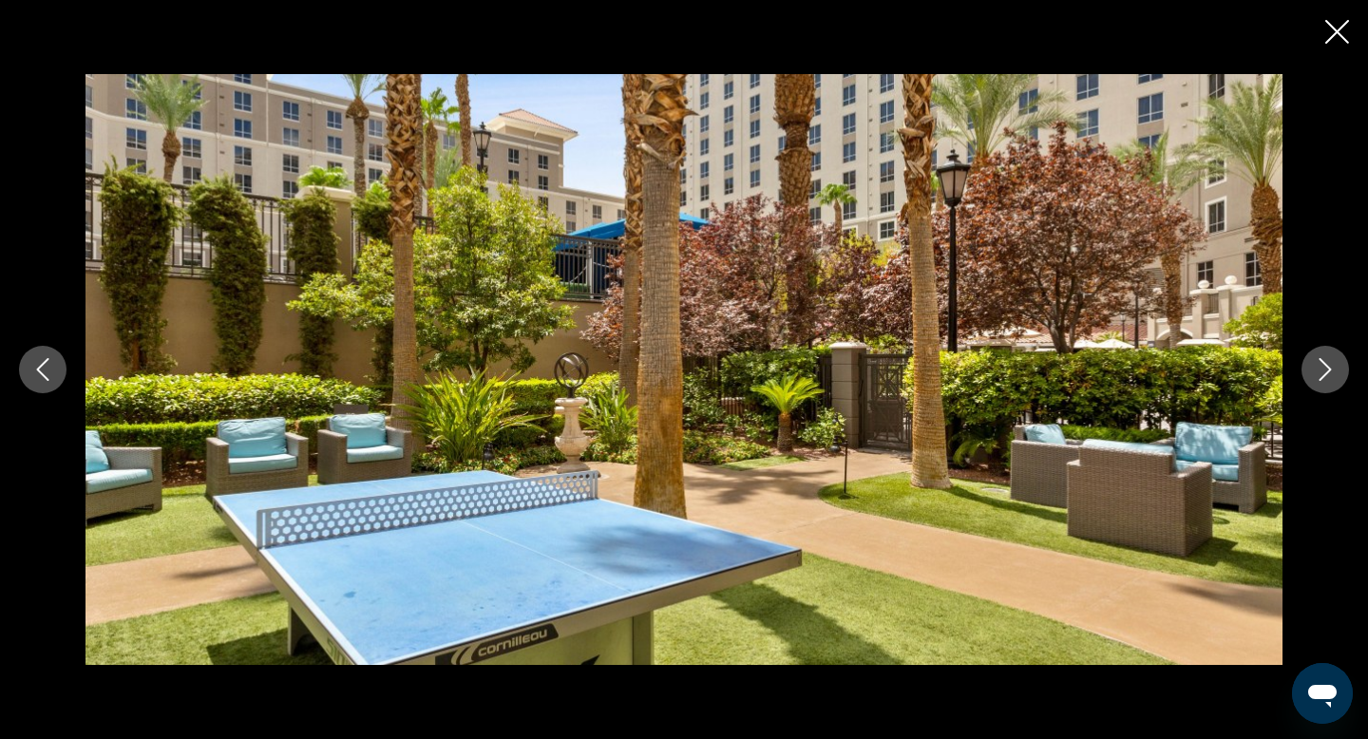
click at [1339, 371] on button "Next image" at bounding box center [1324, 369] width 47 height 47
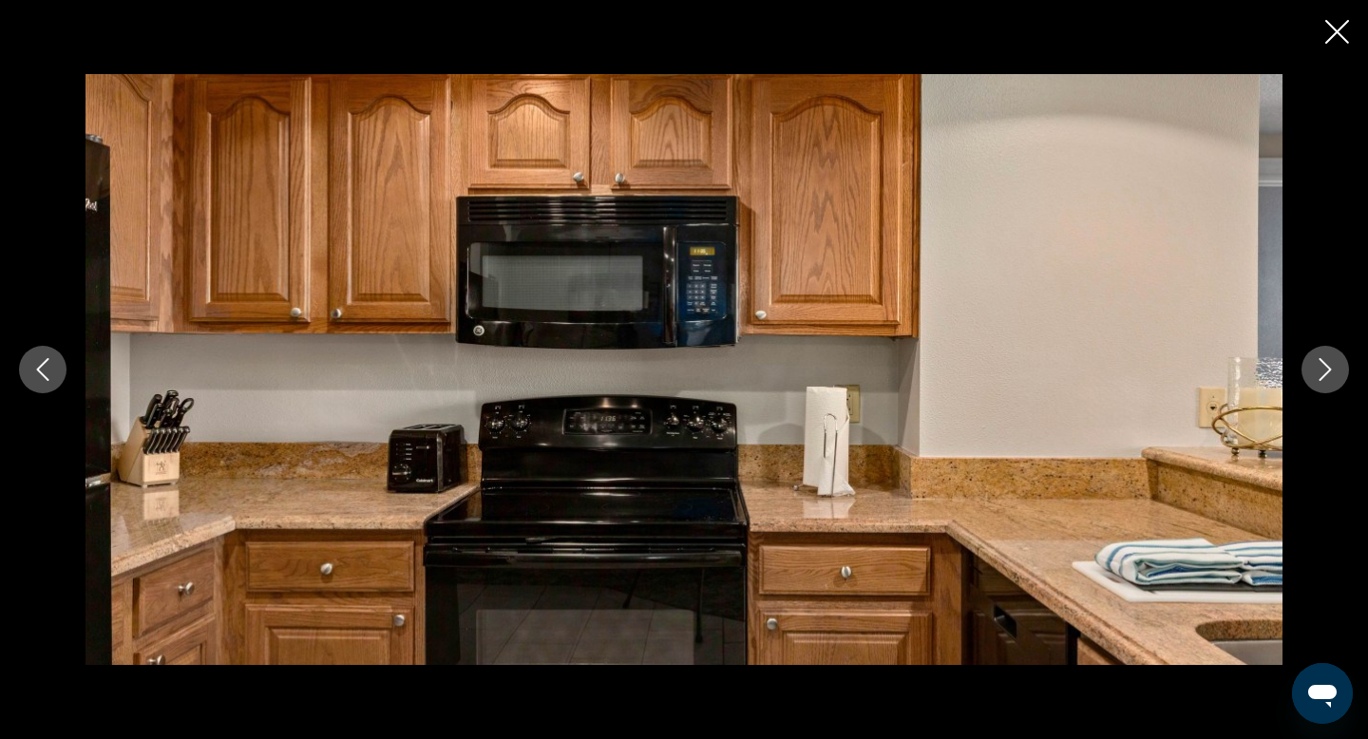
click at [1339, 371] on button "Next image" at bounding box center [1324, 369] width 47 height 47
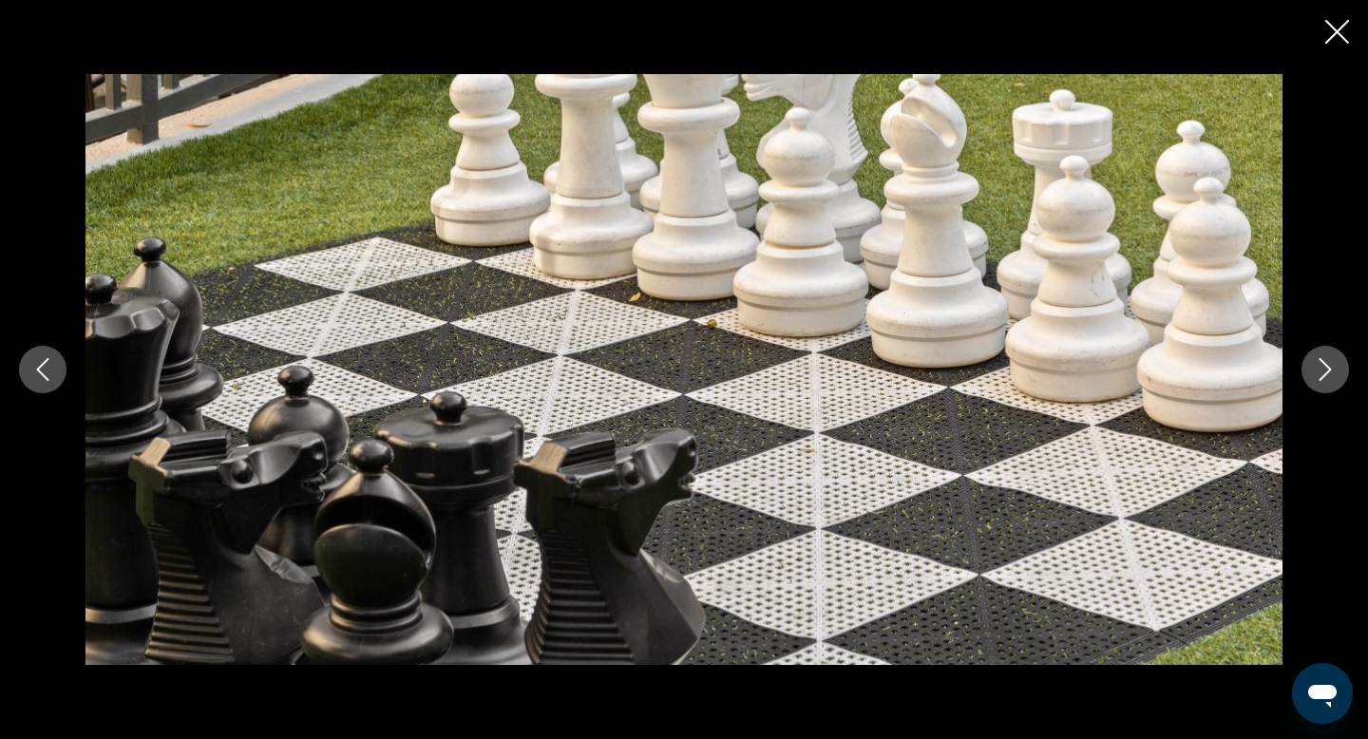
click at [1339, 371] on button "Next image" at bounding box center [1324, 369] width 47 height 47
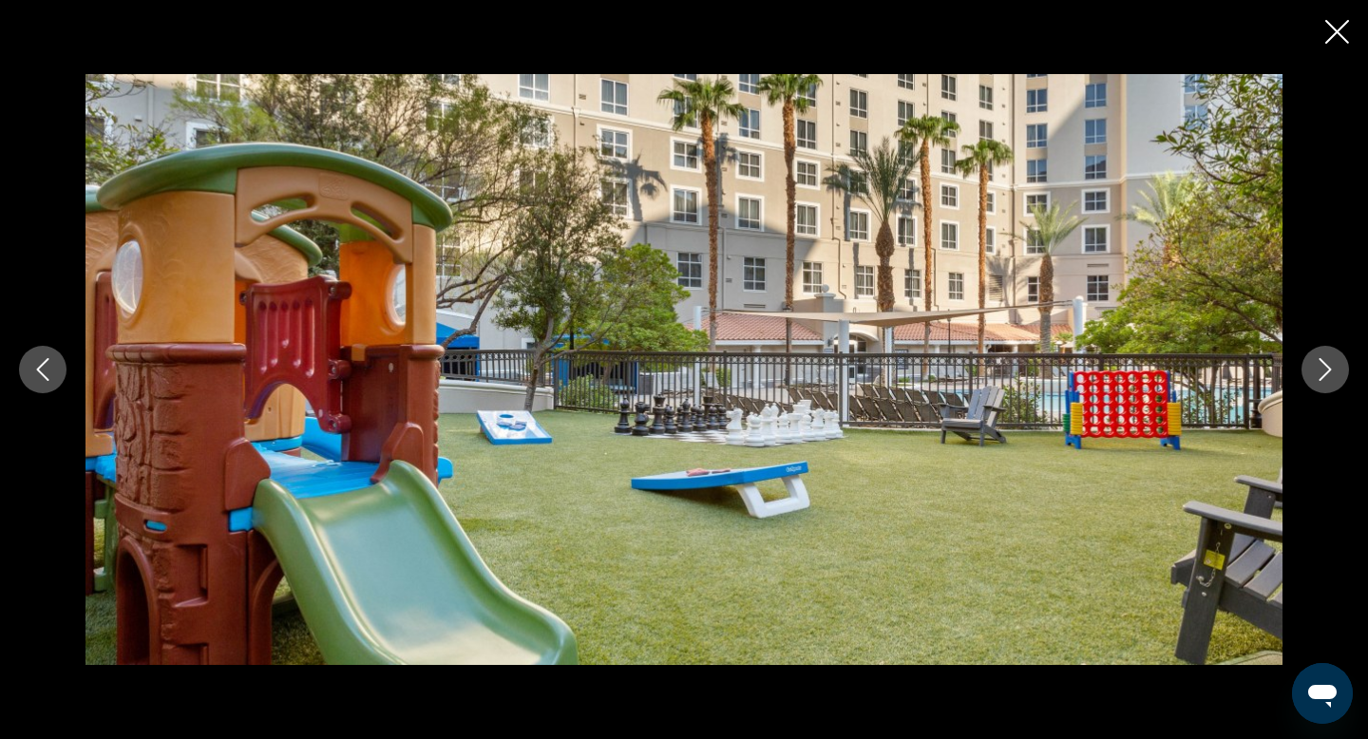
click at [1339, 371] on button "Next image" at bounding box center [1324, 369] width 47 height 47
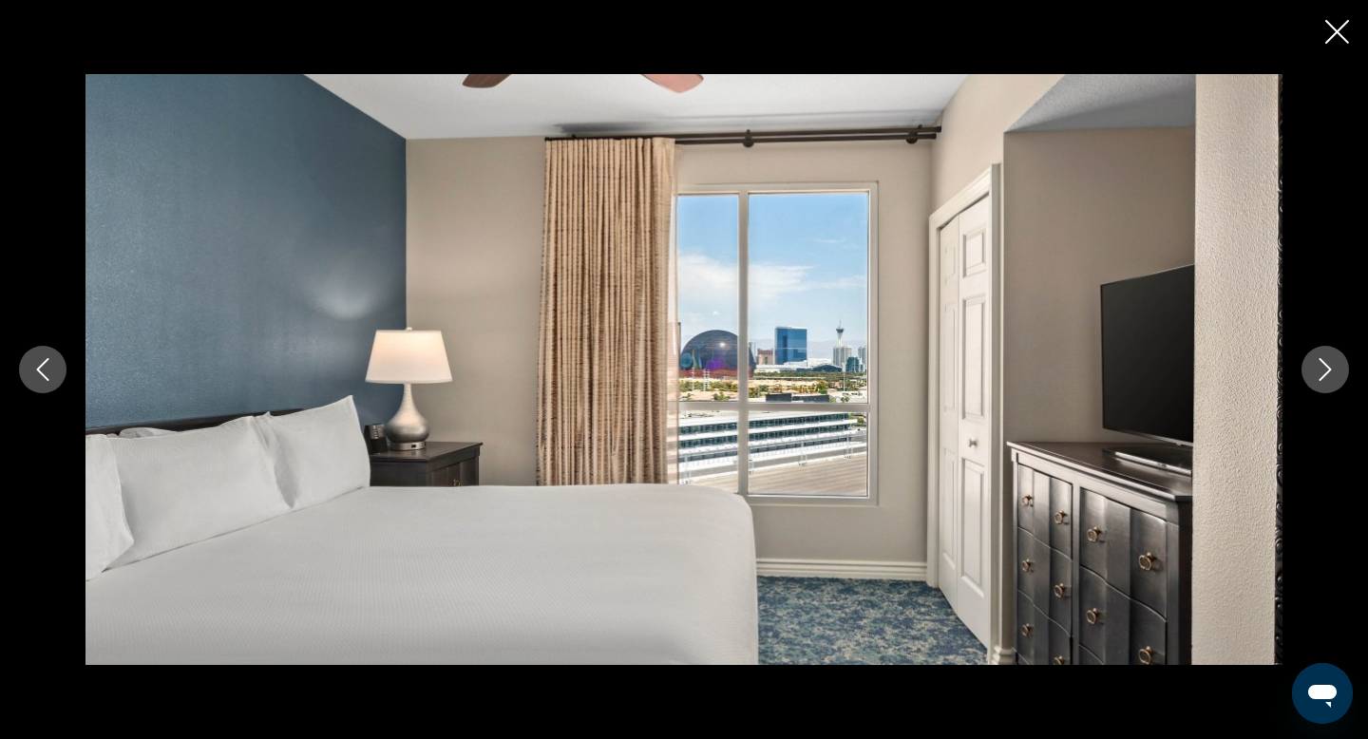
click at [1339, 371] on button "Next image" at bounding box center [1324, 369] width 47 height 47
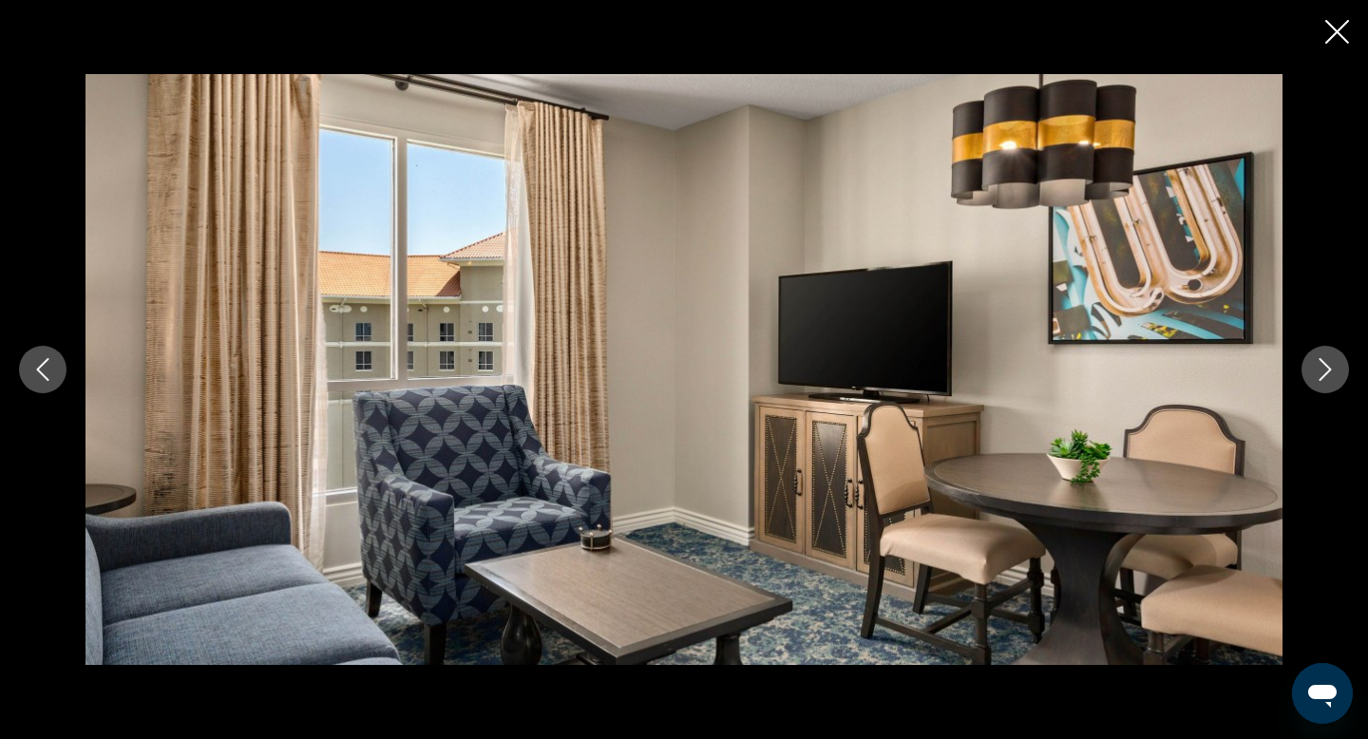
click at [1339, 371] on button "Next image" at bounding box center [1324, 369] width 47 height 47
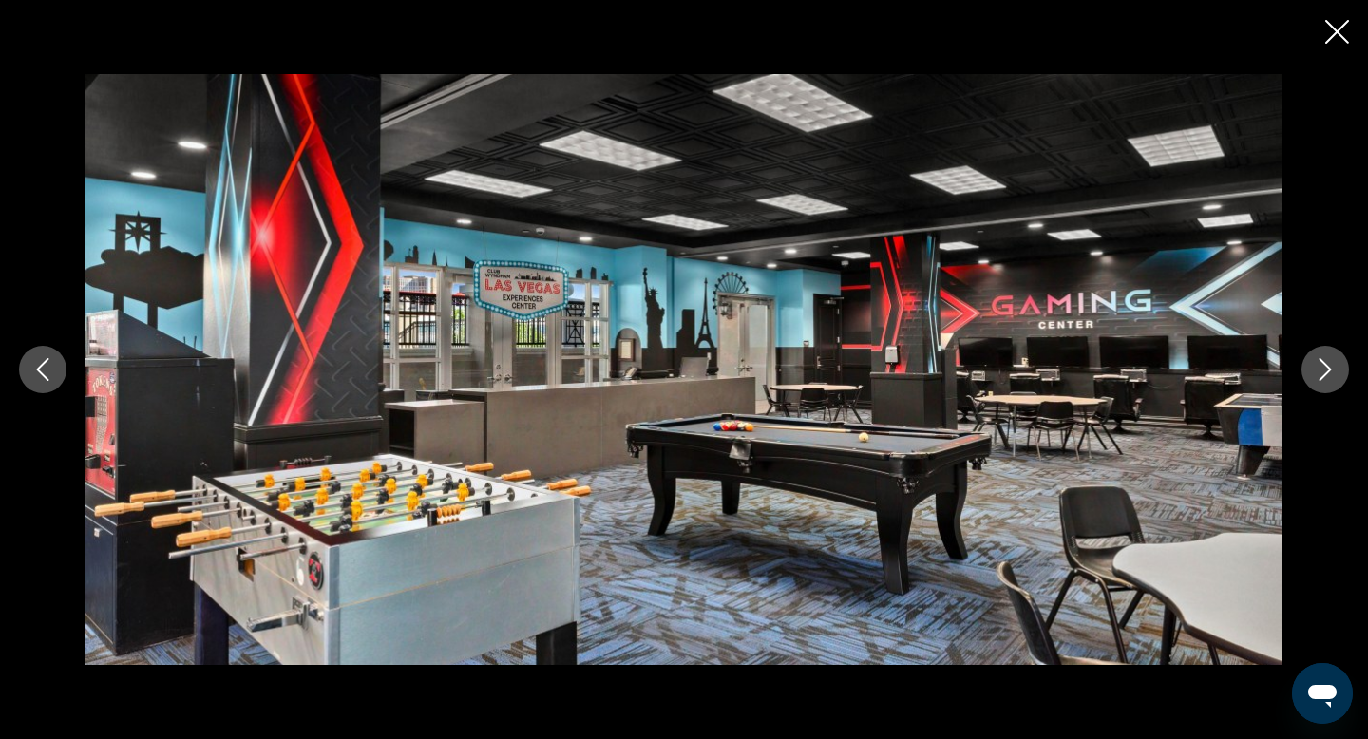
click at [1339, 371] on button "Next image" at bounding box center [1324, 369] width 47 height 47
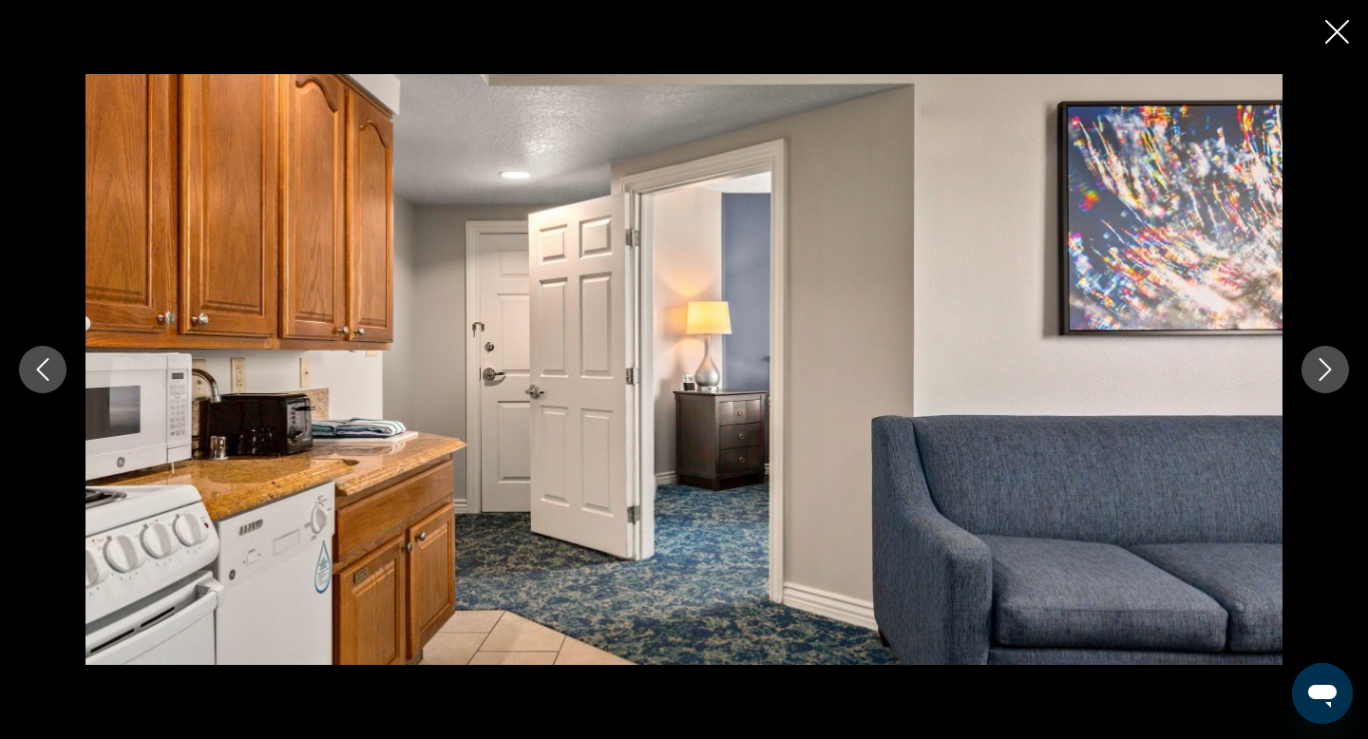
click at [1339, 371] on button "Next image" at bounding box center [1324, 369] width 47 height 47
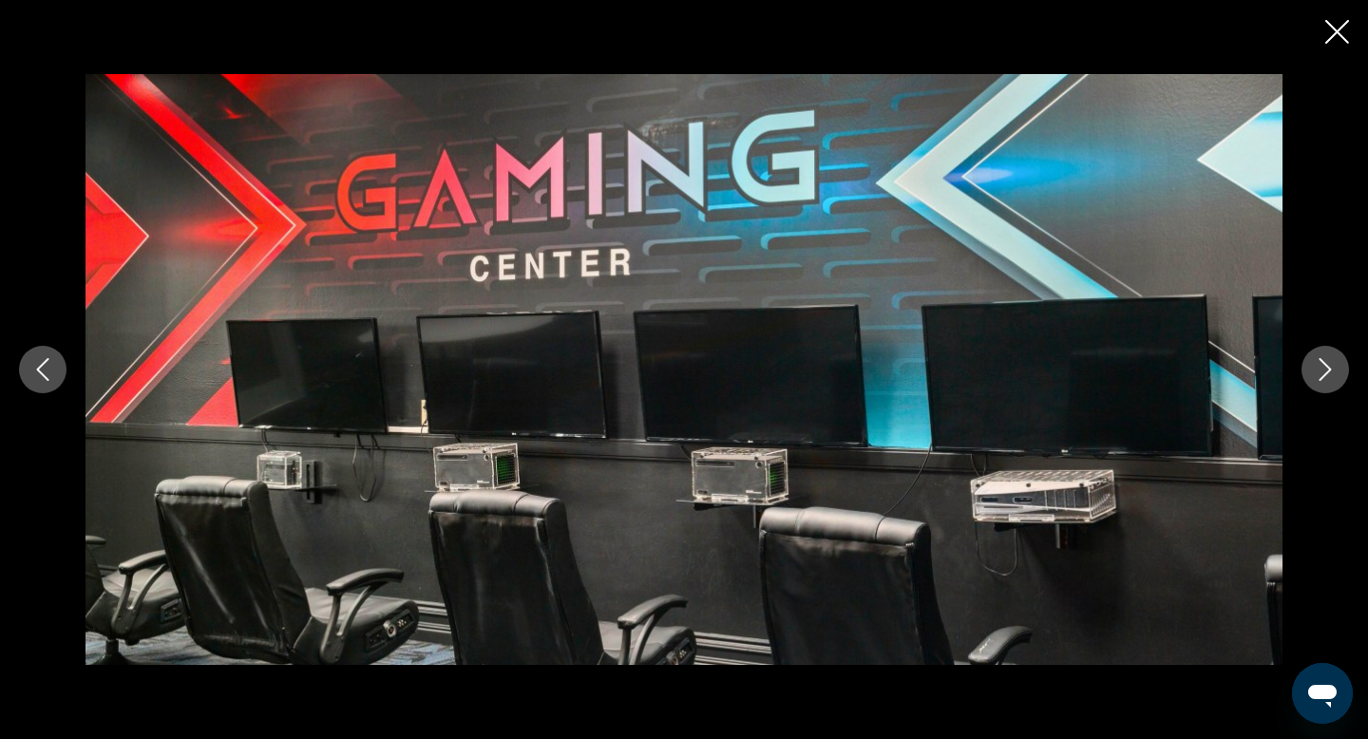
click at [33, 372] on icon "Previous image" at bounding box center [42, 369] width 23 height 23
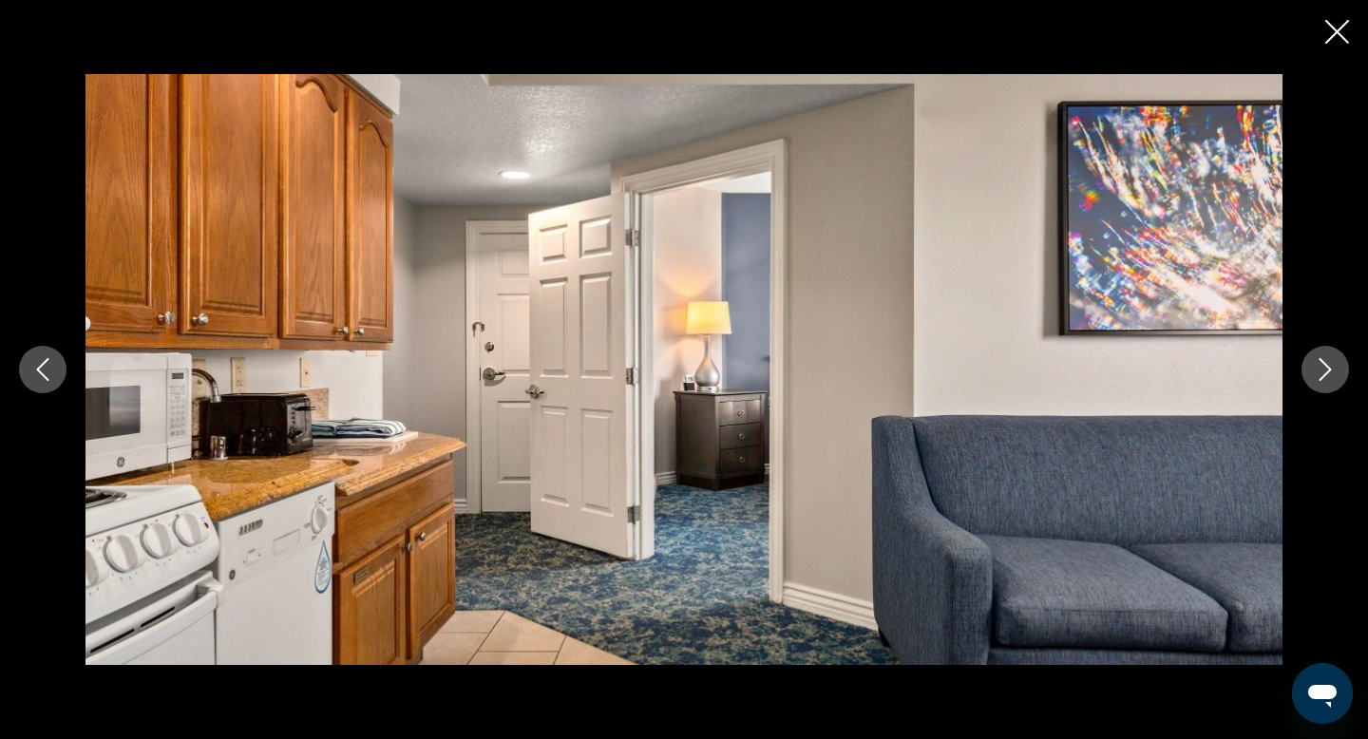
click at [1317, 374] on icon "Next image" at bounding box center [1324, 369] width 23 height 23
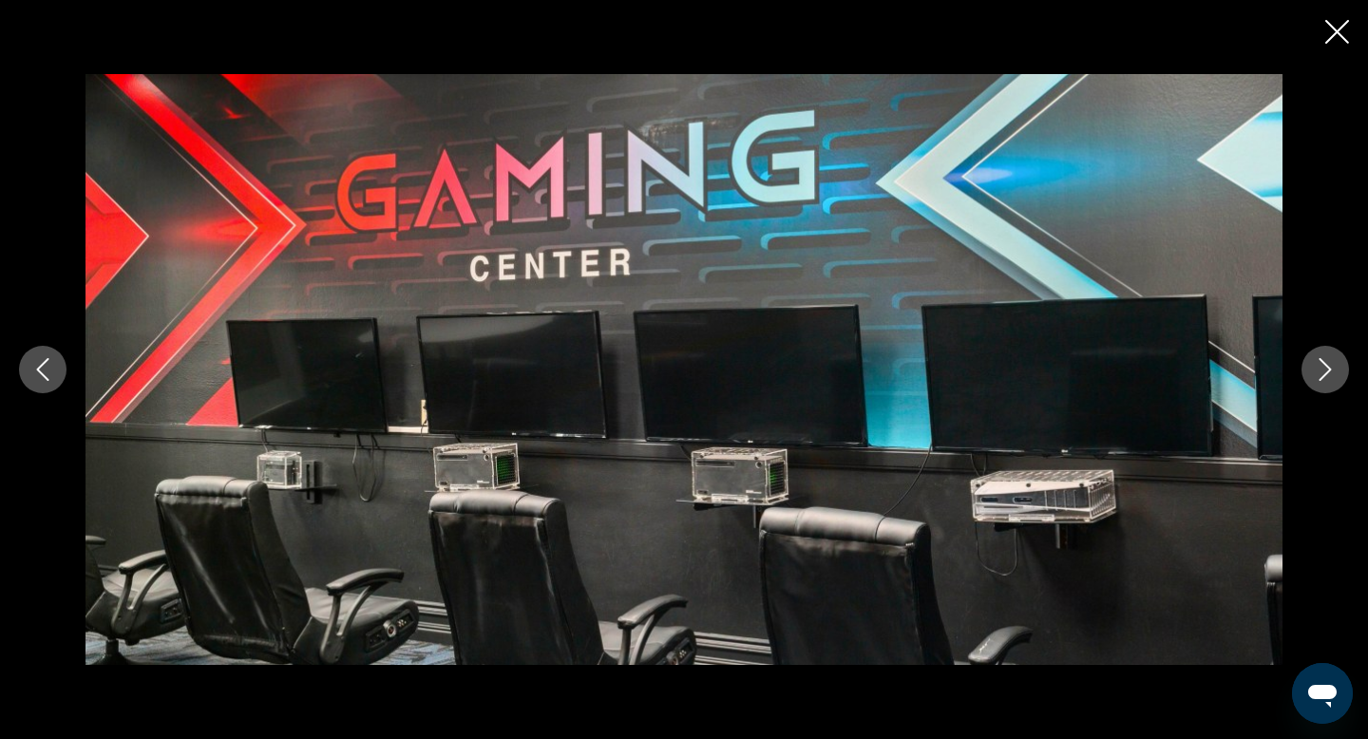
click at [1317, 374] on icon "Next image" at bounding box center [1324, 369] width 23 height 23
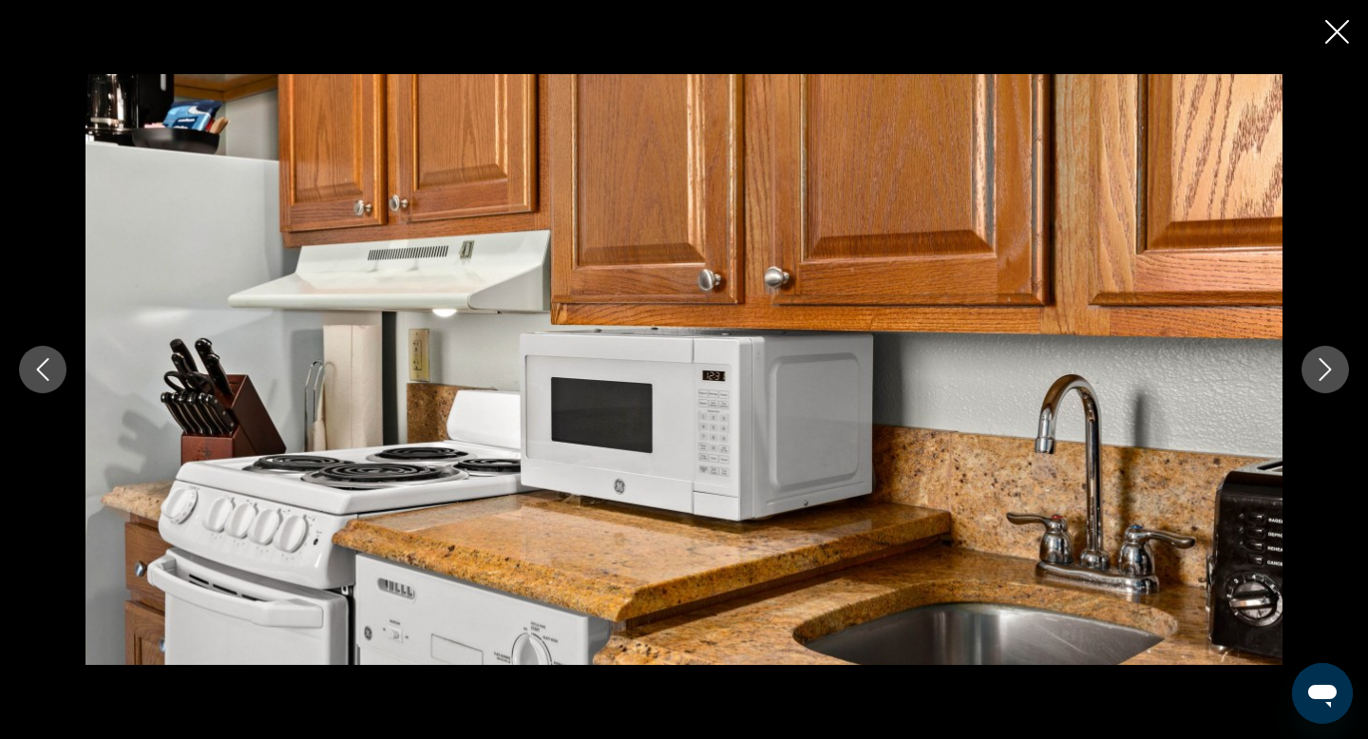
click at [1317, 374] on icon "Next image" at bounding box center [1324, 369] width 23 height 23
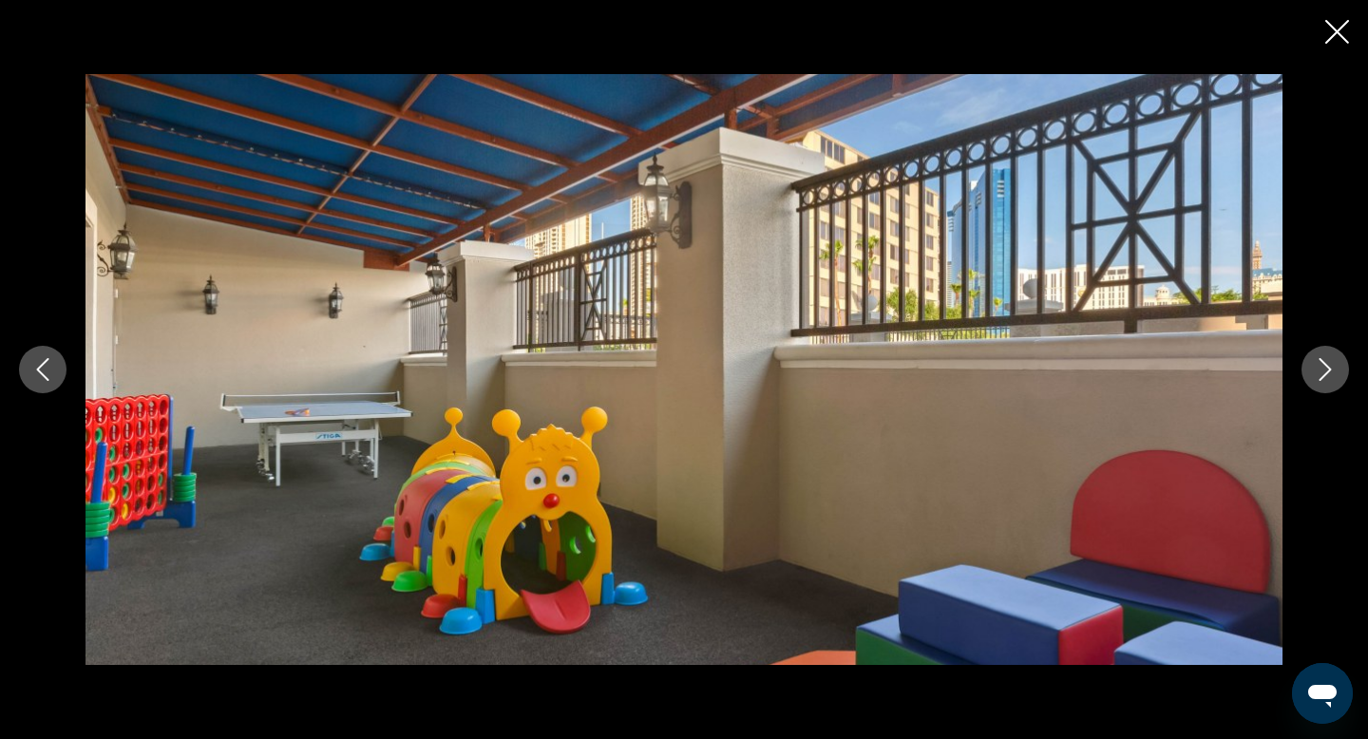
click at [1317, 374] on icon "Next image" at bounding box center [1324, 369] width 23 height 23
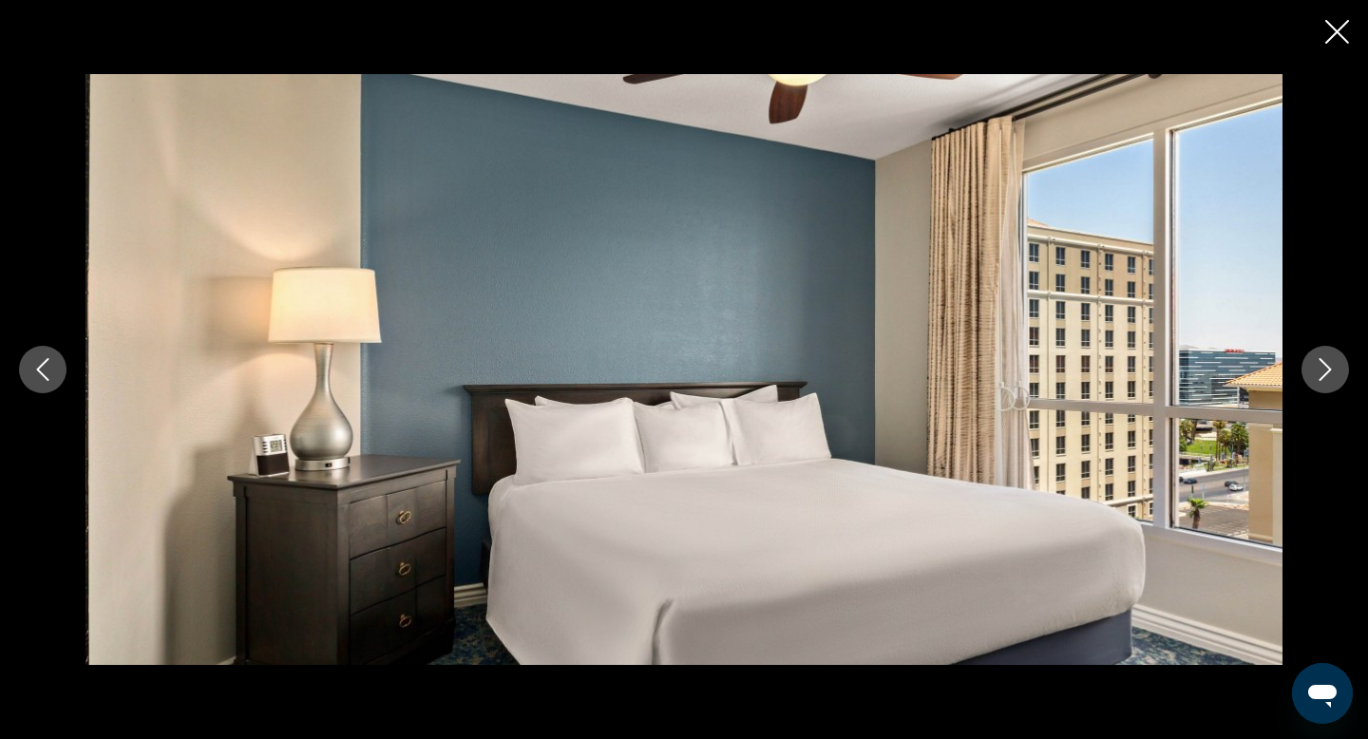
click at [1328, 52] on div "prev next" at bounding box center [684, 369] width 1368 height 739
click at [1335, 39] on icon "Close slideshow" at bounding box center [1337, 32] width 24 height 24
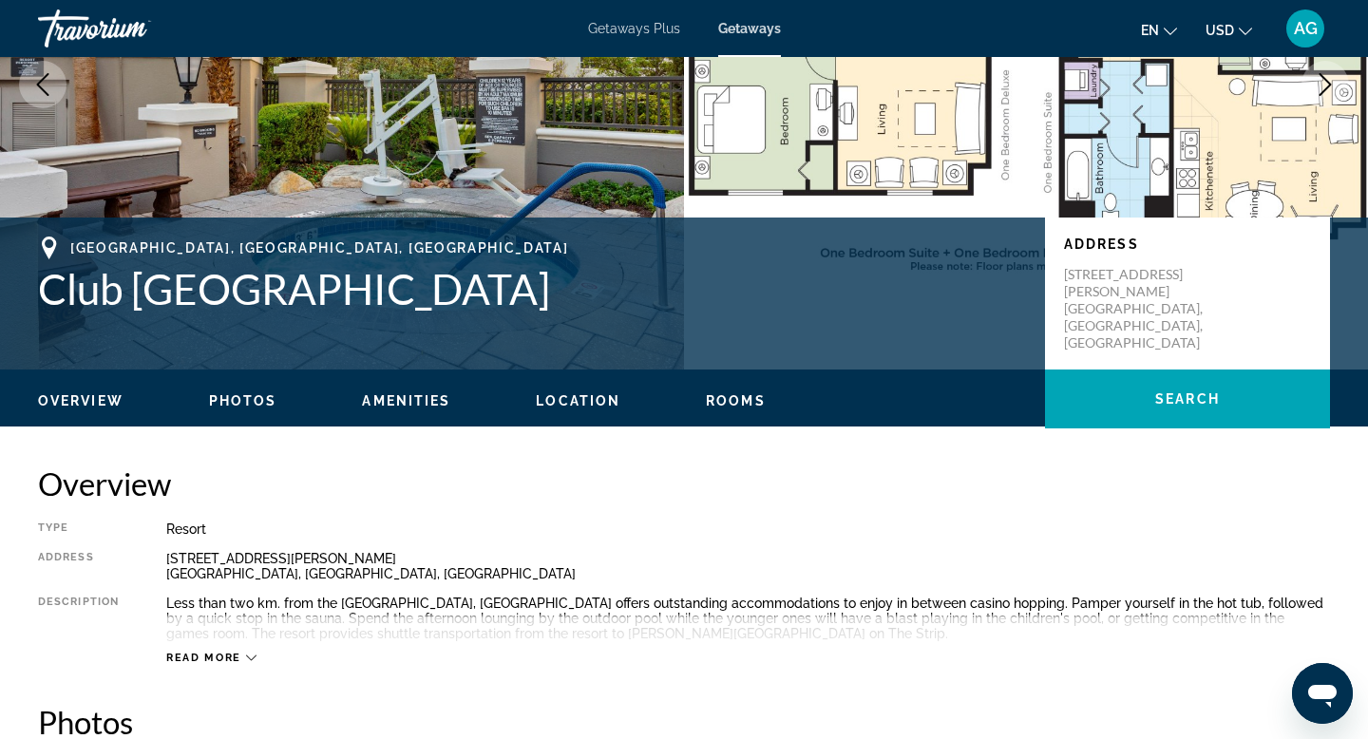
scroll to position [264, 0]
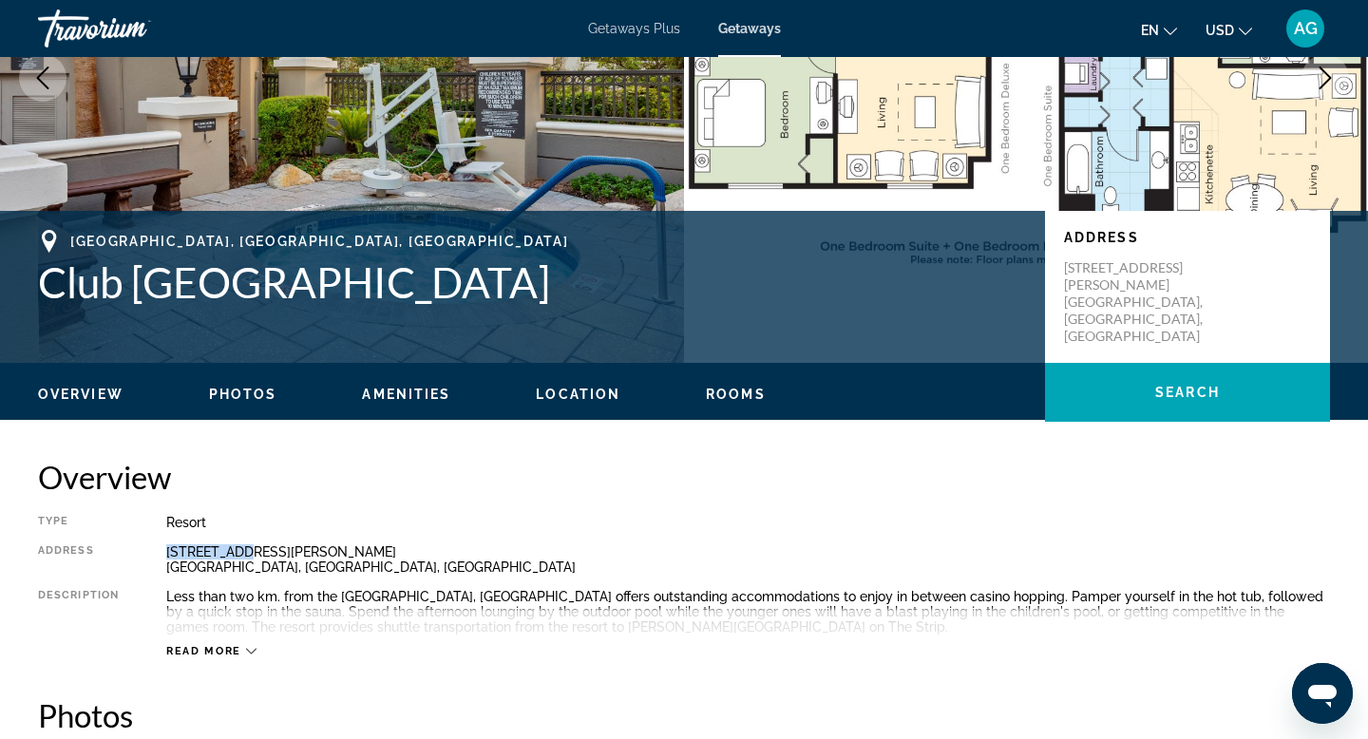
drag, startPoint x: 158, startPoint y: 548, endPoint x: 237, endPoint y: 543, distance: 79.9
click at [237, 543] on div "Type Resort All-Inclusive No All-Inclusive Address 265 E. Harmon Drive Las Vega…" at bounding box center [684, 586] width 1292 height 143
click at [196, 556] on div "265 E. Harmon Drive Las Vegas, NV, USA" at bounding box center [747, 559] width 1163 height 30
click at [169, 558] on div "265 E. Harmon Drive Las Vegas, NV, USA" at bounding box center [747, 559] width 1163 height 30
click at [225, 642] on div "Read more" at bounding box center [747, 632] width 1163 height 52
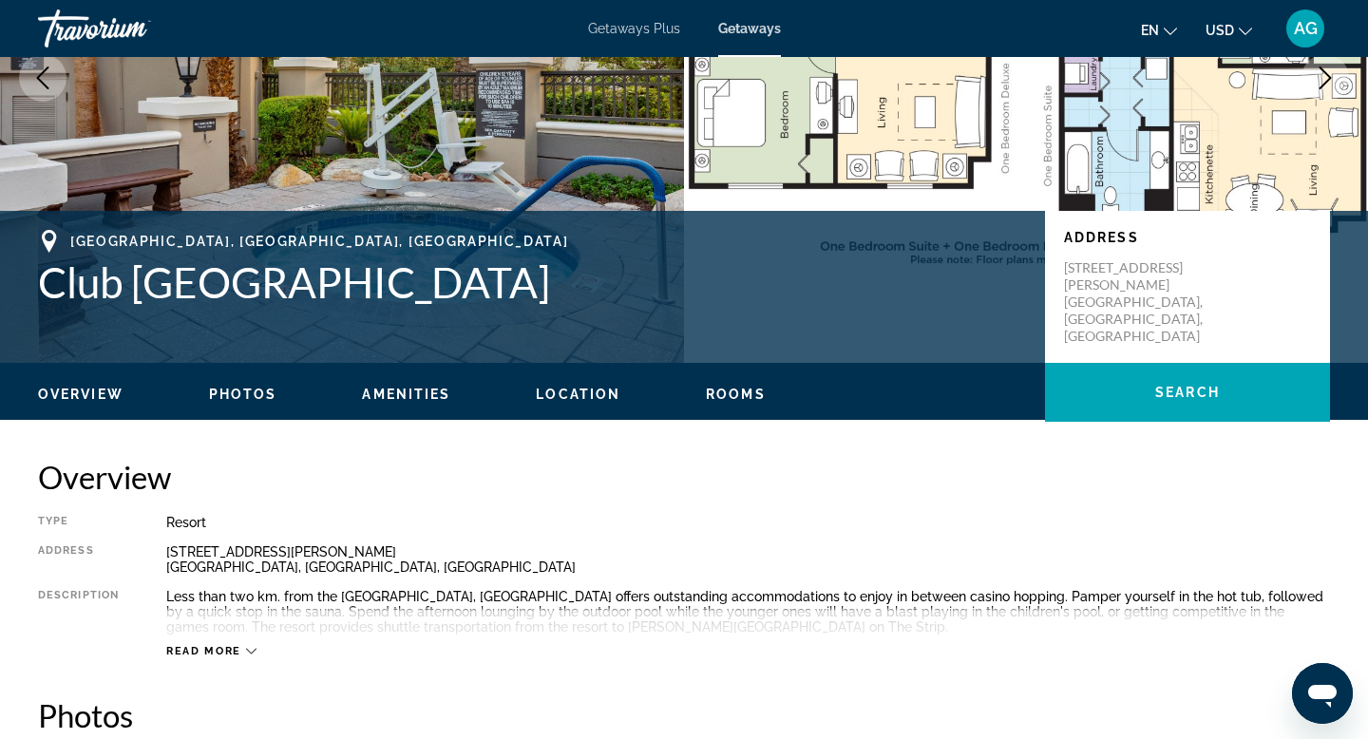
click at [217, 652] on span "Read more" at bounding box center [203, 651] width 75 height 12
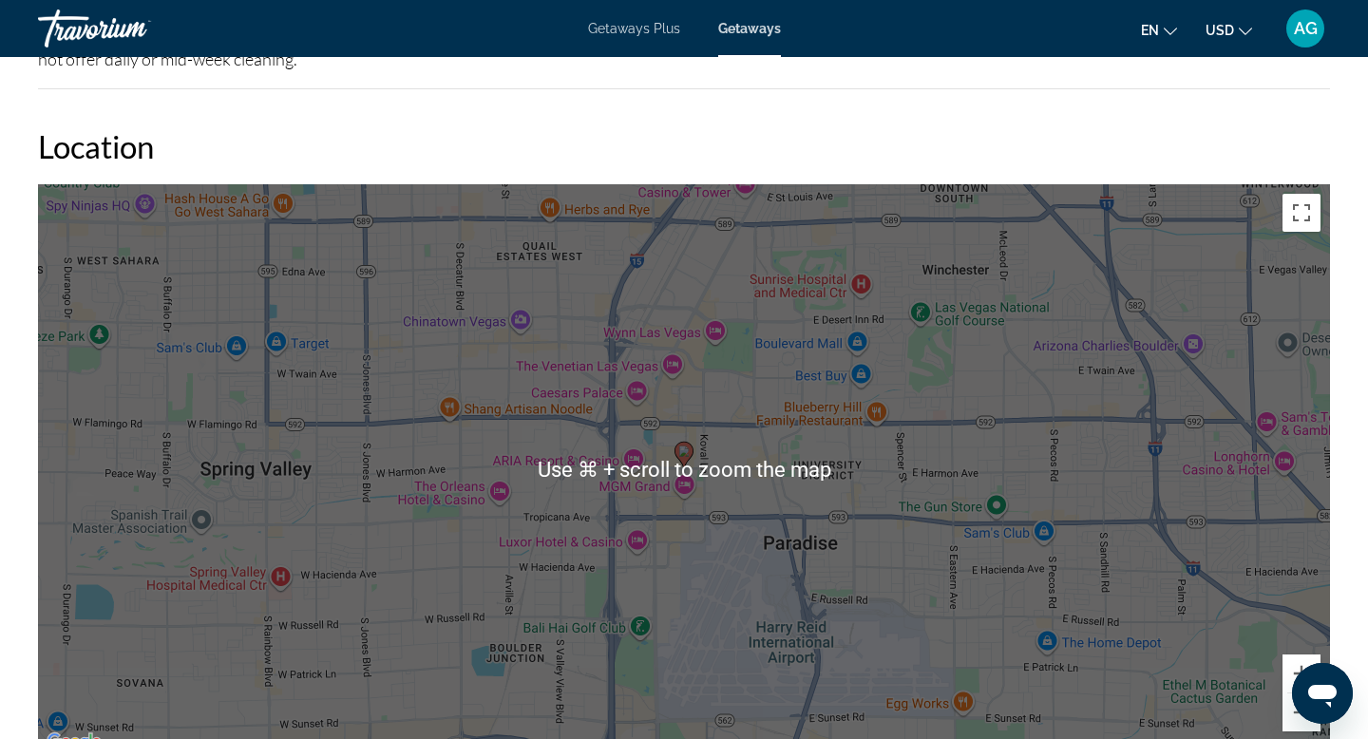
scroll to position [2781, 0]
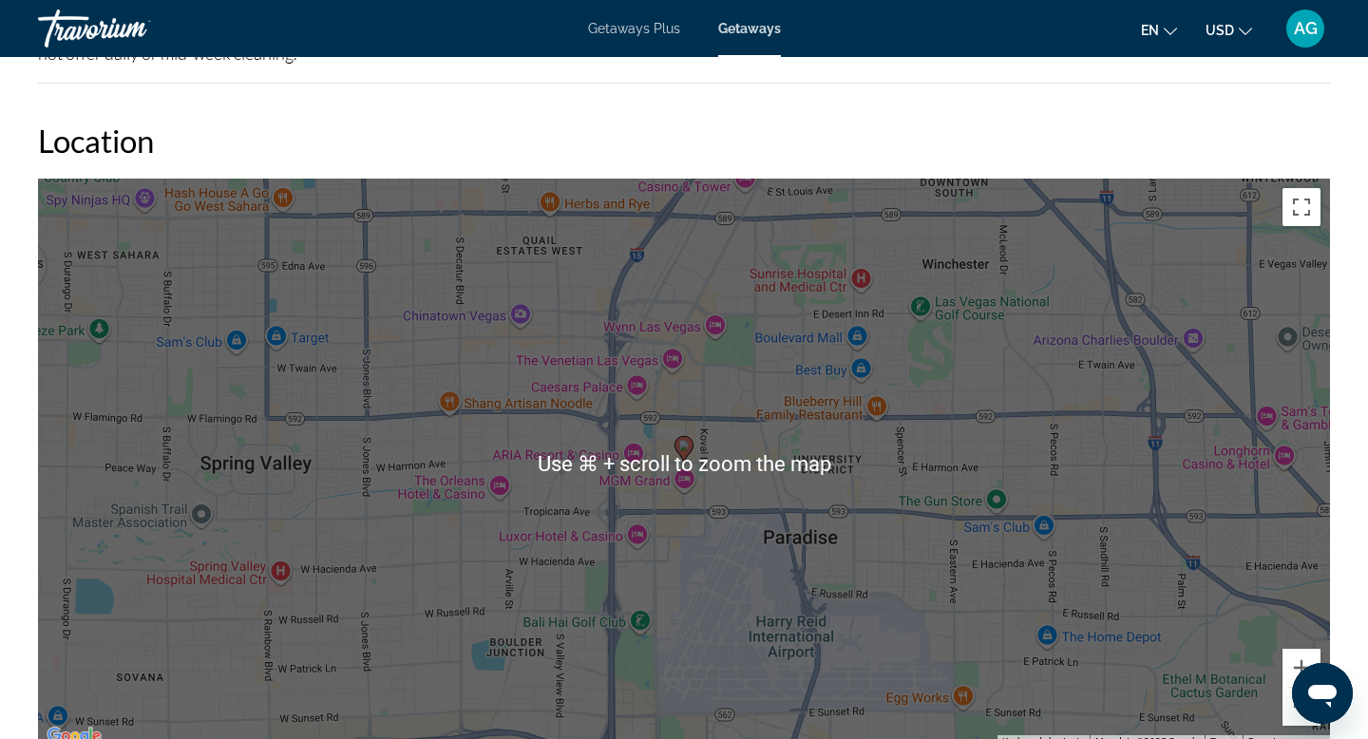
click at [774, 418] on div "To activate drag with keyboard, press Alt + Enter. Once in keyboard drag state,…" at bounding box center [684, 464] width 1292 height 570
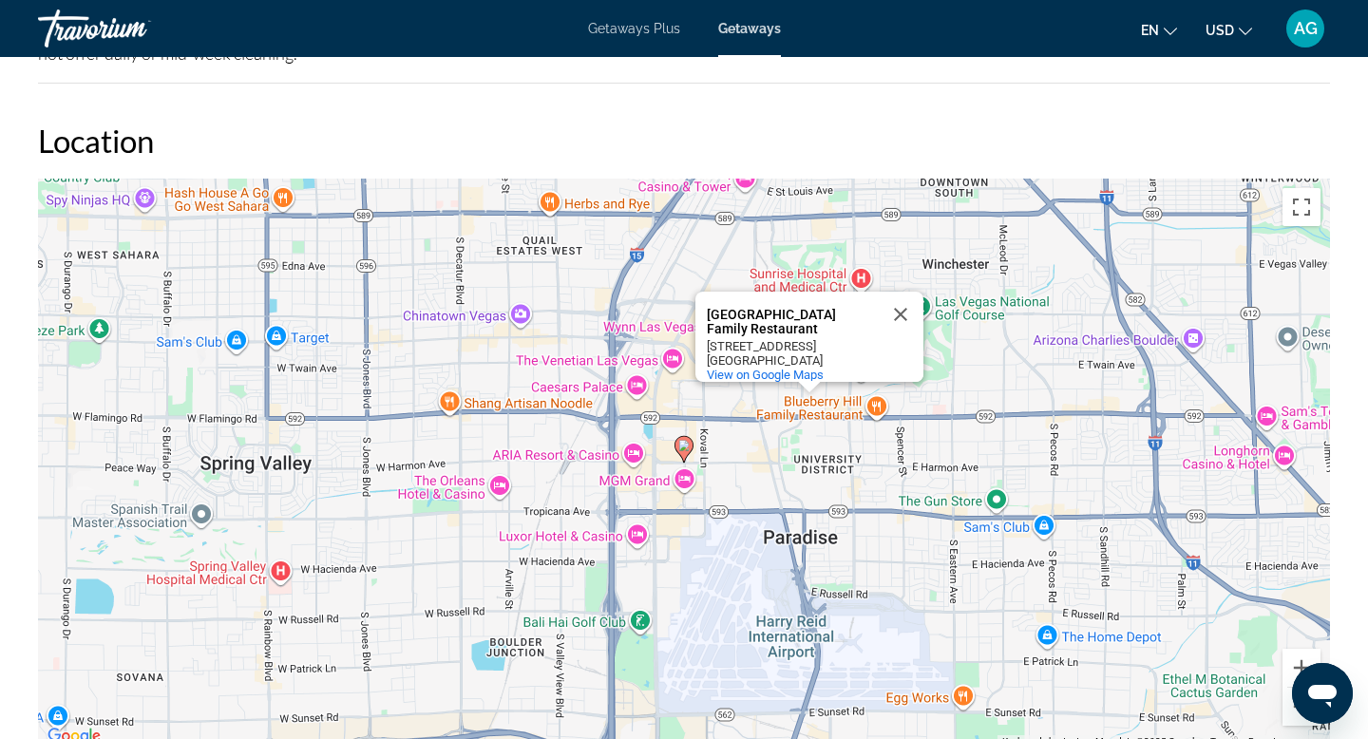
click at [685, 449] on image "Main content" at bounding box center [683, 445] width 11 height 11
click at [557, 388] on div "To navigate, press the arrow keys. To activate drag with keyboard, press Alt + …" at bounding box center [684, 464] width 1292 height 570
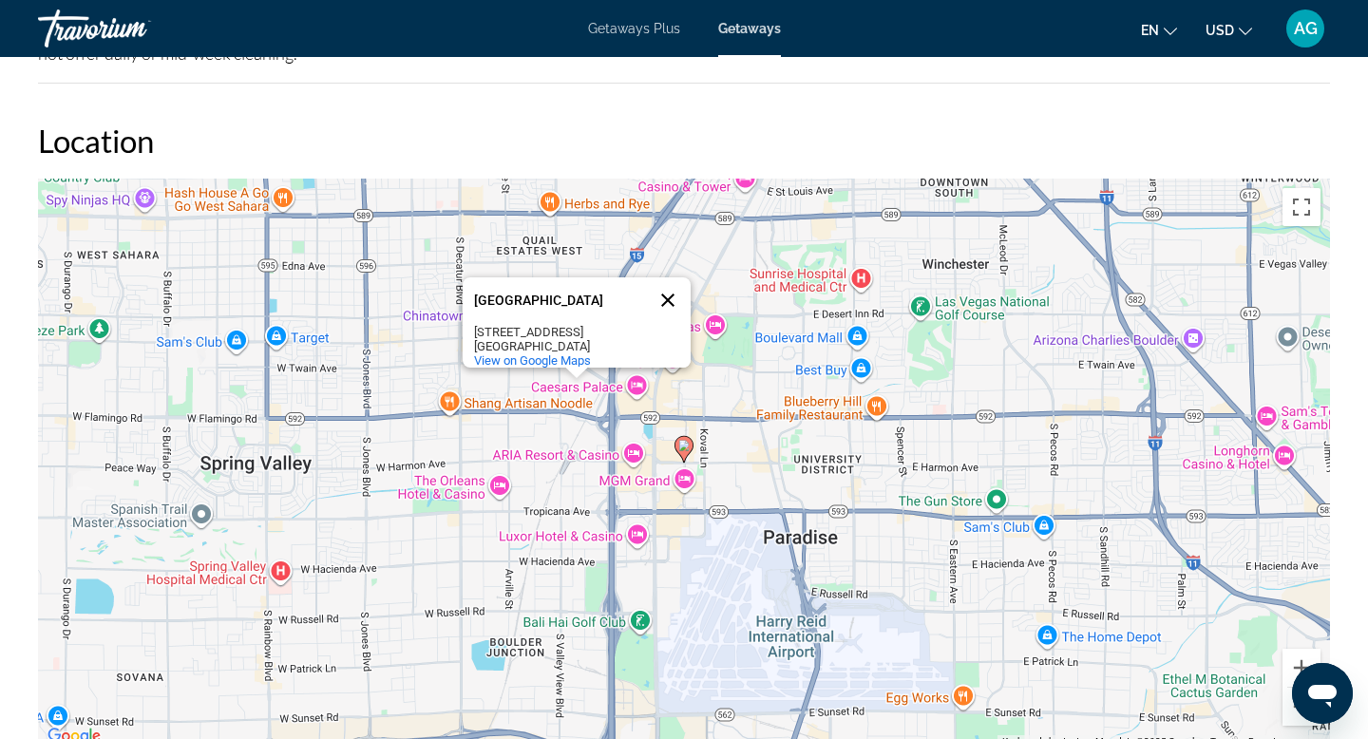
click at [660, 288] on button "Close" at bounding box center [668, 300] width 46 height 46
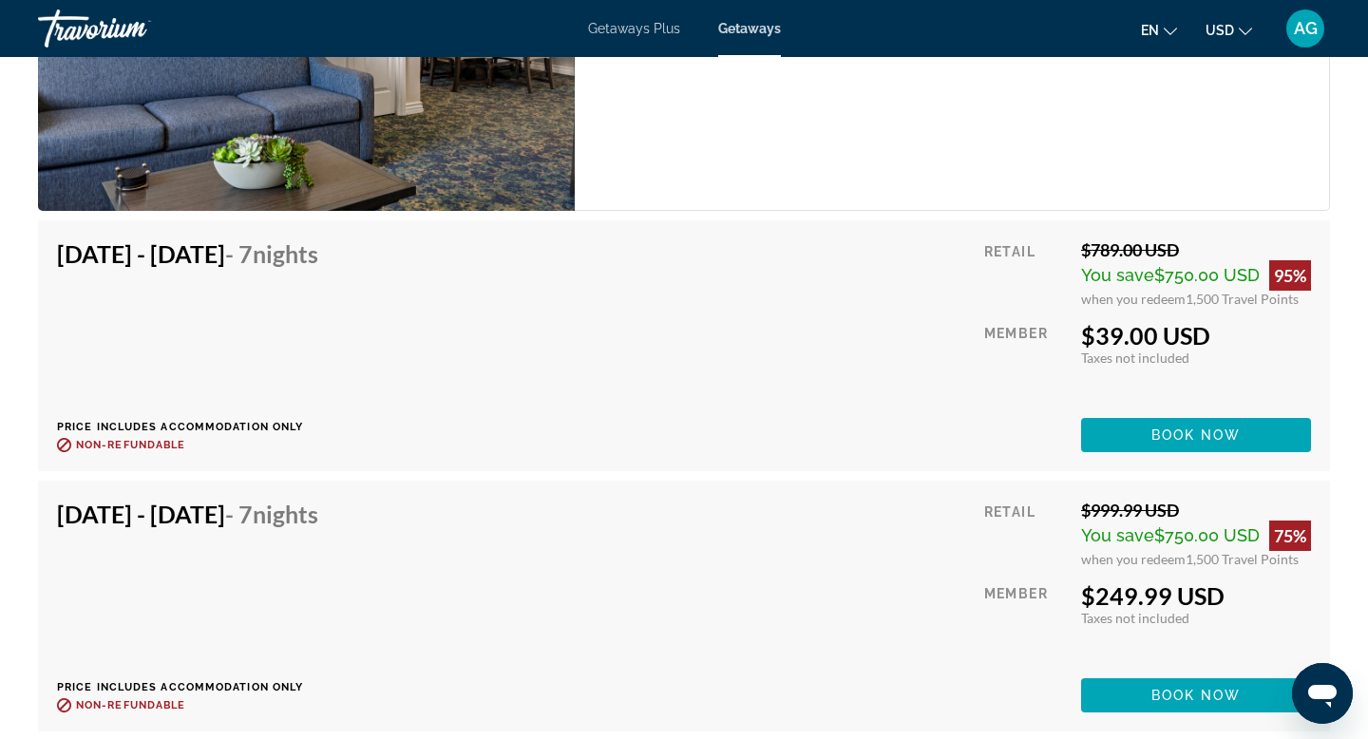
scroll to position [3979, 0]
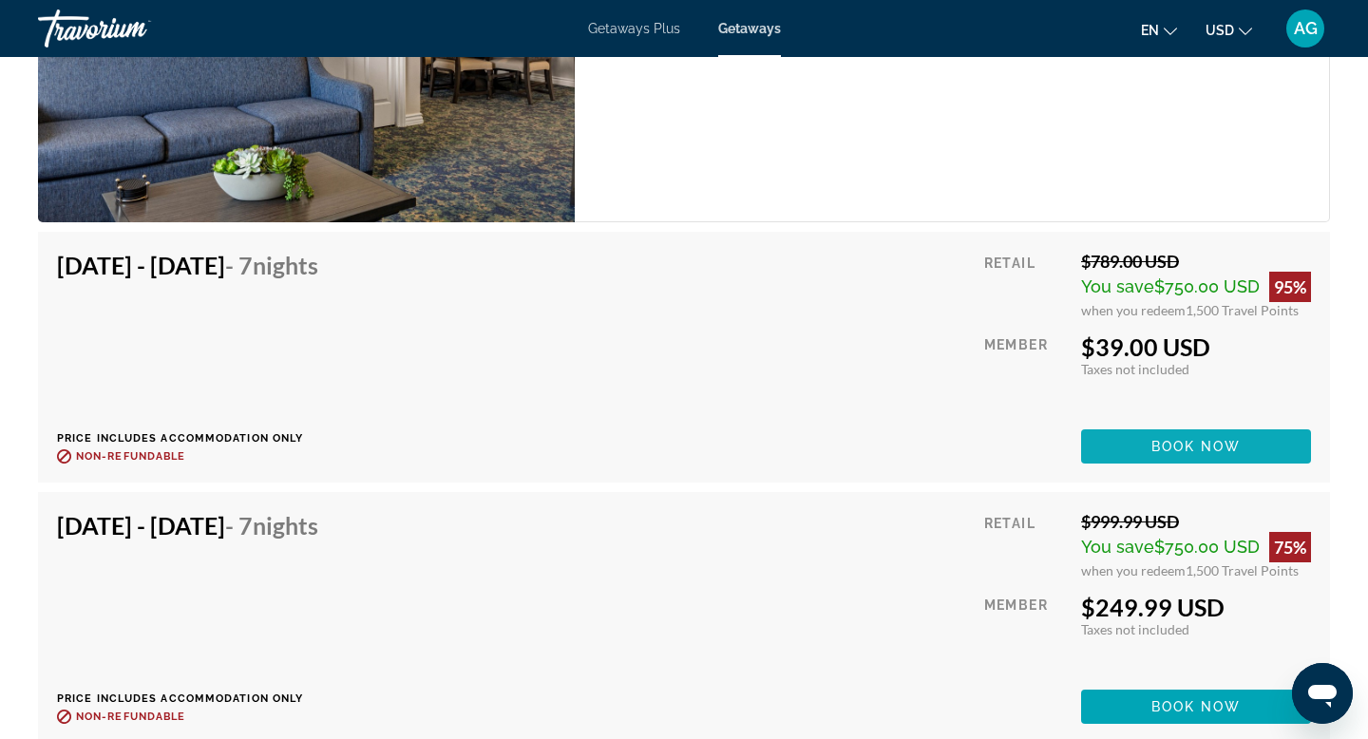
click at [1177, 444] on span "Book now" at bounding box center [1196, 446] width 90 height 15
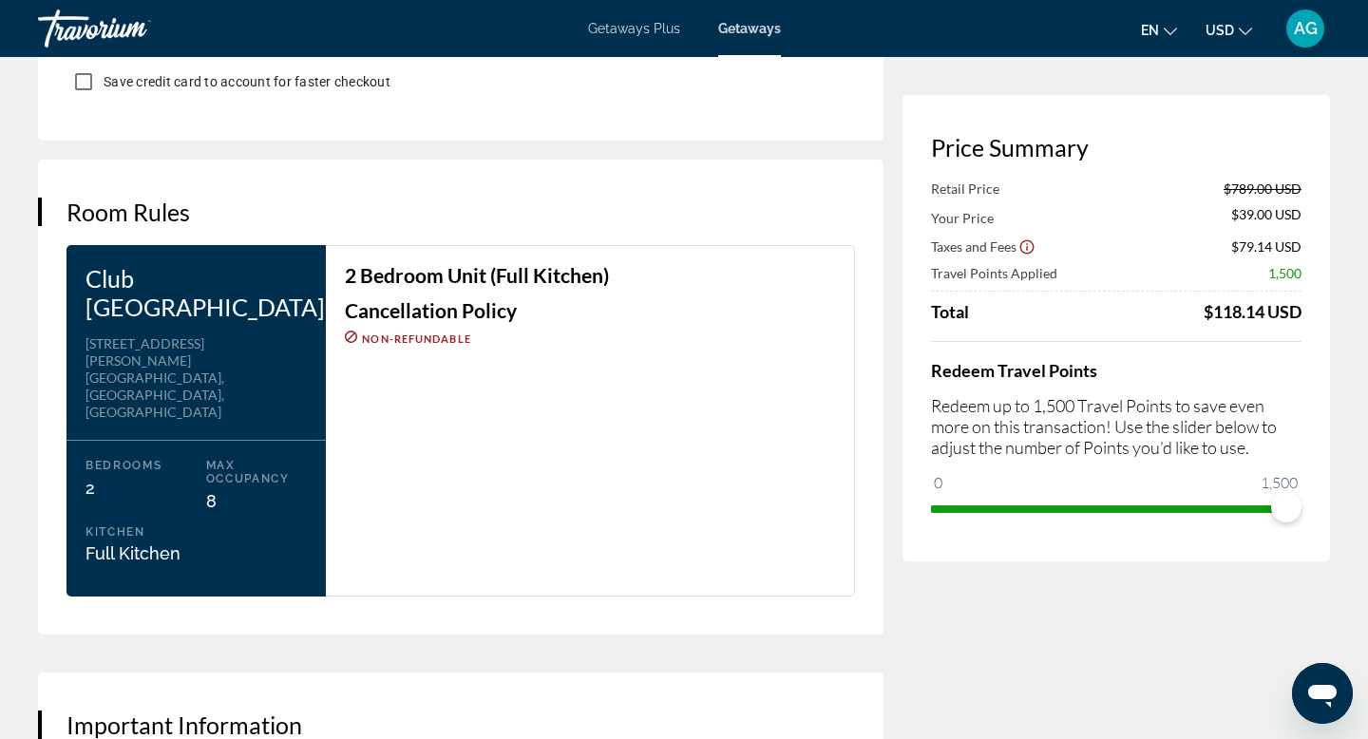
scroll to position [2268, 0]
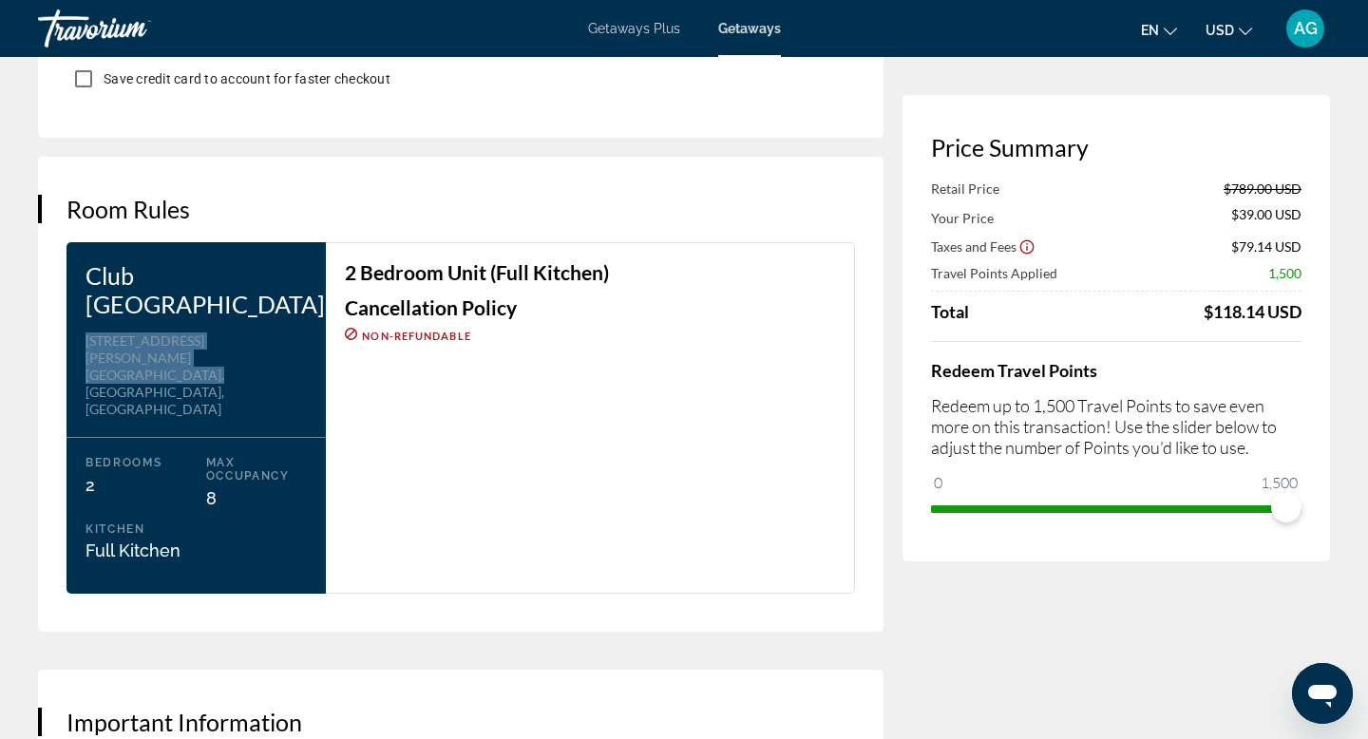
drag, startPoint x: 197, startPoint y: 354, endPoint x: 73, endPoint y: 341, distance: 124.2
click at [73, 341] on div "Club Wyndham Grand Desert Address 265 E. Harmon Drive Las Vegas, NV, USA Bedroo…" at bounding box center [195, 417] width 259 height 351
drag, startPoint x: 197, startPoint y: 354, endPoint x: 85, endPoint y: 344, distance: 111.6
click at [85, 344] on div "265 E. Harmon Drive Las Vegas, NV, USA" at bounding box center [195, 374] width 221 height 85
copy div "265 E. Harmon Drive Las Vegas, NV, USA"
